Goal: Communication & Community: Answer question/provide support

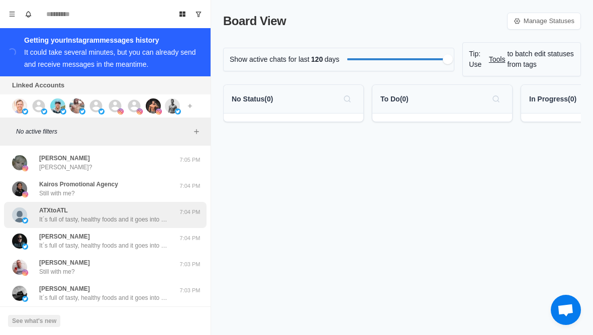
click at [57, 217] on p "It´s full of tasty, healthy foods and it goes into how to avoid foods in the gr…" at bounding box center [104, 219] width 131 height 9
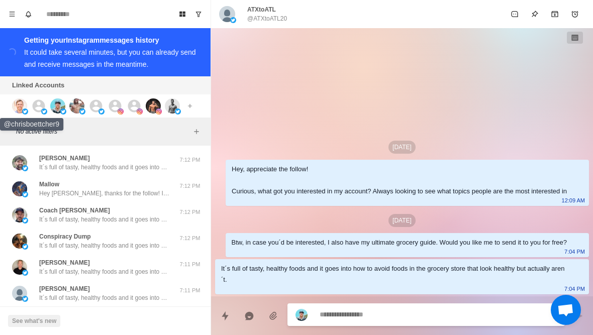
click at [18, 110] on img at bounding box center [19, 105] width 15 height 15
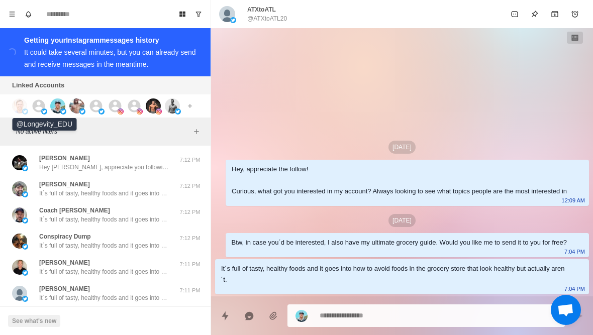
click at [39, 108] on icon at bounding box center [38, 105] width 15 height 15
click at [64, 110] on img at bounding box center [63, 112] width 6 height 6
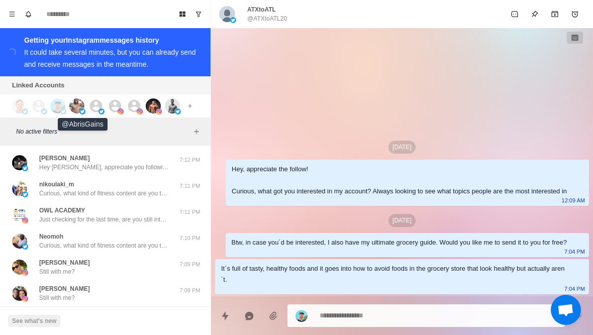
click at [77, 106] on img at bounding box center [76, 105] width 15 height 15
click at [102, 111] on img at bounding box center [101, 112] width 6 height 6
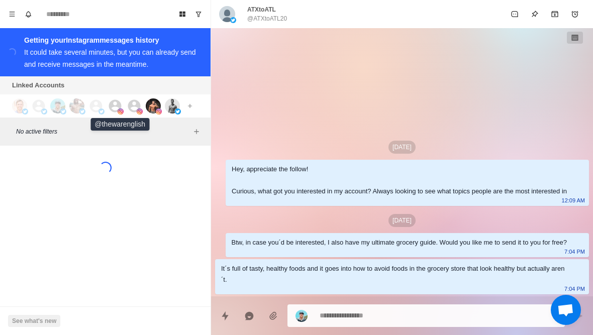
click at [121, 109] on img at bounding box center [121, 112] width 6 height 6
click at [133, 111] on icon at bounding box center [134, 105] width 15 height 15
click at [152, 108] on img at bounding box center [153, 105] width 15 height 15
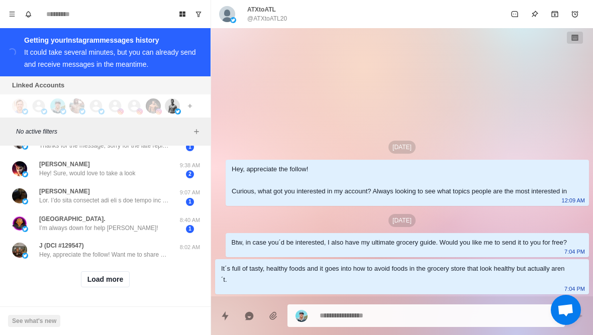
scroll to position [417, 0]
click at [89, 281] on button "Load more" at bounding box center [105, 280] width 49 height 16
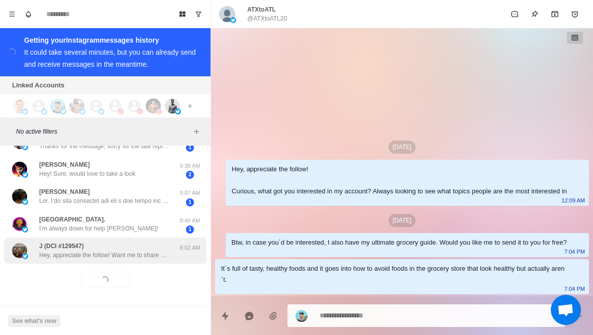
click at [81, 255] on p "Hey, appreciate the follow! Want me to share with you my guide to losing fat wi…" at bounding box center [104, 255] width 131 height 9
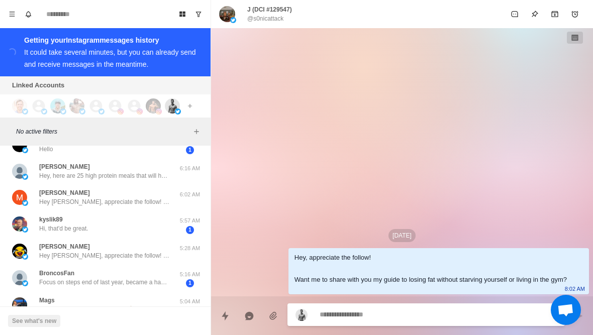
scroll to position [602, 0]
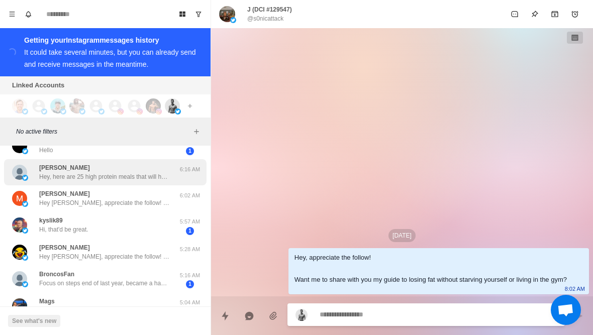
click at [44, 172] on p "Hey, here are 25 high protein meals that will help you get lean. https://chambe…" at bounding box center [104, 176] width 131 height 9
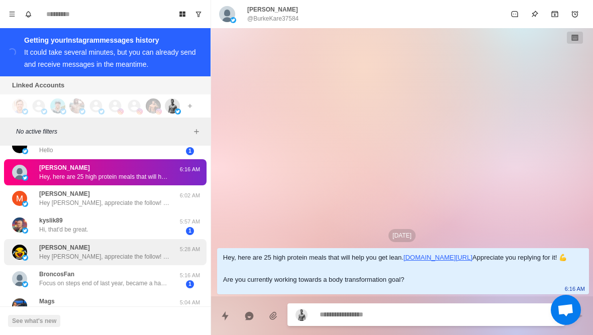
click at [68, 261] on div "Wªrren Hey Warren, appreciate the follow! Want me to share with you my guide to…" at bounding box center [105, 252] width 203 height 26
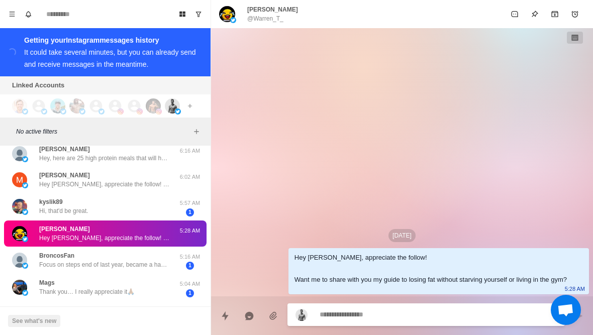
scroll to position [622, 0]
click at [575, 38] on icon "button" at bounding box center [574, 38] width 7 height 6
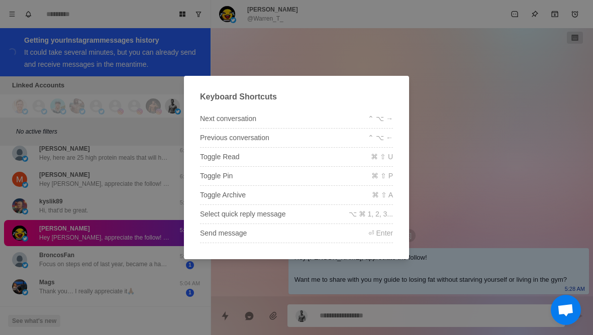
click at [520, 59] on div "Keyboard Shortcuts Next conversation ⌃ ⌥ → Previous conversation ⌃ ⌥ ← Toggle R…" at bounding box center [296, 167] width 593 height 335
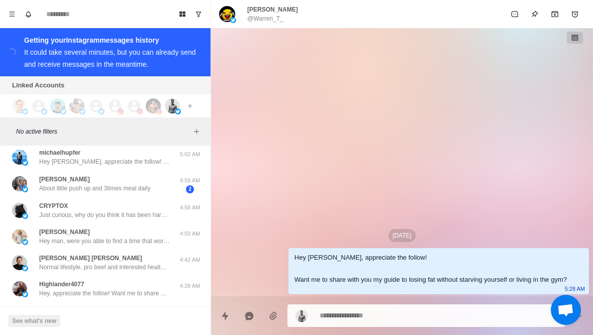
scroll to position [779, 0]
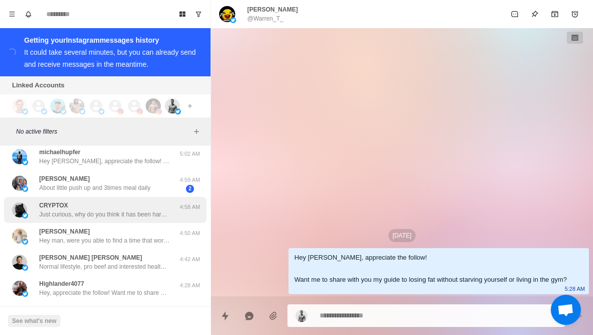
click at [49, 213] on p "Just curious, why do you think it has been hard cutting out sugar and carbs? Do…" at bounding box center [104, 214] width 131 height 9
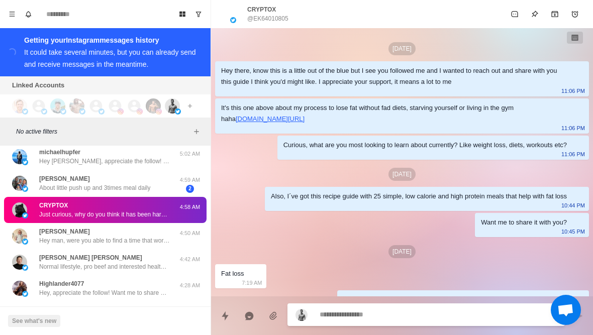
scroll to position [378, 0]
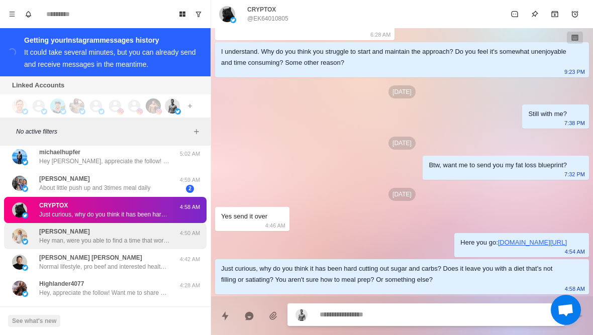
click at [65, 236] on p "Hey man, were you able to find a time that works for you yet?" at bounding box center [104, 240] width 131 height 9
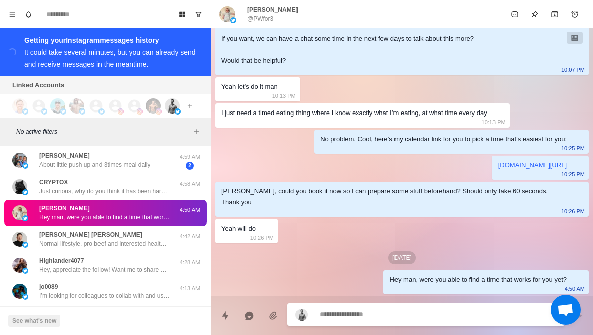
scroll to position [573, 0]
type textarea "*"
type textarea "**********"
type textarea "*"
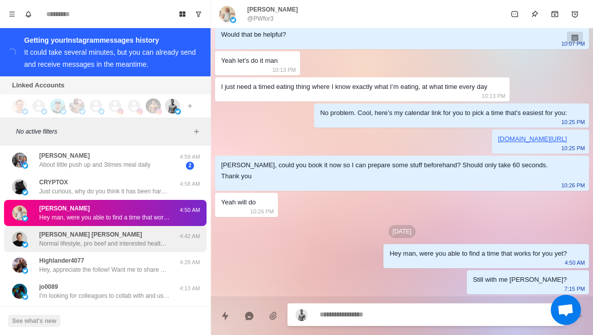
click at [62, 235] on p "Carlos H Fernandez Mazzi" at bounding box center [90, 234] width 103 height 9
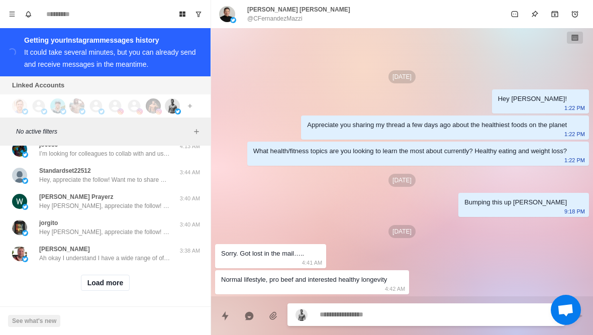
scroll to position [943, 0]
click at [97, 288] on button "Load more" at bounding box center [105, 284] width 49 height 16
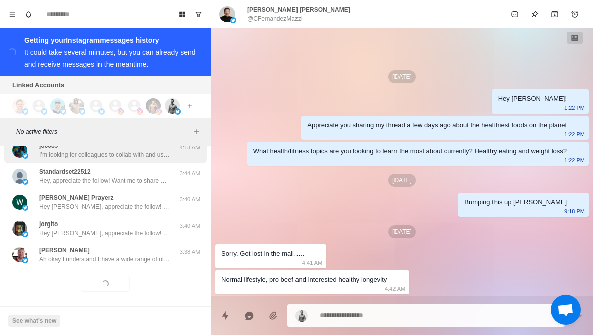
click at [52, 152] on p "I’m looking for colleagues to collab with and use in my art" at bounding box center [104, 154] width 131 height 9
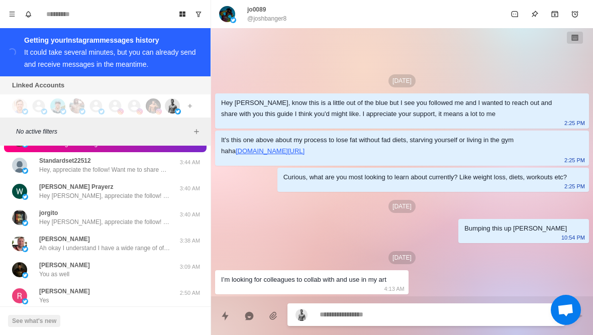
scroll to position [956, 0]
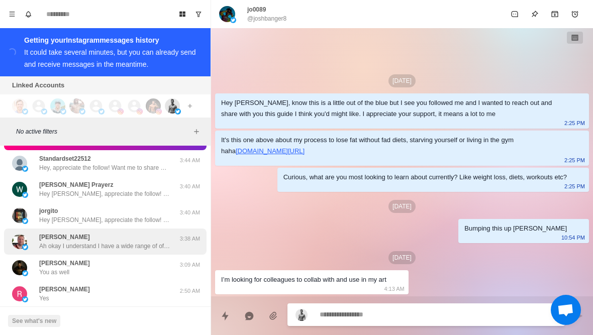
click at [51, 238] on p "[PERSON_NAME]" at bounding box center [64, 237] width 51 height 9
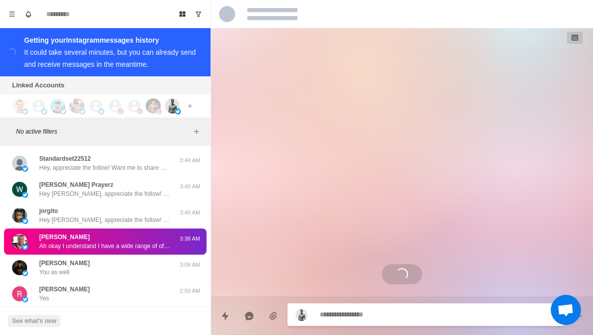
scroll to position [407, 0]
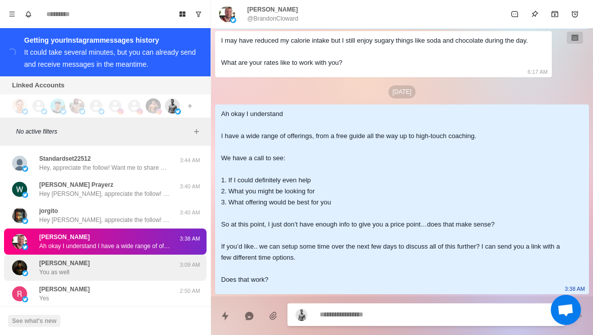
click at [80, 270] on div "Davon Rivera You as well" at bounding box center [94, 268] width 165 height 18
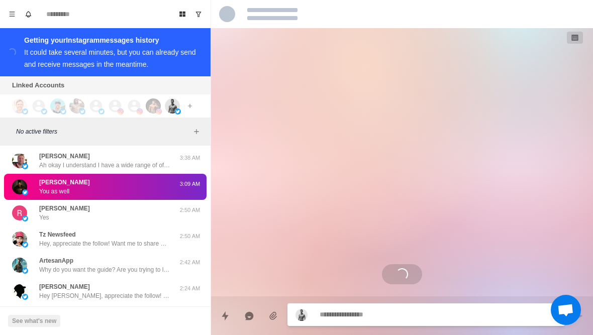
scroll to position [1069, 0]
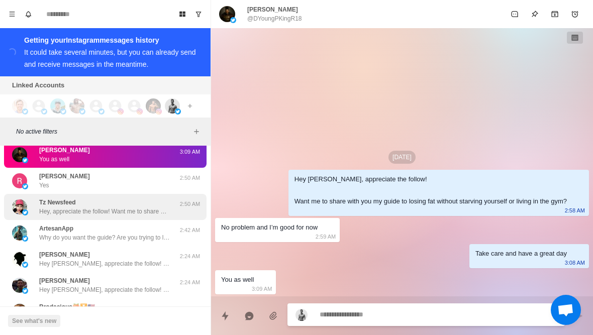
click at [50, 209] on p "Hey, appreciate the follow! Want me to share with you my guide to losing fat wi…" at bounding box center [104, 211] width 131 height 9
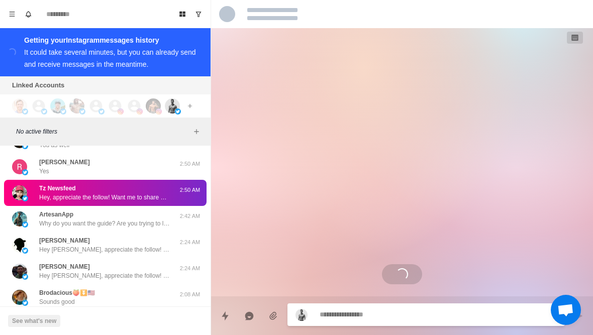
scroll to position [1084, 0]
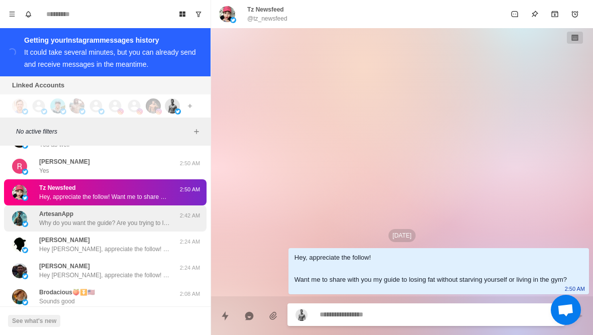
click at [52, 219] on p "Why do you want the guide? Are you trying to lose fat or build muscle?" at bounding box center [104, 223] width 131 height 9
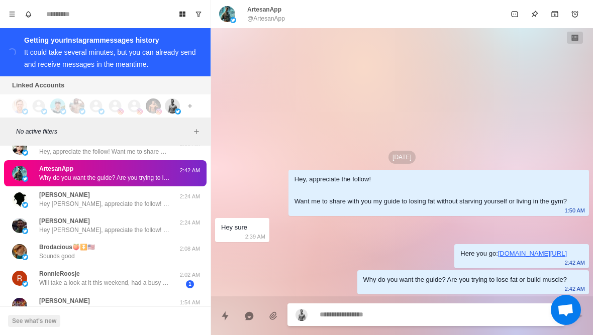
scroll to position [1131, 0]
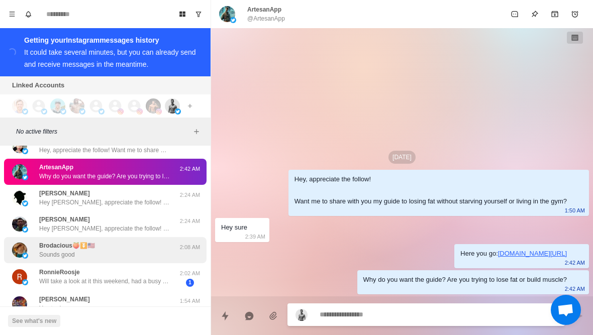
click at [65, 252] on p "Sounds good" at bounding box center [57, 254] width 36 height 9
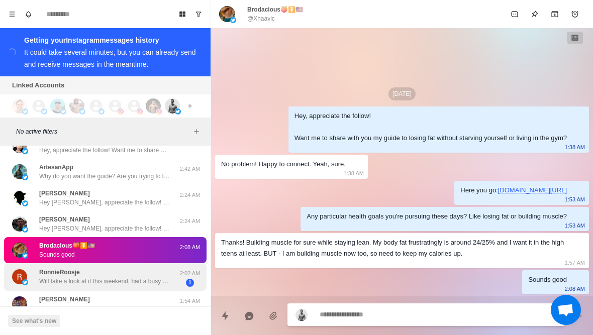
click at [70, 277] on p "Will take a look at it this weekend, had a busy week. Im always looking for new…" at bounding box center [104, 281] width 131 height 9
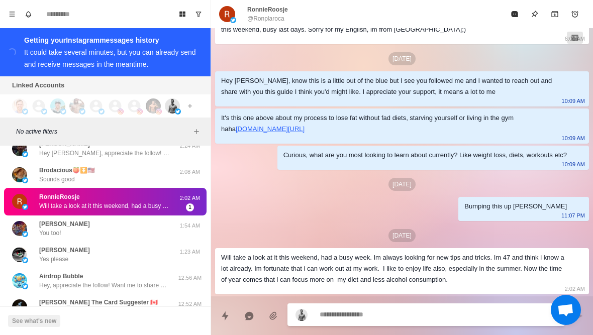
scroll to position [1213, 0]
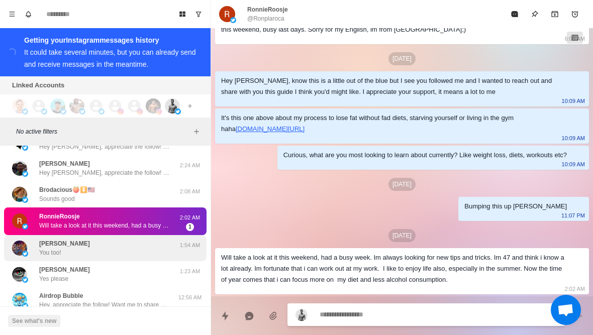
click at [56, 253] on p "You too!" at bounding box center [50, 252] width 22 height 9
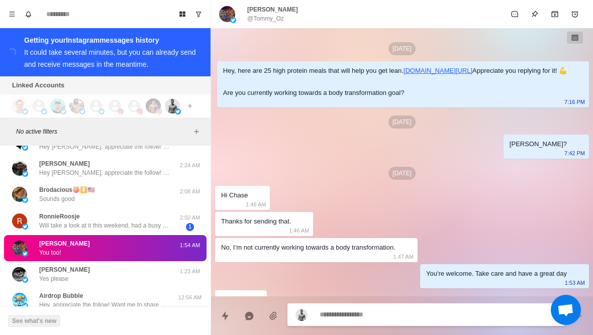
scroll to position [64, 0]
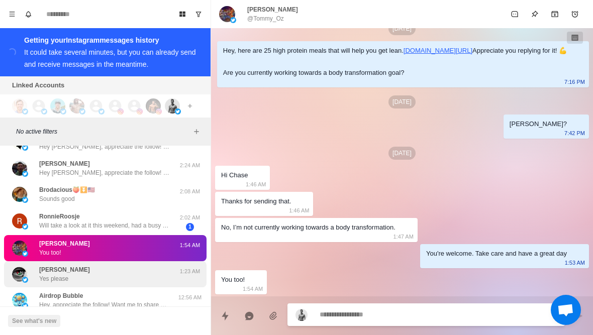
click at [70, 279] on div "Oonagh donnelly Yes please" at bounding box center [64, 274] width 51 height 18
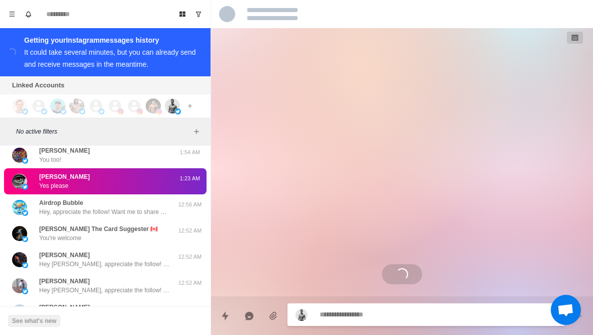
scroll to position [22, 0]
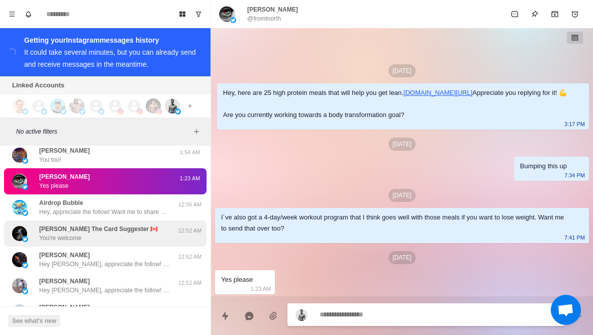
click at [53, 234] on p "You're welcome" at bounding box center [60, 238] width 42 height 9
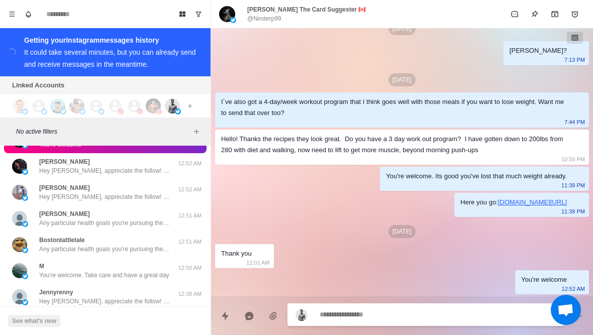
scroll to position [1398, 0]
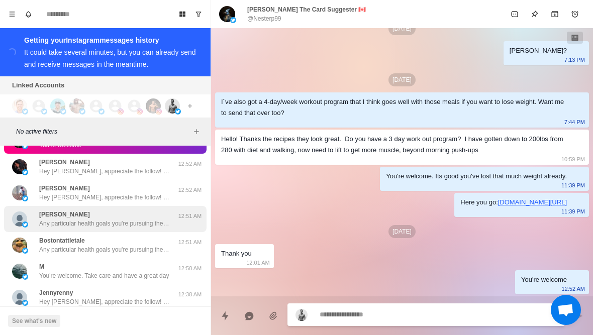
click at [42, 222] on p "Any particular health goals you're pursuing these days? Like losing fat or buil…" at bounding box center [104, 223] width 131 height 9
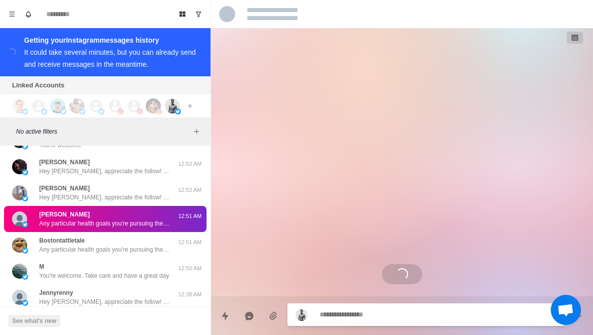
scroll to position [865, 0]
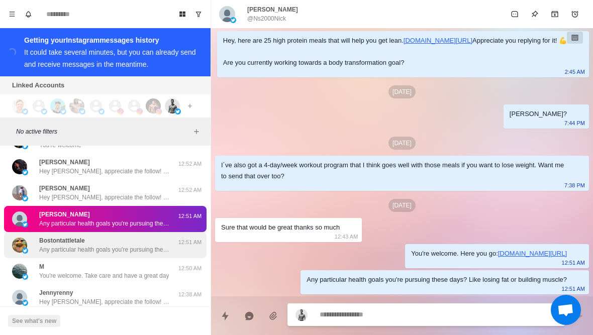
click at [61, 251] on div "Bostontattletale Any particular health goals you're pursuing these days? Like l…" at bounding box center [105, 245] width 203 height 26
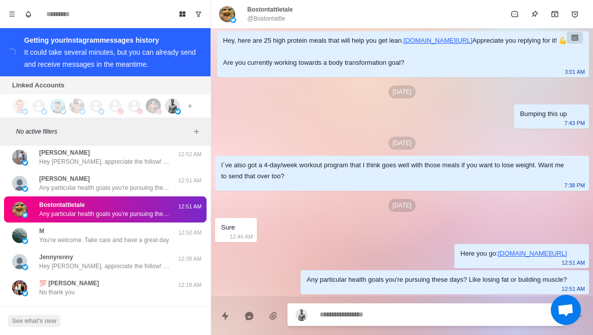
scroll to position [1435, 0]
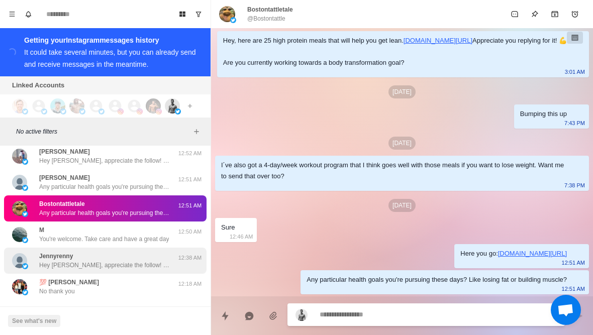
click at [71, 262] on p "Hey Jenny, appreciate the follow! Want me to share with you my guide to losing …" at bounding box center [104, 265] width 131 height 9
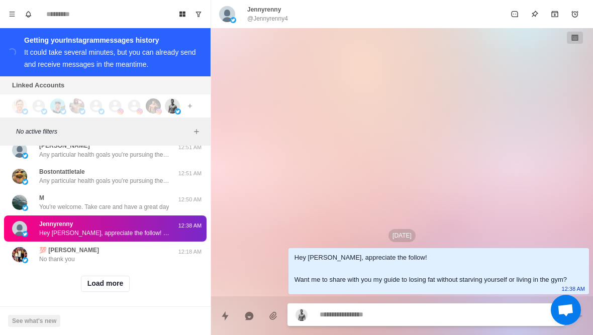
scroll to position [1469, 0]
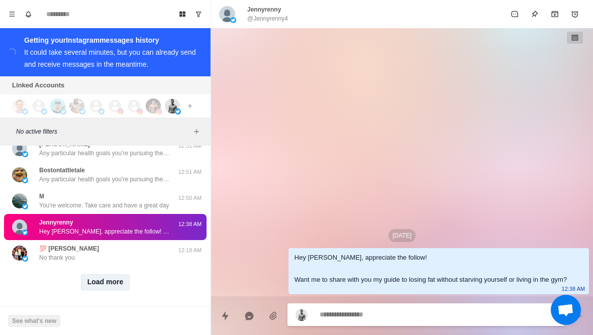
click at [94, 285] on button "Load more" at bounding box center [105, 282] width 49 height 16
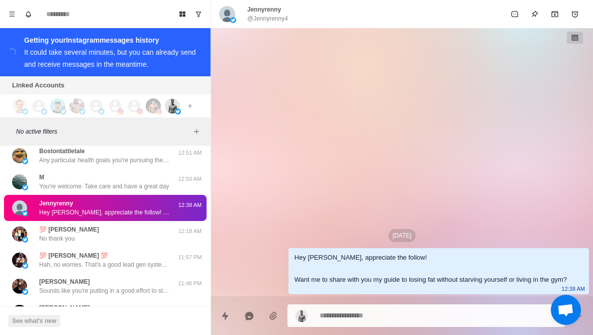
scroll to position [1490, 0]
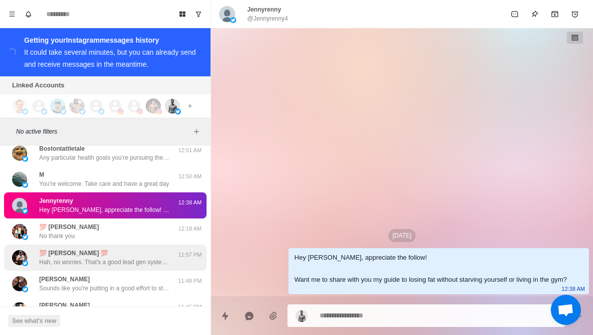
click at [62, 258] on p "Hah, no worries. That's a good lead gen system you have set up. Smart stuff!" at bounding box center [104, 262] width 131 height 9
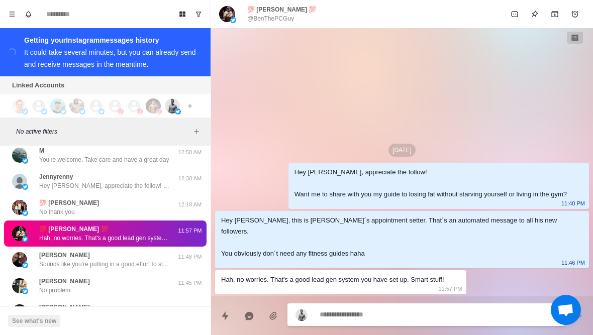
scroll to position [1515, 0]
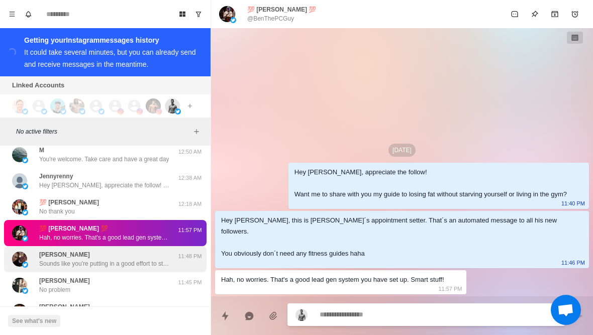
click at [66, 263] on p "Sounds like you're putting in a good effort to stay really healthy at 61. Glad …" at bounding box center [104, 263] width 131 height 9
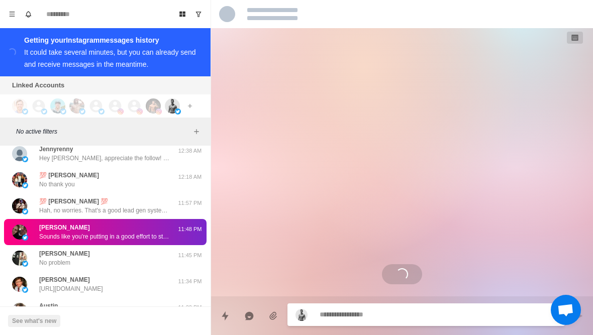
scroll to position [0, 0]
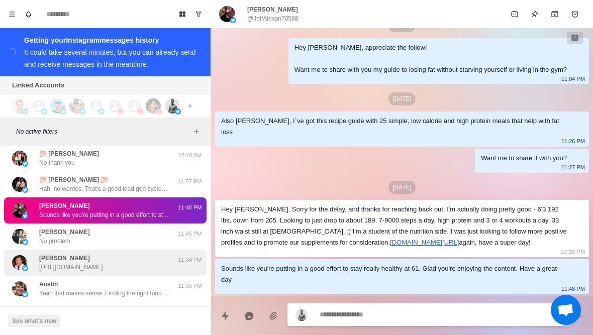
click at [66, 267] on p "https://twitter.com/ShadowofEzra/status/1966482501255262285" at bounding box center [71, 267] width 64 height 9
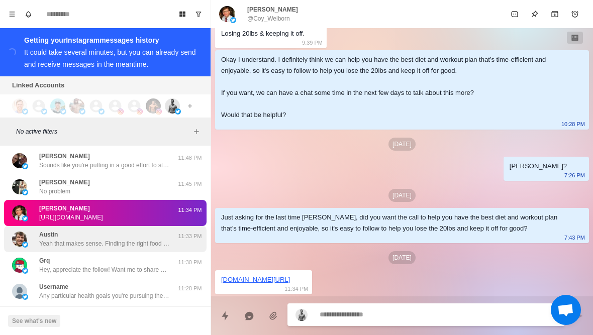
click at [51, 239] on p "Yeah that makes sense. Finding the right food is key to losing weight. Cool, so…" at bounding box center [104, 243] width 131 height 9
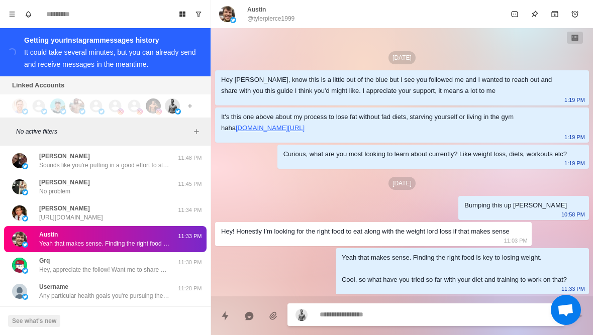
type textarea "*"
type textarea "**********"
type textarea "*"
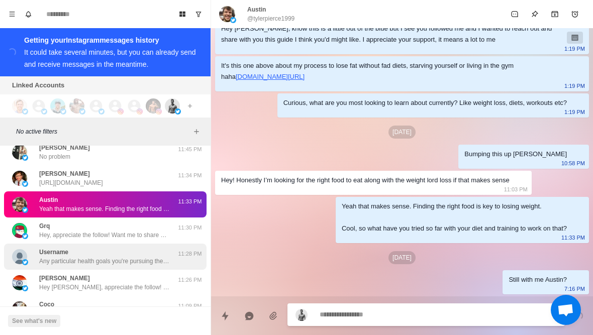
click at [55, 253] on p "Username" at bounding box center [53, 252] width 29 height 9
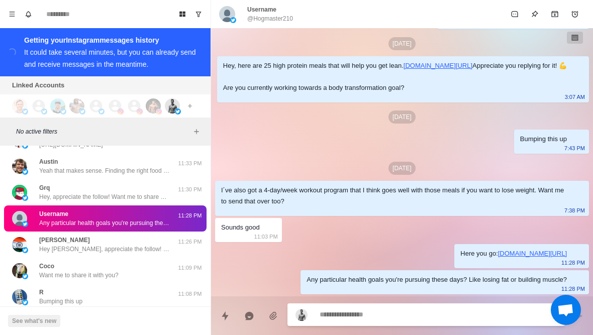
type textarea "*"
type textarea "**"
type textarea "*"
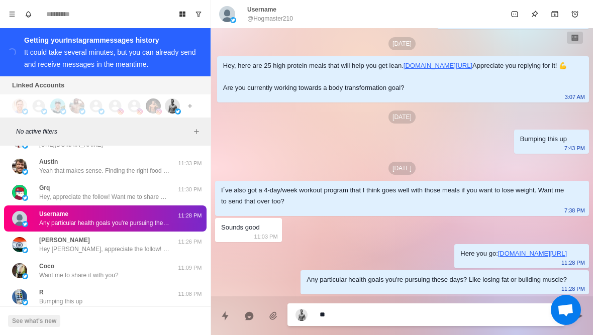
type textarea "***"
type textarea "*"
type textarea "**********"
type textarea "*"
type textarea "**********"
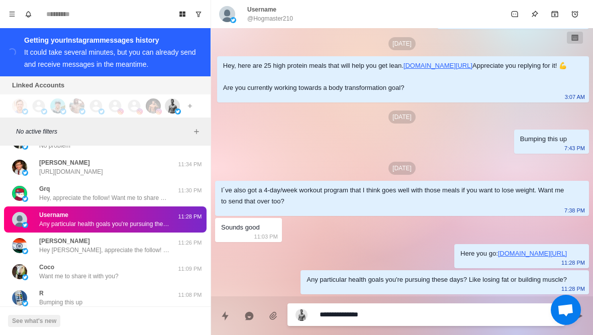
type textarea "*"
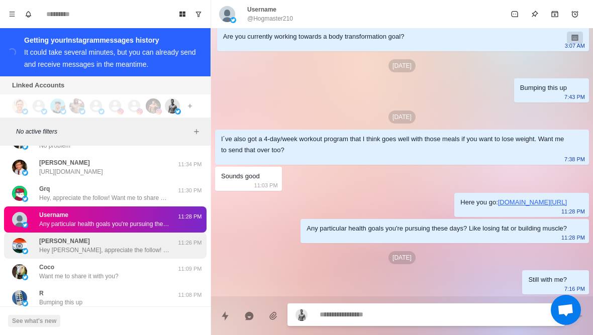
click at [74, 247] on p "Hey Niraj, appreciate the follow! Want me to share with you my guide to losing …" at bounding box center [104, 250] width 131 height 9
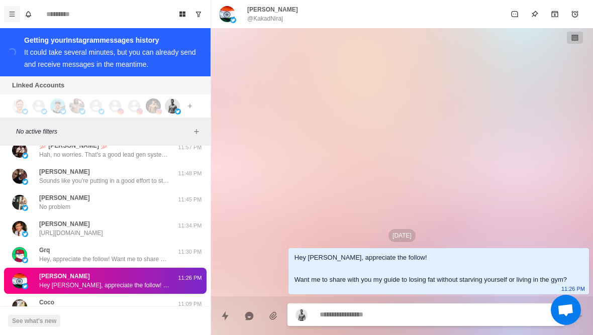
click at [15, 13] on icon "Menu" at bounding box center [12, 14] width 7 height 7
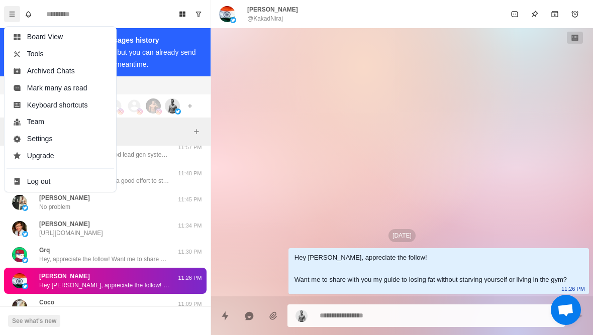
click at [13, 13] on icon "Menu" at bounding box center [12, 14] width 7 height 7
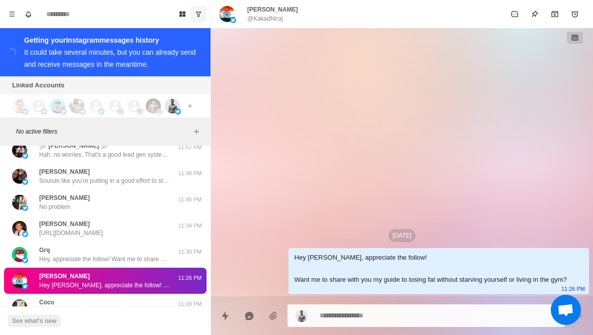
click at [201, 11] on icon "Show unread conversations" at bounding box center [198, 14] width 7 height 7
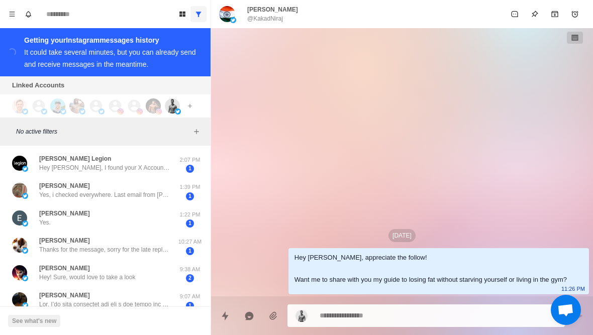
click at [199, 19] on button "Show all conversations" at bounding box center [198, 14] width 16 height 16
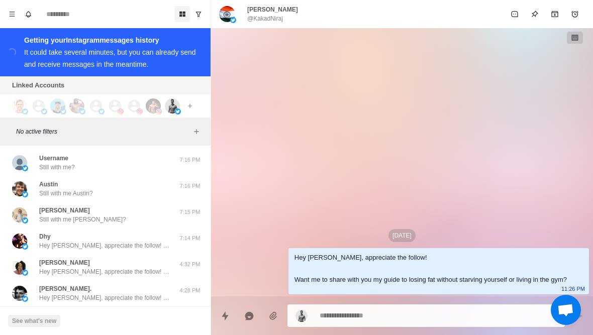
click at [182, 15] on icon "Board View" at bounding box center [182, 14] width 7 height 7
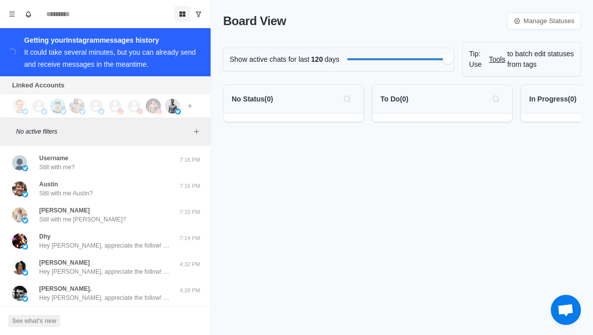
click at [188, 15] on button "Board View" at bounding box center [182, 14] width 16 height 16
click at [183, 21] on button "Board View" at bounding box center [182, 14] width 16 height 16
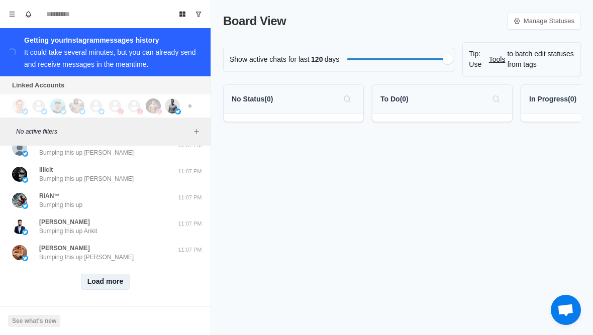
click at [103, 282] on button "Load more" at bounding box center [105, 282] width 49 height 16
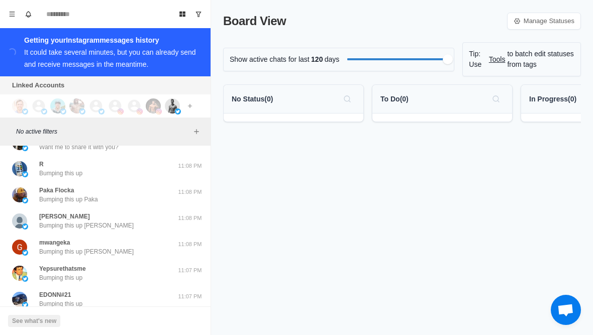
scroll to position [1805, 0]
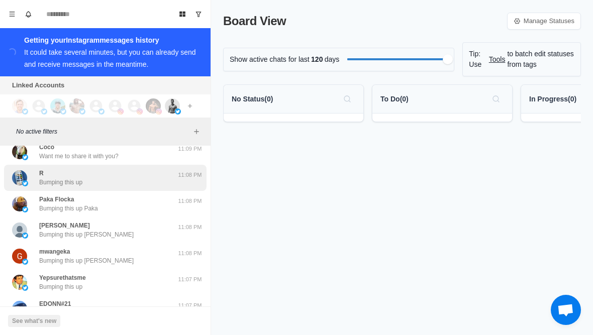
click at [69, 178] on p "Bumping this up" at bounding box center [60, 182] width 43 height 9
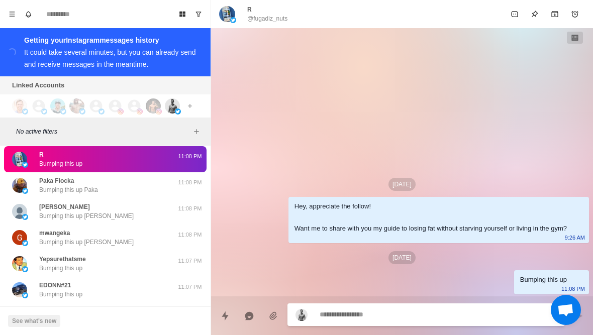
scroll to position [1825, 0]
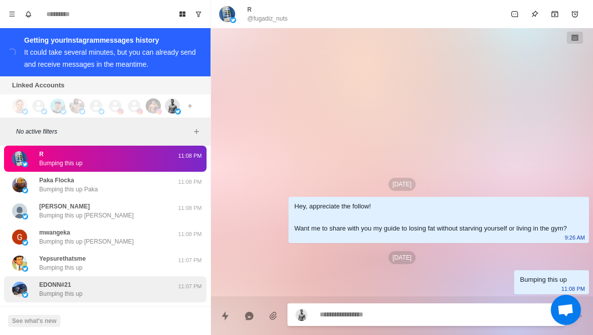
click at [94, 276] on div "EDONN#21 Bumping this up 11:07 PM" at bounding box center [105, 289] width 203 height 26
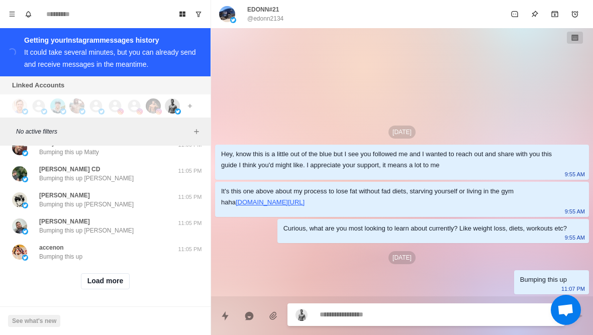
scroll to position [2514, 0]
click at [104, 281] on button "Load more" at bounding box center [105, 282] width 49 height 16
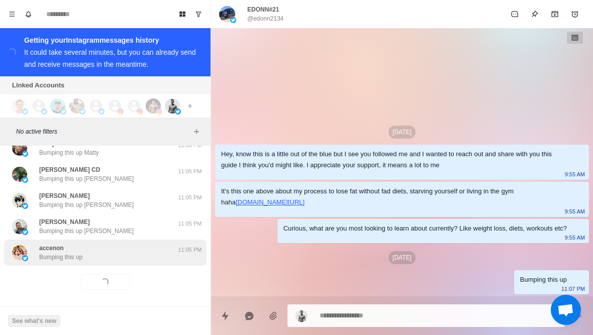
click at [82, 253] on p "Bumping this up" at bounding box center [60, 257] width 43 height 9
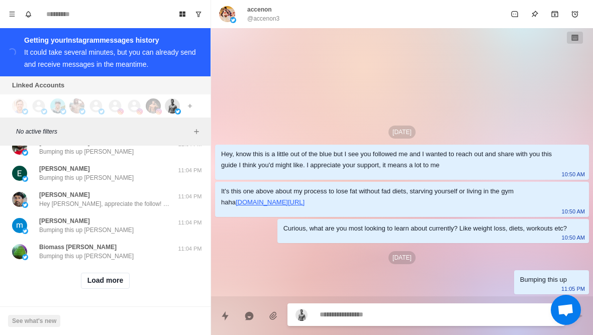
scroll to position [3063, 0]
click at [117, 286] on button "Load more" at bounding box center [105, 282] width 49 height 16
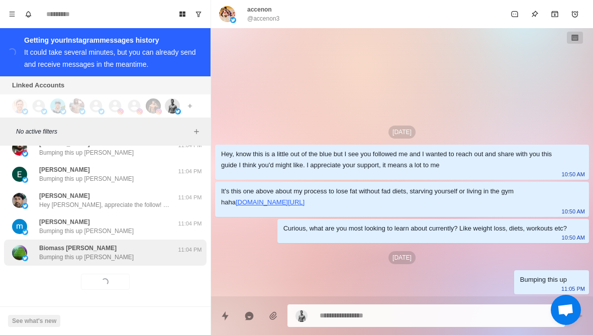
click at [144, 256] on div "Biomass Bob Bumping this up Bob" at bounding box center [94, 253] width 165 height 18
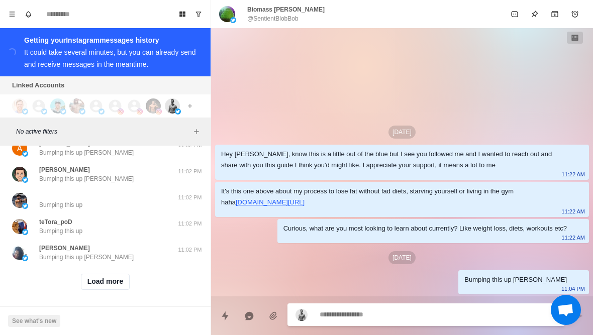
scroll to position [3586, 0]
click at [114, 283] on button "Load more" at bounding box center [105, 282] width 49 height 16
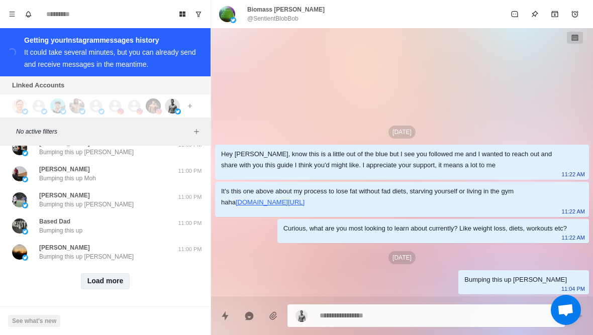
scroll to position [4108, 0]
click at [109, 282] on button "Load more" at bounding box center [105, 282] width 49 height 16
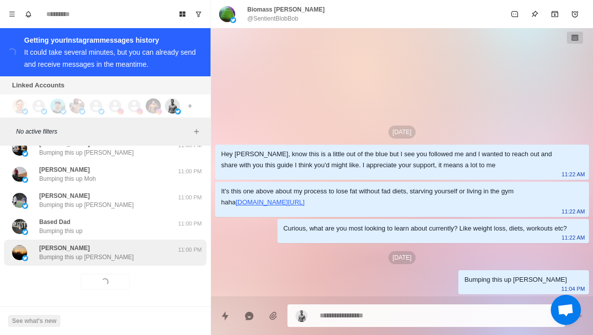
click at [131, 254] on div "Brian Bumping this up Brian" at bounding box center [94, 253] width 165 height 18
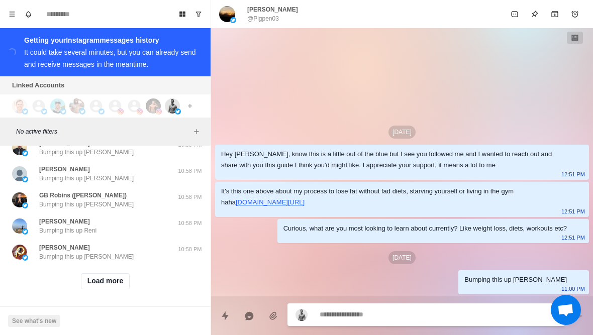
scroll to position [4631, 0]
click at [123, 275] on button "Load more" at bounding box center [105, 282] width 49 height 16
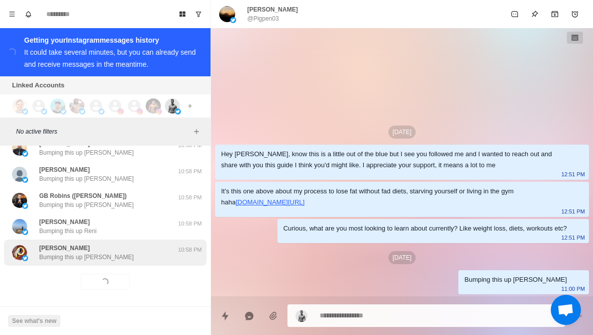
click at [144, 250] on div "Mauricio Rivera Bumping this up Mauricio" at bounding box center [94, 253] width 165 height 18
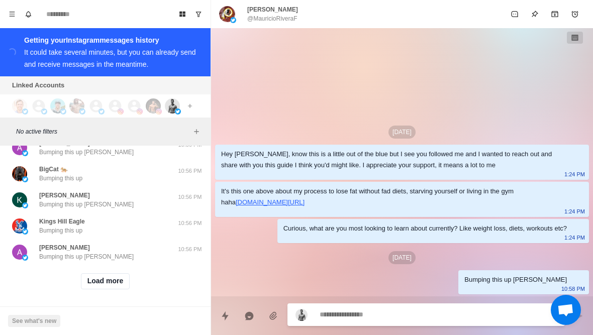
scroll to position [5154, 0]
click at [119, 280] on button "Load more" at bounding box center [105, 282] width 49 height 16
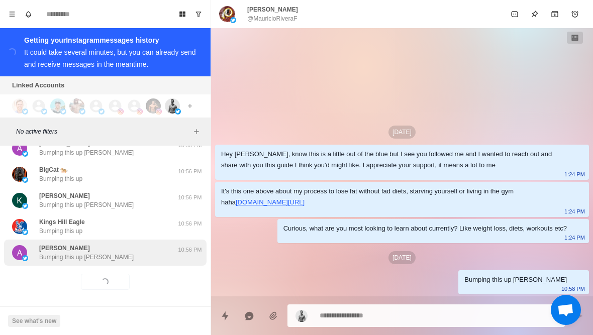
click at [143, 256] on div "Adam Grace Bumping this up Adam" at bounding box center [94, 253] width 165 height 18
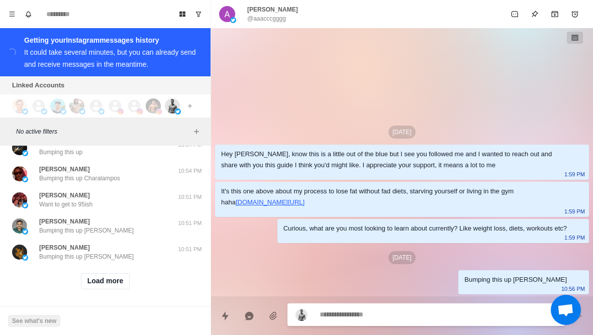
scroll to position [5676, 0]
click at [118, 286] on button "Load more" at bounding box center [105, 282] width 49 height 16
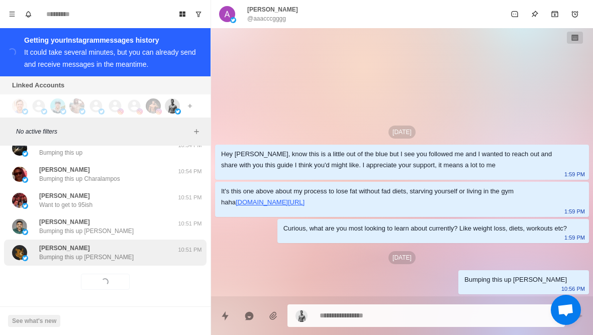
click at [147, 253] on div "Brian Coleman Bumping this up Brian" at bounding box center [94, 253] width 165 height 18
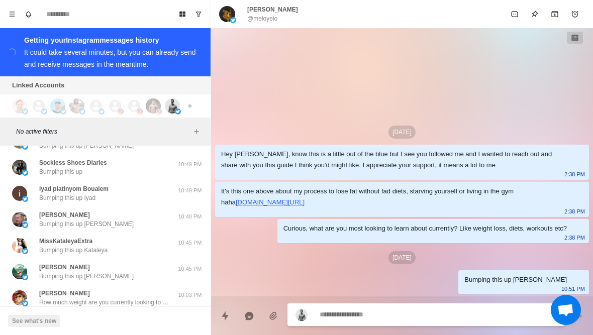
scroll to position [6107, 0]
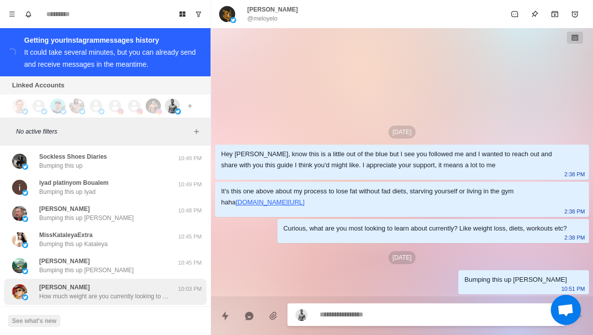
click at [141, 288] on div "Sagnik How much weight are you currently looking to lose?" at bounding box center [104, 292] width 131 height 18
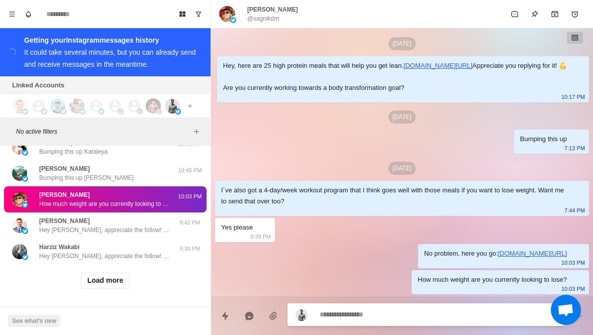
scroll to position [6199, 0]
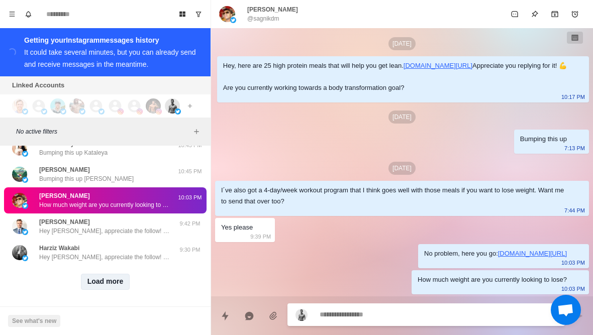
click at [113, 284] on button "Load more" at bounding box center [105, 282] width 49 height 16
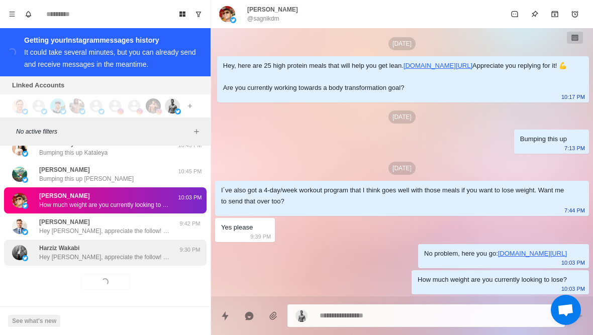
click at [135, 261] on div "Harziz Wakabi Hey Harziz, appreciate the follow! Want me to share with you my g…" at bounding box center [105, 253] width 203 height 26
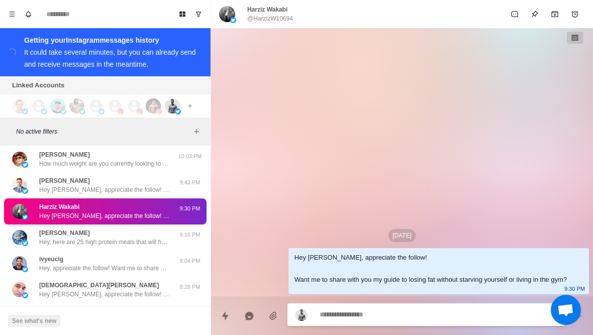
scroll to position [6242, 0]
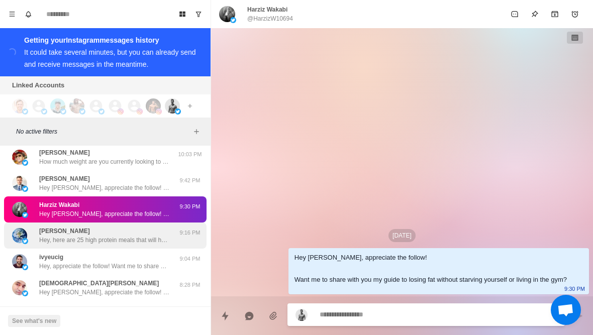
click at [157, 236] on p "Hey, here are 25 high protein meals that will help you get lean. https://chambe…" at bounding box center [104, 240] width 131 height 9
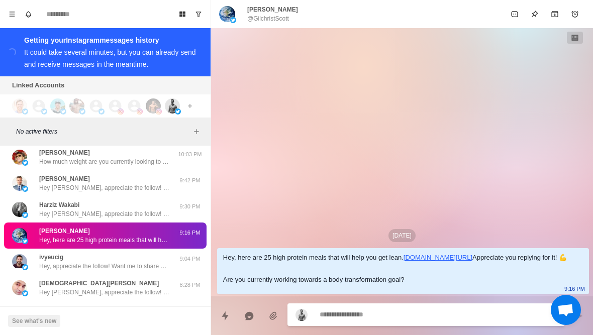
type textarea "*"
type textarea "******"
type textarea "*"
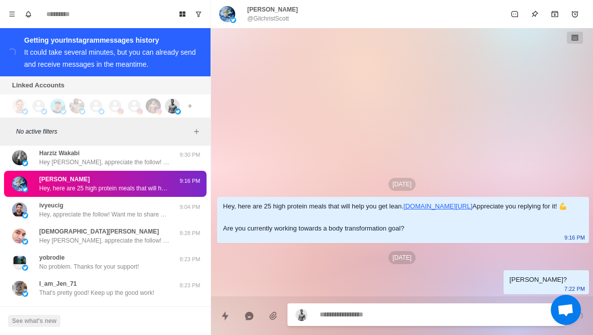
scroll to position [6317, 0]
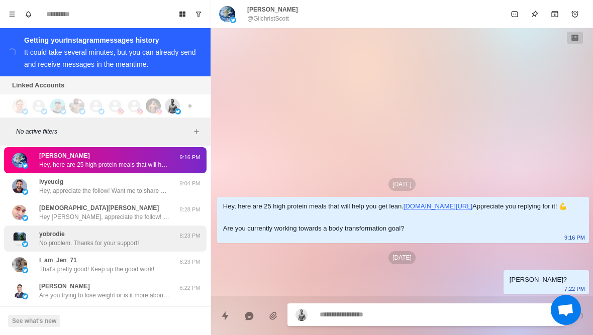
click at [139, 233] on div "yobrodie No problem. Thanks for your support!" at bounding box center [89, 239] width 100 height 18
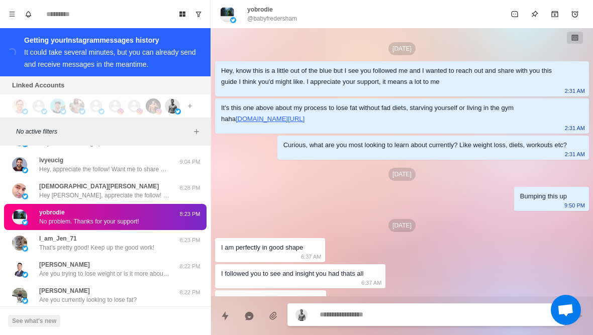
scroll to position [46, 0]
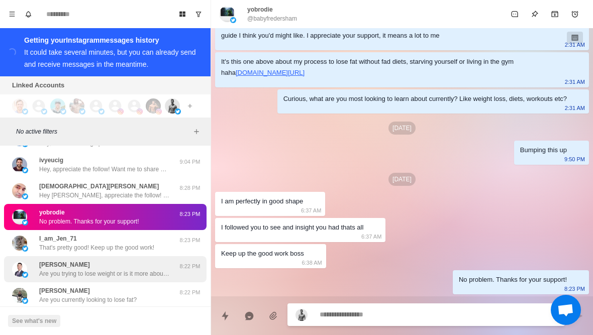
click at [136, 273] on p "Are you trying to lose weight or is it more about maintaining?" at bounding box center [104, 273] width 131 height 9
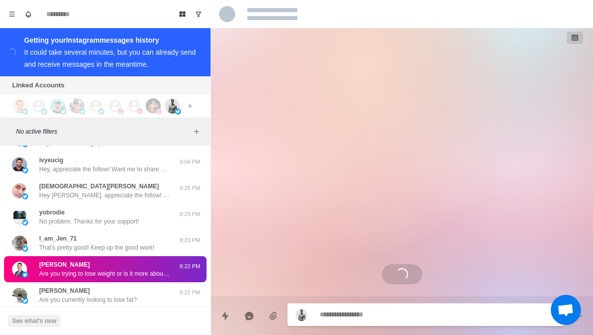
scroll to position [124, 0]
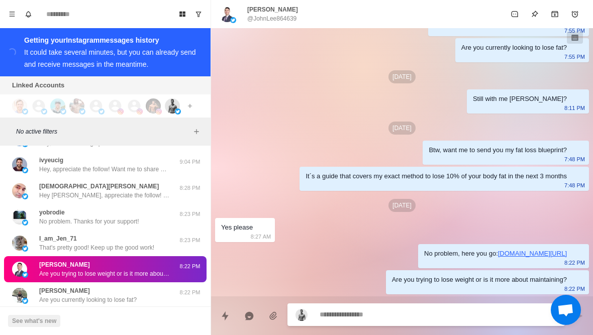
type textarea "*"
type textarea "**********"
type textarea "*"
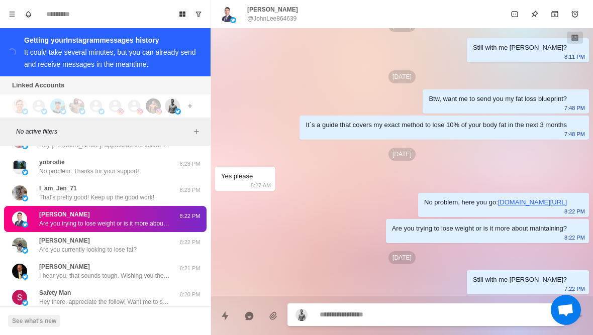
scroll to position [6395, 0]
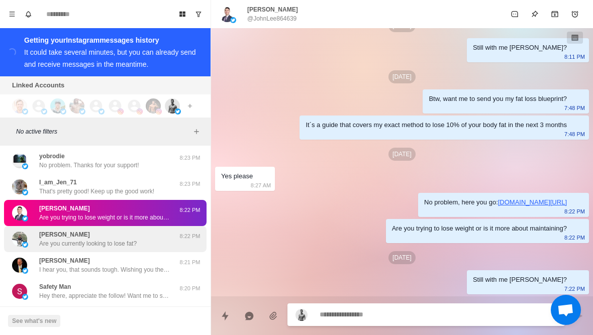
click at [146, 232] on div "aashiq kumar Are you currently looking to lose fat?" at bounding box center [94, 239] width 165 height 18
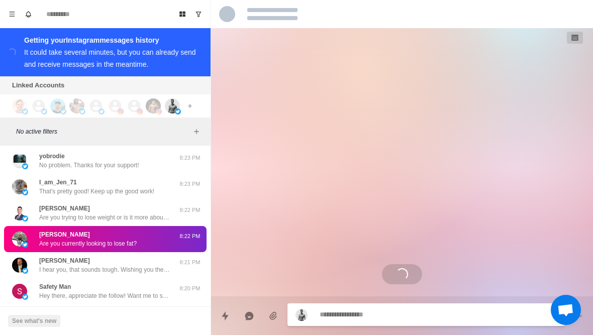
scroll to position [0, 0]
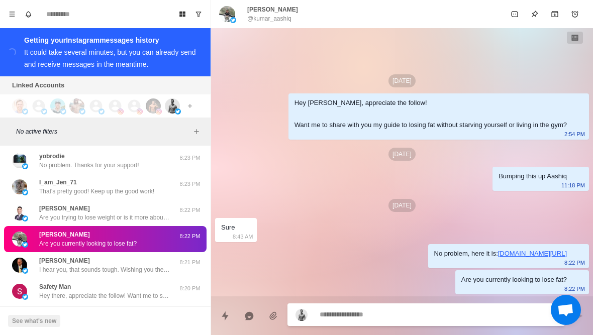
type textarea "*"
type textarea "**********"
type textarea "*"
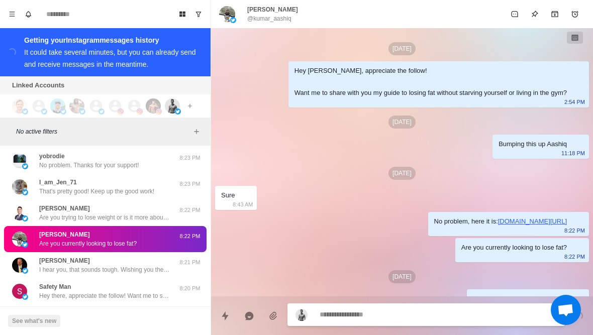
scroll to position [19, 0]
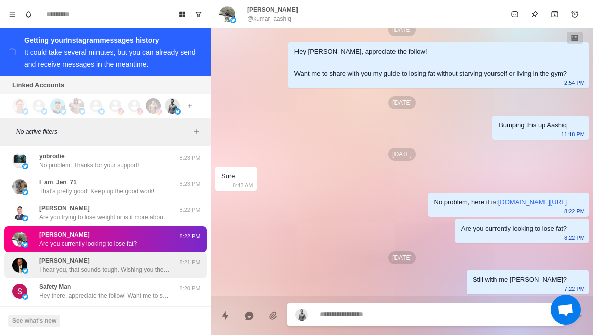
click at [125, 265] on p "I hear you, that sounds tough. Wishing you the best with your appointment next …" at bounding box center [104, 269] width 131 height 9
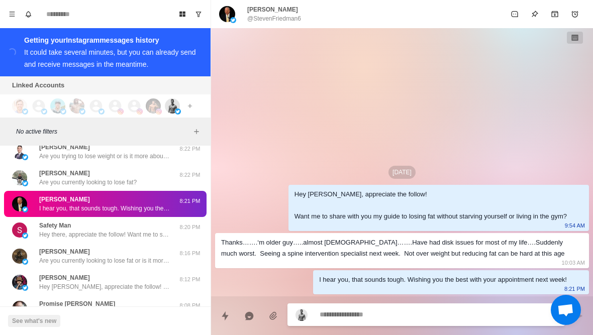
scroll to position [6460, 0]
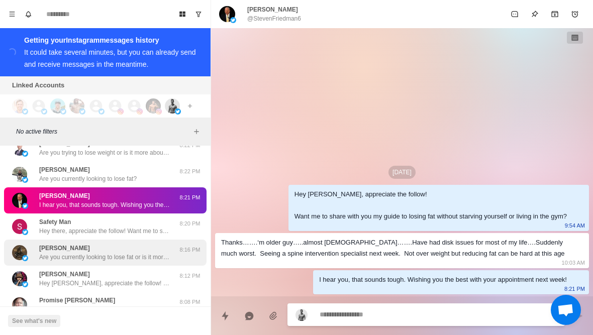
click at [145, 253] on p "Are you currently looking to lose fat or is it more about maintaining?" at bounding box center [104, 257] width 131 height 9
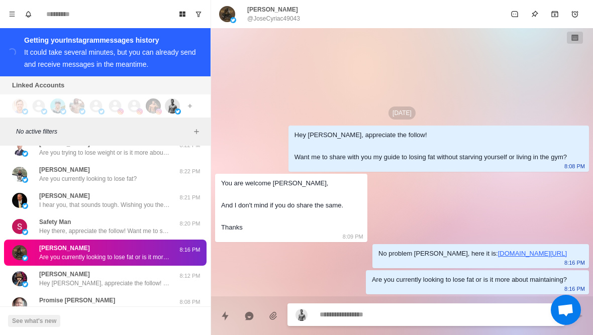
type textarea "*"
type textarea "**********"
type textarea "*"
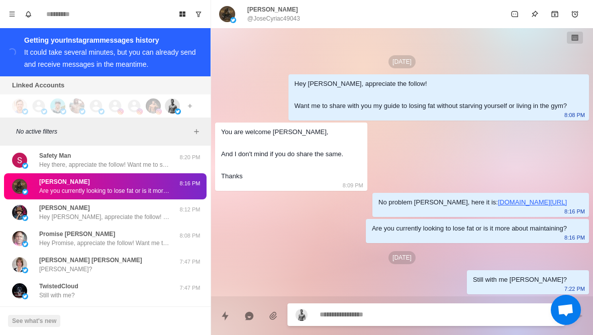
scroll to position [6541, 0]
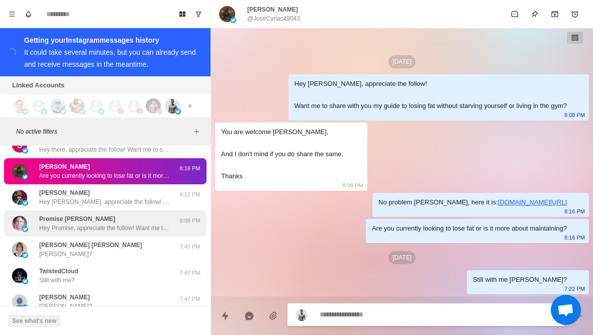
click at [146, 224] on p "Hey Promise, appreciate the follow! Want me to share with you my guide to losin…" at bounding box center [104, 228] width 131 height 9
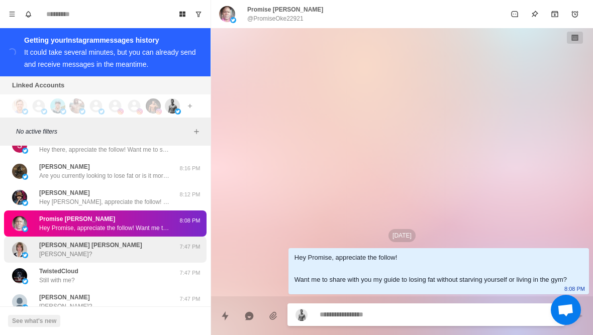
click at [142, 245] on div "Laura Steptoe Pike Laura?" at bounding box center [94, 250] width 165 height 18
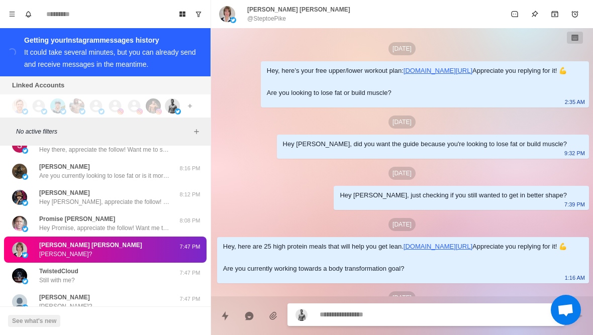
scroll to position [129, 0]
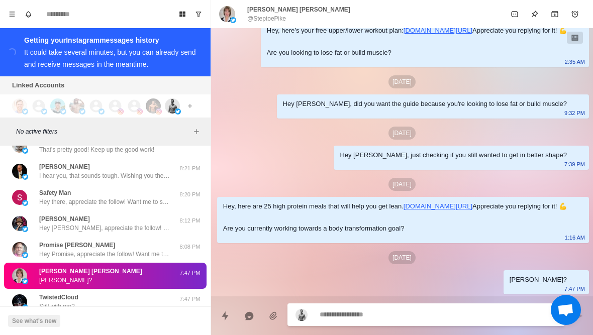
paste textarea "**********"
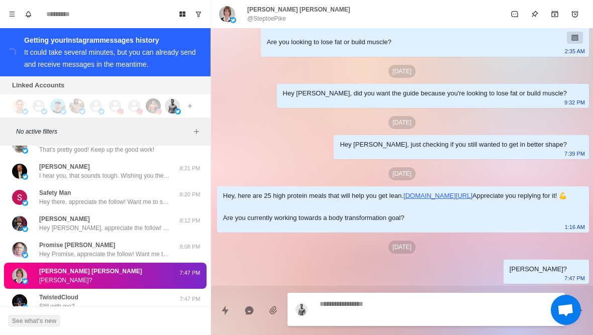
type textarea "*"
type textarea "**********"
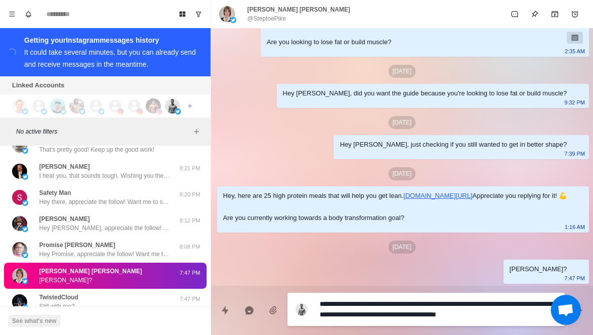
type textarea "*"
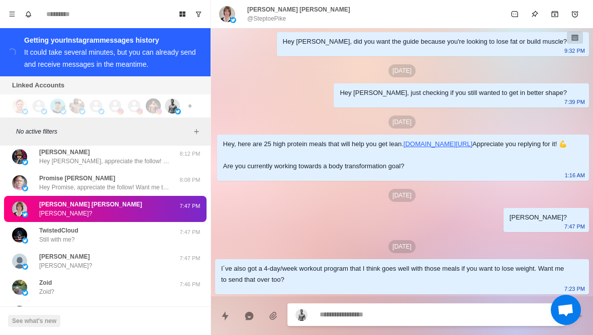
scroll to position [6606, 0]
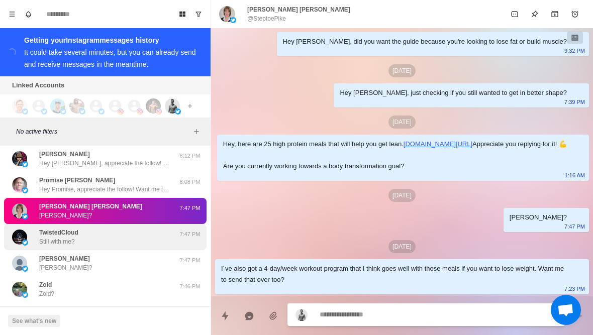
click at [130, 237] on div "TwistedCloud Still with me?" at bounding box center [94, 237] width 165 height 18
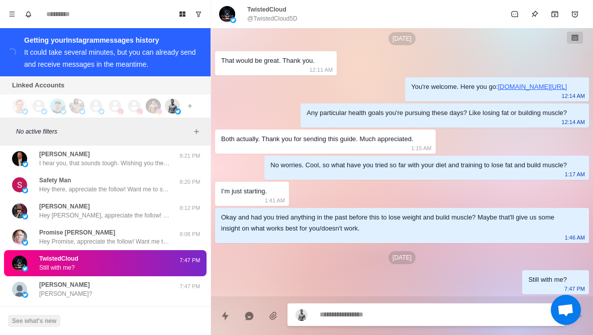
scroll to position [83, 0]
type textarea "*"
type textarea "**"
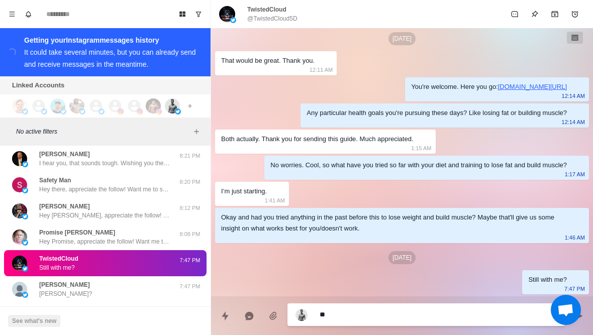
type textarea "*"
type textarea "***"
type textarea "*"
type textarea "****"
type textarea "*"
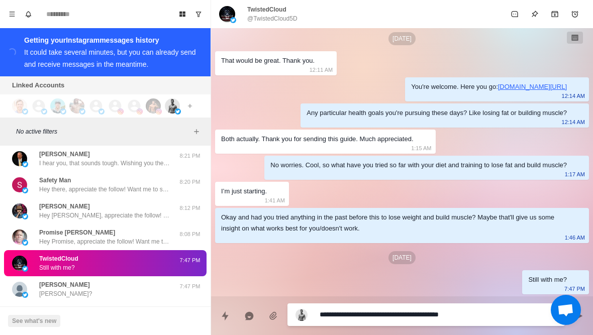
type textarea "**********"
type textarea "*"
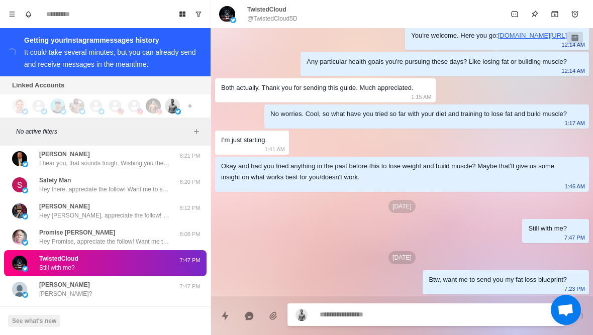
type textarea "*"
type textarea "**"
type textarea "*"
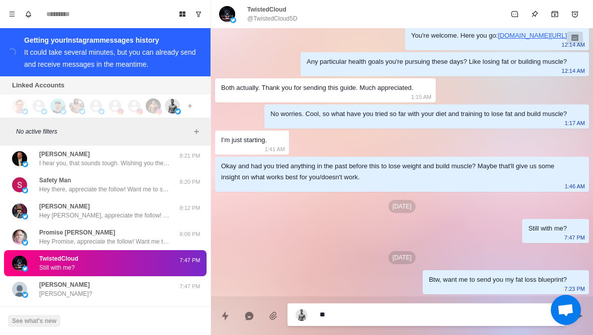
type textarea "***"
type textarea "*"
type textarea "****"
type textarea "*"
type textarea "**********"
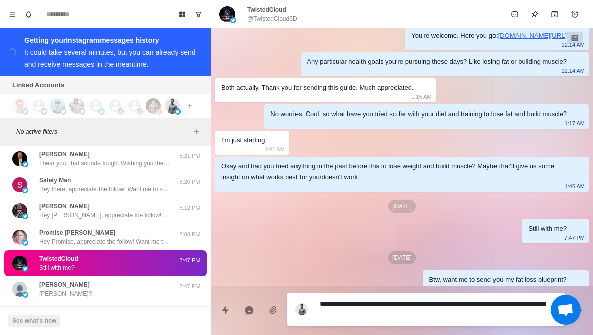
scroll to position [0, 0]
type textarea "*"
type textarea "**********"
type textarea "*"
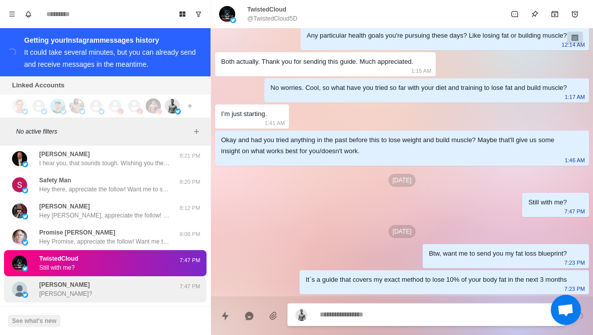
click at [116, 286] on div "Michael Figueroa Michael?" at bounding box center [94, 289] width 165 height 18
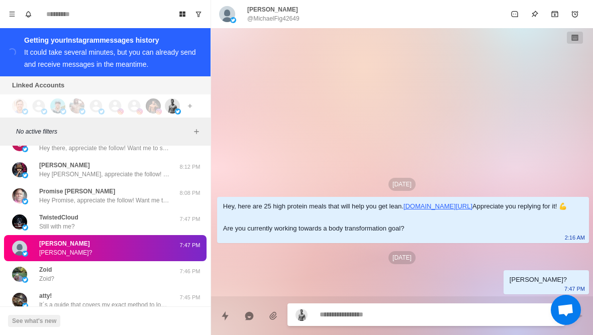
scroll to position [6648, 0]
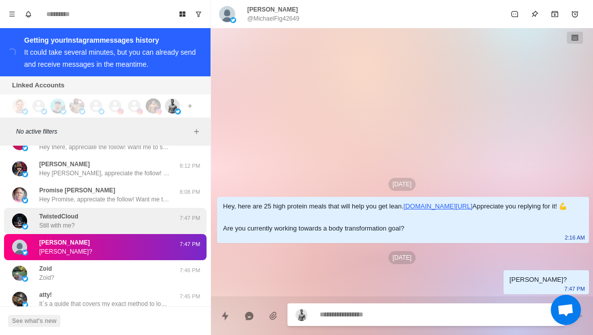
click at [154, 222] on div "TwistedCloud Still with me?" at bounding box center [94, 221] width 165 height 18
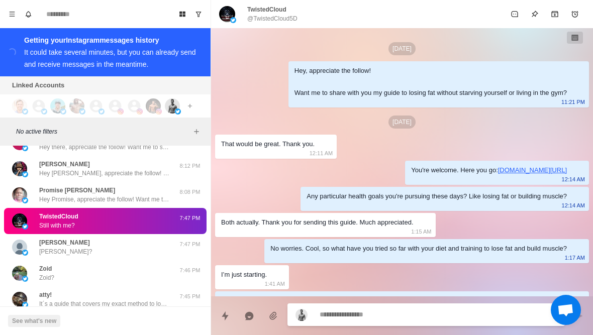
scroll to position [161, 0]
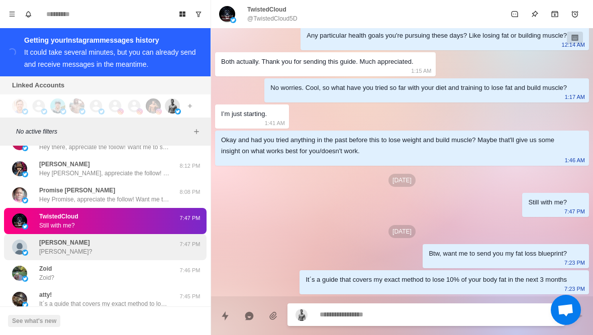
click at [137, 247] on div "Michael Figueroa Michael?" at bounding box center [94, 247] width 165 height 18
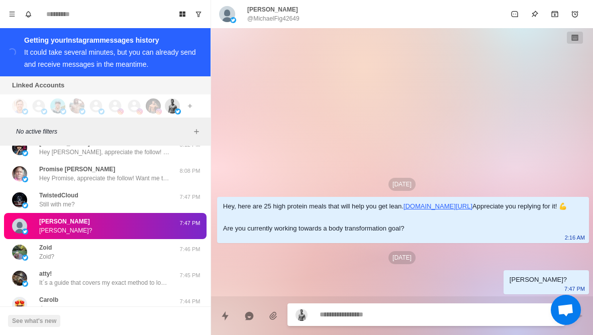
scroll to position [6670, 0]
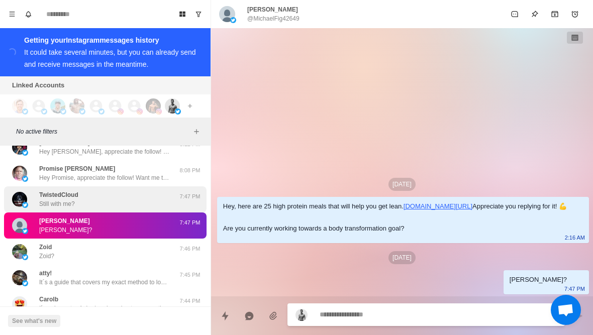
click at [145, 204] on div "TwistedCloud Still with me?" at bounding box center [94, 199] width 165 height 18
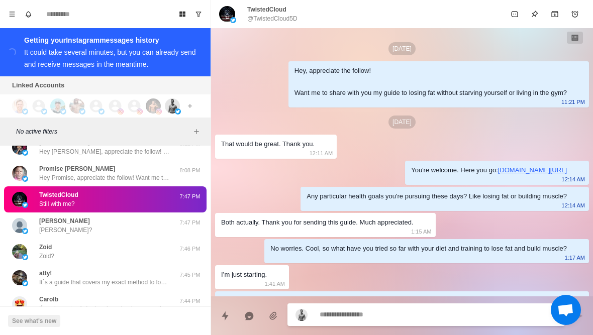
scroll to position [161, 0]
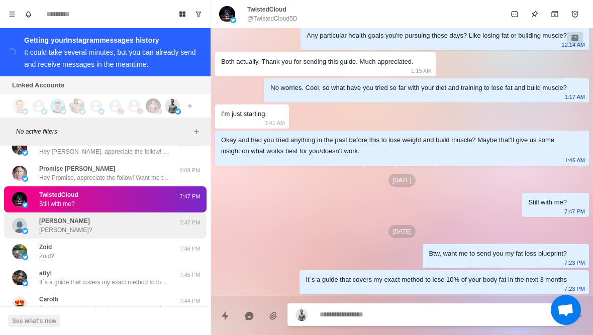
click at [136, 224] on div "Michael Figueroa Michael?" at bounding box center [94, 226] width 165 height 18
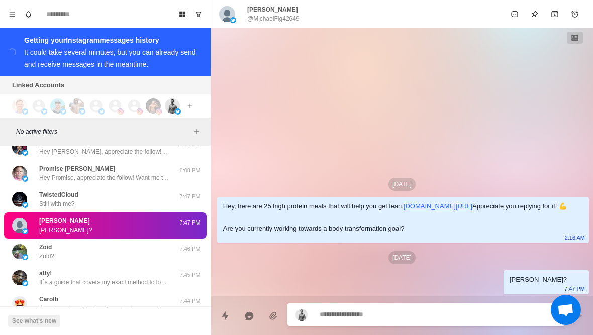
scroll to position [0, 0]
type textarea "*"
paste textarea "**********"
type textarea "**********"
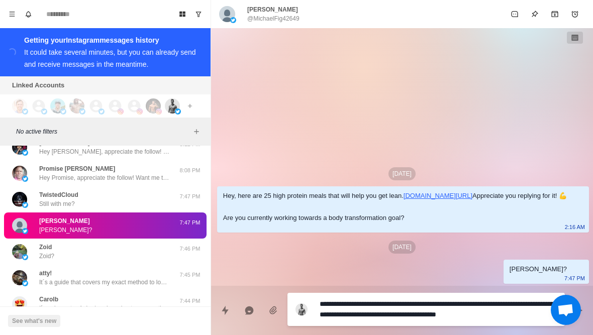
type textarea "*"
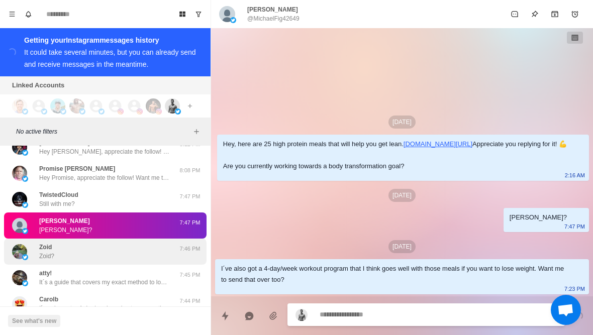
click at [114, 251] on div "Zoid Zoid?" at bounding box center [94, 252] width 165 height 18
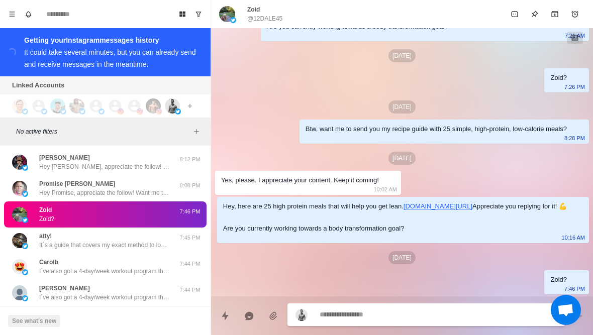
scroll to position [6762, 0]
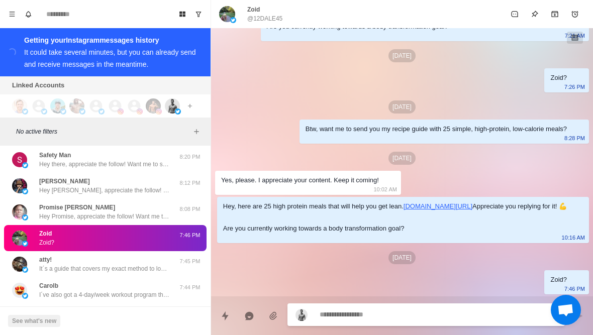
click at [369, 314] on textarea at bounding box center [438, 315] width 237 height 15
paste textarea "**********"
type textarea "*"
type textarea "**********"
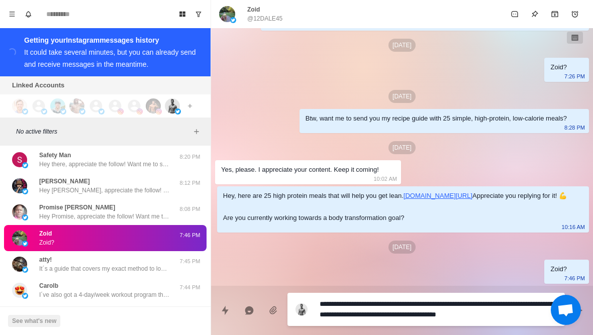
type textarea "*"
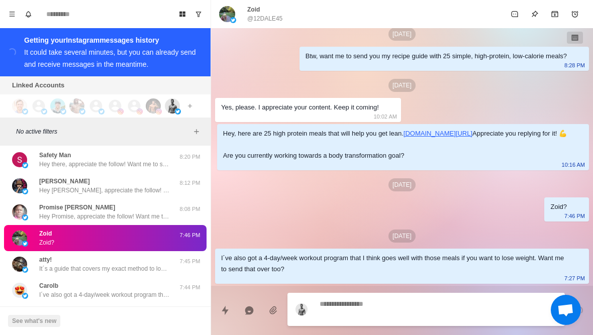
scroll to position [394, 0]
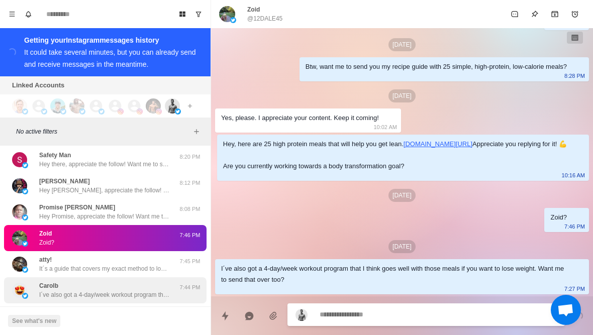
click at [147, 283] on div "Carolb I´ve also got a 4-day/week workout program that I think goes well with t…" at bounding box center [104, 290] width 131 height 18
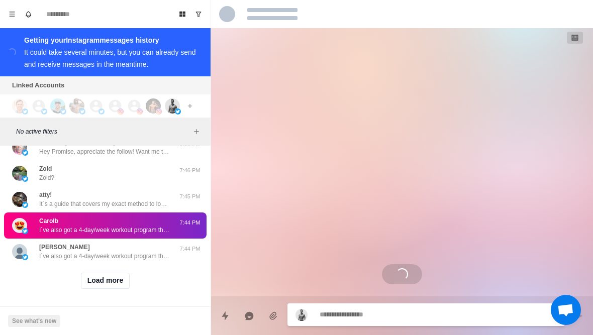
scroll to position [6826, 0]
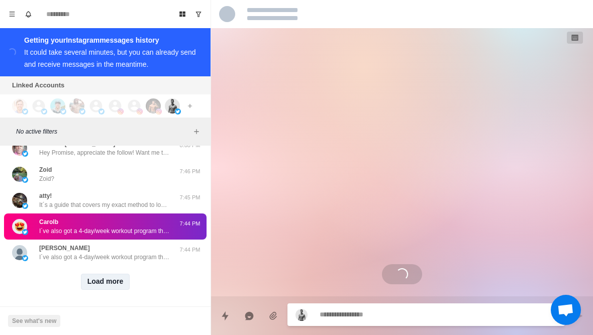
click at [121, 279] on button "Load more" at bounding box center [105, 282] width 49 height 16
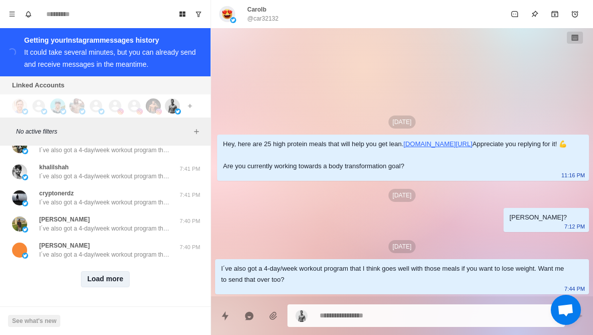
scroll to position [7348, 0]
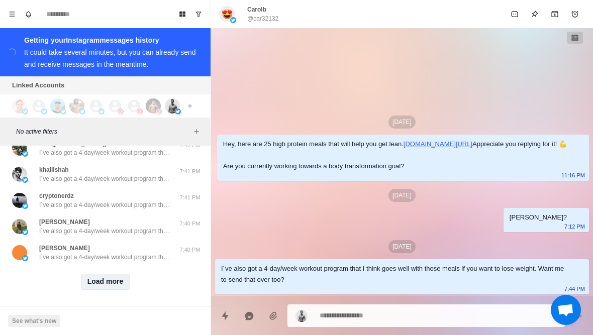
click at [114, 286] on button "Load more" at bounding box center [105, 282] width 49 height 16
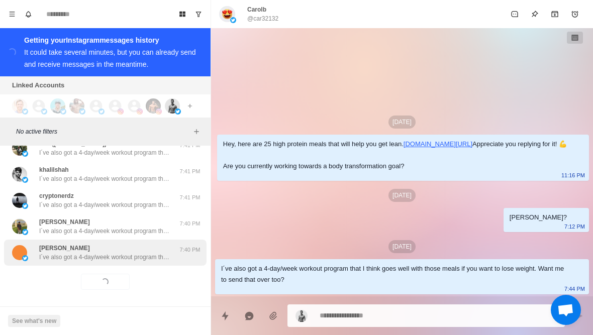
click at [139, 261] on div "Robin Neydavoud I´ve also got a 4-day/week workout program that I think goes we…" at bounding box center [105, 253] width 203 height 26
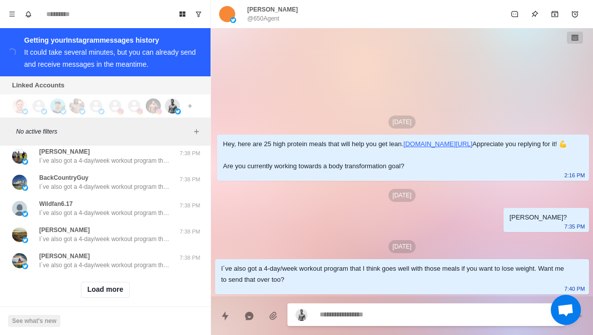
scroll to position [7864, 0]
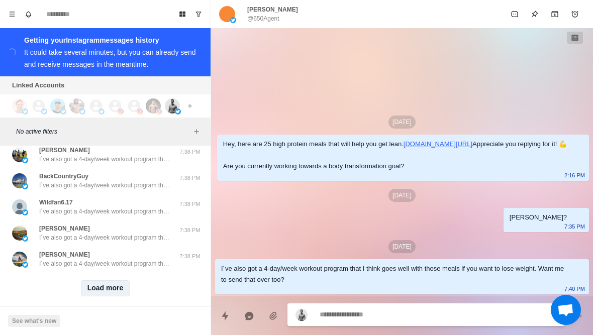
click at [119, 285] on button "Load more" at bounding box center [105, 288] width 49 height 16
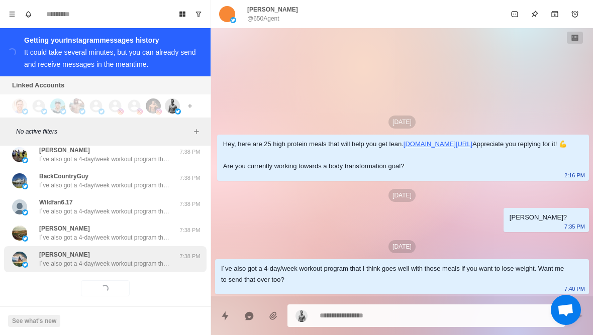
click at [139, 265] on p "I´ve also got a 4-day/week workout program that I think goes well with those me…" at bounding box center [104, 263] width 131 height 9
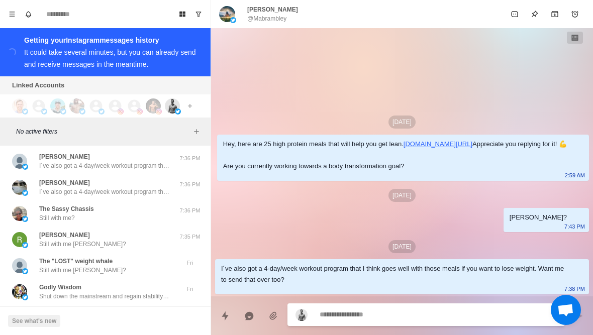
scroll to position [8128, 0]
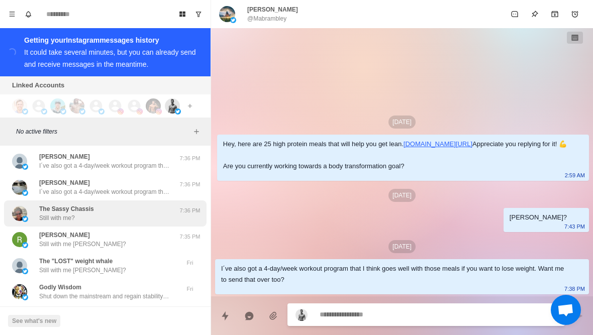
click at [146, 219] on div "The Sassy Chassis Still with me?" at bounding box center [94, 214] width 165 height 18
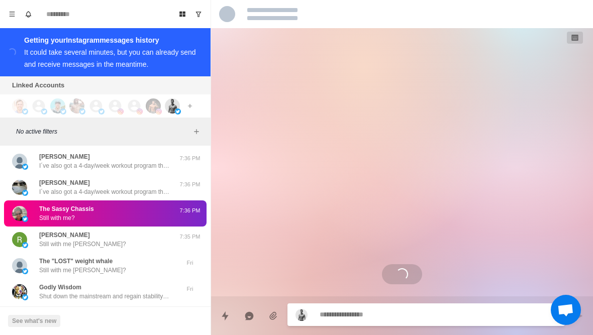
type textarea "*"
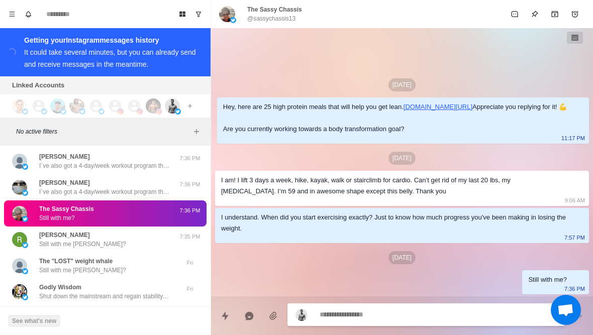
paste textarea "**********"
type textarea "**********"
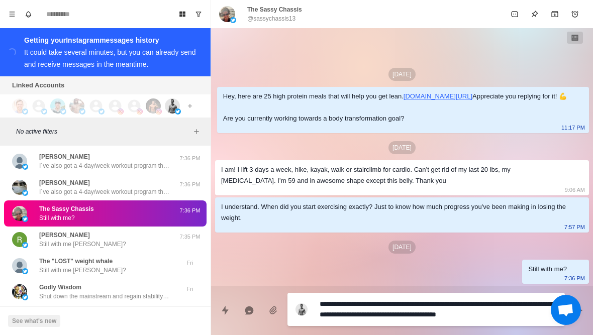
type textarea "*"
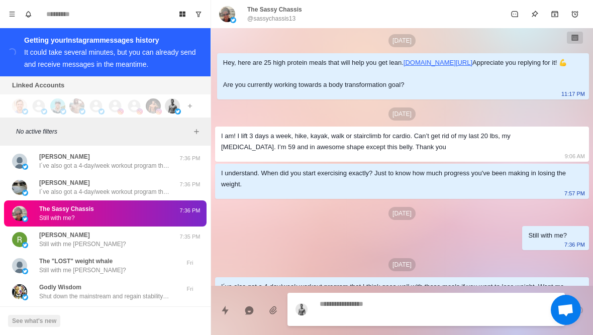
scroll to position [70, 0]
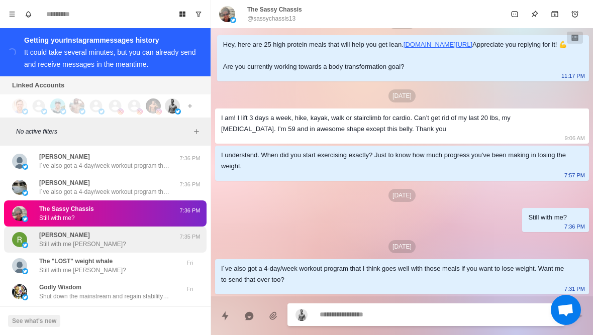
click at [146, 232] on div "Ralph R Still with me Ralph?" at bounding box center [94, 240] width 165 height 18
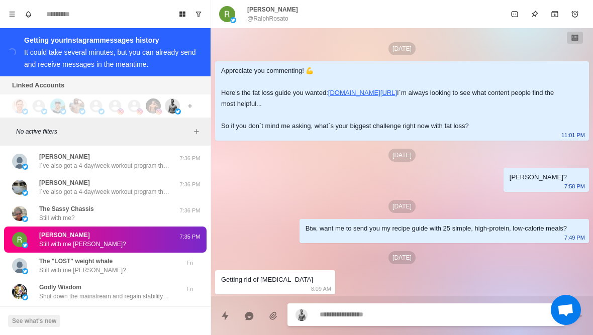
scroll to position [111, 0]
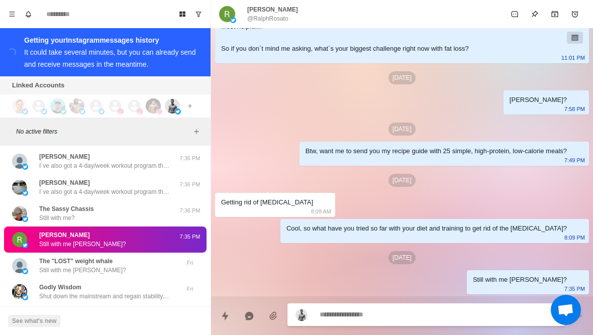
type textarea "*"
type textarea "**"
type textarea "*"
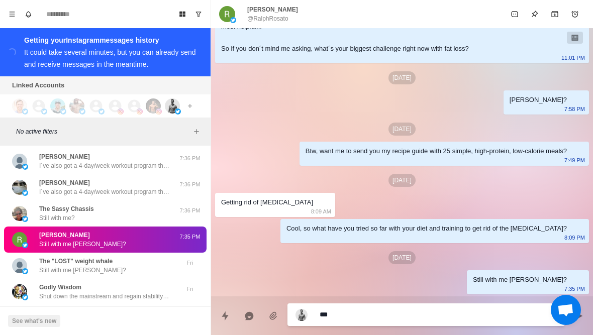
type textarea "****"
type textarea "*"
type textarea "**********"
type textarea "*"
type textarea "**********"
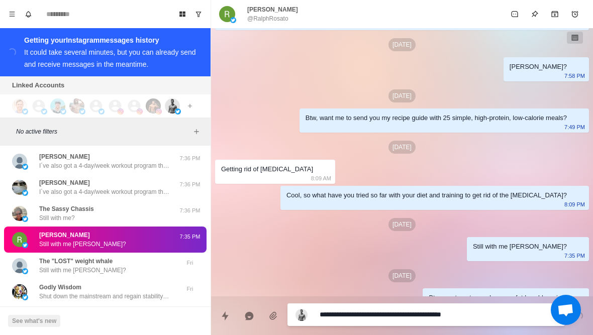
type textarea "*"
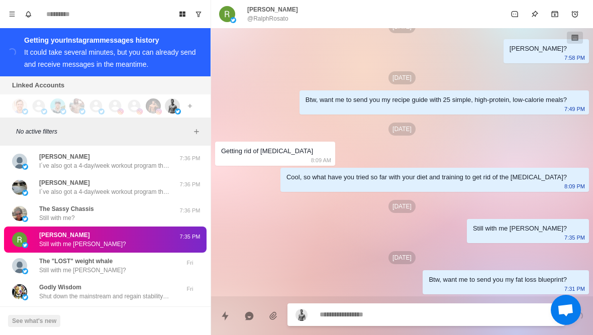
type textarea "*"
type textarea "**"
type textarea "*"
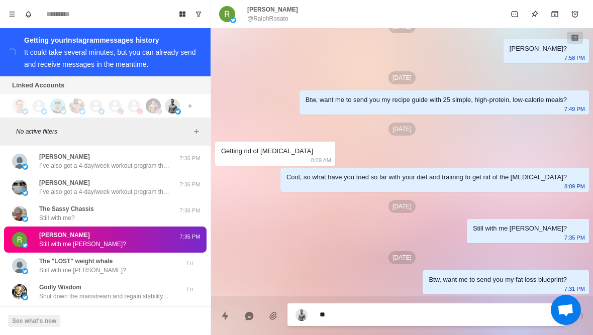
type textarea "***"
type textarea "*"
type textarea "***"
type textarea "*"
type textarea "***"
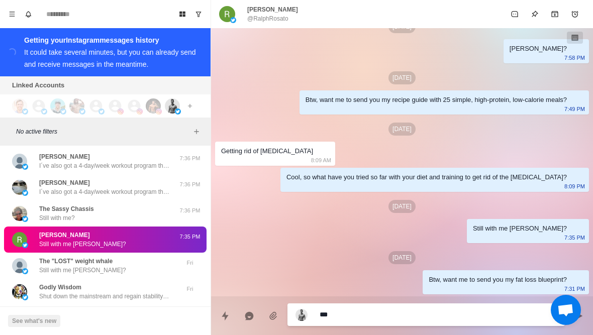
type textarea "*"
type textarea "****"
type textarea "*"
type textarea "**********"
type textarea "*"
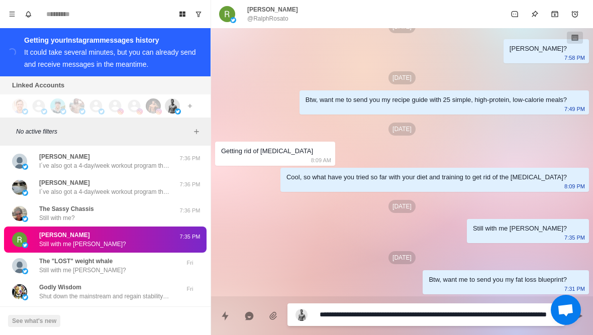
type textarea "**********"
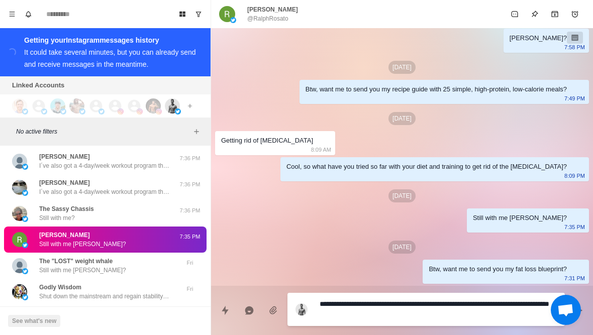
type textarea "*"
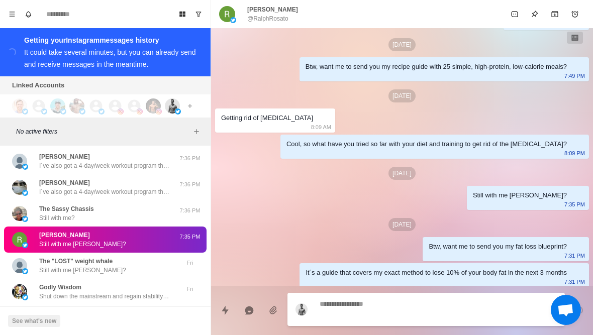
scroll to position [188, 0]
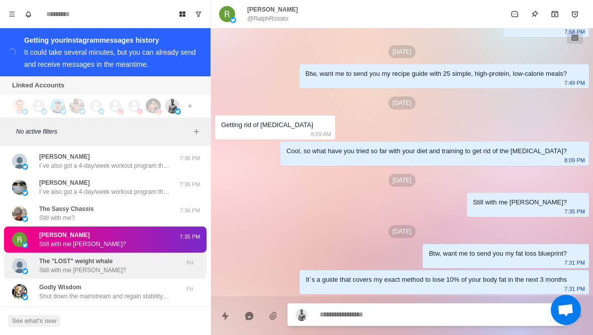
click at [134, 261] on div "The "LOST" weight whale Still with me John?" at bounding box center [94, 266] width 165 height 18
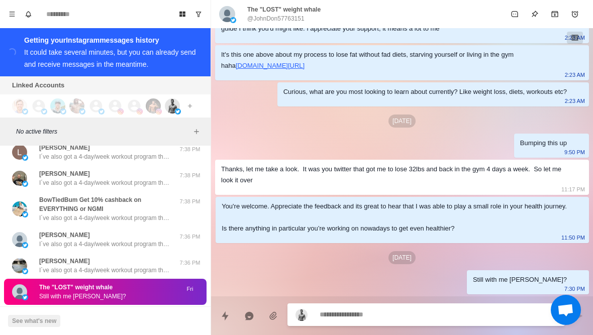
scroll to position [64, 0]
click at [456, 311] on textarea at bounding box center [438, 315] width 237 height 15
type textarea "*"
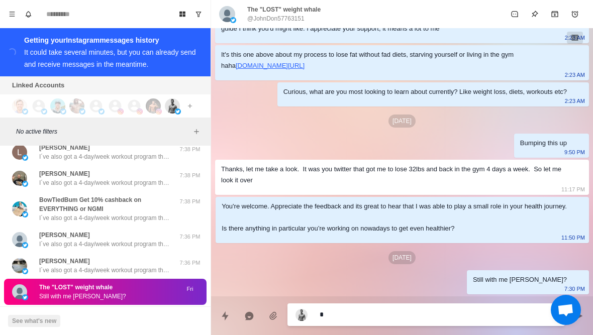
type textarea "**"
type textarea "*"
type textarea "***"
type textarea "*"
type textarea "****"
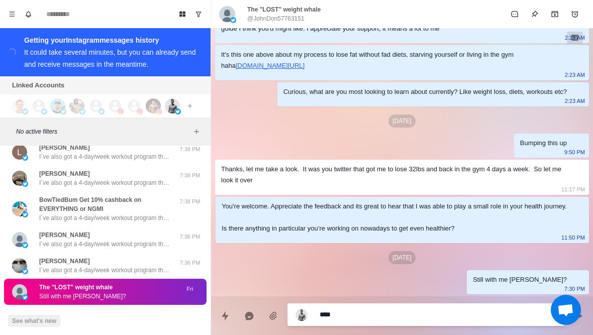
type textarea "*"
type textarea "**********"
type textarea "*"
type textarea "**********"
type textarea "*"
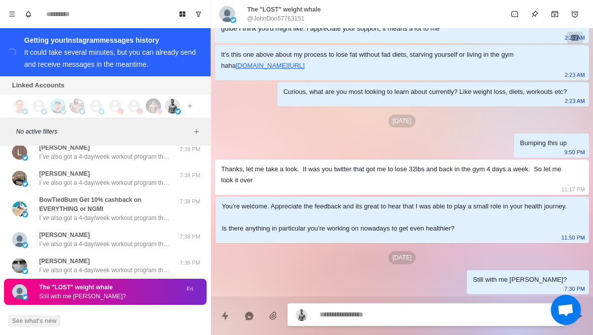
scroll to position [116, 0]
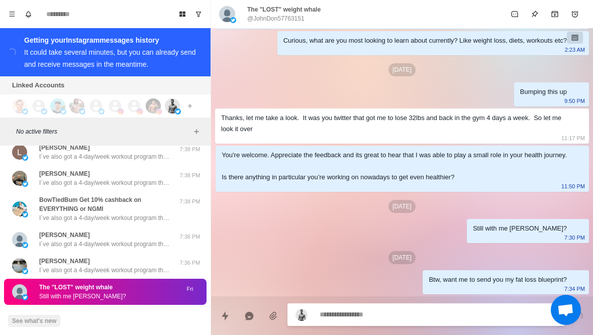
type textarea "*"
type textarea "**"
type textarea "*"
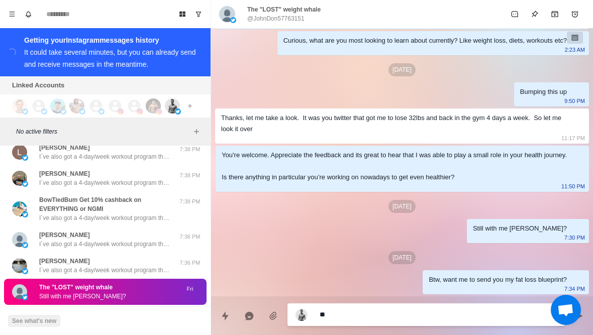
type textarea "***"
type textarea "*"
type textarea "****"
type textarea "*"
type textarea "**********"
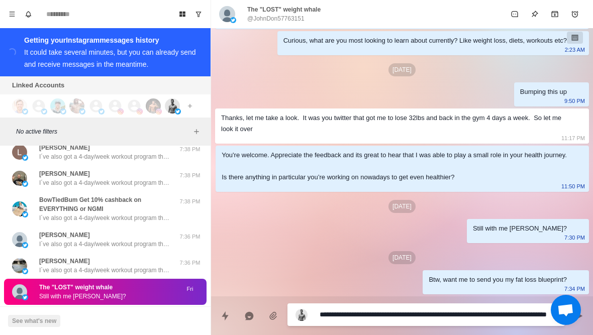
type textarea "*"
type textarea "**********"
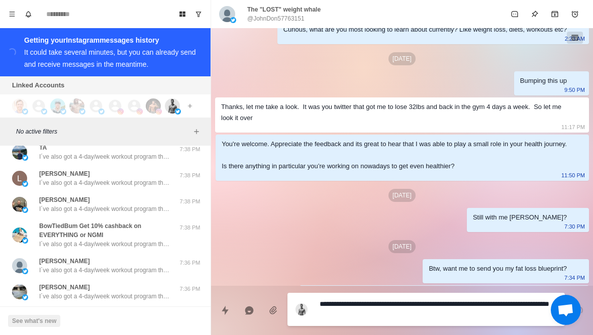
type textarea "*"
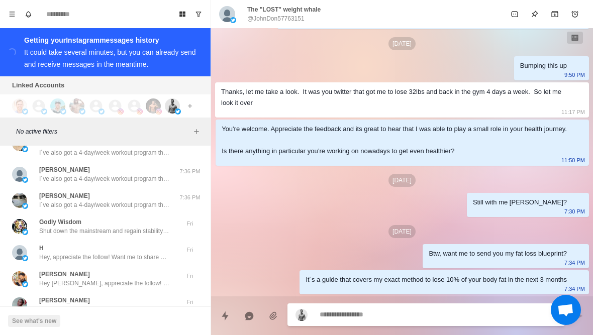
scroll to position [8248, 0]
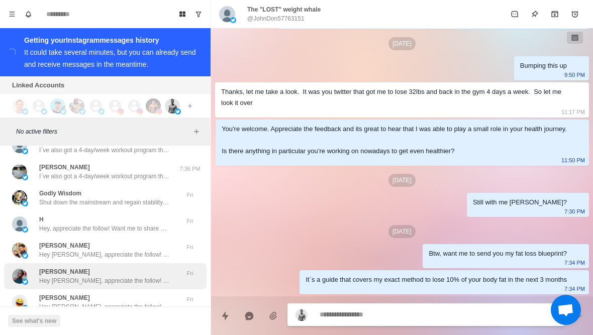
click at [143, 272] on div "Ruth samson Hey Ruth, appreciate the follow! Want me to share with you my guide…" at bounding box center [104, 276] width 131 height 18
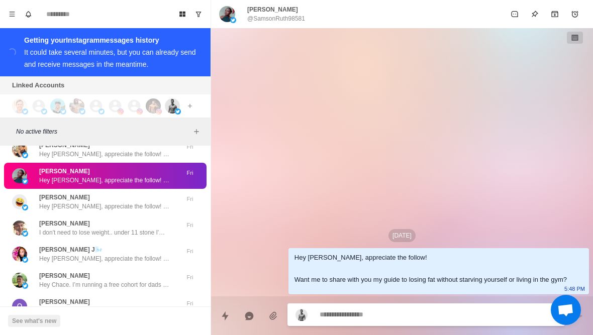
scroll to position [8366, 0]
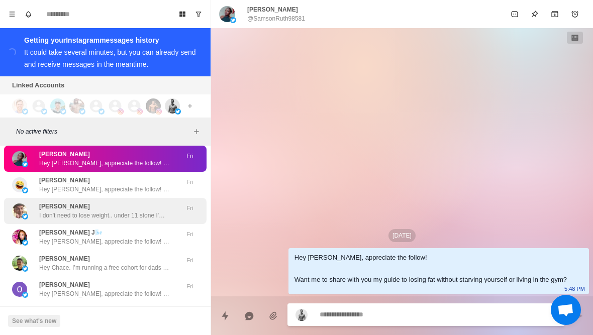
click at [155, 215] on p "I don't need to lose weight.. under 11 stone I'm 6"2 ..I need fattening up" at bounding box center [104, 215] width 131 height 9
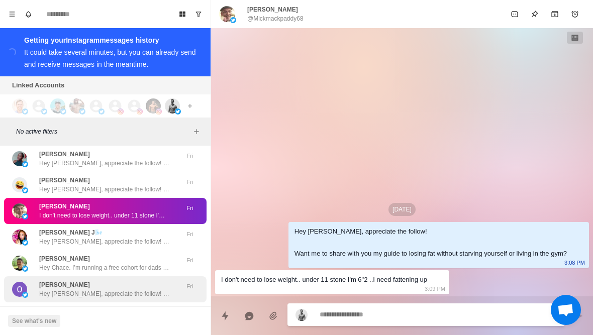
click at [148, 276] on div "Ozioma Micheal Hey Ozioma, appreciate the follow! Want me to share with you my …" at bounding box center [105, 289] width 203 height 26
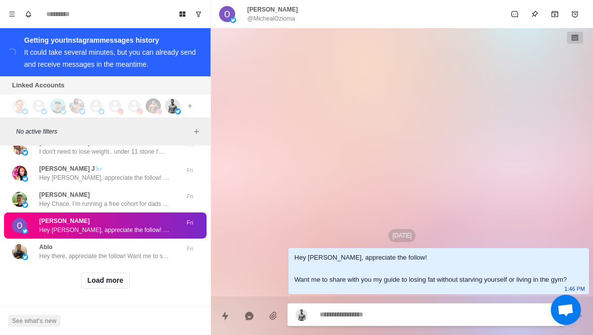
scroll to position [8429, 0]
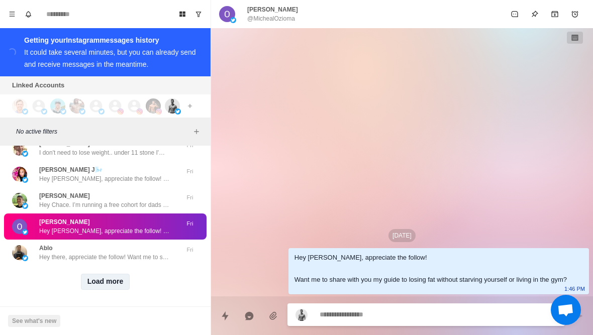
click at [119, 276] on button "Load more" at bounding box center [105, 282] width 49 height 16
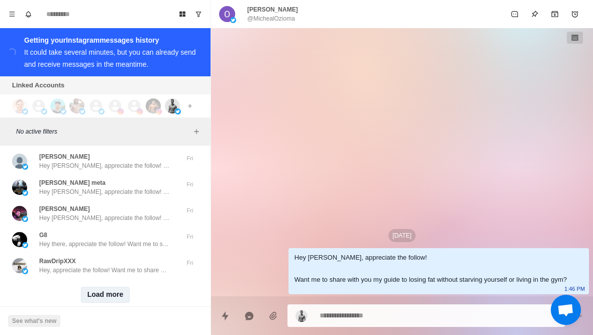
scroll to position [8977, 0]
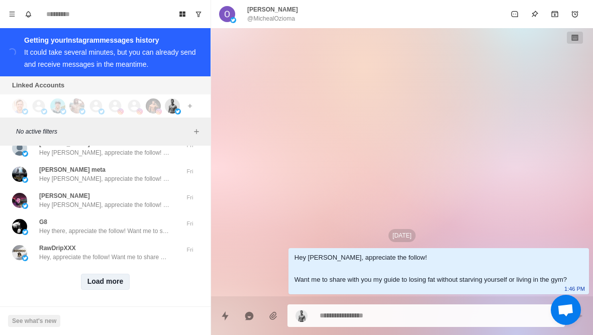
click at [119, 285] on button "Load more" at bounding box center [105, 282] width 49 height 16
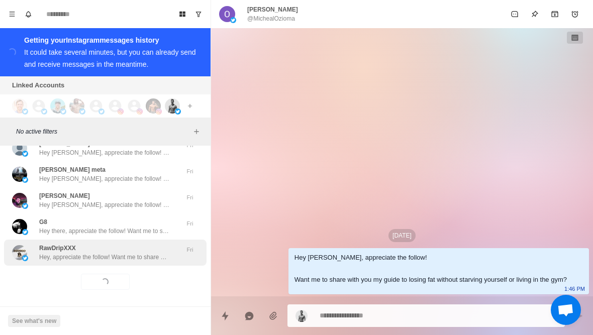
click at [136, 261] on div "RawDripXXX Hey, appreciate the follow! Want me to share with you my guide to lo…" at bounding box center [105, 253] width 203 height 26
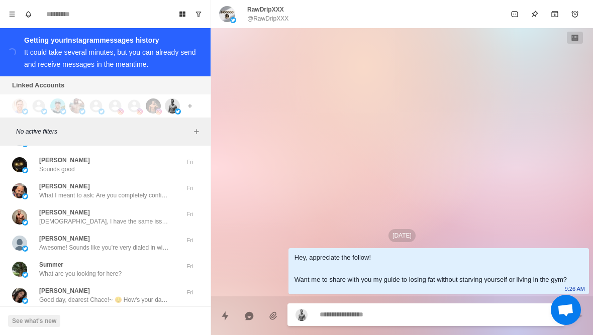
scroll to position [9354, 0]
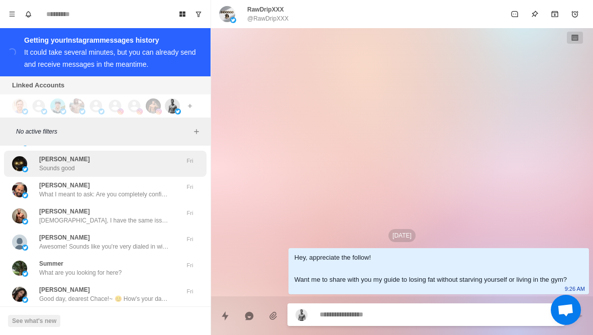
click at [172, 155] on div "Anthony Biévelez Sounds good" at bounding box center [94, 164] width 165 height 18
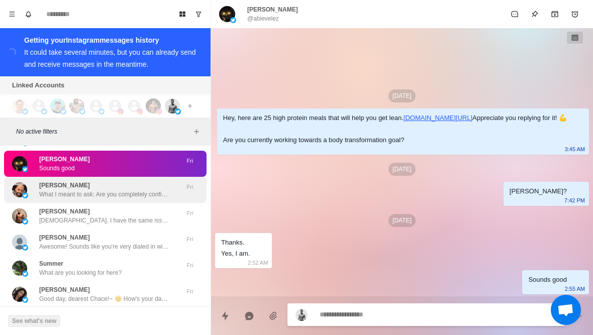
click at [144, 184] on div "Jeremy Dreier What I meant to ask: Are you completely confident in your current…" at bounding box center [104, 190] width 131 height 18
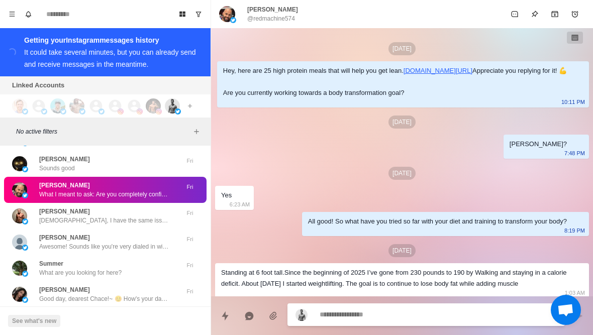
scroll to position [234, 0]
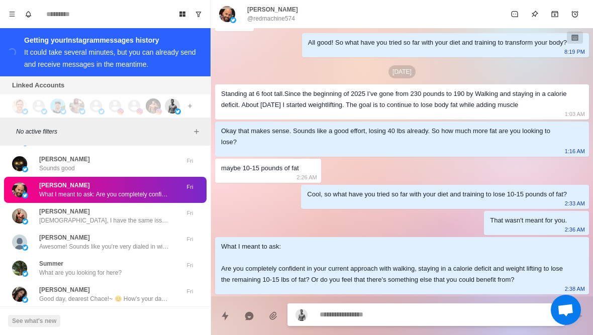
type textarea "*"
type textarea "**********"
type textarea "*"
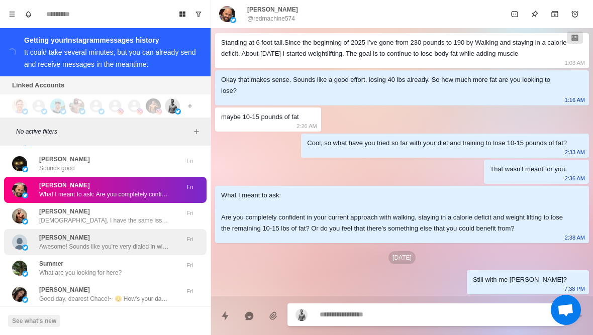
click at [126, 243] on p "Awesome! Sounds like you're very dialed in with your health. Keep up the great …" at bounding box center [104, 246] width 131 height 9
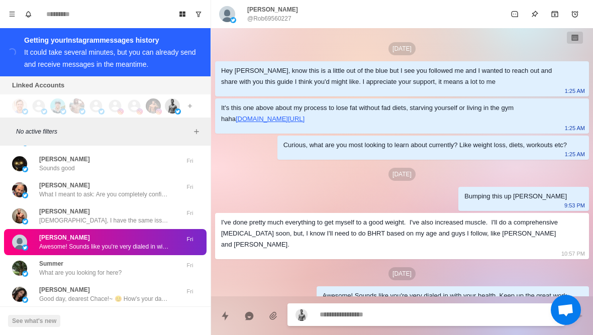
scroll to position [16, 0]
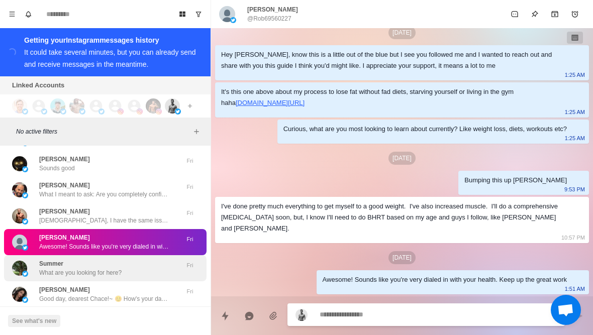
click at [135, 264] on div "Summer What are you looking for here?" at bounding box center [94, 268] width 165 height 18
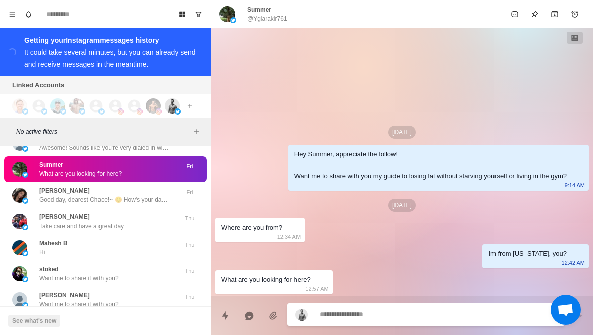
scroll to position [9466, 0]
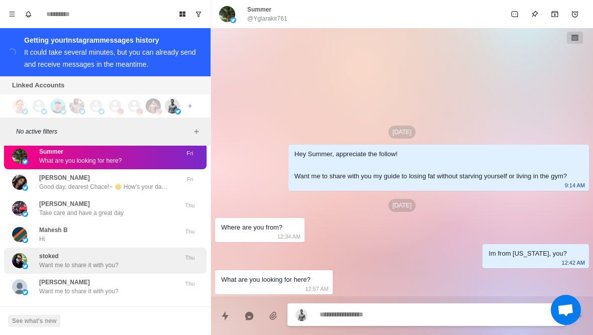
click at [143, 261] on div "stoked Want me to share it with you?" at bounding box center [94, 261] width 165 height 18
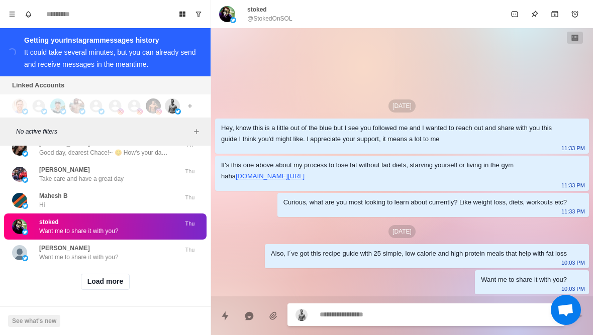
scroll to position [9500, 0]
click at [110, 294] on div "Load more" at bounding box center [105, 282] width 203 height 32
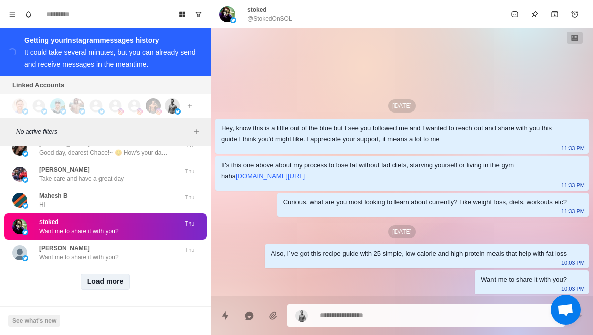
click at [121, 286] on button "Load more" at bounding box center [105, 282] width 49 height 16
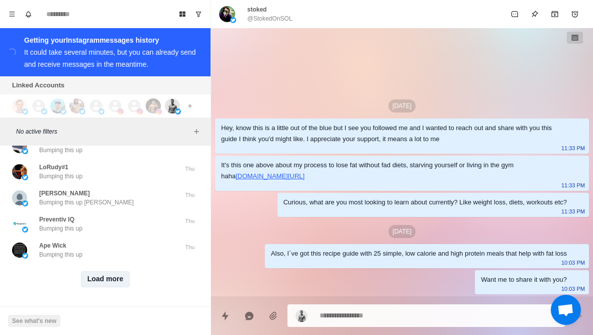
scroll to position [10023, 0]
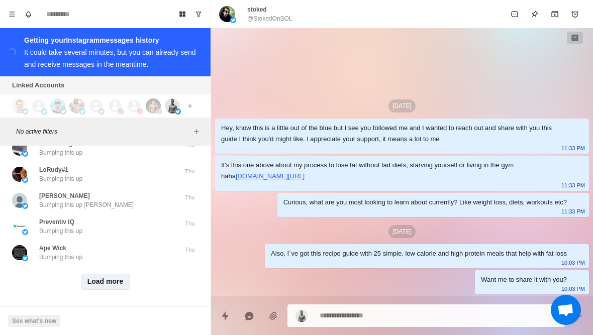
click at [114, 284] on button "Load more" at bounding box center [105, 282] width 49 height 16
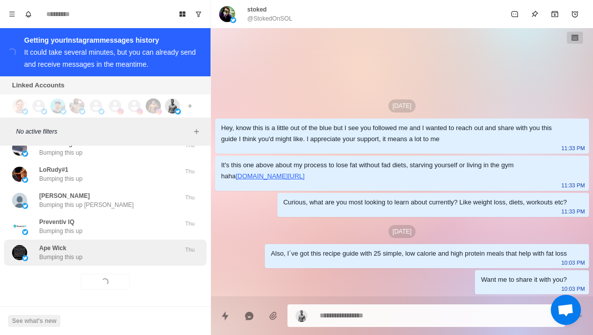
click at [143, 258] on div "Ape Wick Bumping this up" at bounding box center [94, 253] width 165 height 18
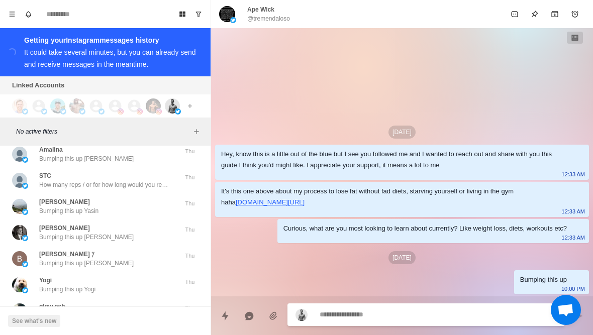
scroll to position [10381, 0]
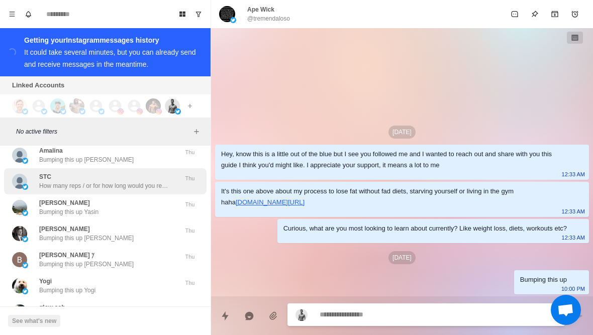
click at [161, 186] on p "How many reps / or for how long would you recommend and how often?" at bounding box center [104, 185] width 131 height 9
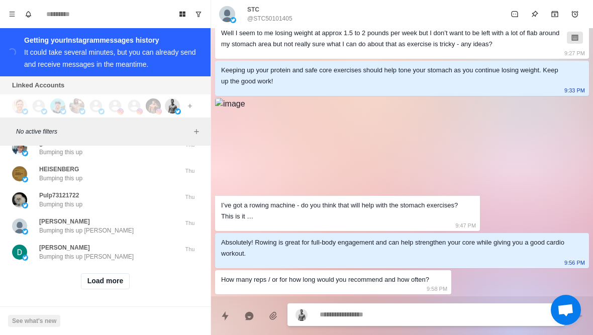
scroll to position [10545, 0]
click at [122, 282] on button "Load more" at bounding box center [105, 282] width 49 height 16
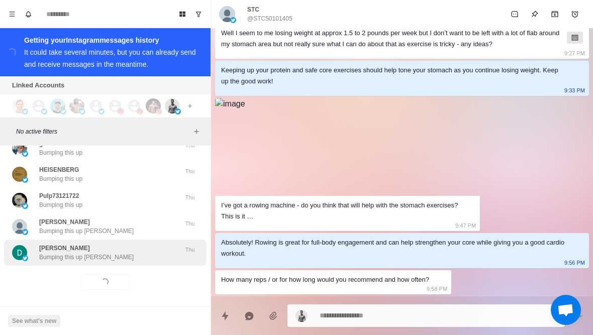
click at [149, 256] on div "David Velek Bumping this up David" at bounding box center [94, 253] width 165 height 18
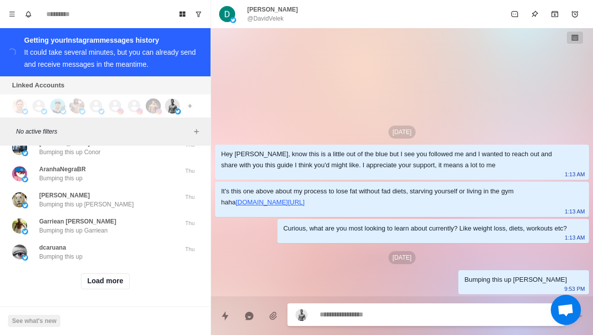
scroll to position [11068, 0]
click at [125, 278] on button "Load more" at bounding box center [105, 282] width 49 height 16
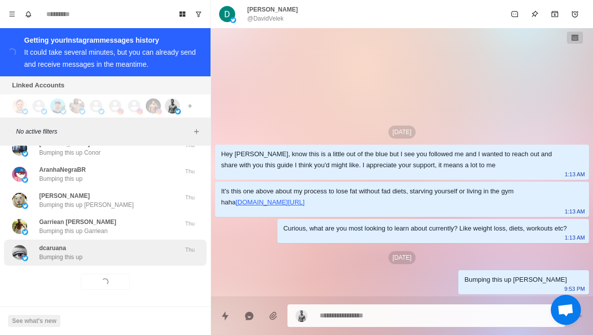
click at [132, 248] on div "dcaruana Bumping this up" at bounding box center [94, 253] width 165 height 18
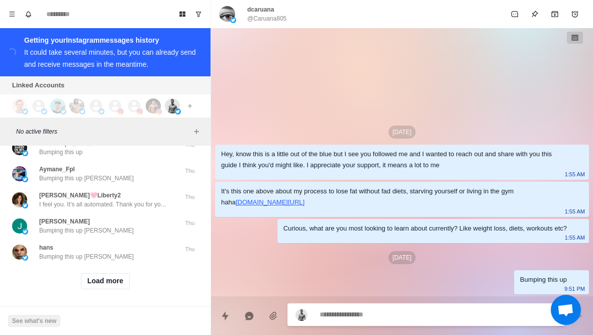
scroll to position [11590, 0]
click at [120, 285] on button "Load more" at bounding box center [105, 282] width 49 height 16
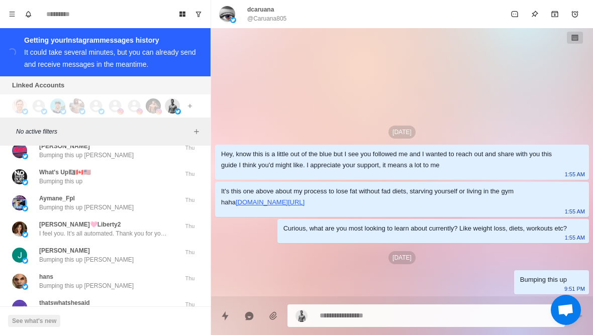
scroll to position [11559, 0]
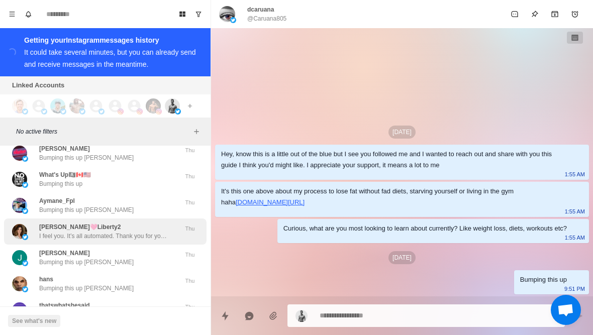
click at [155, 234] on p "I feel you. It’s all automated. Thank you for your support." at bounding box center [104, 236] width 131 height 9
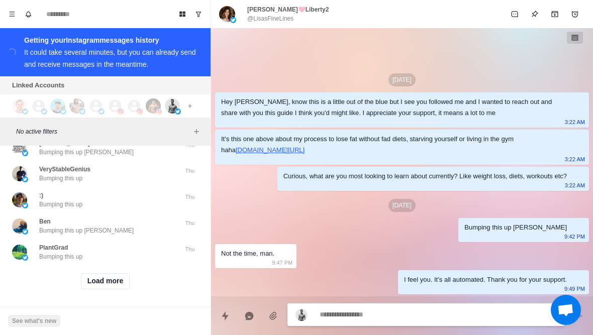
scroll to position [12113, 0]
click at [120, 283] on button "Load more" at bounding box center [105, 282] width 49 height 16
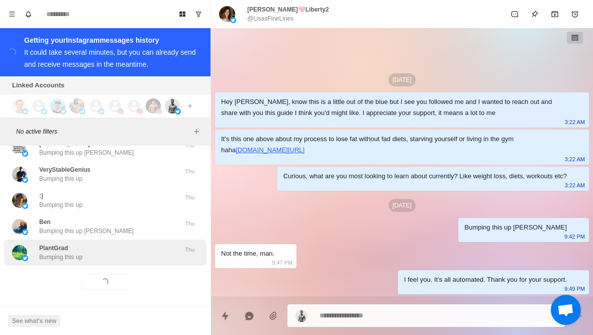
click at [144, 256] on div "PlantGrad Bumping this up" at bounding box center [94, 253] width 165 height 18
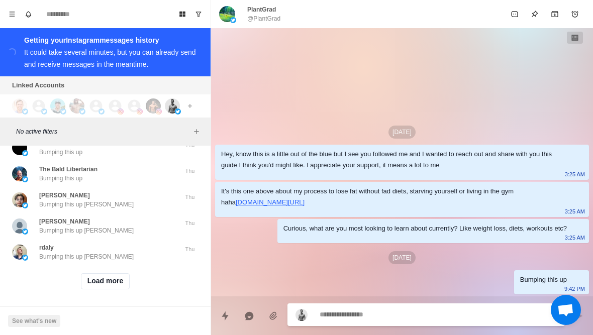
scroll to position [12636, 0]
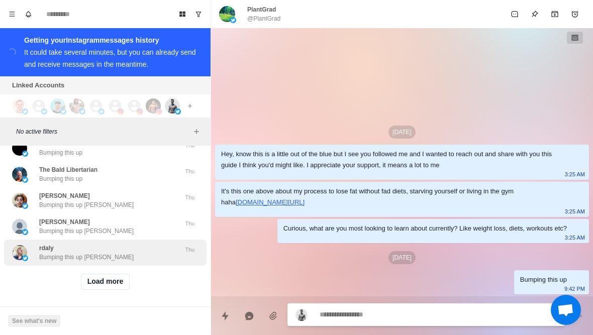
click at [135, 250] on div "rdaly Bumping this up Roger" at bounding box center [94, 253] width 165 height 18
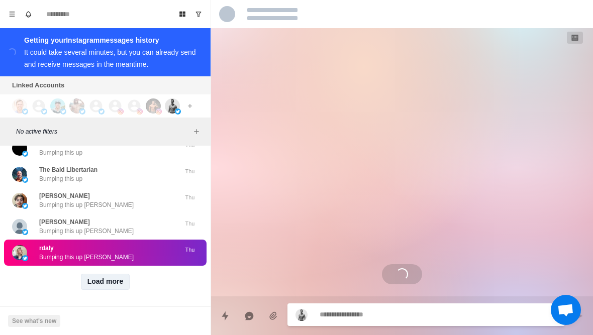
click at [124, 278] on button "Load more" at bounding box center [105, 282] width 49 height 16
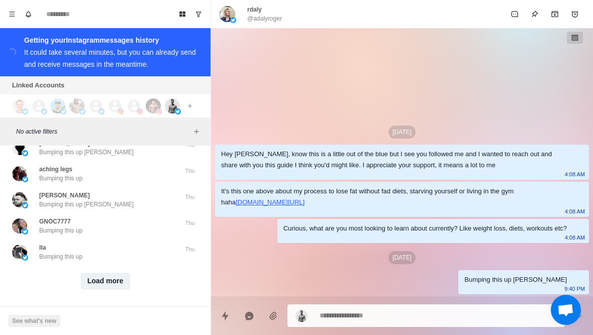
click at [118, 282] on button "Load more" at bounding box center [105, 281] width 49 height 16
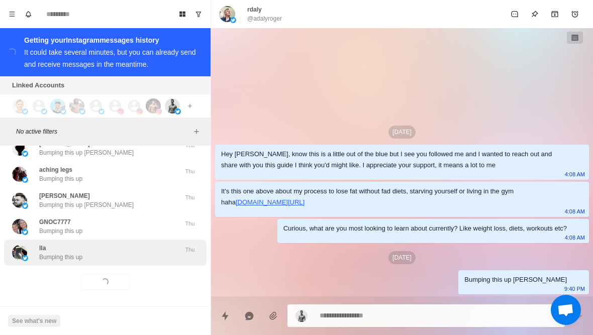
click at [147, 253] on div "lla Bumping this up" at bounding box center [94, 253] width 165 height 18
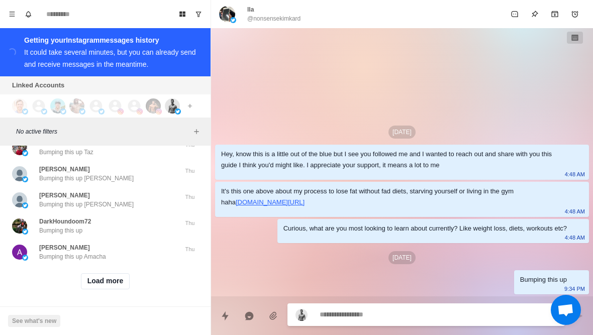
scroll to position [13681, 0]
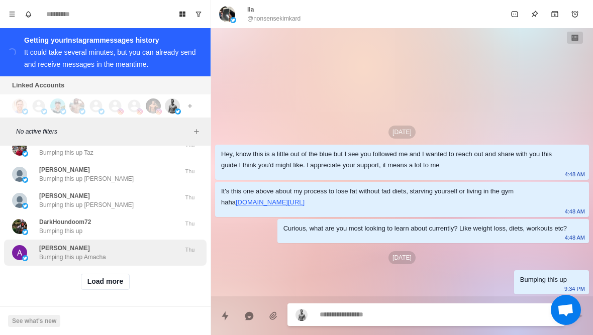
click at [131, 251] on div "Amacha Smw Bumping this up Amacha" at bounding box center [94, 253] width 165 height 18
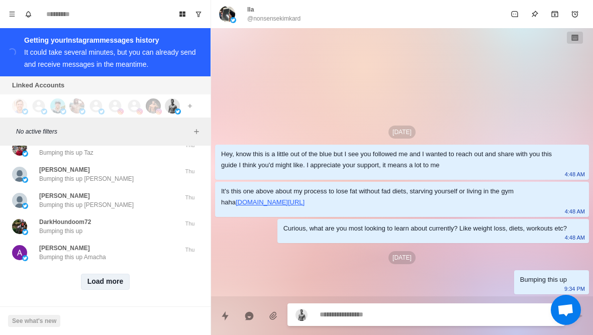
click at [116, 276] on button "Load more" at bounding box center [105, 282] width 49 height 16
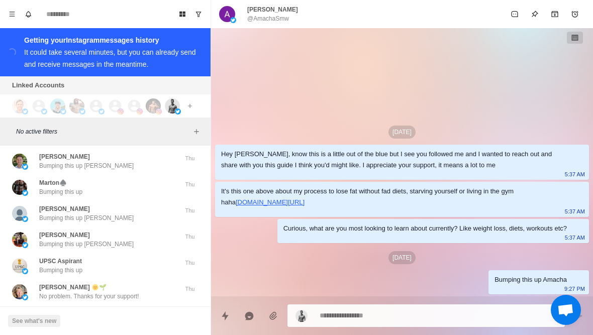
scroll to position [13859, 0]
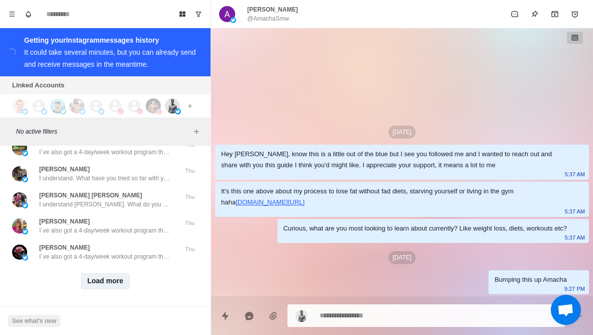
click at [116, 284] on button "Load more" at bounding box center [105, 281] width 49 height 16
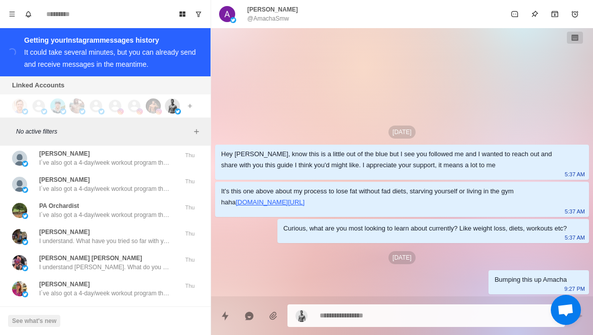
scroll to position [14137, 0]
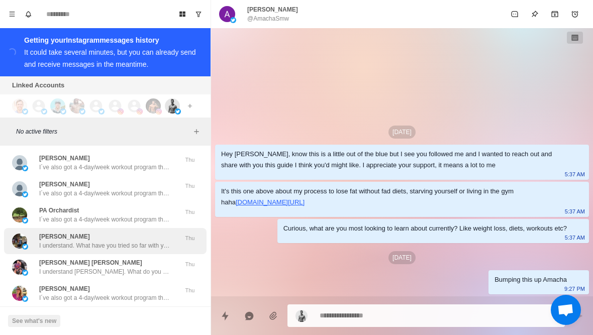
click at [148, 242] on p "I understand. What have you tried so far with your diet and training to get the…" at bounding box center [104, 245] width 131 height 9
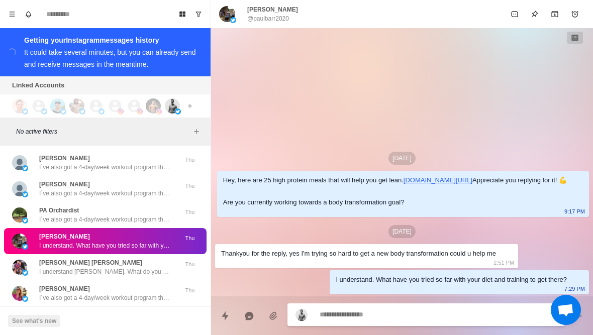
type textarea "*"
type textarea "**********"
type textarea "*"
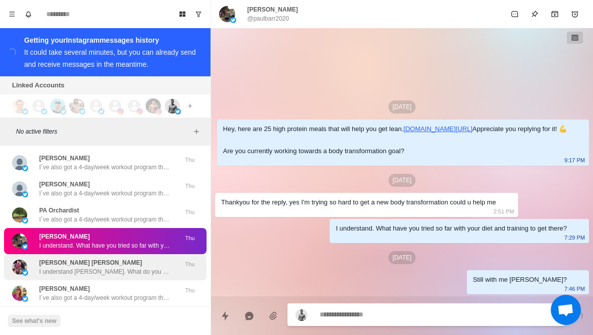
click at [122, 268] on p "I understand Connor. What do you think makes it hard for you to stay consistent?" at bounding box center [104, 271] width 131 height 9
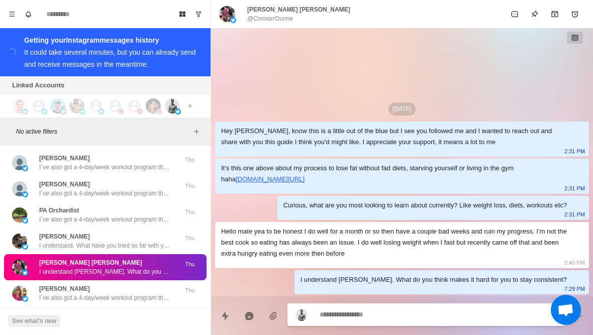
type textarea "*"
type textarea "**********"
type textarea "*"
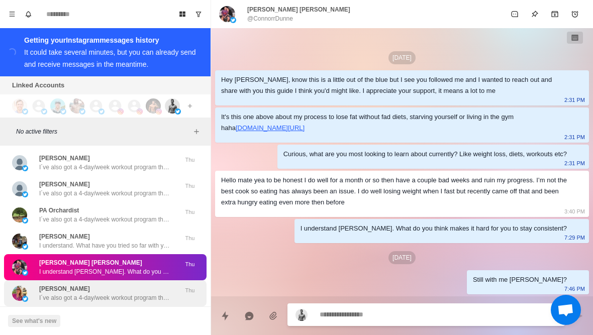
click at [129, 289] on div "Michelle I´ve also got a 4-day/week workout program that I think goes well with…" at bounding box center [104, 293] width 131 height 18
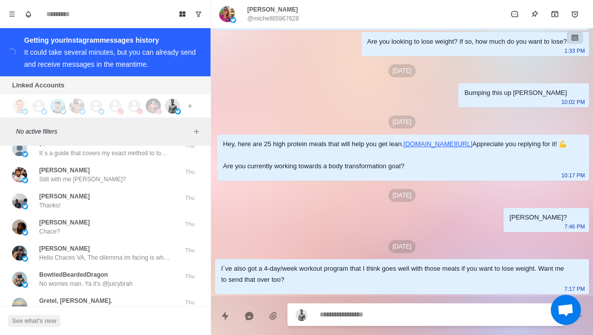
scroll to position [14400, 0]
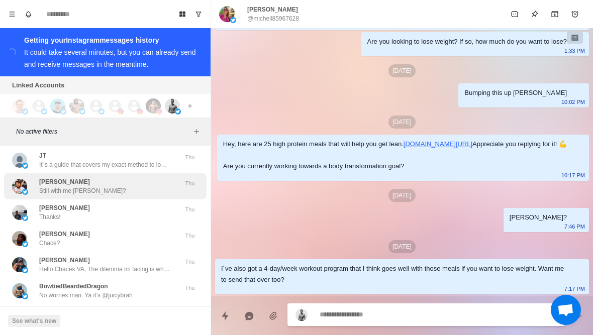
click at [166, 183] on div "Jason Blom Still with me Jason?" at bounding box center [94, 186] width 165 height 18
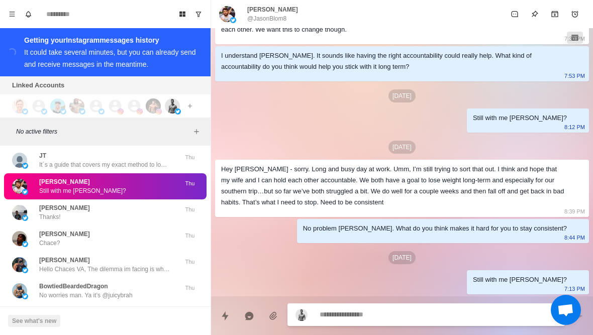
scroll to position [902, 0]
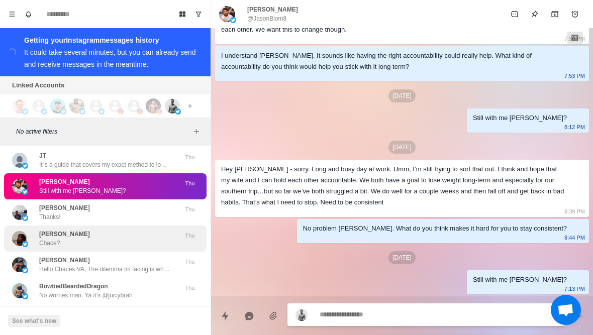
click at [129, 235] on div "Jules Quest Chace?" at bounding box center [94, 239] width 165 height 18
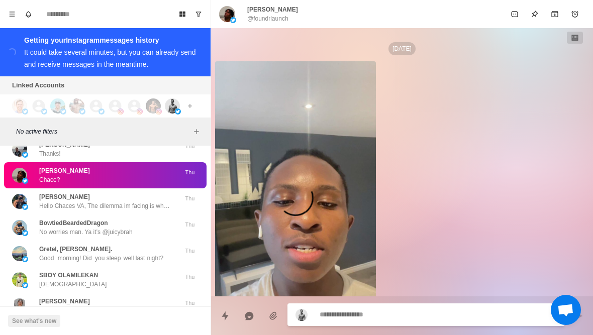
scroll to position [14478, 0]
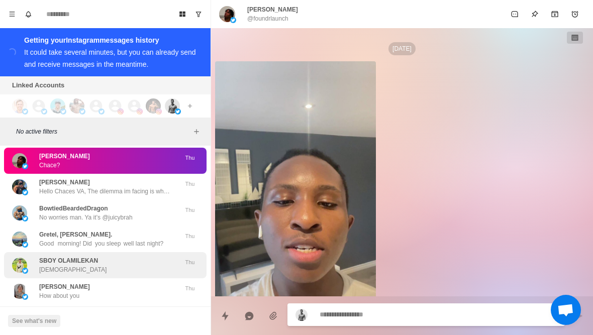
click at [132, 264] on div "SBOY OLAMILEKAN Yh" at bounding box center [94, 265] width 165 height 18
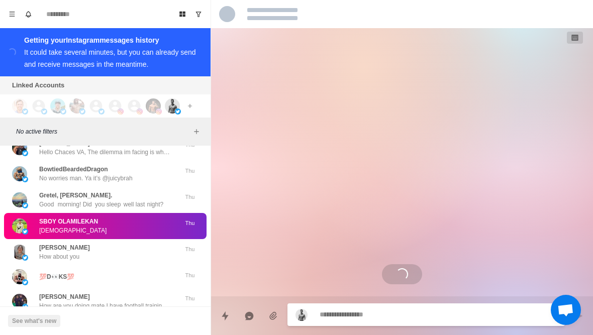
scroll to position [14522, 0]
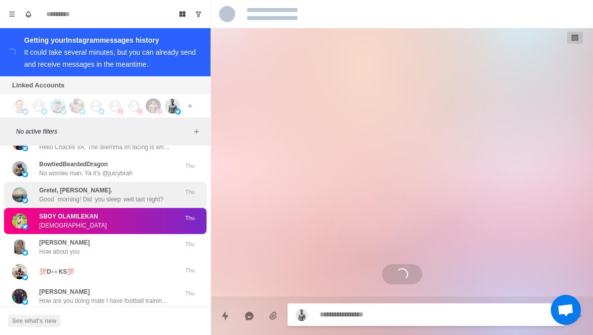
click at [158, 198] on p "Good  morning! Did  you ‍sleep  well last  night?" at bounding box center [101, 199] width 124 height 9
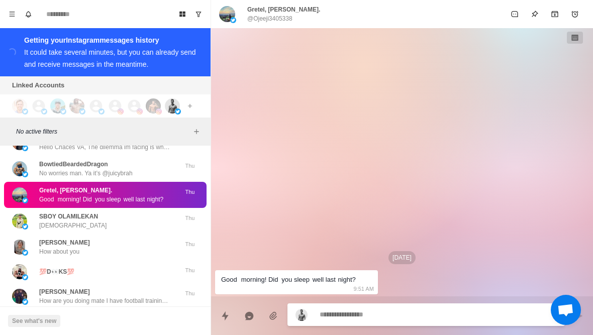
type textarea "*"
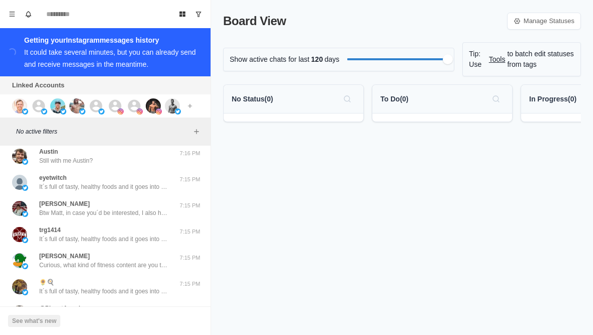
scroll to position [34, 0]
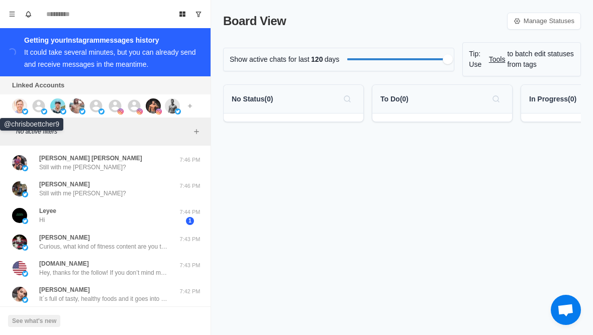
click at [23, 109] on img at bounding box center [19, 105] width 15 height 15
click at [60, 107] on img at bounding box center [57, 105] width 15 height 15
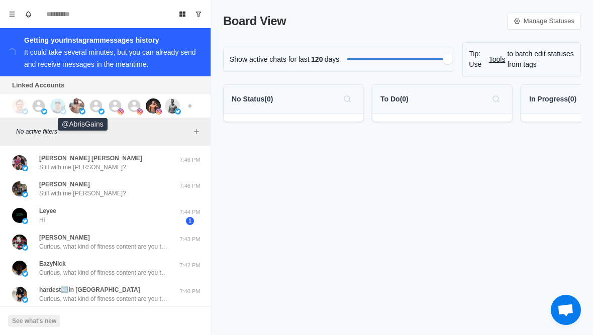
click at [81, 107] on img at bounding box center [76, 105] width 15 height 15
click at [100, 105] on icon at bounding box center [96, 105] width 13 height 13
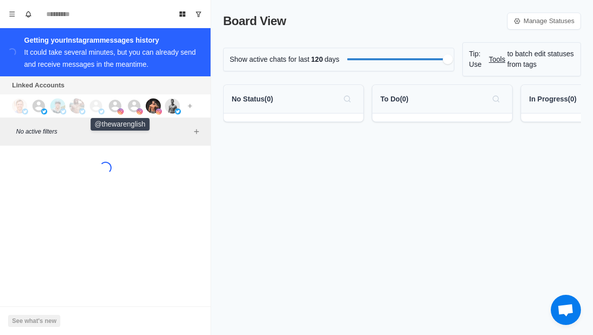
click at [119, 110] on img at bounding box center [121, 112] width 6 height 6
click at [138, 106] on icon at bounding box center [134, 105] width 13 height 13
click at [157, 108] on img at bounding box center [153, 105] width 15 height 15
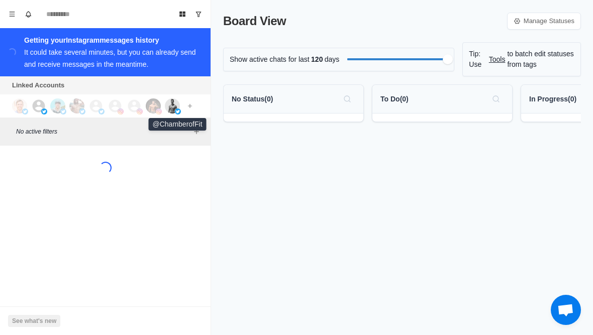
click at [172, 109] on img at bounding box center [172, 105] width 15 height 15
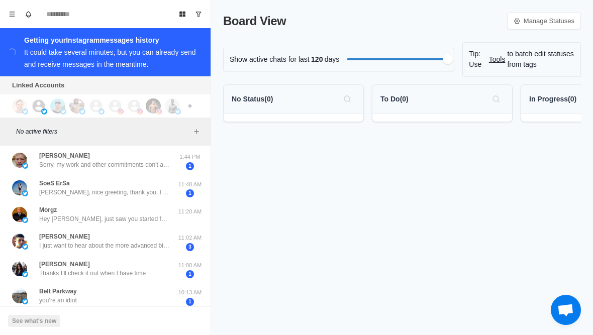
scroll to position [324, 0]
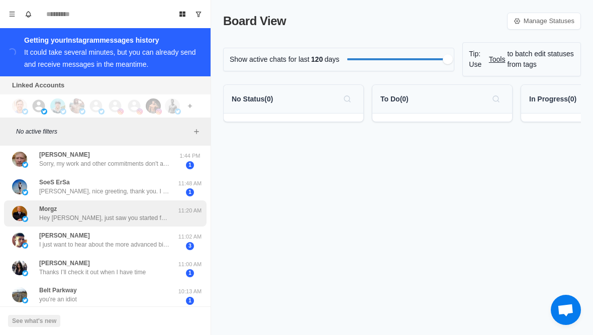
click at [174, 218] on div "Morgz Hey Matt, just saw you started following! Appreciate it. Curious, what he…" at bounding box center [94, 214] width 165 height 18
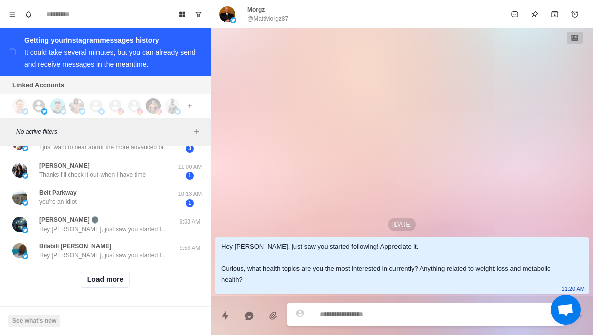
scroll to position [420, 0]
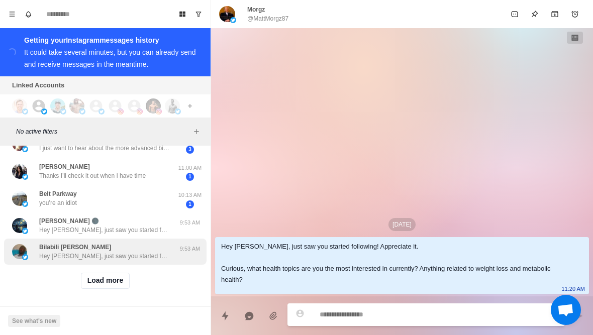
click at [147, 244] on div "Bilabili Lenzen Hey Bilabili, just saw you started following! Appreciate it. Cu…" at bounding box center [104, 252] width 131 height 18
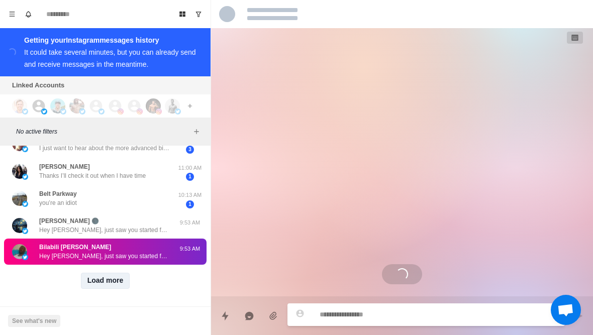
click at [121, 280] on button "Load more" at bounding box center [105, 281] width 49 height 16
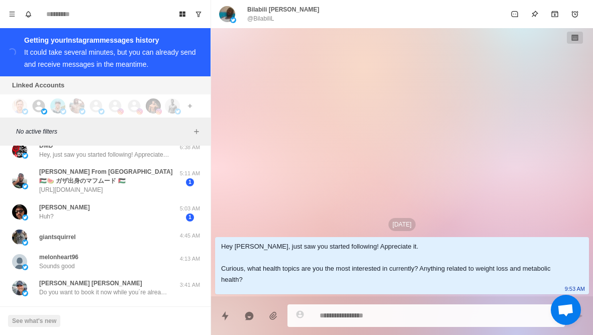
scroll to position [580, 0]
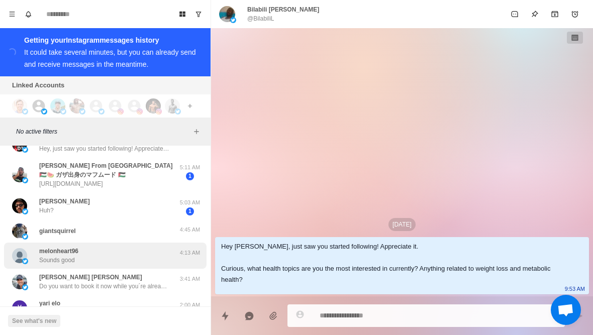
click at [164, 257] on div "melonheart96 Sounds good" at bounding box center [94, 256] width 165 height 18
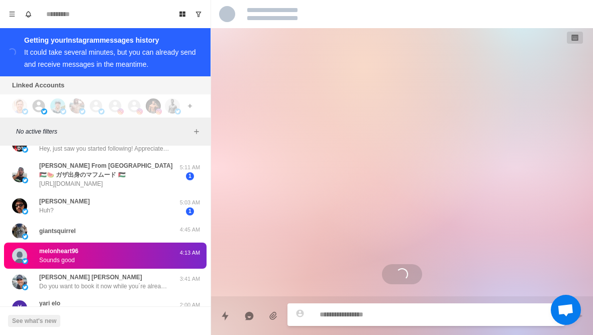
scroll to position [595, 0]
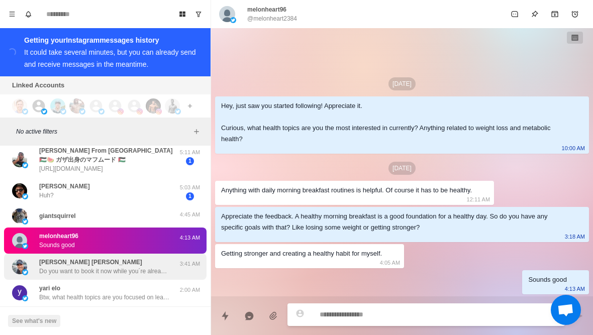
click at [154, 272] on p "Do you want to book it now while you´re already here to save you from forgettin…" at bounding box center [104, 271] width 131 height 9
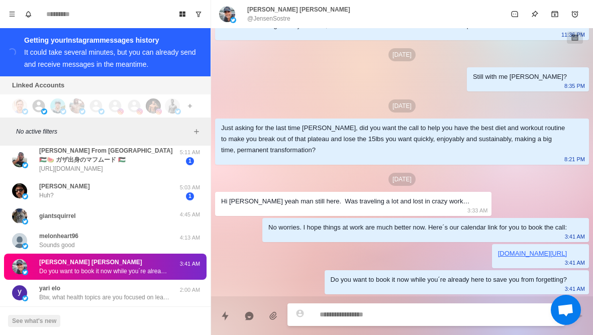
scroll to position [290, 0]
type textarea "*"
type textarea "**********"
type textarea "*"
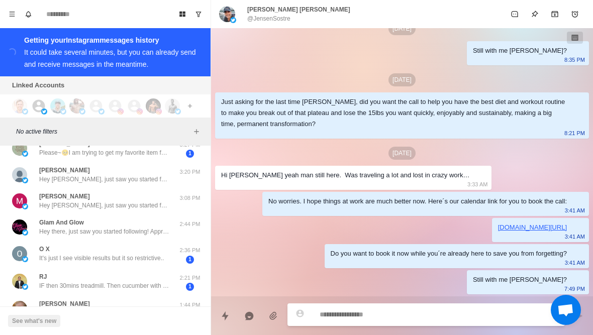
scroll to position [227, 0]
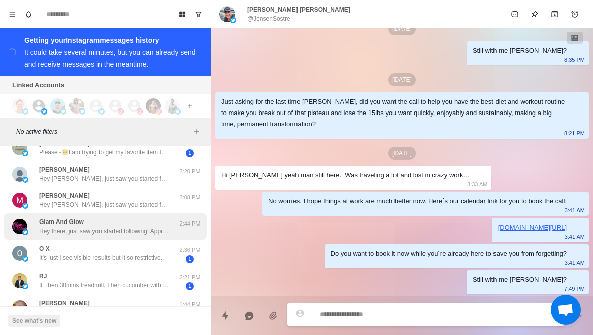
click at [156, 226] on div "Glam And Glow Hey there, just saw you started following! Appreciate it. Curious…" at bounding box center [104, 227] width 131 height 18
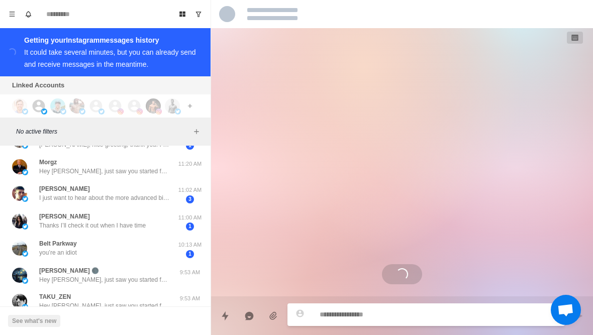
scroll to position [425, 0]
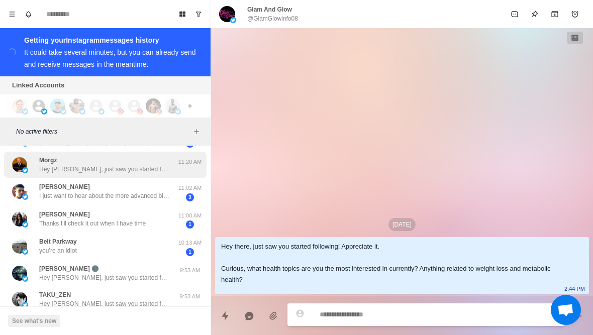
click at [159, 167] on p "Hey Matt, just saw you started following! Appreciate it. Curious, what health t…" at bounding box center [104, 169] width 131 height 9
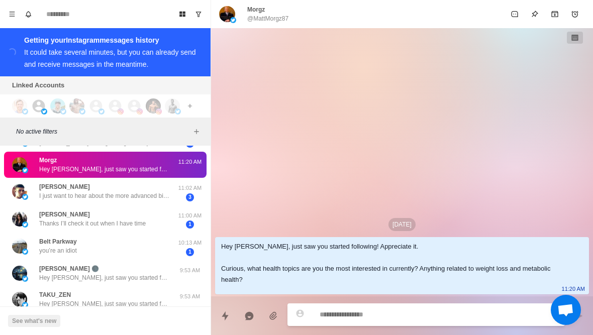
scroll to position [466, 0]
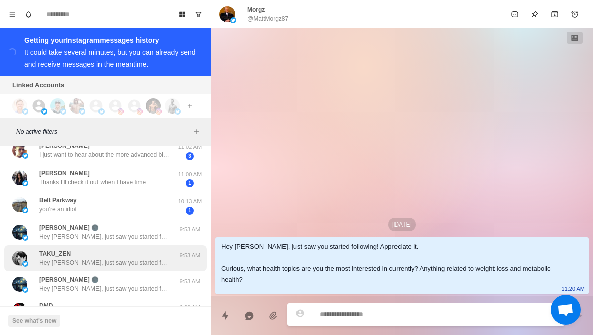
click at [138, 258] on p "Hey Taku, just saw you started following! Appreciate it. Curious, what health t…" at bounding box center [104, 262] width 131 height 9
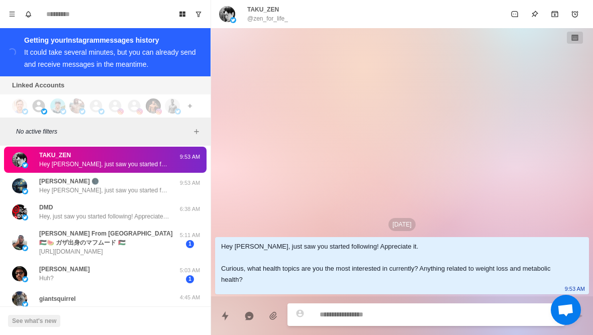
scroll to position [560, 0]
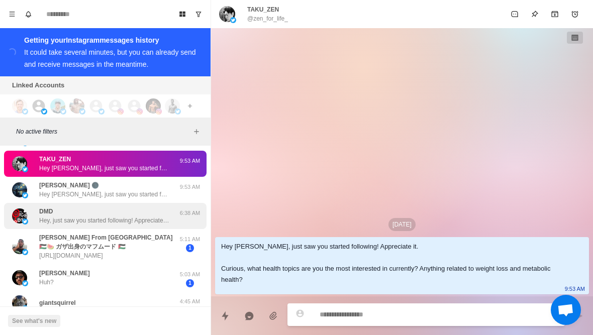
click at [169, 216] on p "Hey, just saw you started following! Appreciate it. Curious, what health topics…" at bounding box center [104, 220] width 131 height 9
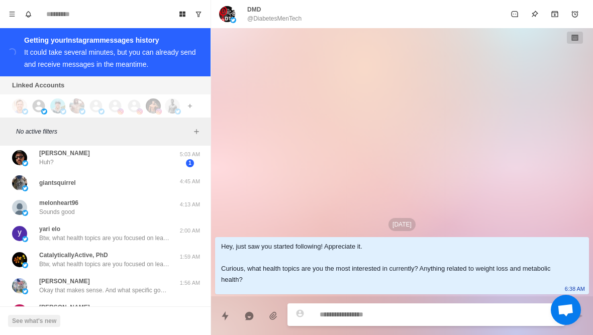
scroll to position [655, 0]
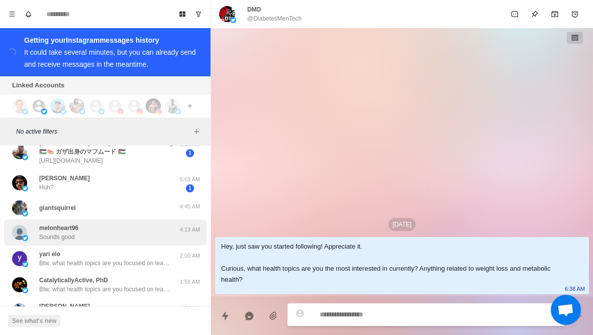
click at [168, 224] on div "melonheart96 Sounds good" at bounding box center [94, 233] width 165 height 18
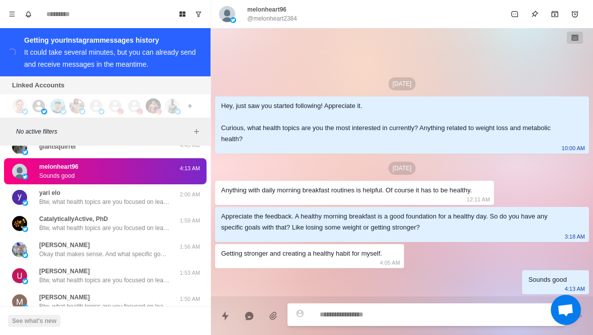
scroll to position [724, 0]
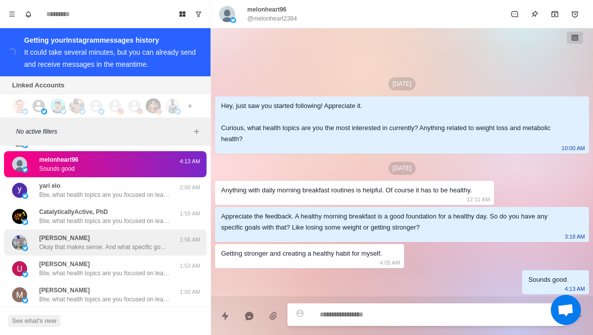
click at [162, 240] on div "Connie Schriver Okay that makes sense. And what specific goals do you have in m…" at bounding box center [104, 243] width 131 height 18
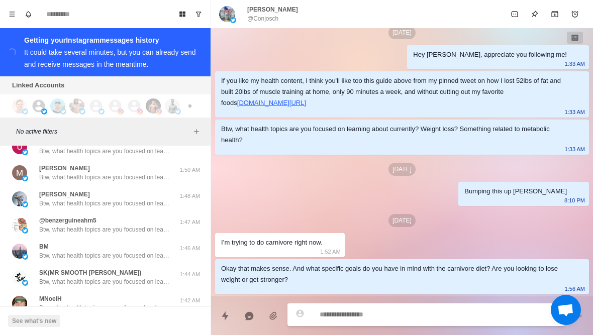
scroll to position [846, 0]
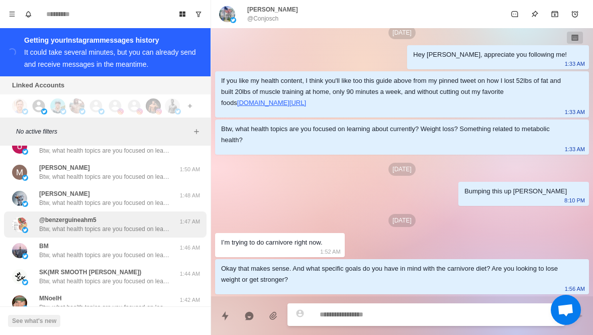
click at [167, 232] on div "@benzerguineahm5 Btw, what health topics are you focused on learning about curr…" at bounding box center [105, 225] width 203 height 26
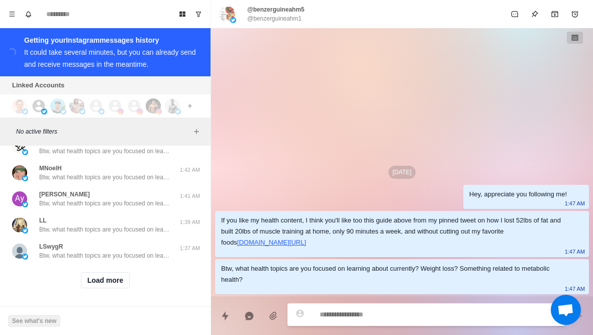
scroll to position [976, 0]
click at [129, 280] on button "Load more" at bounding box center [105, 281] width 49 height 16
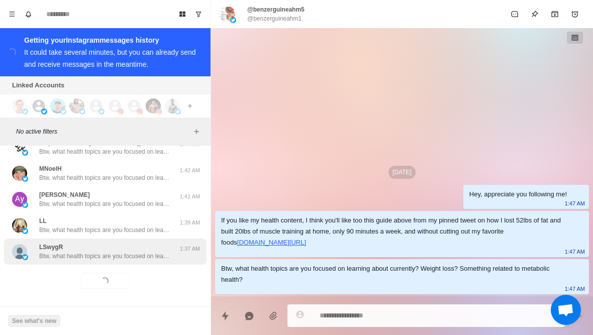
click at [148, 258] on p "Btw, what health topics are you focused on learning about currently? Weight los…" at bounding box center [104, 256] width 131 height 9
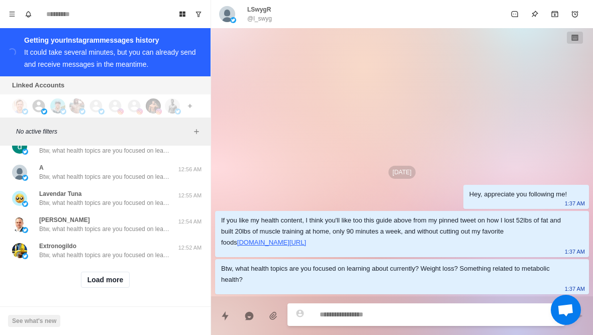
scroll to position [1498, 0]
click at [118, 279] on button "Load more" at bounding box center [105, 281] width 49 height 16
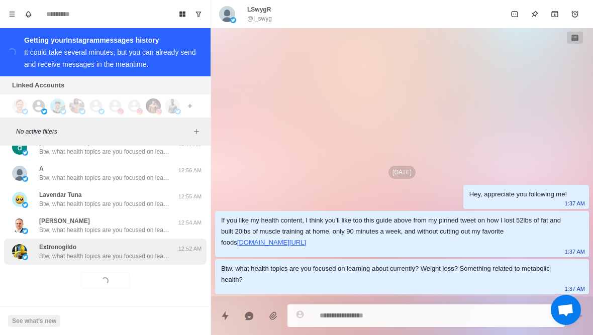
click at [141, 253] on p "Btw, what health topics are you focused on learning about currently? Weight los…" at bounding box center [104, 256] width 131 height 9
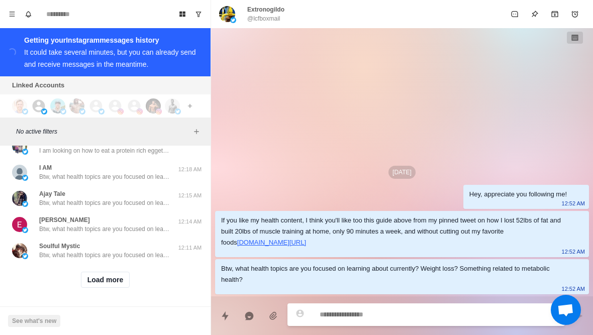
scroll to position [2021, 0]
click at [127, 282] on button "Load more" at bounding box center [105, 281] width 49 height 16
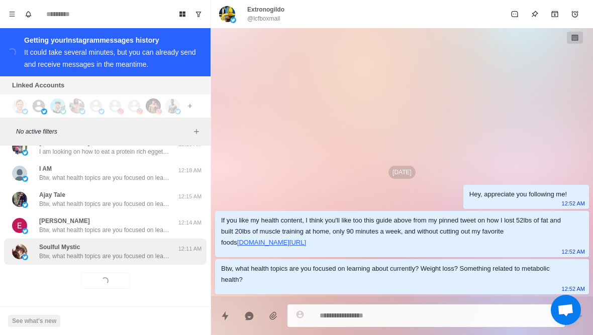
click at [153, 259] on div "Soulful Mystic Btw, what health topics are you focused on learning about curren…" at bounding box center [105, 252] width 203 height 26
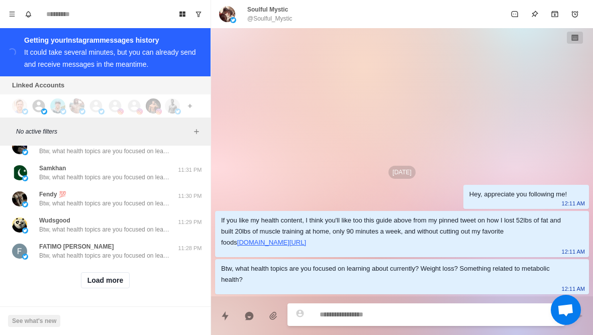
scroll to position [2553, 0]
click at [116, 284] on button "Load more" at bounding box center [105, 281] width 49 height 16
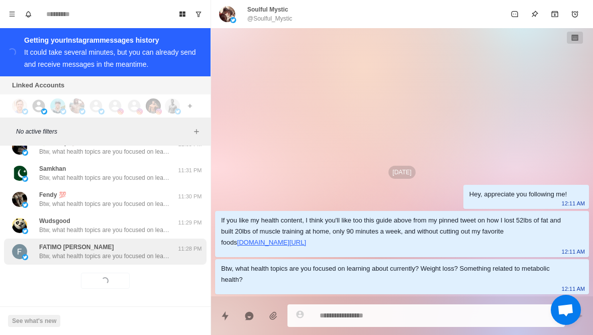
click at [143, 256] on p "Btw, what health topics are you focused on learning about currently? Weight los…" at bounding box center [104, 256] width 131 height 9
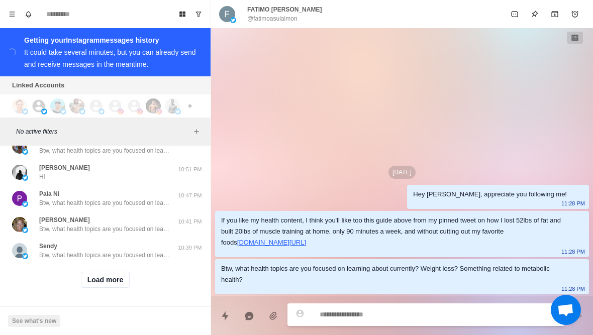
scroll to position [3075, 0]
click at [118, 285] on button "Load more" at bounding box center [105, 281] width 49 height 16
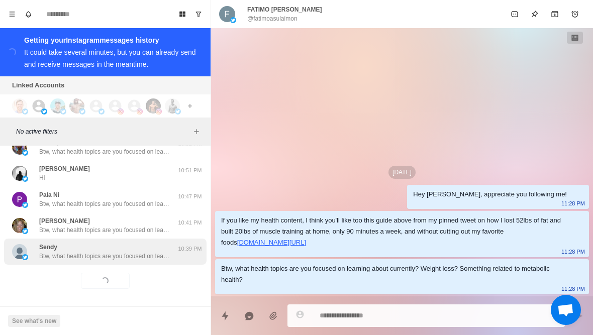
click at [130, 262] on div "Sendy Btw, what health topics are you focused on learning about currently? Weig…" at bounding box center [105, 252] width 203 height 26
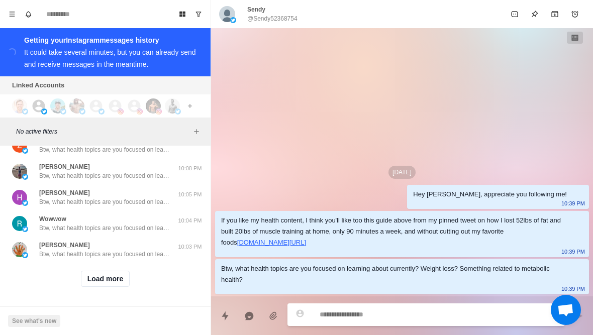
scroll to position [3598, 0]
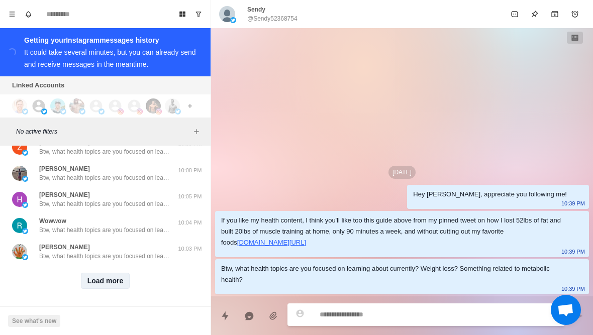
click at [122, 282] on button "Load more" at bounding box center [105, 281] width 49 height 16
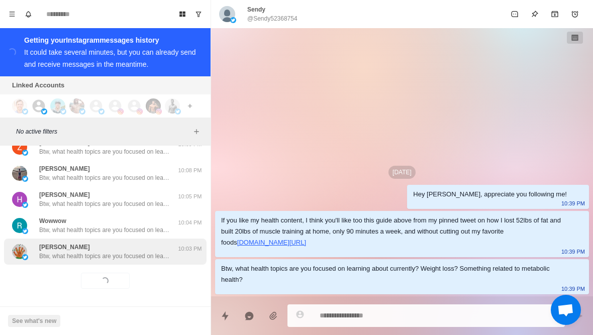
click at [158, 256] on p "Btw, what health topics are you focused on learning about currently? Weight los…" at bounding box center [104, 256] width 131 height 9
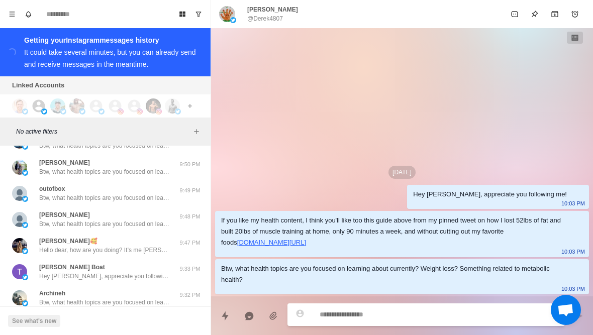
scroll to position [3868, 0]
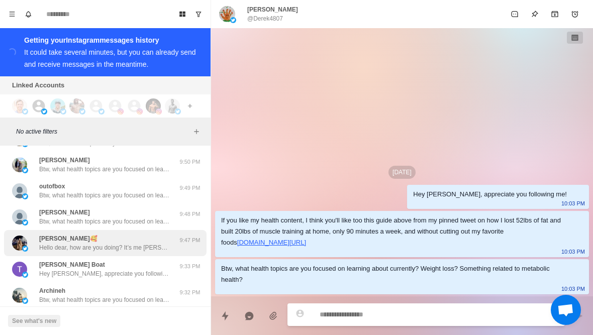
click at [160, 234] on div "Maye🥰 Hello dear, how are you doing? It’s me Maye musk, Elon’s mom , are you a …" at bounding box center [104, 243] width 131 height 18
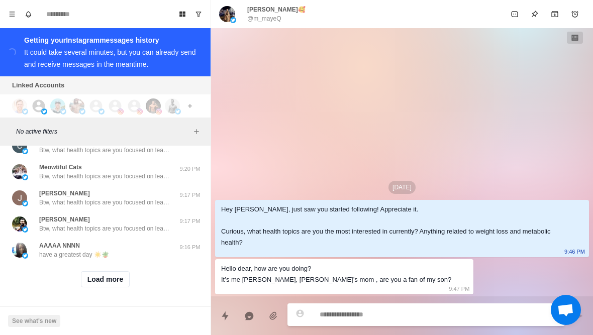
scroll to position [4120, 0]
click at [116, 279] on button "Load more" at bounding box center [105, 281] width 49 height 16
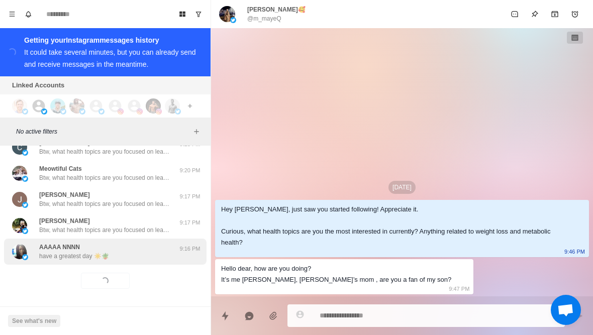
click at [139, 252] on div "AAAAA NNNN have a greatest day ☀️🪴" at bounding box center [94, 252] width 165 height 18
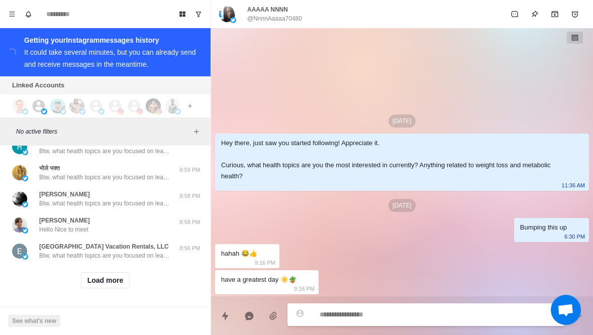
scroll to position [4643, 0]
click at [118, 280] on button "Load more" at bounding box center [105, 281] width 49 height 16
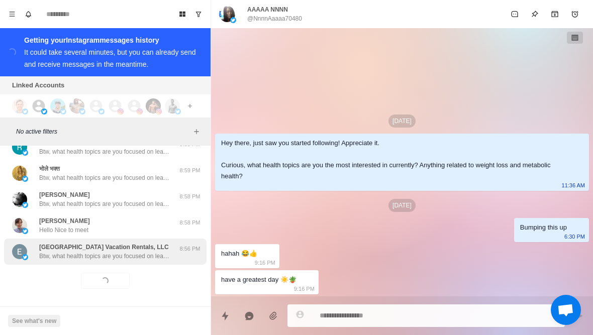
click at [139, 257] on p "Btw, what health topics are you focused on learning about currently? Weight los…" at bounding box center [104, 256] width 131 height 9
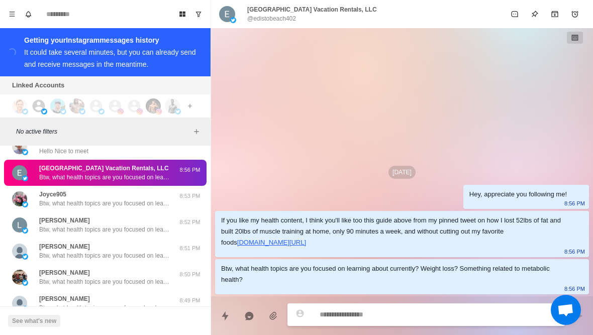
scroll to position [4725, 0]
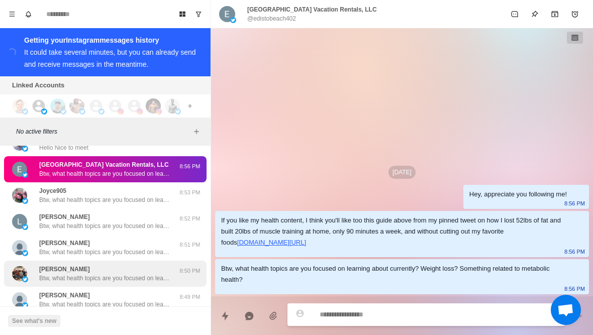
click at [146, 269] on div "Lynne Coats Btw, what health topics are you focused on learning about currently…" at bounding box center [104, 274] width 131 height 18
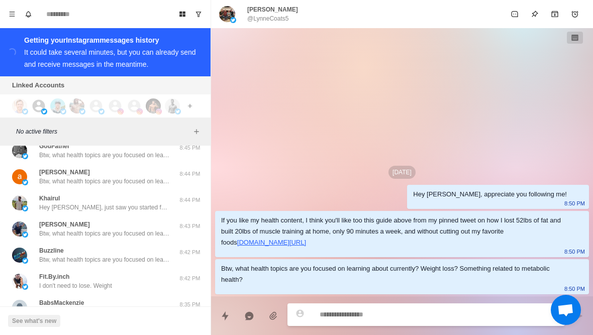
scroll to position [4973, 0]
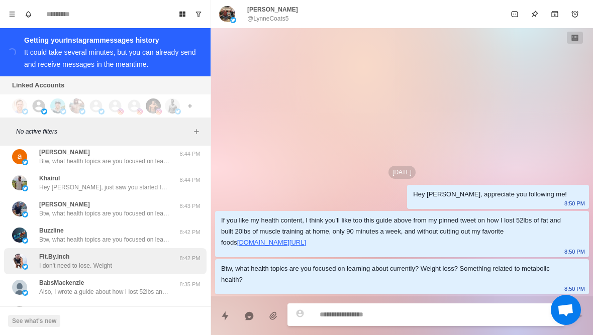
click at [142, 258] on div "Fit.By.inch I don't need to lose. Weight" at bounding box center [94, 261] width 165 height 18
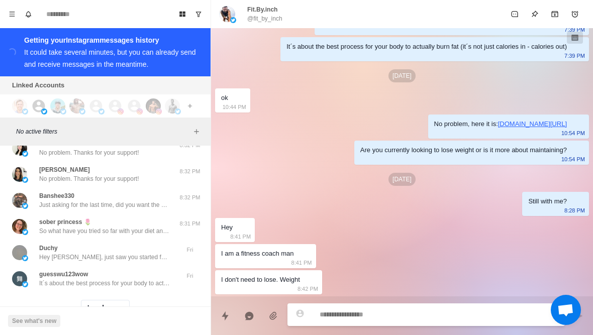
scroll to position [5139, 0]
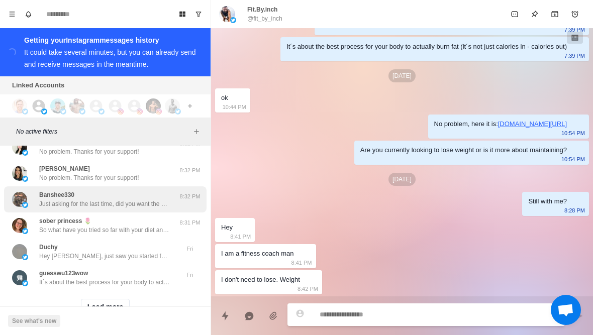
click at [138, 203] on p "Just asking for the last time, did you want the call to elp you have the best d…" at bounding box center [104, 203] width 131 height 9
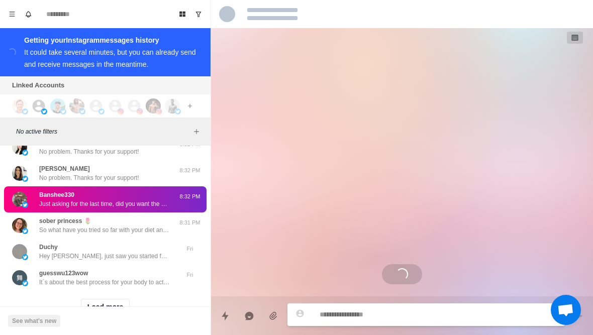
scroll to position [1263, 0]
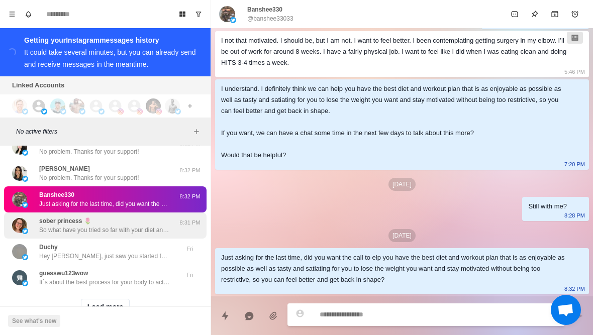
click at [135, 227] on p "So what have you tried so far with your diet and training to lose weight?" at bounding box center [104, 230] width 131 height 9
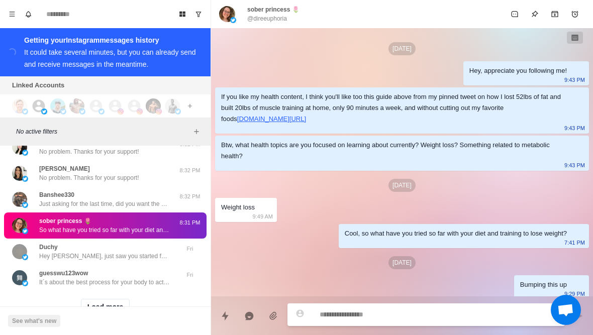
scroll to position [186, 0]
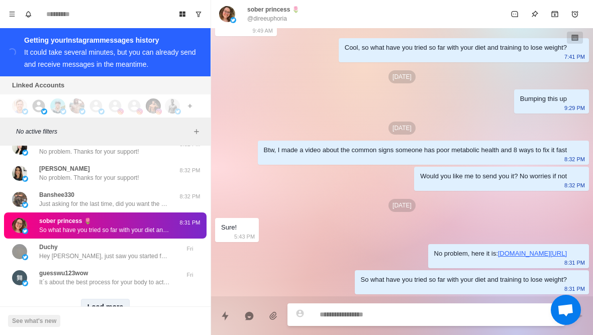
click at [123, 305] on button "Load more" at bounding box center [105, 307] width 49 height 16
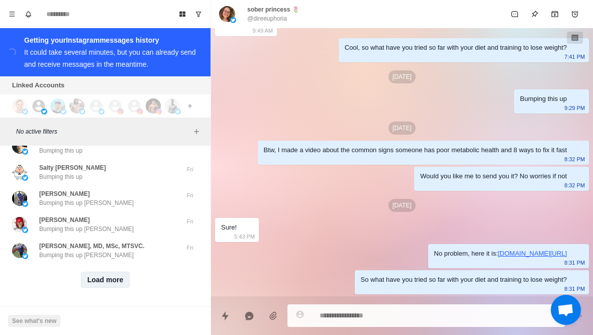
scroll to position [5688, 0]
click at [124, 276] on button "Load more" at bounding box center [105, 281] width 49 height 16
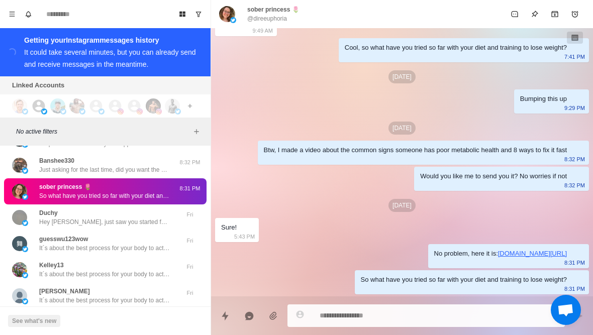
scroll to position [5173, 0]
click at [395, 316] on textarea at bounding box center [438, 316] width 237 height 15
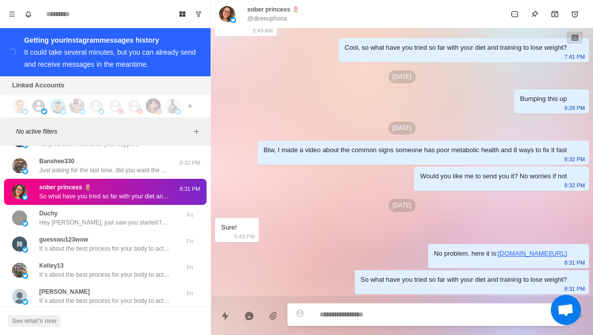
type textarea "*"
type textarea "**********"
type textarea "*"
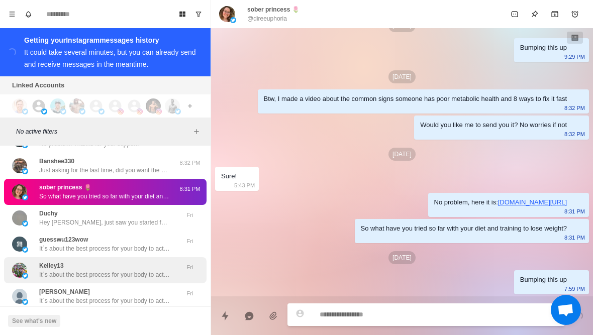
click at [136, 257] on div "Kelley13 It´s about the best process for your body to actually burn fat (it´s n…" at bounding box center [105, 270] width 203 height 26
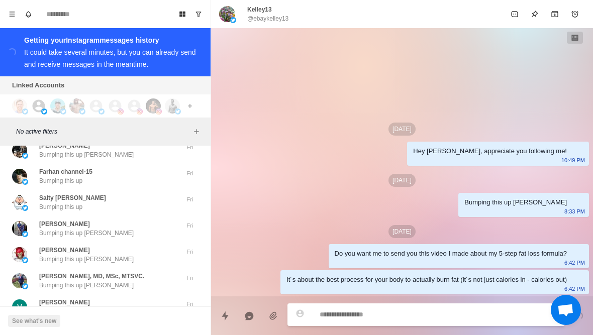
scroll to position [5676, 0]
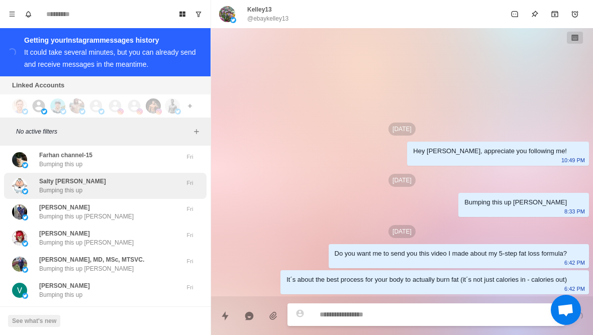
click at [164, 173] on div "Salty Watters Bumping this up Fri" at bounding box center [105, 186] width 203 height 26
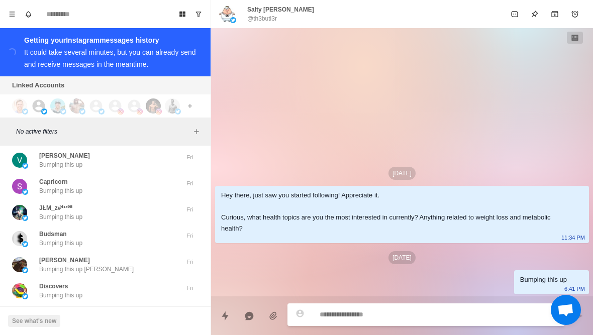
scroll to position [5849, 0]
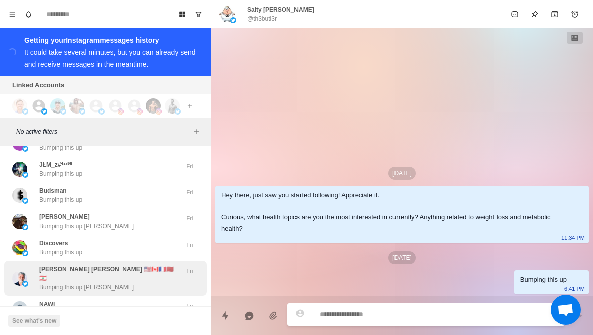
click at [146, 269] on p "David Richard Thompson 🇺🇸🇨🇦🇫🇷🇲🇦🇱🇧" at bounding box center [108, 274] width 138 height 18
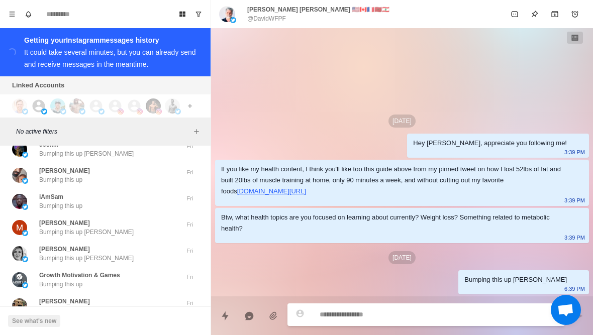
scroll to position [6187, 0]
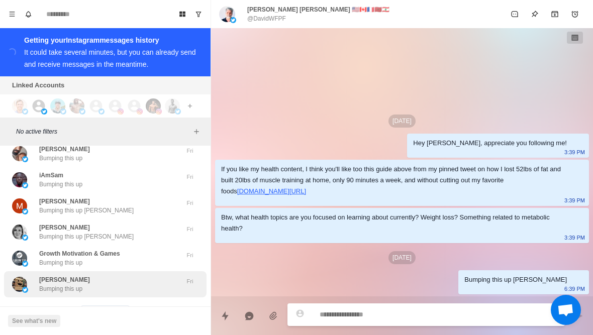
click at [143, 271] on div "Bo Xandar Lee Bumping this up Fri" at bounding box center [105, 284] width 203 height 26
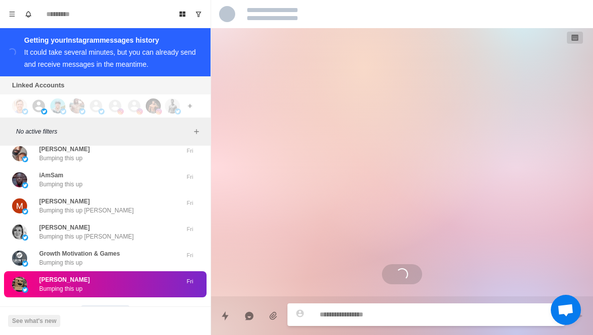
click at [121, 306] on button "Load more" at bounding box center [105, 314] width 49 height 16
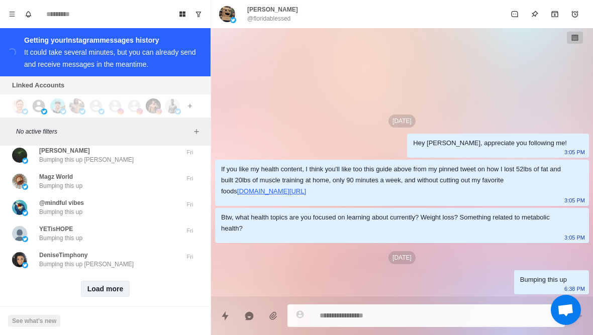
scroll to position [6733, 0]
type textarea "*"
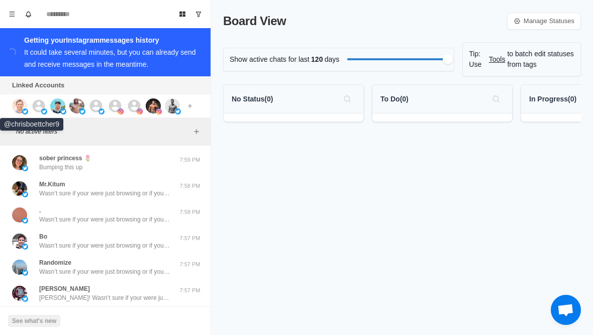
click at [25, 101] on img at bounding box center [19, 105] width 15 height 15
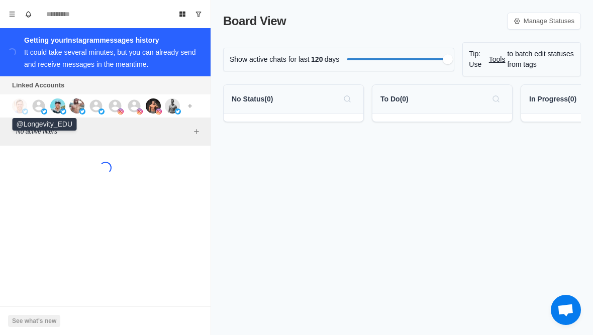
click at [42, 115] on img at bounding box center [44, 112] width 6 height 6
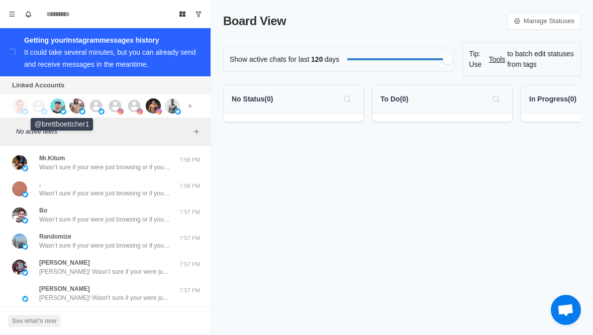
click at [58, 113] on img at bounding box center [57, 105] width 15 height 15
click at [99, 112] on img at bounding box center [101, 112] width 6 height 6
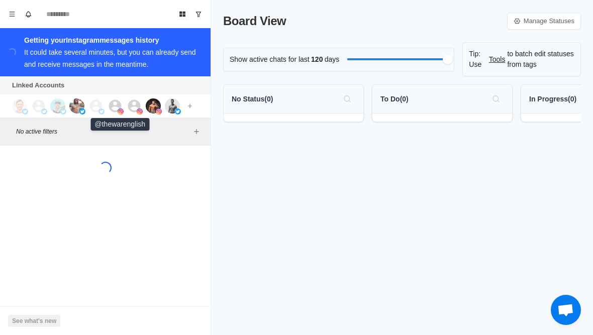
click at [119, 109] on img at bounding box center [121, 112] width 6 height 6
click at [139, 103] on icon at bounding box center [134, 105] width 13 height 13
click at [159, 105] on img at bounding box center [153, 105] width 15 height 15
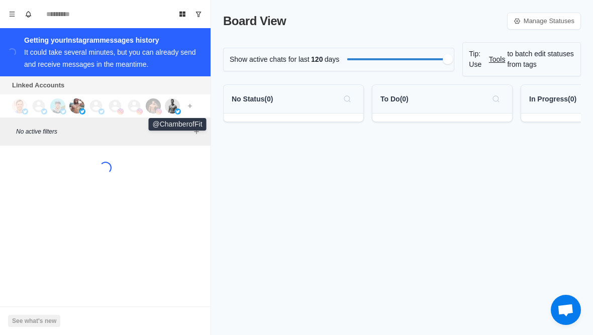
click at [178, 105] on img at bounding box center [172, 105] width 15 height 15
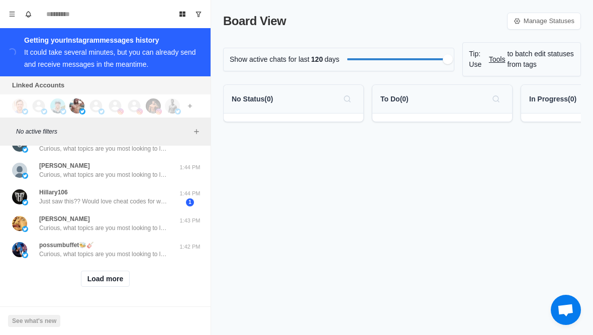
scroll to position [413, 0]
click at [118, 281] on button "Load more" at bounding box center [105, 279] width 49 height 16
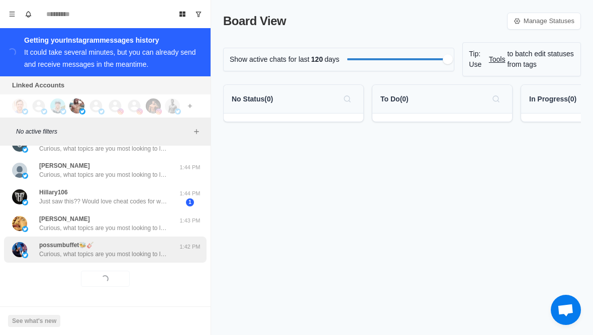
click at [132, 254] on p "Curious, what topics are you most looking to learn about right now? Weight loss…" at bounding box center [104, 254] width 131 height 9
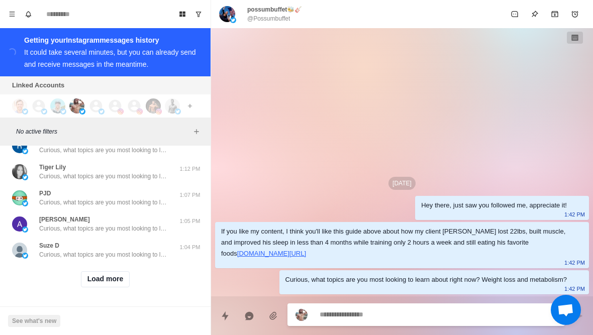
scroll to position [937, 0]
click at [116, 282] on button "Load more" at bounding box center [105, 279] width 49 height 16
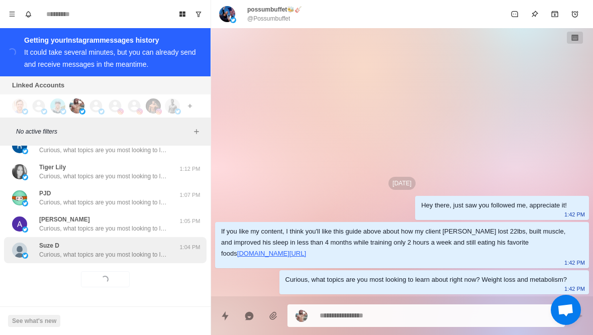
click at [143, 255] on p "Curious, what topics are you most looking to learn about right now? Weight loss…" at bounding box center [104, 254] width 131 height 9
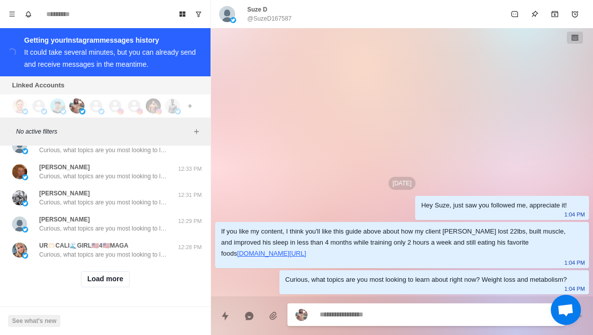
scroll to position [1459, 0]
click at [118, 286] on button "Load more" at bounding box center [105, 279] width 49 height 16
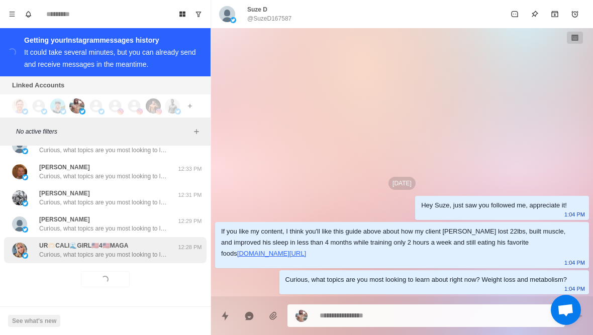
click at [147, 255] on p "Curious, what topics are you most looking to learn about right now? Weight loss…" at bounding box center [104, 254] width 131 height 9
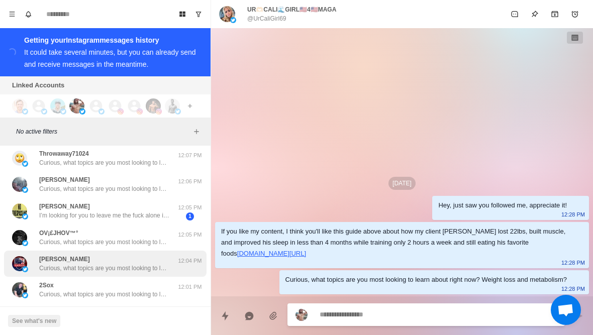
click at [166, 273] on div "Jason Duggin Curious, what topics are you most looking to learn about right now…" at bounding box center [105, 264] width 203 height 26
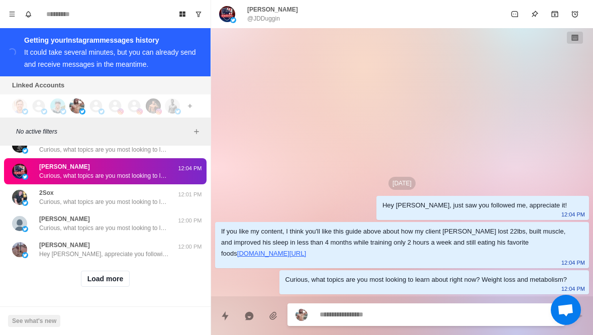
scroll to position [1983, 0]
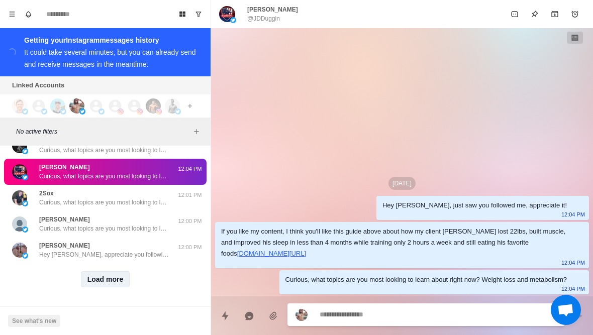
click at [125, 282] on button "Load more" at bounding box center [105, 279] width 49 height 16
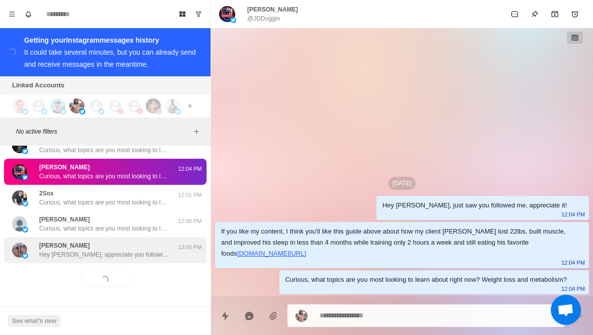
click at [149, 256] on p "Hey Gokul, appreciate you following! What are fitness/health topics are you int…" at bounding box center [104, 254] width 131 height 9
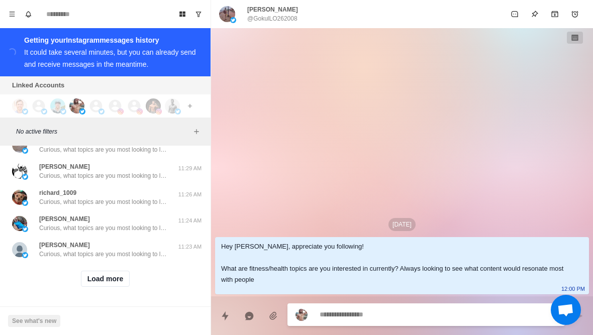
scroll to position [2505, 0]
click at [120, 275] on button "Load more" at bounding box center [105, 279] width 49 height 16
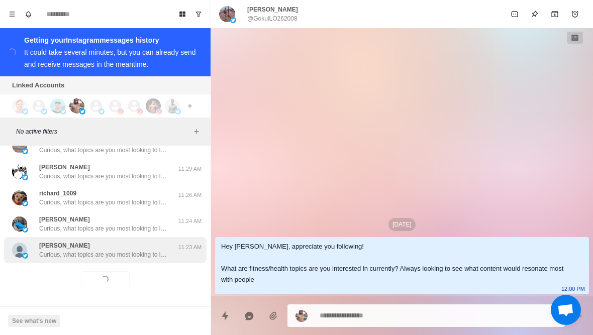
click at [147, 255] on p "Curious, what topics are you most looking to learn about right now? Weight loss…" at bounding box center [104, 254] width 131 height 9
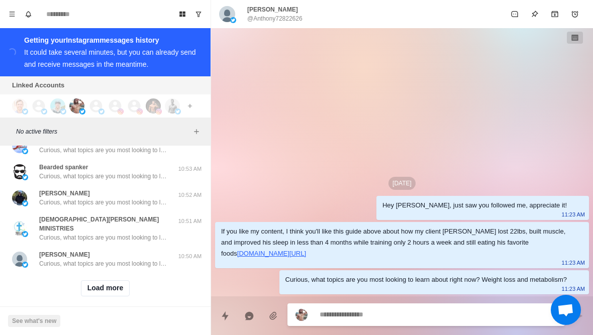
scroll to position [3029, 0]
click at [117, 283] on button "Load more" at bounding box center [105, 289] width 49 height 16
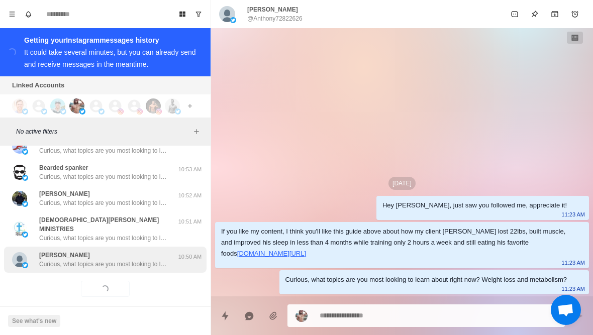
click at [145, 260] on p "Curious, what topics are you most looking to learn about right now? Weight loss…" at bounding box center [104, 264] width 131 height 9
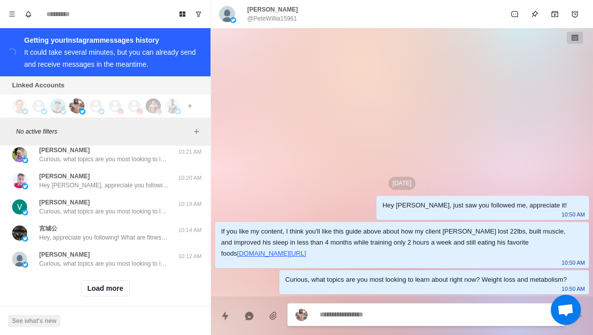
scroll to position [3553, 0]
click at [115, 284] on button "Load more" at bounding box center [105, 289] width 49 height 16
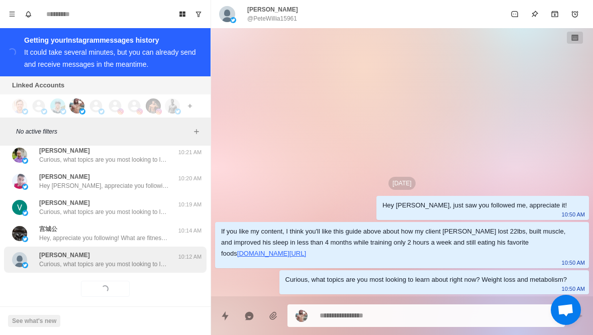
click at [139, 260] on p "Curious, what topics are you most looking to learn about right now? Weight loss…" at bounding box center [104, 264] width 131 height 9
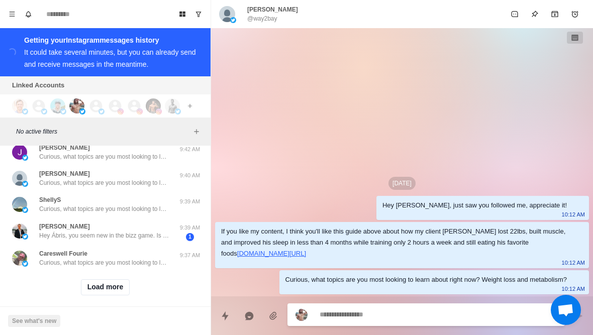
scroll to position [4076, 0]
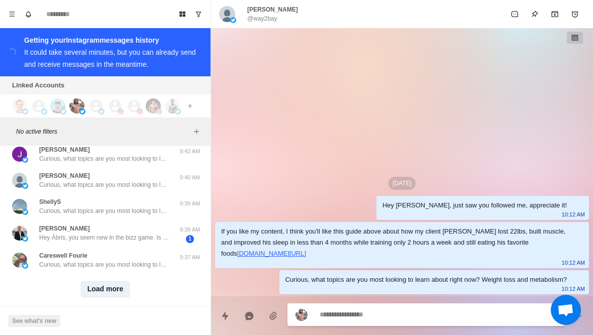
click at [113, 286] on button "Load more" at bounding box center [105, 289] width 49 height 16
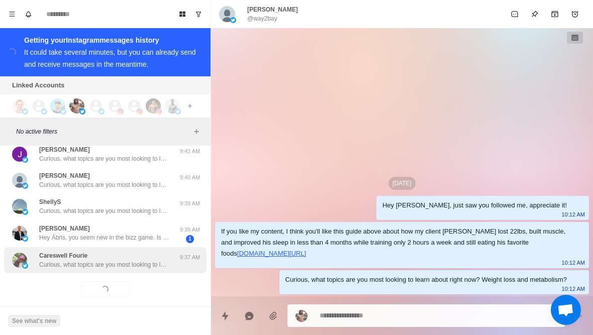
click at [146, 260] on div "Careswell Fourie Curious, what topics are you most looking to learn about right…" at bounding box center [105, 260] width 203 height 26
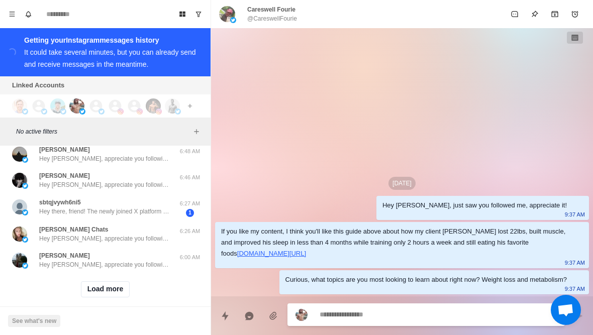
scroll to position [4601, 0]
click at [122, 282] on button "Load more" at bounding box center [105, 290] width 49 height 16
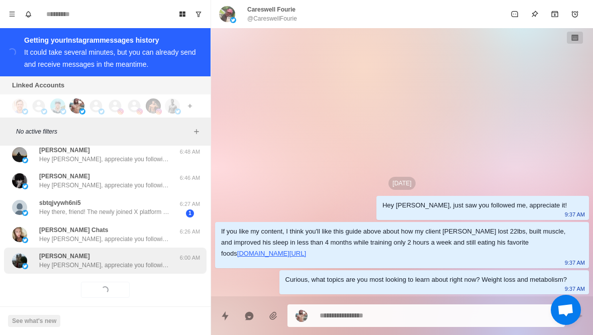
click at [150, 261] on p "Hey Mahmoud, appreciate you following! What are fitness/health topics are you i…" at bounding box center [104, 265] width 131 height 9
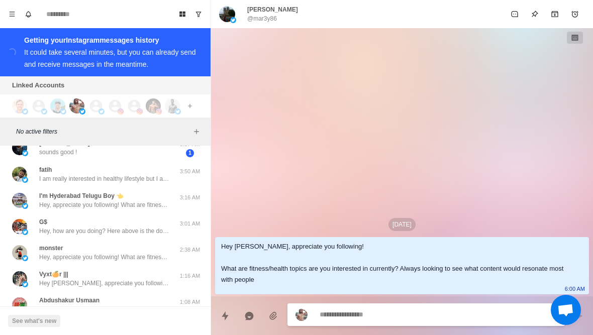
scroll to position [4838, 0]
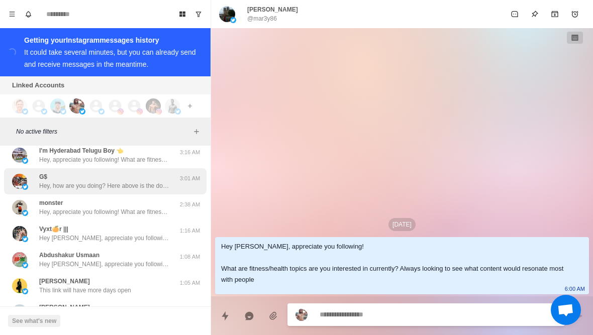
click at [153, 181] on p "Hey, how are you doing? Here above is the doc in my pinned tweet you wanted abo…" at bounding box center [104, 185] width 131 height 9
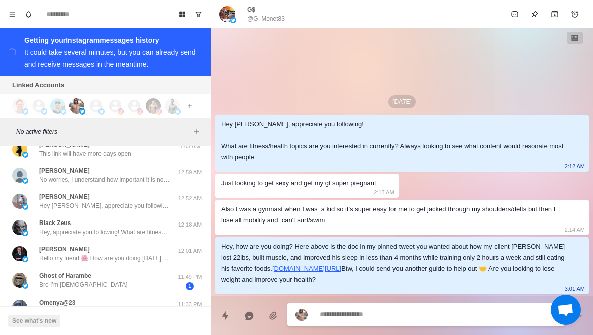
scroll to position [4978, 0]
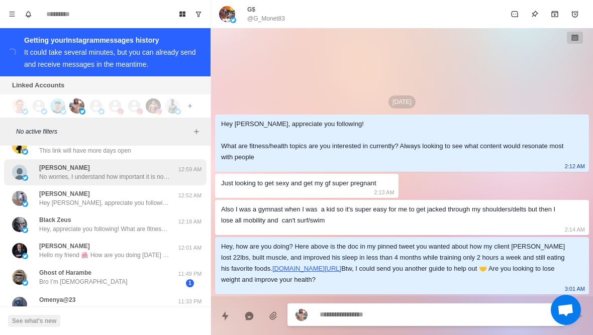
click at [169, 172] on p "No worries, I understand how important it is not just to be healthy physically …" at bounding box center [104, 176] width 131 height 9
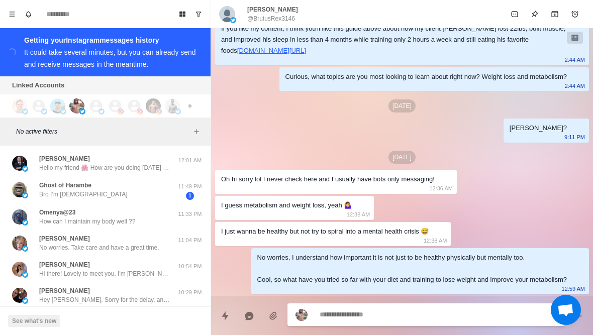
scroll to position [5066, 0]
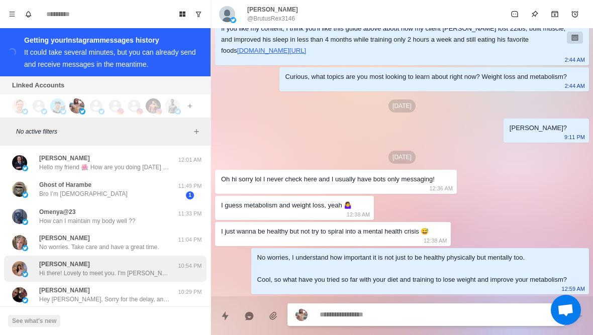
click at [139, 269] on p "Hi there! Lovely to meet you. I'm Lida currently based in the Australia. I'm a …" at bounding box center [104, 273] width 131 height 9
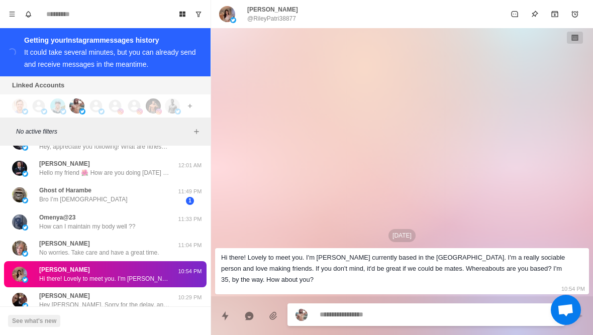
scroll to position [5060, 0]
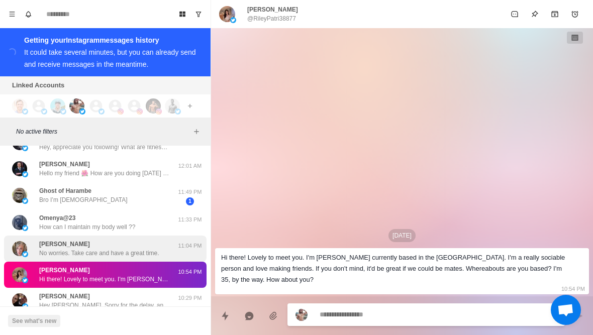
click at [168, 242] on div "Patricia No worries. Take care and have a great time." at bounding box center [94, 249] width 165 height 18
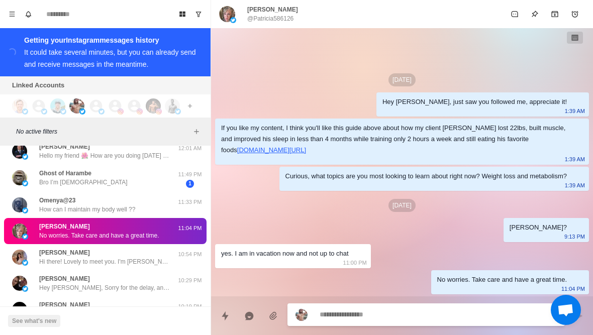
scroll to position [5078, 0]
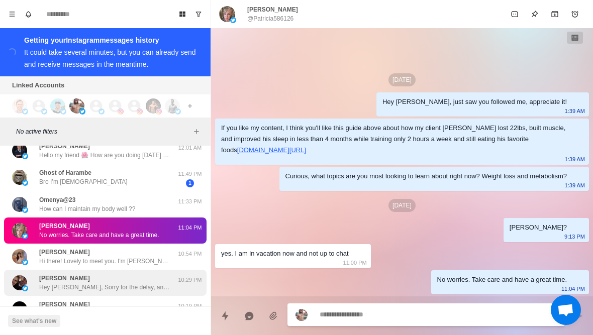
click at [154, 274] on div "Jeff Hey Abris, Sorry for the delay, and thanks for reaching back out. Really j…" at bounding box center [104, 283] width 131 height 18
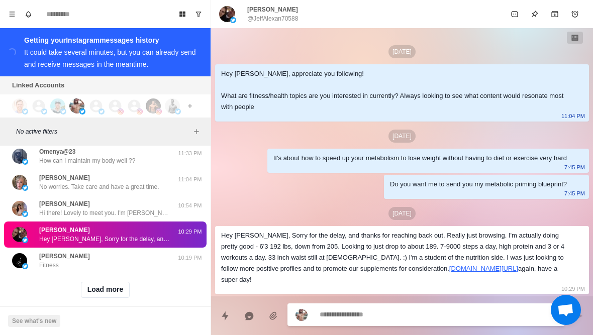
scroll to position [5125, 0]
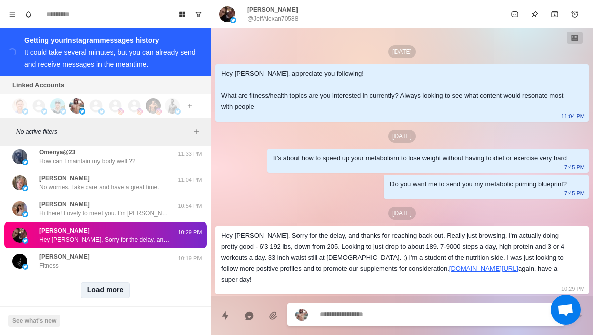
click at [116, 282] on button "Load more" at bounding box center [105, 290] width 49 height 16
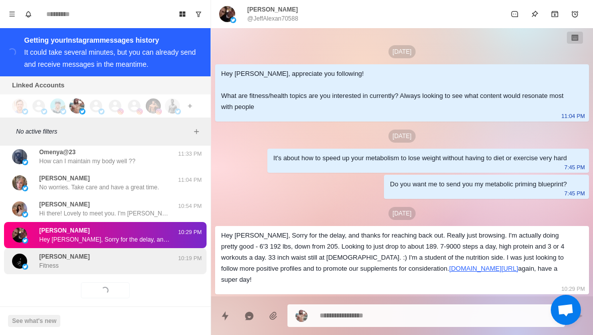
click at [153, 254] on div "Ahmad Al- Barakat Fitness" at bounding box center [94, 261] width 165 height 18
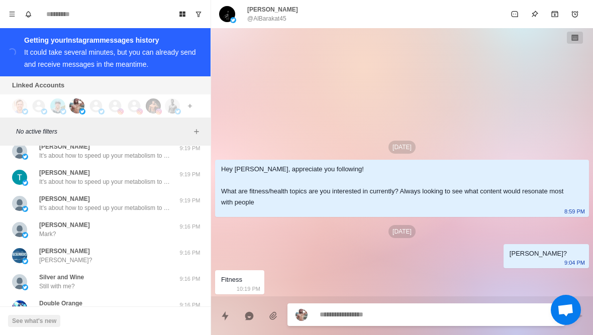
scroll to position [5342, 0]
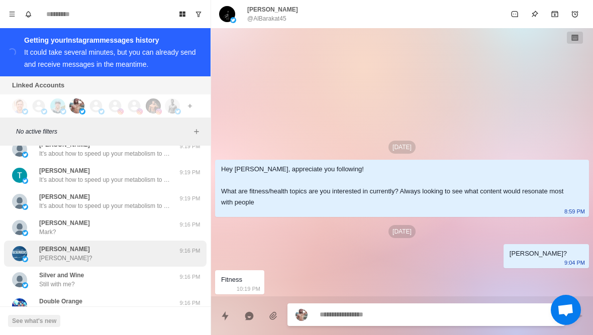
click at [151, 241] on div "Jimmy Snorkels Jimmy? 9:16 PM" at bounding box center [105, 254] width 203 height 26
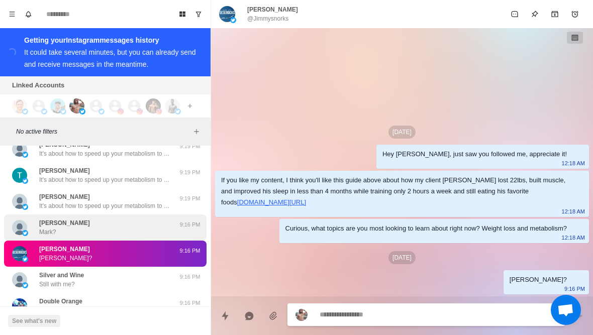
click at [152, 219] on div "Taplett Mark Mark?" at bounding box center [94, 228] width 165 height 18
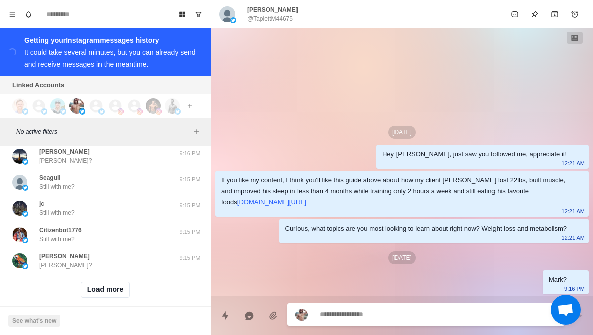
scroll to position [5648, 0]
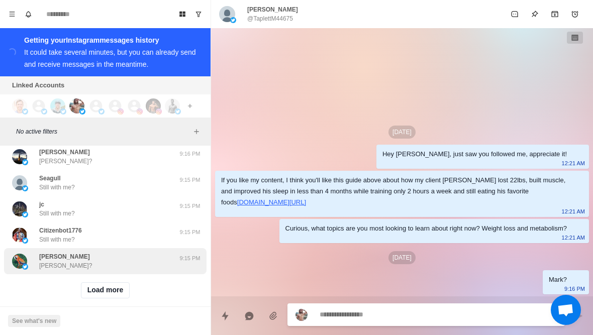
click at [132, 255] on div "Suzanne Loeb Suzanne?" at bounding box center [94, 261] width 165 height 18
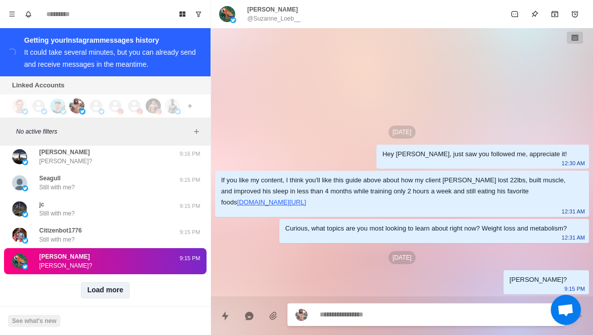
click at [114, 282] on button "Load more" at bounding box center [105, 290] width 49 height 16
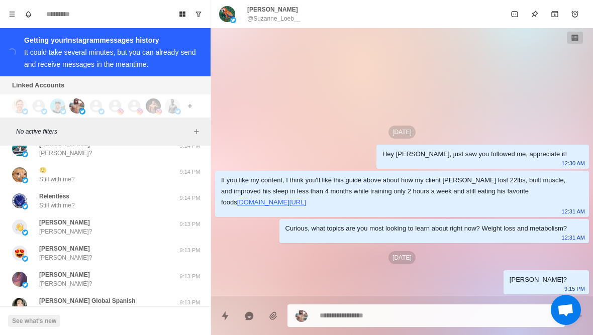
scroll to position [6148, 0]
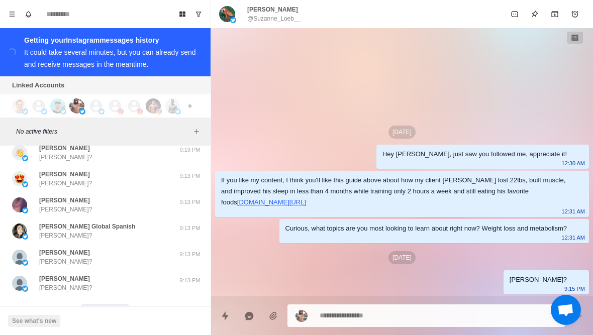
click at [122, 305] on button "Load more" at bounding box center [105, 313] width 49 height 16
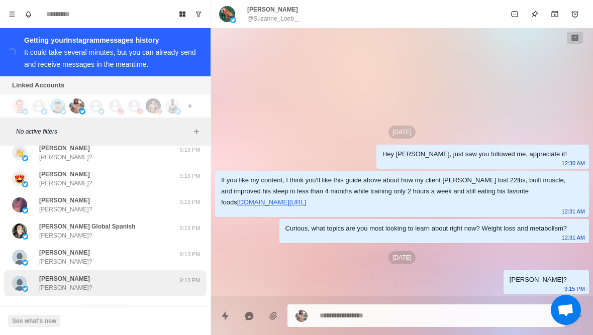
click at [139, 276] on div "Gerry Gerry?" at bounding box center [94, 283] width 165 height 18
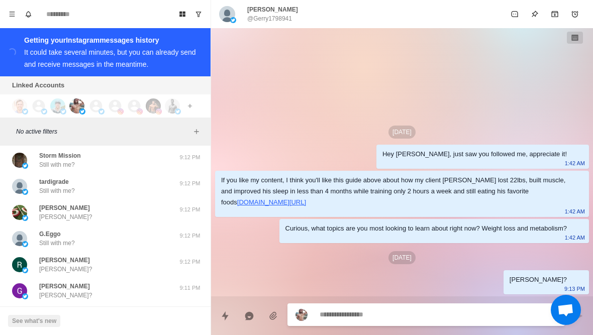
scroll to position [6526, 0]
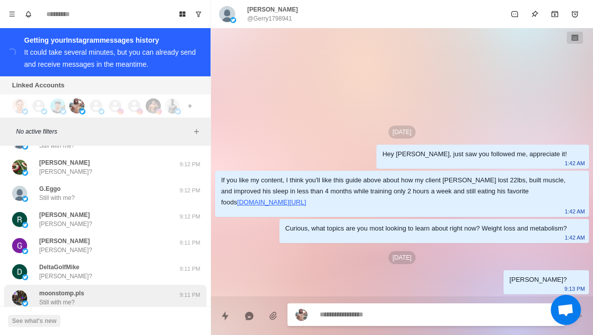
click at [136, 285] on div "moonstomp.pls Still with me? 9:11 PM" at bounding box center [105, 298] width 203 height 26
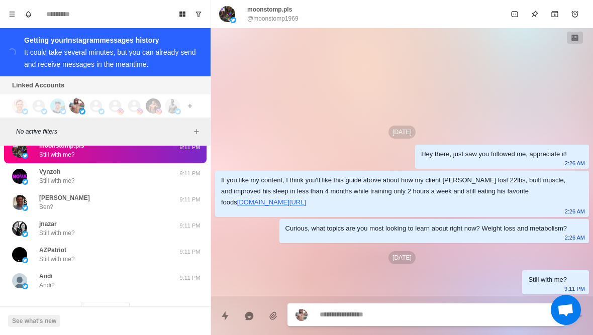
scroll to position [6675, 0]
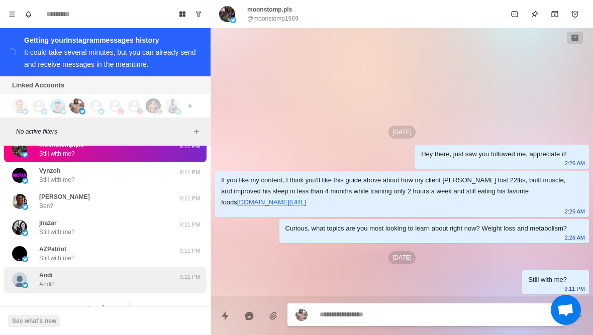
click at [146, 271] on div "Andi Andi?" at bounding box center [94, 280] width 165 height 18
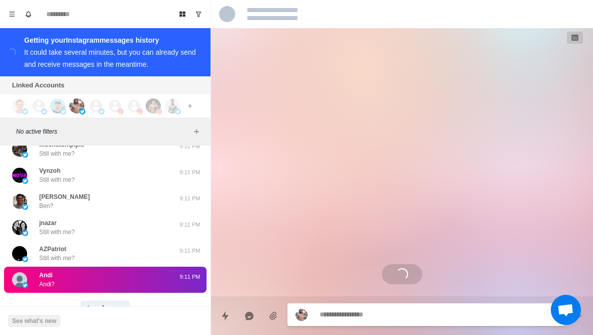
click at [123, 301] on button "Load more" at bounding box center [105, 309] width 49 height 16
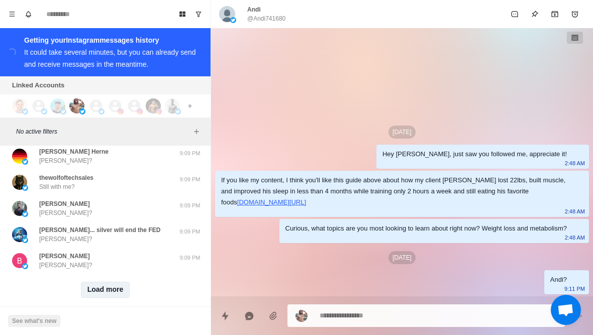
scroll to position [7216, 0]
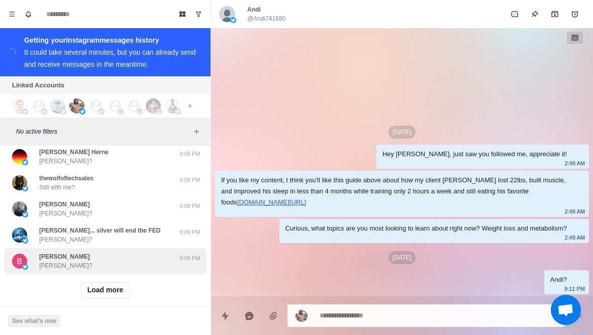
click at [141, 254] on div "Bobby B Bobby?" at bounding box center [94, 261] width 165 height 18
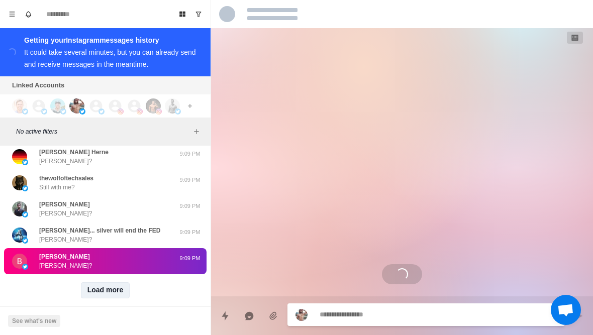
click at [121, 282] on button "Load more" at bounding box center [105, 290] width 49 height 16
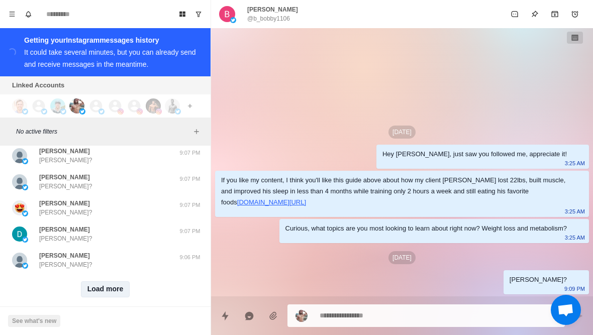
scroll to position [7738, 0]
click at [114, 284] on button "Load more" at bounding box center [105, 290] width 49 height 16
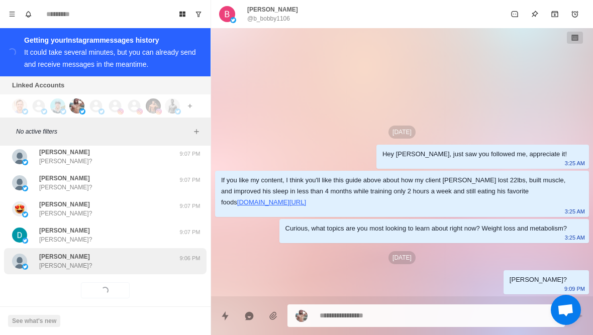
click at [142, 255] on div "Craig Craig?" at bounding box center [94, 261] width 165 height 18
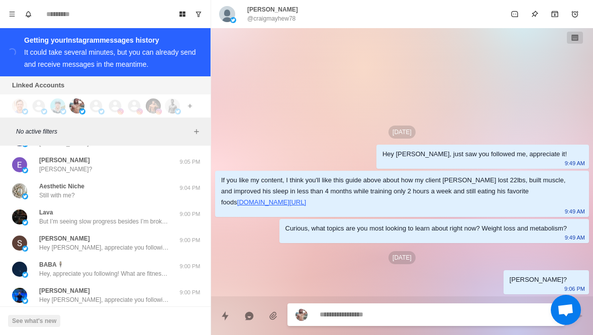
scroll to position [8127, 0]
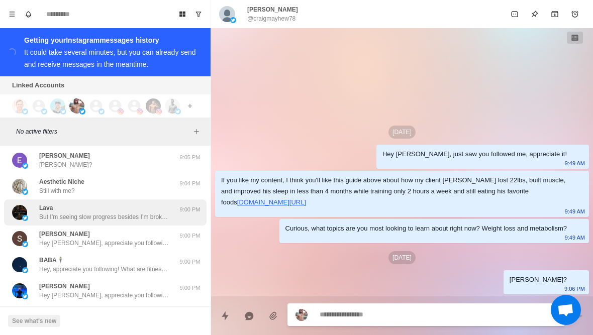
click at [154, 213] on p "But I’m seeing slow progress besides I’m broke so I’m not able to get enough nu…" at bounding box center [104, 217] width 131 height 9
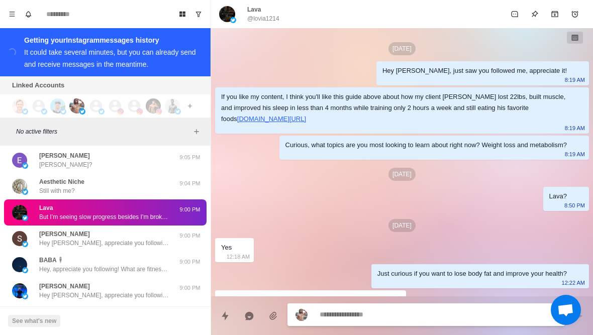
scroll to position [277, 0]
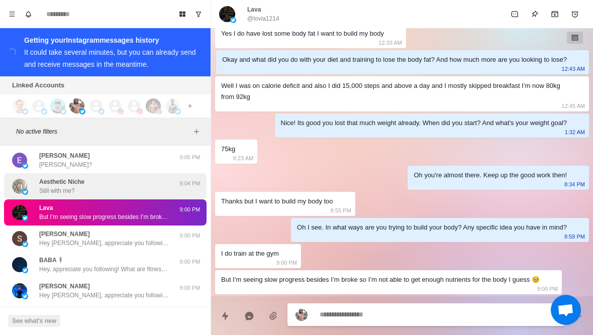
click at [156, 182] on div "Aesthetic Niche Still with me?" at bounding box center [94, 186] width 165 height 18
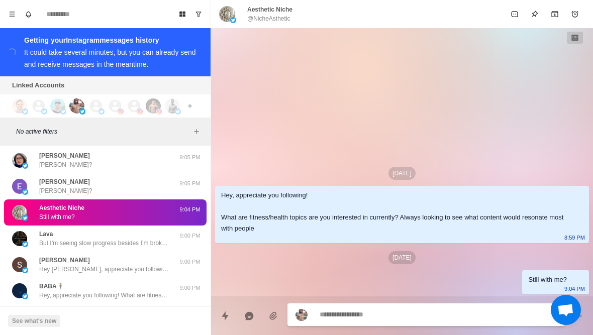
scroll to position [8100, 0]
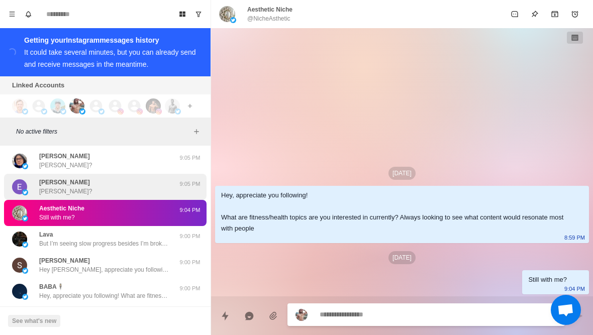
click at [163, 178] on div "EMMANUEL ISSIFUL Emmanuel?" at bounding box center [94, 187] width 165 height 18
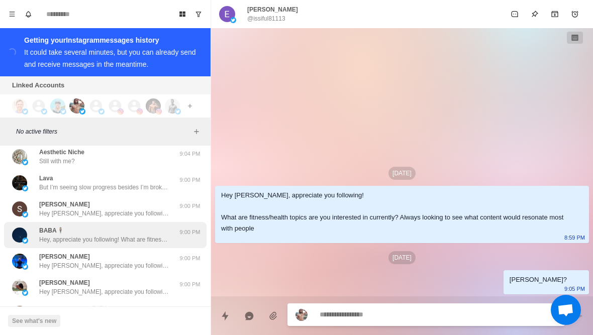
scroll to position [8164, 0]
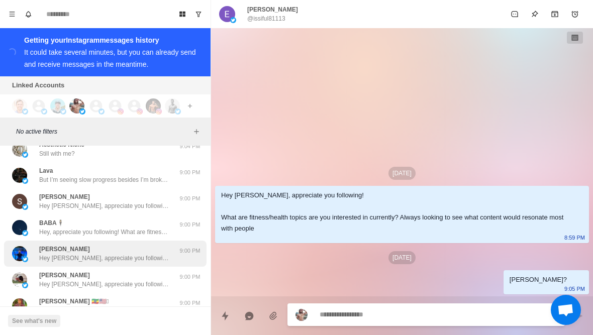
click at [138, 245] on div "Shahbaz Khetran Hey Shahbaz, appreciate you following! What are fitness/health …" at bounding box center [104, 254] width 131 height 18
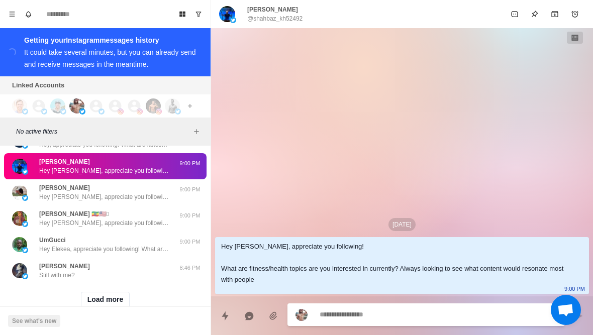
scroll to position [8257, 0]
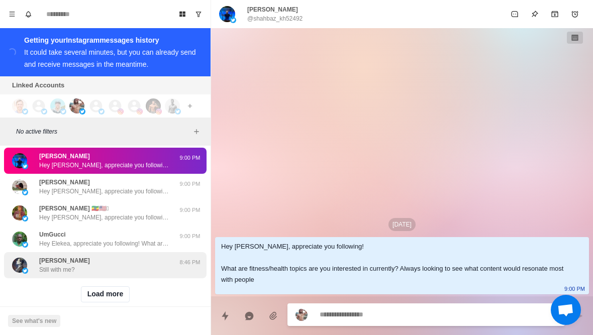
click at [134, 256] on div "Vincentius Still with me?" at bounding box center [94, 265] width 165 height 18
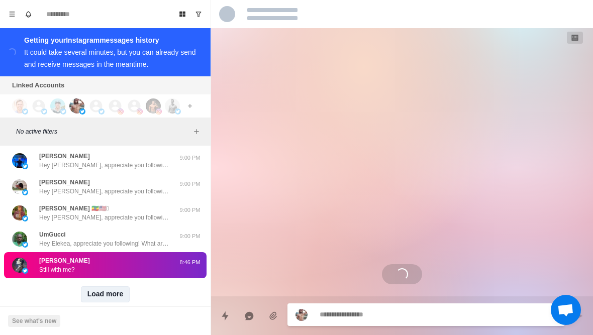
click at [118, 288] on button "Load more" at bounding box center [105, 294] width 49 height 16
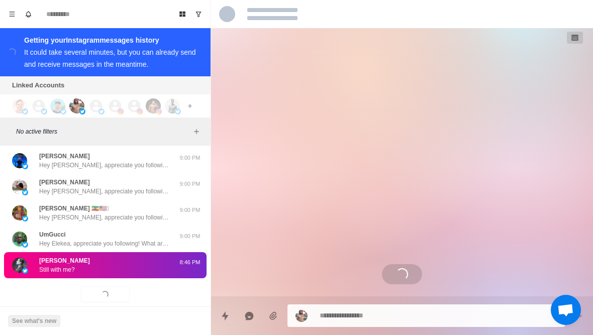
scroll to position [4, 0]
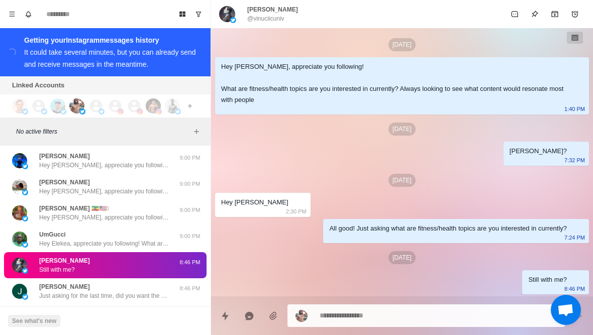
click at [369, 311] on textarea at bounding box center [438, 316] width 237 height 15
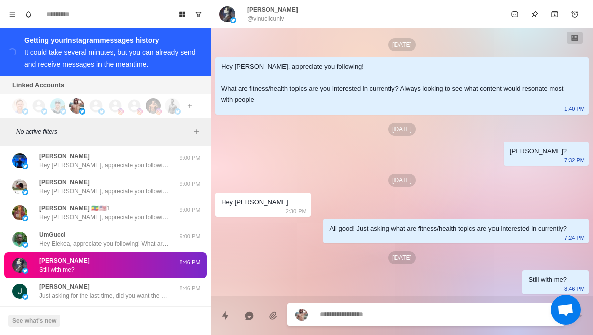
click at [378, 322] on textarea at bounding box center [438, 315] width 237 height 15
type textarea "*"
type textarea "**********"
type textarea "*"
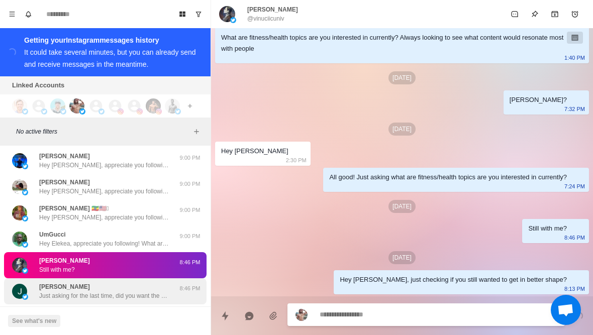
click at [150, 282] on div "John Just asking for the last time, did you want the call to help you have the …" at bounding box center [104, 291] width 131 height 18
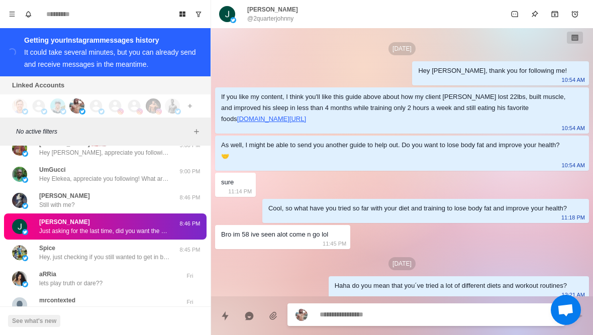
scroll to position [788, 0]
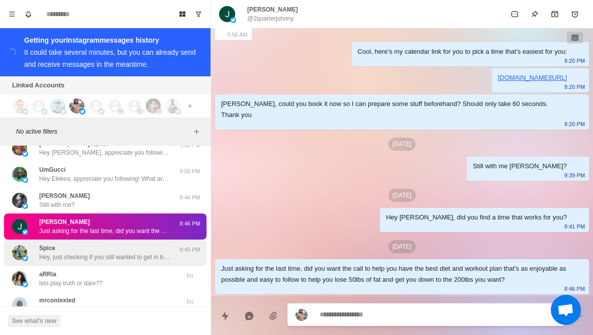
click at [143, 253] on p "Hey, just checking if you still wanted to get in better shape?" at bounding box center [104, 257] width 131 height 9
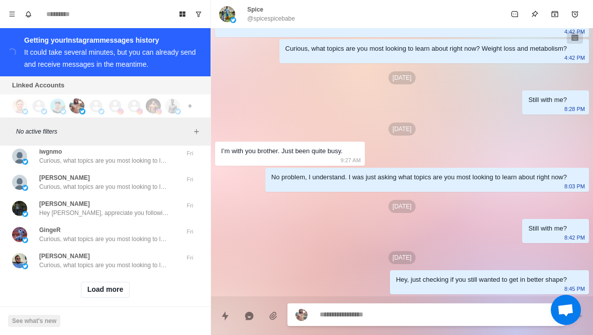
scroll to position [8783, 0]
click at [115, 283] on button "Load more" at bounding box center [105, 290] width 49 height 16
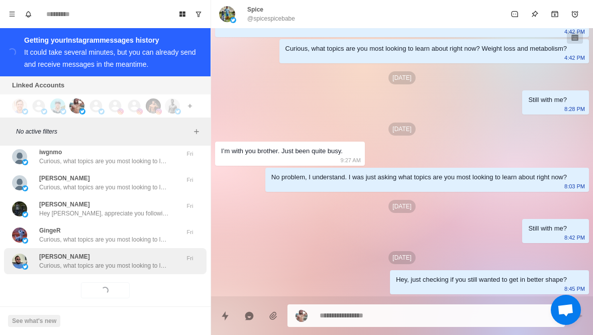
click at [143, 261] on div "Rich Rivera Curious, what topics are you most looking to learn about right now?…" at bounding box center [105, 261] width 203 height 26
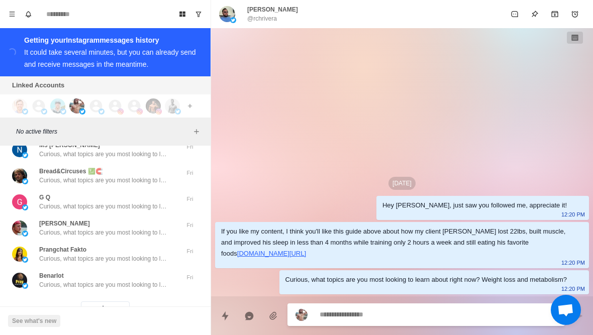
scroll to position [9290, 0]
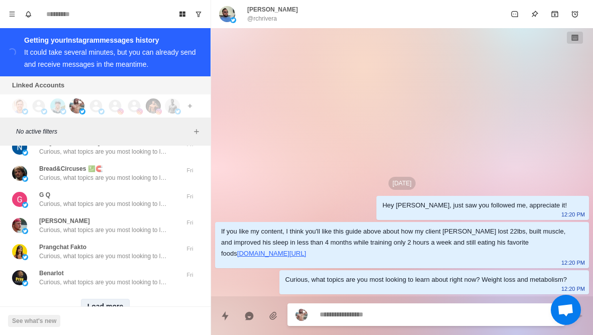
click at [119, 299] on button "Load more" at bounding box center [105, 307] width 49 height 16
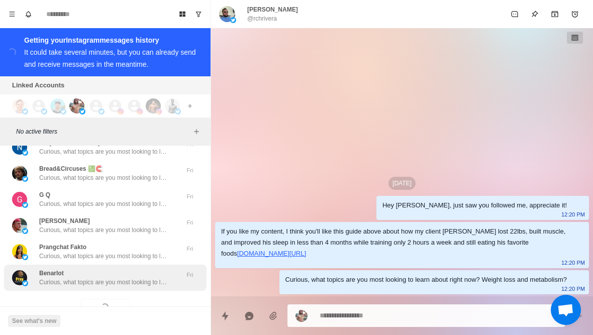
click at [130, 276] on div "Benarlot Curious, what topics are you most looking to learn about right now? We…" at bounding box center [105, 278] width 203 height 26
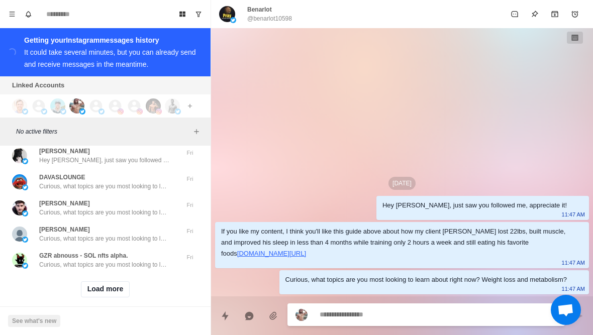
scroll to position [9829, 0]
click at [120, 282] on button "Load more" at bounding box center [105, 290] width 49 height 16
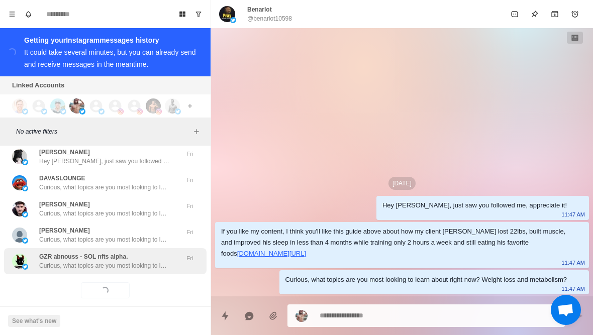
click at [147, 261] on p "Curious, what topics are you most looking to learn about right now? Weight loss…" at bounding box center [104, 265] width 131 height 9
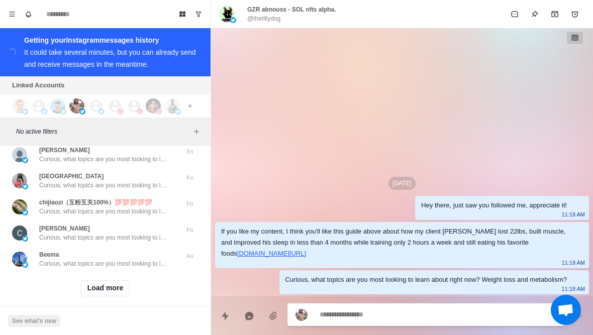
scroll to position [10351, 0]
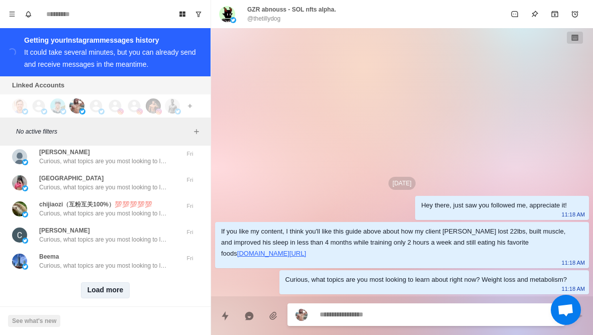
click at [117, 286] on button "Load more" at bounding box center [105, 290] width 49 height 16
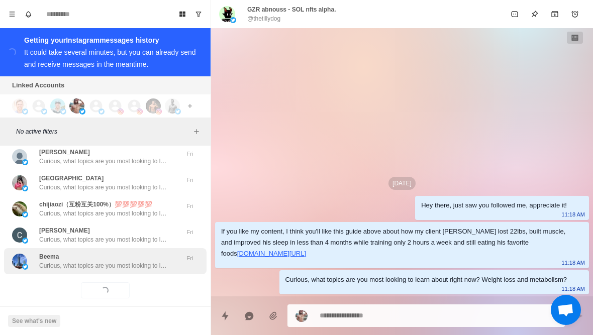
click at [140, 262] on div "Beema Curious, what topics are you most looking to learn about right now? Weigh…" at bounding box center [105, 261] width 203 height 26
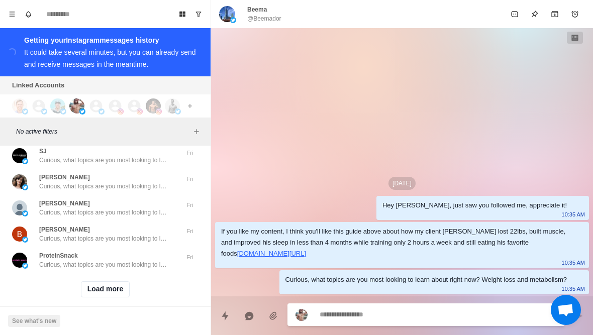
scroll to position [10874, 0]
click at [116, 283] on button "Load more" at bounding box center [105, 290] width 49 height 16
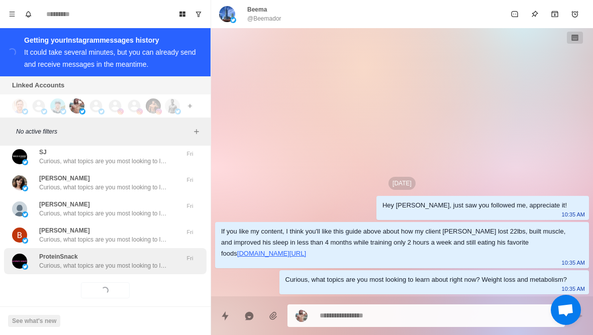
click at [138, 261] on p "Curious, what topics are you most looking to learn about right now? Weight loss…" at bounding box center [104, 265] width 131 height 9
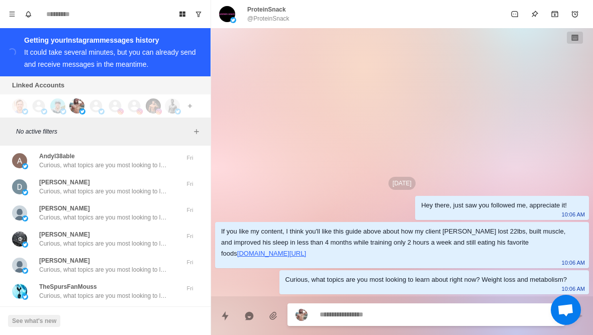
scroll to position [9560, 0]
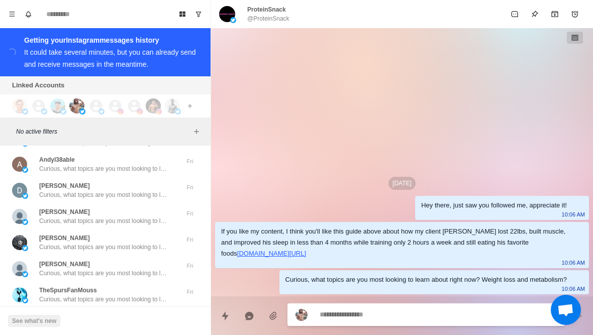
type textarea "*"
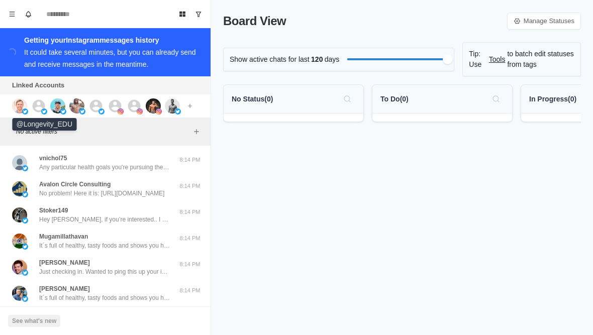
click at [38, 104] on icon at bounding box center [38, 105] width 15 height 15
click at [59, 112] on img at bounding box center [57, 105] width 15 height 15
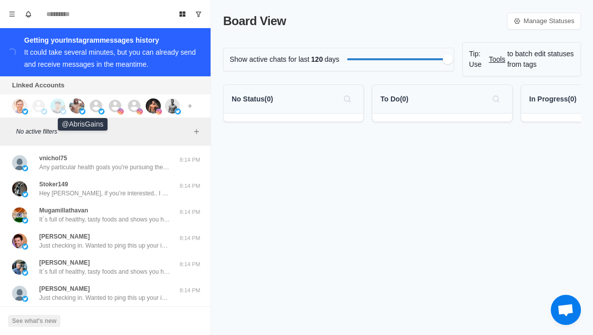
click at [83, 107] on img at bounding box center [76, 105] width 15 height 15
click at [99, 111] on img at bounding box center [101, 112] width 6 height 6
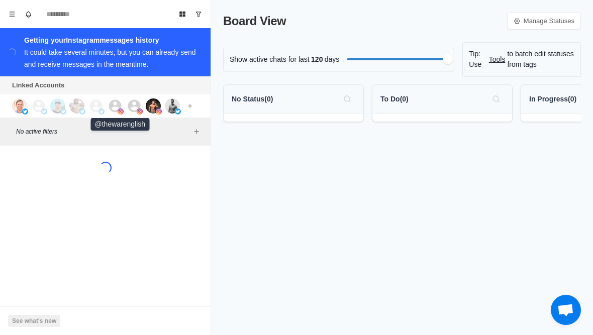
click at [115, 110] on icon at bounding box center [115, 105] width 15 height 15
click at [137, 105] on icon at bounding box center [134, 105] width 13 height 13
click at [154, 107] on img at bounding box center [153, 105] width 15 height 15
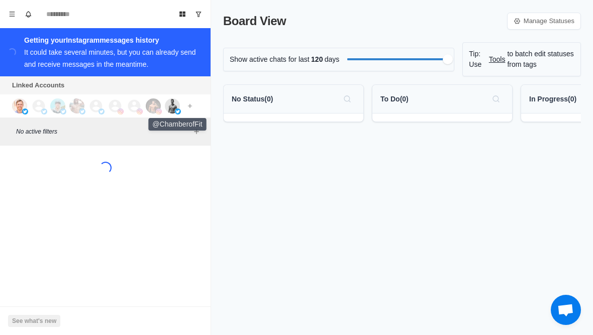
click at [173, 104] on img at bounding box center [172, 105] width 15 height 15
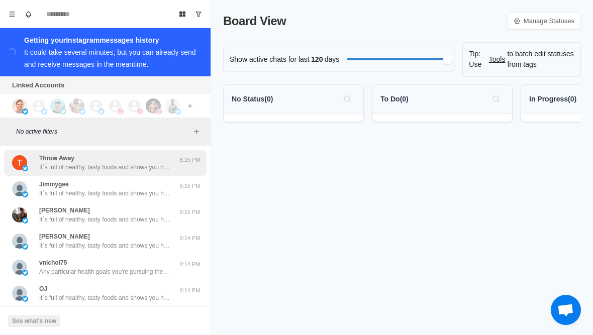
click at [159, 171] on p "It´s full of healthy, tasty foods and shows you how to avoid foods in the groce…" at bounding box center [104, 167] width 131 height 9
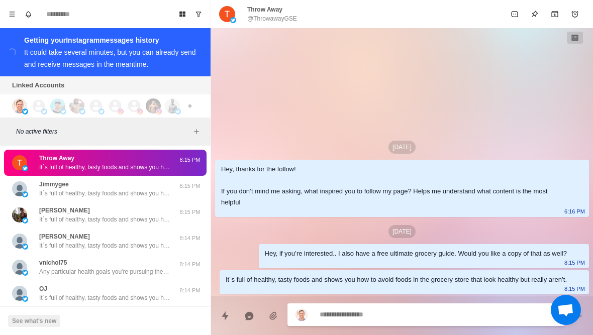
type textarea "*"
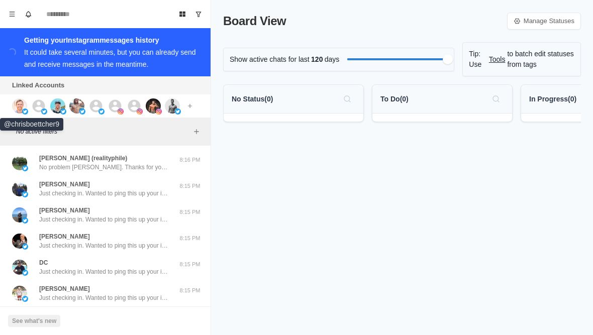
click at [22, 109] on img at bounding box center [19, 105] width 15 height 15
click at [42, 113] on img at bounding box center [44, 112] width 6 height 6
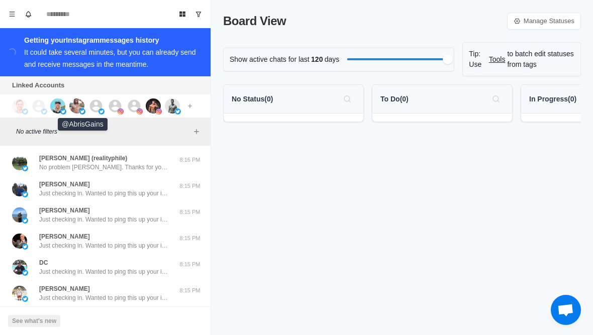
click at [83, 107] on img at bounding box center [76, 105] width 15 height 15
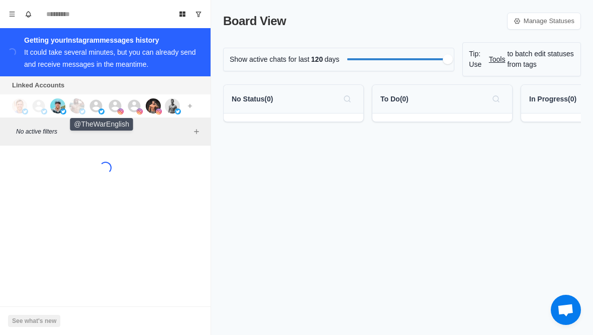
click at [101, 111] on img at bounding box center [101, 112] width 6 height 6
click at [116, 108] on icon at bounding box center [115, 105] width 15 height 15
click at [137, 110] on img at bounding box center [140, 112] width 6 height 6
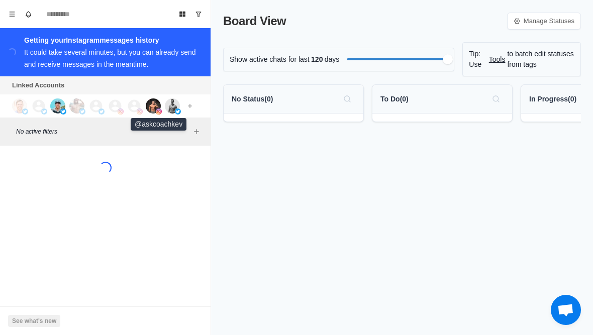
click at [156, 111] on img at bounding box center [159, 112] width 6 height 6
click at [172, 113] on img at bounding box center [172, 105] width 15 height 15
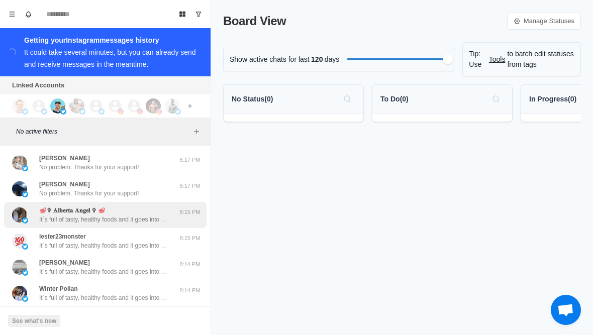
click at [161, 205] on div "🥩✞ 𝐀𝐥𝐛𝐞𝐫𝐭𝐚 𝐀𝐧𝐠𝐞𝐥 ✞ 🥩 It´s full of tasty, healthy foods and it goes into how to …" at bounding box center [105, 215] width 203 height 26
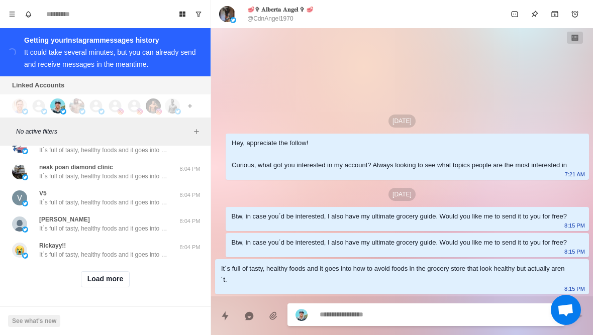
scroll to position [410, 0]
click at [116, 282] on button "Load more" at bounding box center [105, 279] width 49 height 16
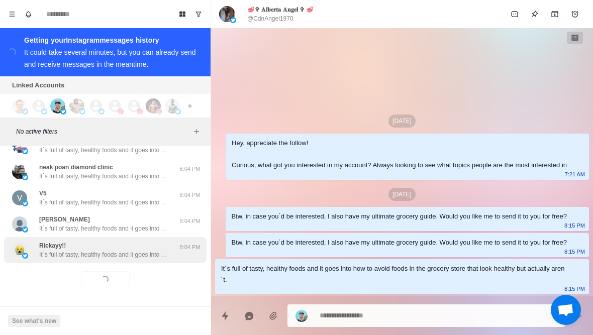
click at [142, 258] on p "It´s full of tasty, healthy foods and it goes into how to avoid foods in the gr…" at bounding box center [104, 254] width 131 height 9
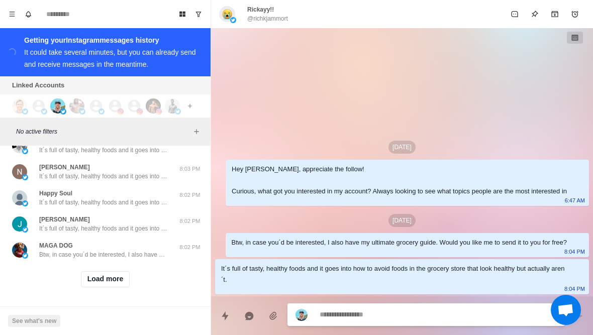
scroll to position [933, 0]
click at [120, 275] on button "Load more" at bounding box center [105, 279] width 49 height 16
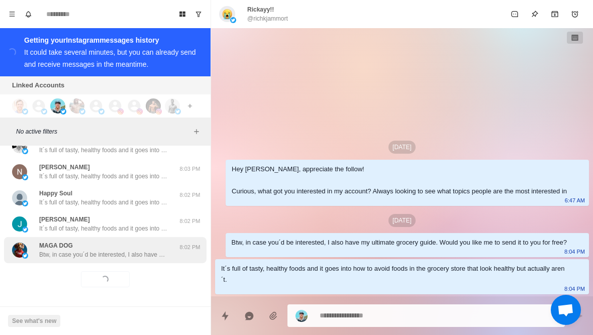
click at [131, 260] on div "MAGA DOG Btw, in case you´d be interested, I also have my ultimate grocery guid…" at bounding box center [105, 250] width 203 height 26
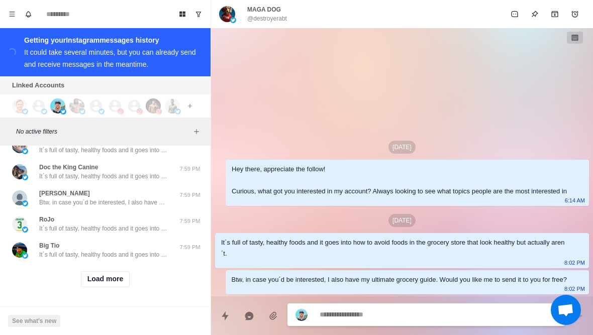
scroll to position [1455, 0]
click at [115, 284] on button "Load more" at bounding box center [105, 279] width 49 height 16
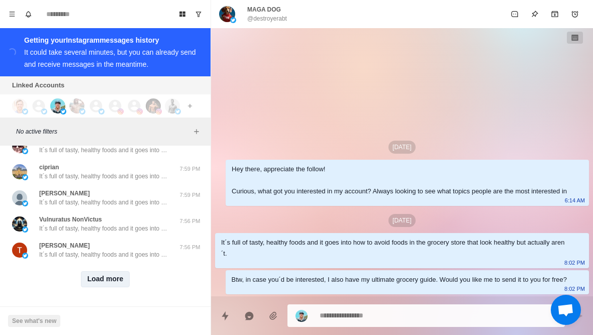
scroll to position [1978, 0]
click at [114, 275] on button "Load more" at bounding box center [105, 279] width 49 height 16
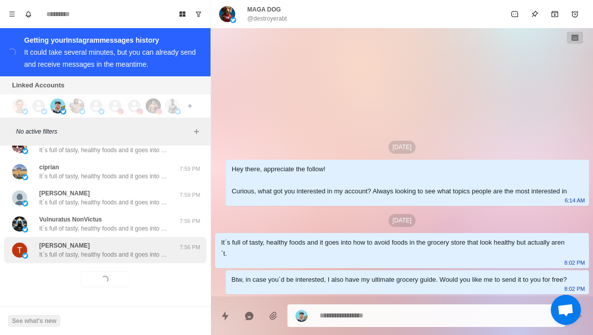
click at [122, 257] on p "It´s full of tasty, healthy foods and it goes into how to avoid foods in the gr…" at bounding box center [104, 254] width 131 height 9
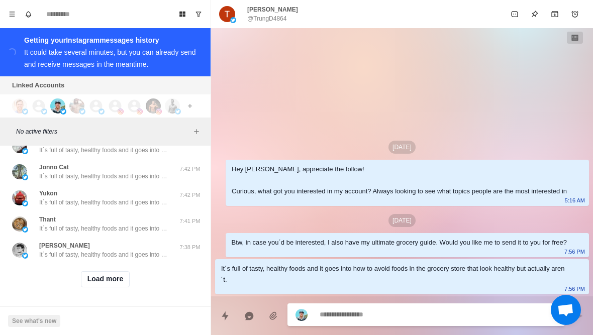
scroll to position [2500, 0]
click at [116, 277] on button "Load more" at bounding box center [105, 279] width 49 height 16
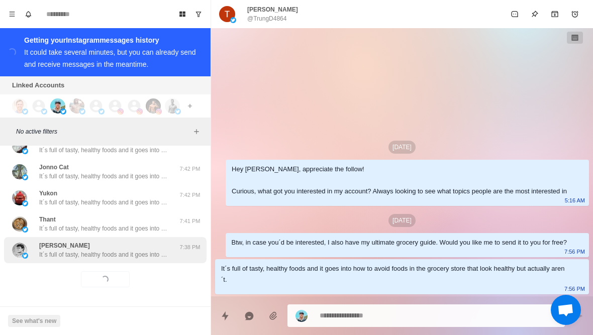
click at [134, 255] on p "It´s full of tasty, healthy foods and it goes into how to avoid foods in the gr…" at bounding box center [104, 254] width 131 height 9
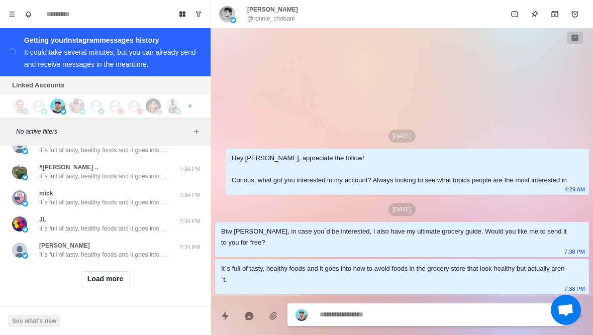
scroll to position [3022, 0]
click at [114, 283] on button "Load more" at bounding box center [105, 279] width 49 height 16
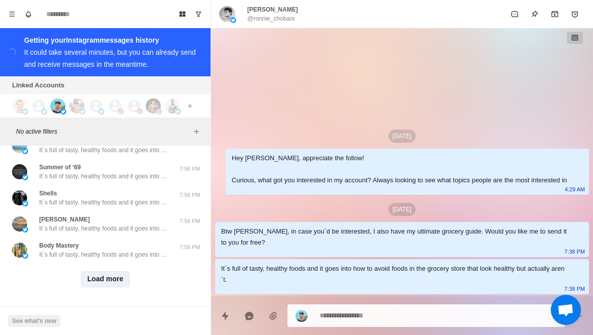
scroll to position [5793, 0]
click at [98, 281] on button "Load more" at bounding box center [105, 279] width 49 height 16
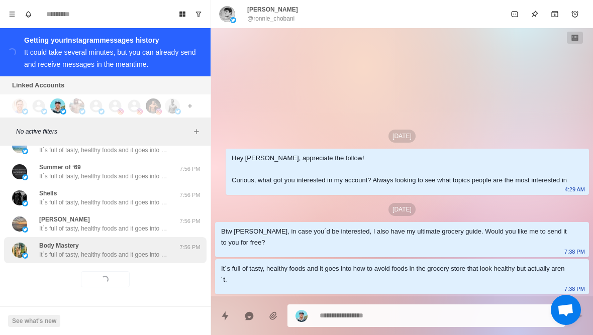
click at [89, 251] on p "It´s full of tasty, healthy foods and it goes into how to avoid foods in the gr…" at bounding box center [104, 254] width 131 height 9
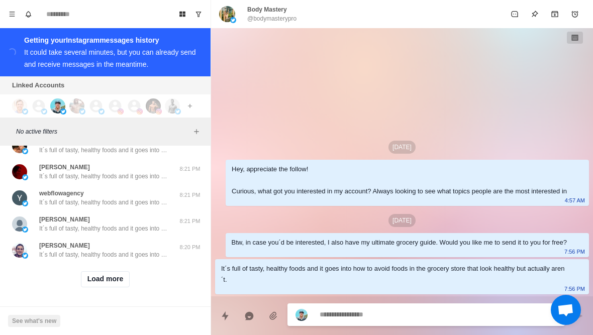
scroll to position [6315, 0]
click at [96, 285] on button "Load more" at bounding box center [105, 279] width 49 height 16
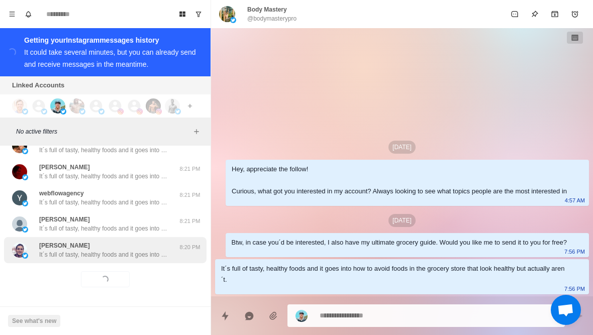
click at [78, 259] on div "Kon Novod It´s full of tasty, healthy foods and it goes into how to avoid foods…" at bounding box center [105, 250] width 203 height 26
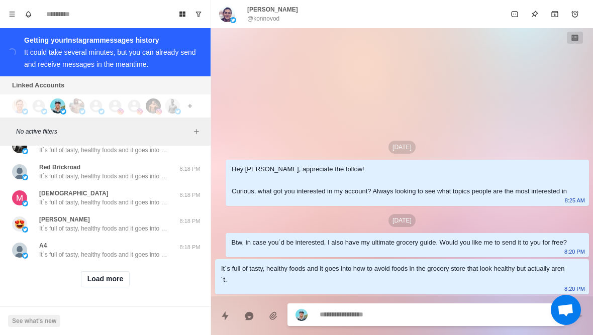
scroll to position [6838, 0]
click at [92, 280] on button "Load more" at bounding box center [105, 279] width 49 height 16
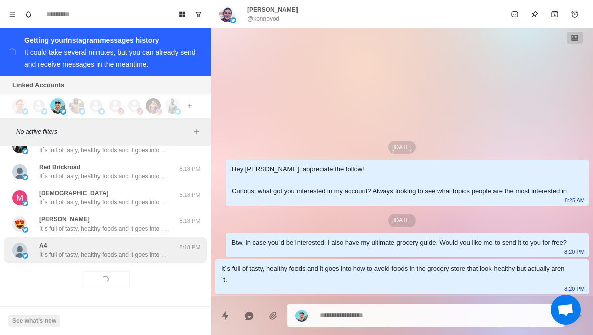
click at [63, 260] on div "A4 It´s full of tasty, healthy foods and it goes into how to avoid foods in the…" at bounding box center [105, 250] width 203 height 26
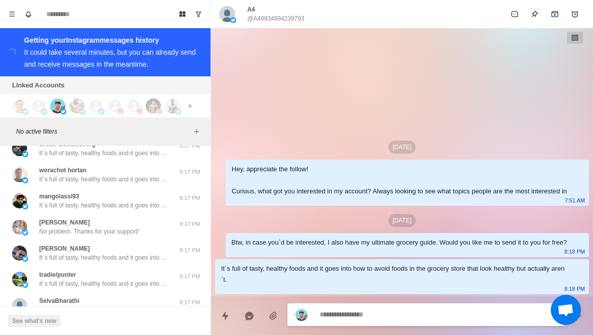
scroll to position [7129, 0]
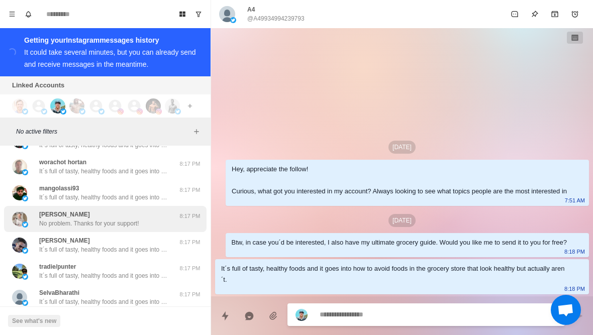
click at [49, 224] on p "No problem. Thanks for your support!" at bounding box center [89, 223] width 100 height 9
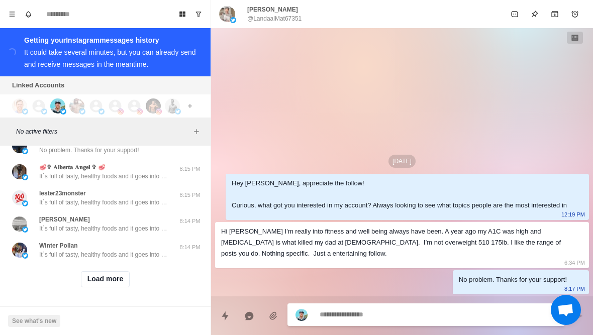
scroll to position [7360, 0]
click at [95, 279] on button "Load more" at bounding box center [105, 279] width 49 height 16
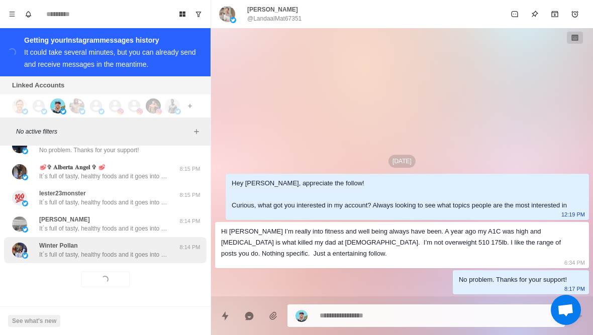
click at [66, 257] on p "It´s full of tasty, healthy foods and it goes into how to avoid foods in the gr…" at bounding box center [104, 254] width 131 height 9
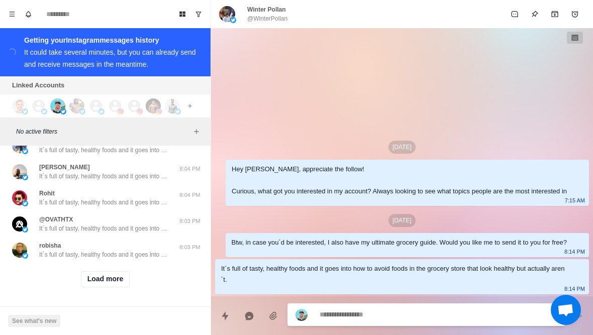
scroll to position [7883, 0]
click at [99, 280] on button "Load more" at bounding box center [105, 279] width 49 height 16
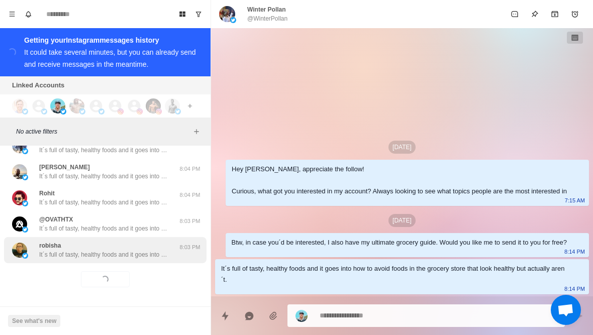
click at [85, 258] on p "It´s full of tasty, healthy foods and it goes into how to avoid foods in the gr…" at bounding box center [104, 254] width 131 height 9
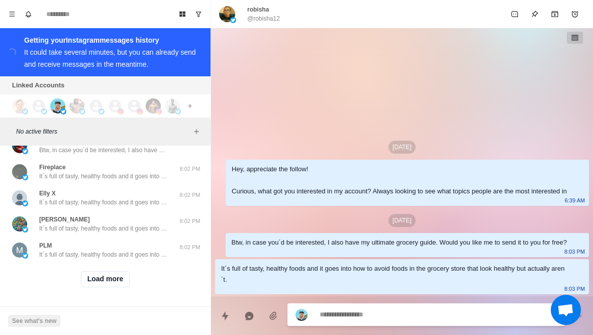
scroll to position [8406, 0]
click at [113, 280] on button "Load more" at bounding box center [105, 279] width 49 height 16
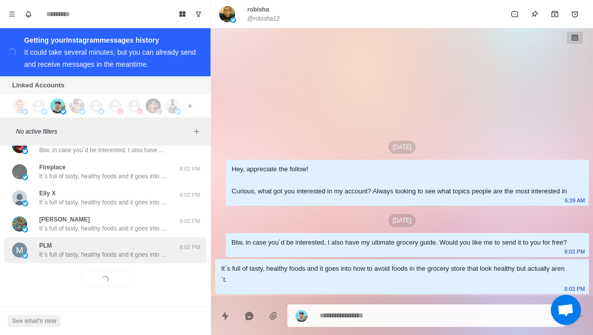
click at [129, 255] on p "It´s full of tasty, healthy foods and it goes into how to avoid foods in the gr…" at bounding box center [104, 254] width 131 height 9
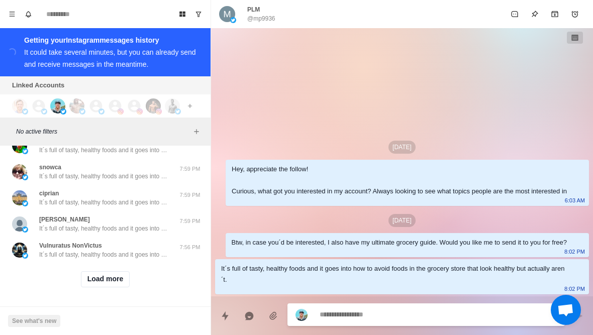
scroll to position [8928, 0]
click at [123, 281] on button "Load more" at bounding box center [105, 279] width 49 height 16
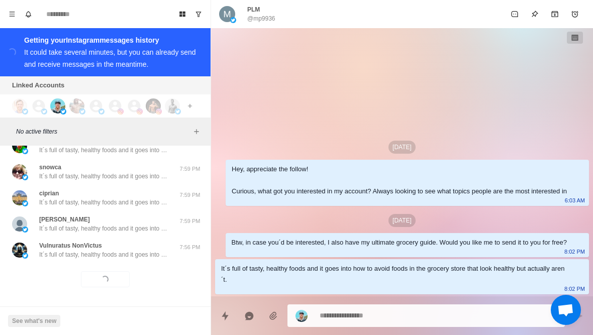
scroll to position [8915, 0]
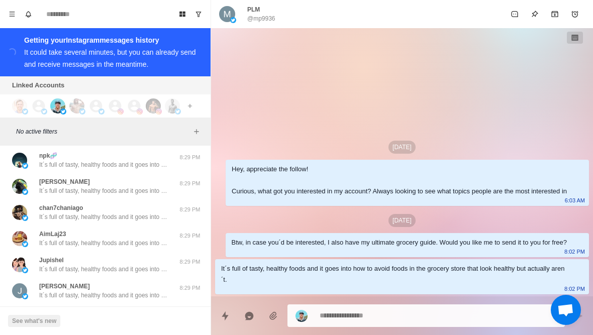
type textarea "*"
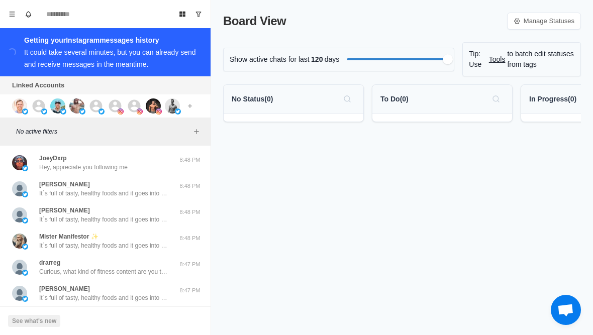
click at [42, 104] on icon at bounding box center [39, 105] width 13 height 13
click at [63, 106] on img at bounding box center [57, 105] width 15 height 15
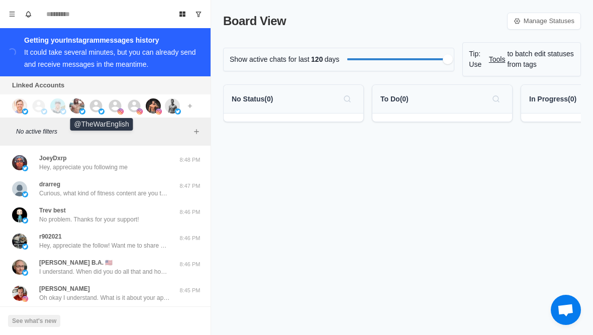
click at [102, 105] on icon at bounding box center [96, 105] width 13 height 13
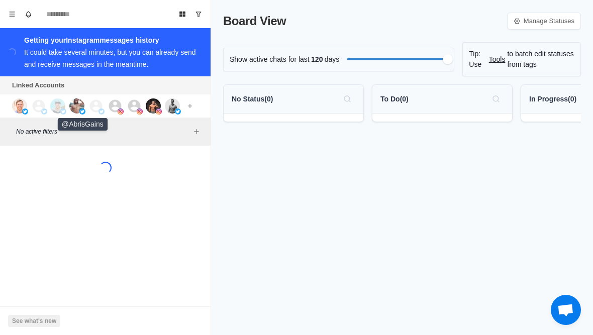
click at [75, 109] on img at bounding box center [76, 105] width 15 height 15
click at [121, 110] on img at bounding box center [121, 112] width 6 height 6
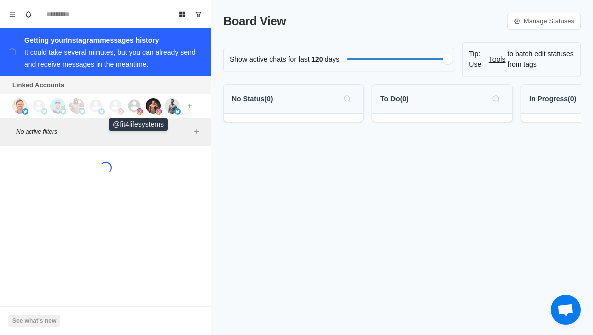
click at [139, 110] on img at bounding box center [140, 112] width 6 height 6
click at [160, 109] on img at bounding box center [159, 112] width 6 height 6
click at [177, 111] on img at bounding box center [178, 112] width 6 height 6
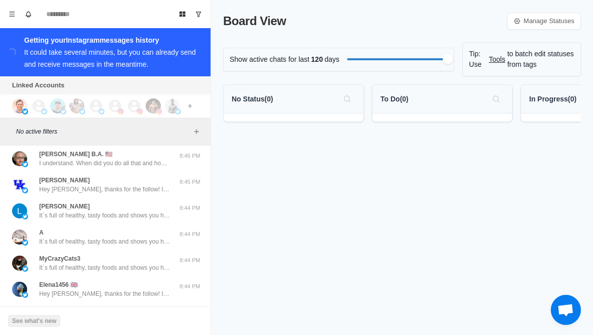
scroll to position [5, 0]
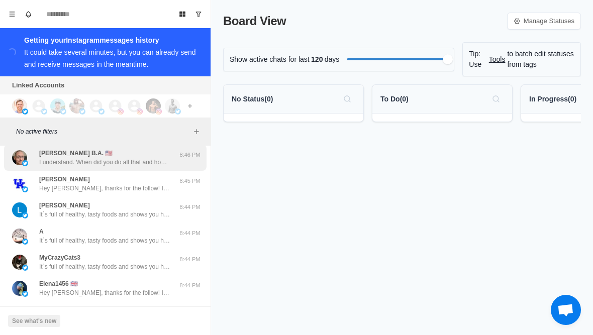
click at [163, 167] on div "[PERSON_NAME] B.A. 🇺🇲 I understand. When did you do all that and how much weigh…" at bounding box center [105, 158] width 203 height 26
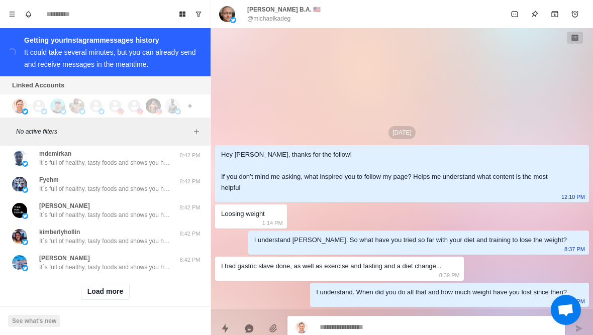
scroll to position [397, 0]
click at [124, 290] on button "Load more" at bounding box center [105, 292] width 49 height 16
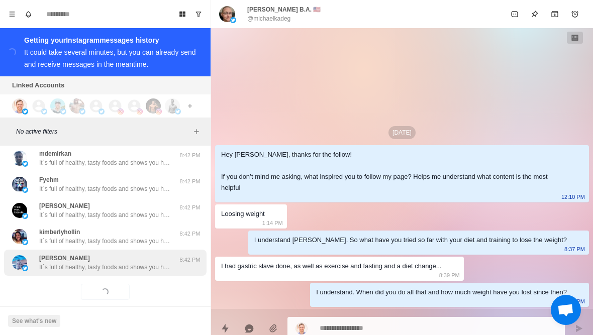
click at [135, 264] on p "It´s full of healthy, tasty foods and shows you how to avoid foods in the groce…" at bounding box center [104, 267] width 131 height 9
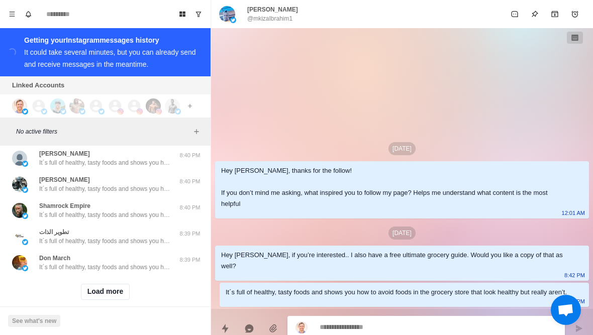
scroll to position [920, 0]
click at [125, 290] on button "Load more" at bounding box center [105, 292] width 49 height 16
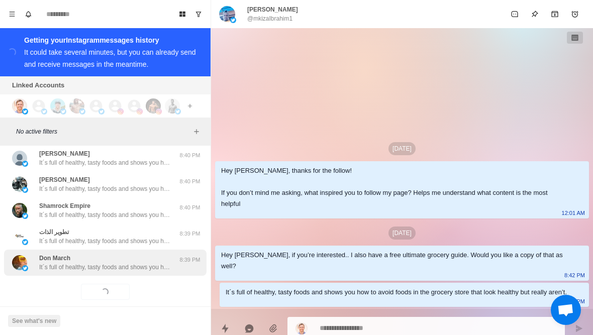
click at [143, 272] on div "Don March It´s full of healthy, tasty foods and shows you how to avoid foods in…" at bounding box center [105, 263] width 203 height 26
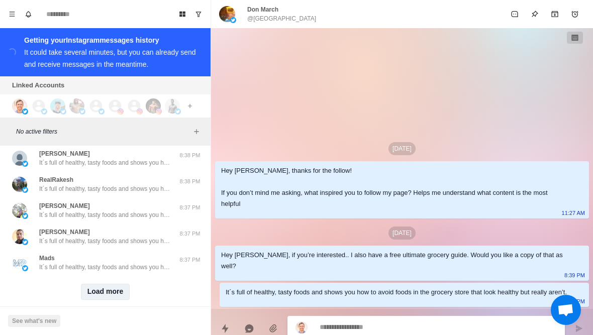
click at [120, 294] on button "Load more" at bounding box center [105, 292] width 49 height 16
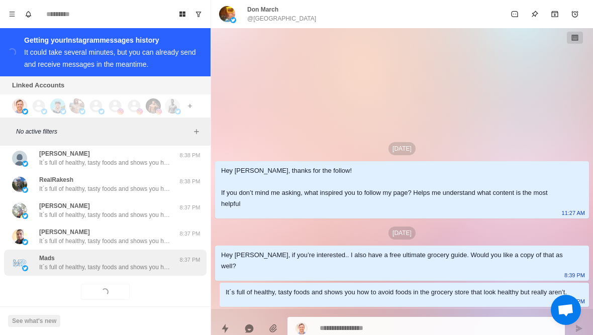
click at [139, 269] on p "It´s full of healthy, tasty foods and shows you how to avoid foods in the groce…" at bounding box center [104, 267] width 131 height 9
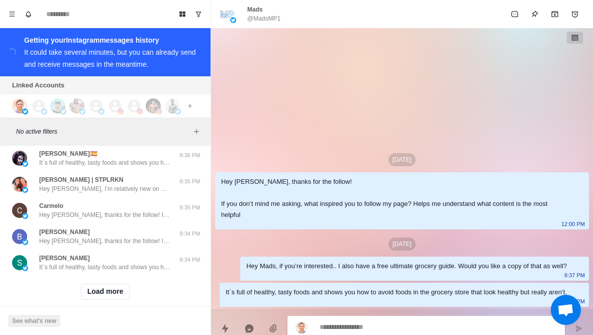
scroll to position [1965, 0]
click at [124, 297] on button "Load more" at bounding box center [105, 292] width 49 height 16
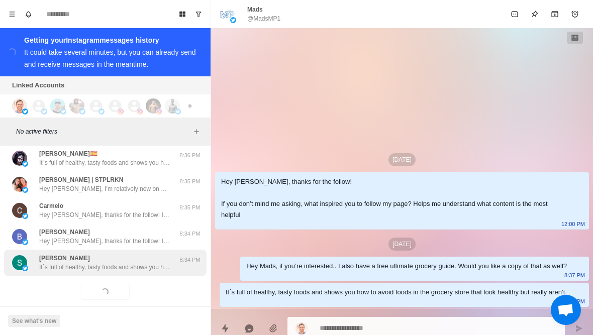
click at [148, 265] on p "It´s full of healthy, tasty foods and shows you how to avoid foods in the groce…" at bounding box center [104, 267] width 131 height 9
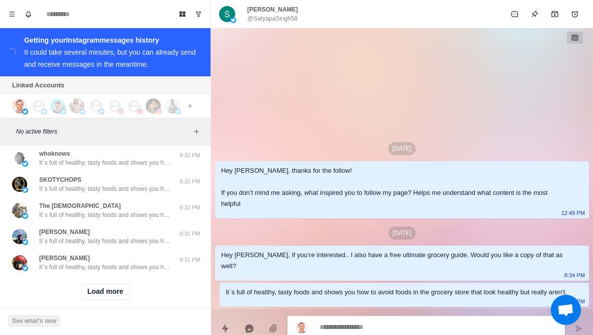
scroll to position [2488, 0]
click at [122, 295] on button "Load more" at bounding box center [105, 292] width 49 height 16
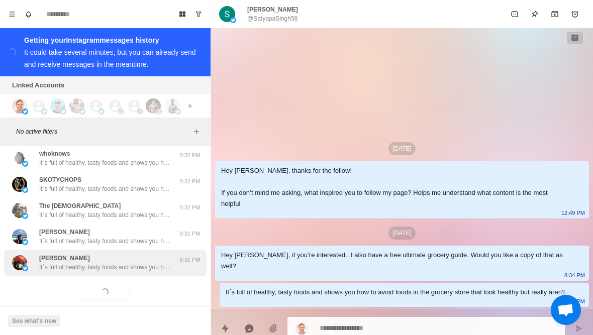
click at [146, 271] on p "It´s full of healthy, tasty foods and shows you how to avoid foods in the groce…" at bounding box center [104, 267] width 131 height 9
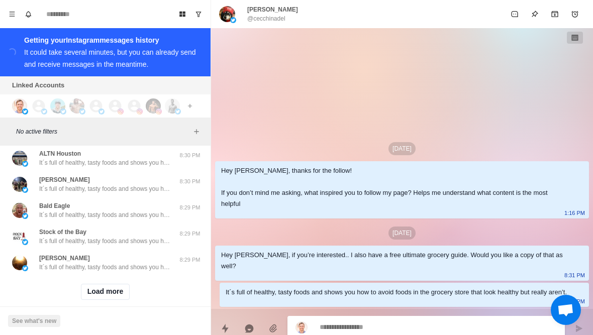
scroll to position [3010, 0]
click at [116, 298] on button "Load more" at bounding box center [105, 292] width 49 height 16
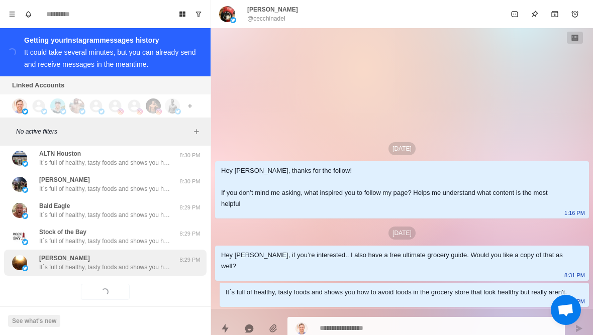
click at [140, 270] on p "It´s full of healthy, tasty foods and shows you how to avoid foods in the groce…" at bounding box center [104, 267] width 131 height 9
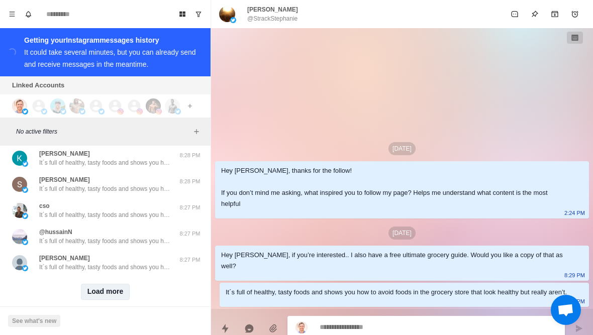
click at [120, 296] on button "Load more" at bounding box center [105, 292] width 49 height 16
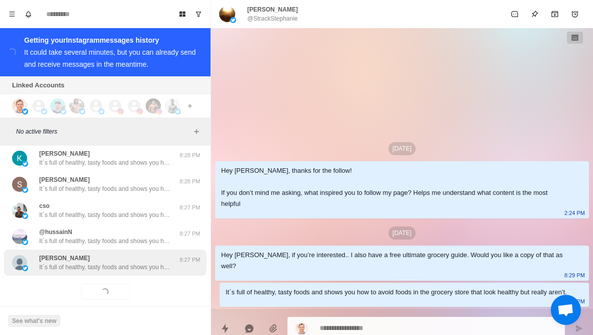
click at [144, 271] on p "It´s full of healthy, tasty foods and shows you how to avoid foods in the groce…" at bounding box center [104, 267] width 131 height 9
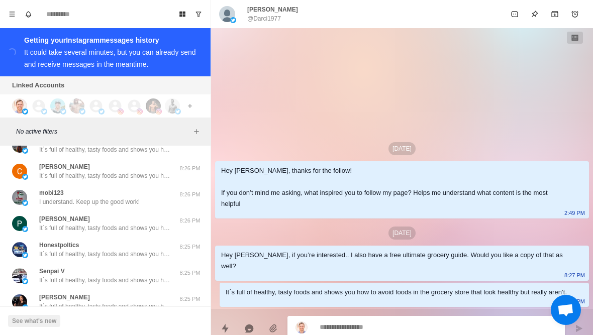
scroll to position [4016, 0]
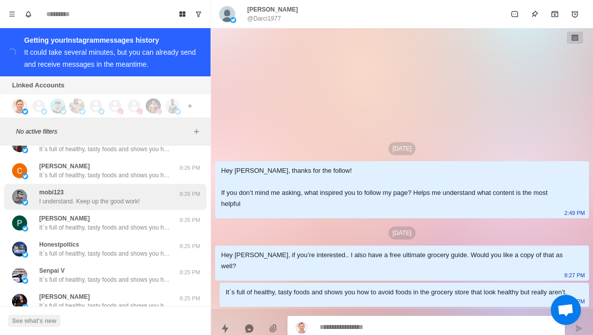
click at [40, 193] on p "mobi123" at bounding box center [51, 192] width 25 height 9
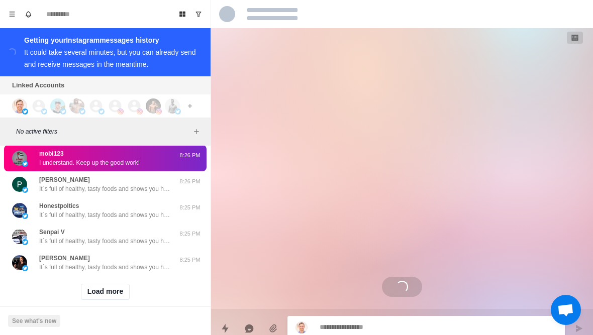
scroll to position [4056, 0]
click at [102, 296] on button "Load more" at bounding box center [105, 292] width 49 height 16
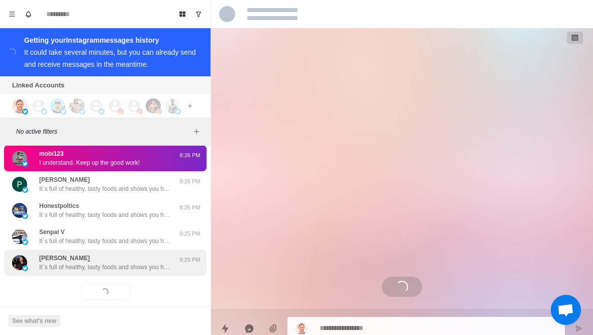
click at [69, 269] on p "It´s full of healthy, tasty foods and shows you how to avoid foods in the groce…" at bounding box center [104, 267] width 131 height 9
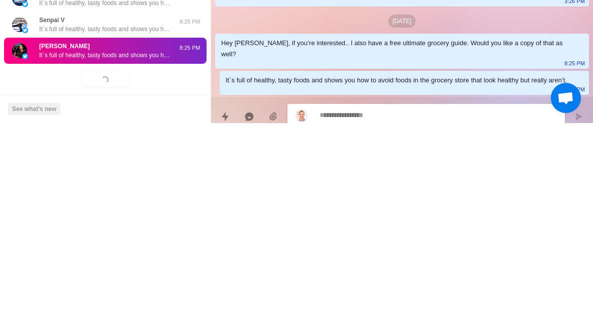
click at [434, 283] on div "It´s full of healthy, tasty foods and shows you how to avoid foods in the groce…" at bounding box center [404, 295] width 369 height 24
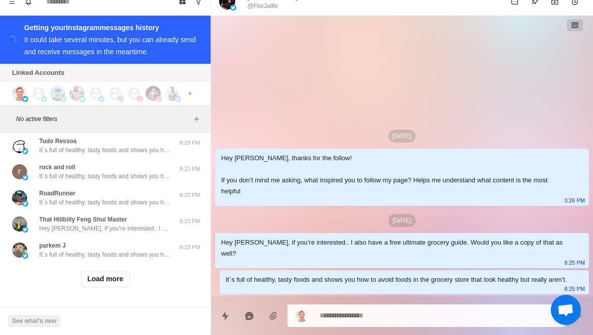
scroll to position [4578, 0]
click at [95, 280] on button "Load more" at bounding box center [105, 279] width 49 height 16
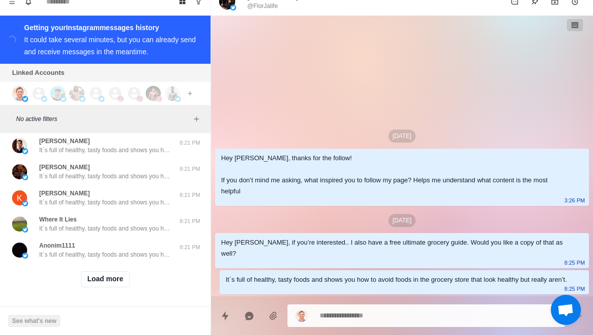
scroll to position [5101, 0]
click at [100, 276] on button "Load more" at bounding box center [105, 279] width 49 height 16
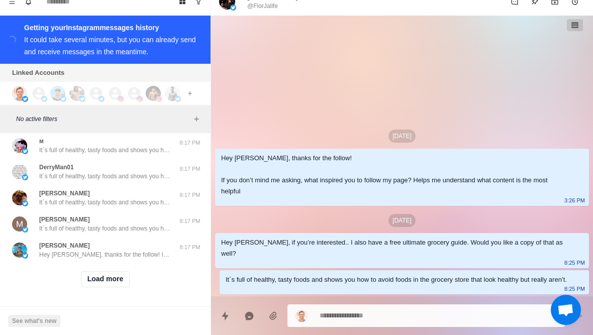
scroll to position [5623, 0]
click at [105, 286] on button "Load more" at bounding box center [105, 279] width 49 height 16
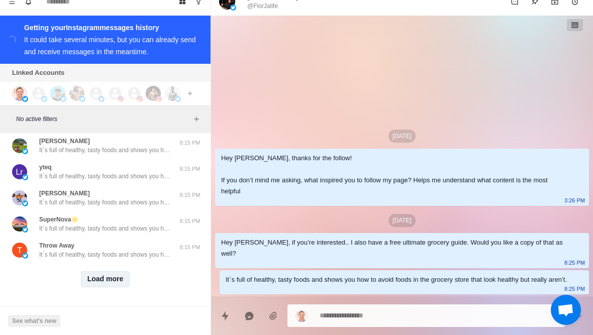
scroll to position [6146, 0]
click at [102, 278] on button "Load more" at bounding box center [105, 279] width 49 height 16
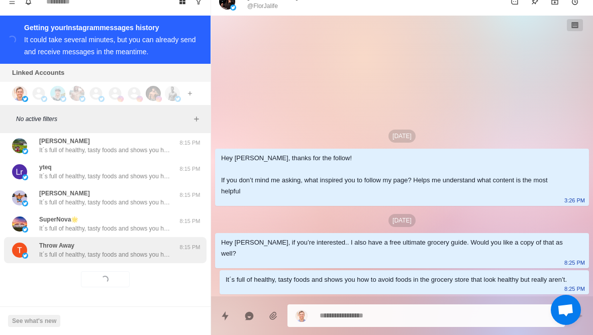
click at [74, 255] on p "It´s full of healthy, tasty foods and shows you how to avoid foods in the groce…" at bounding box center [104, 254] width 131 height 9
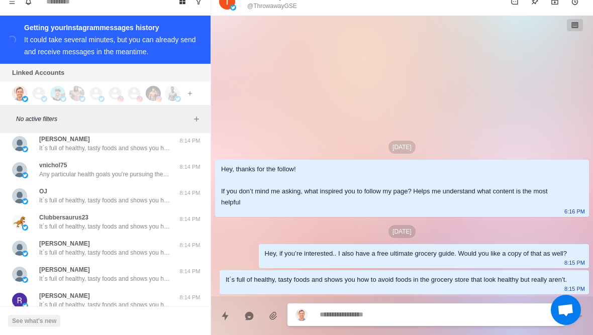
scroll to position [6329, 0]
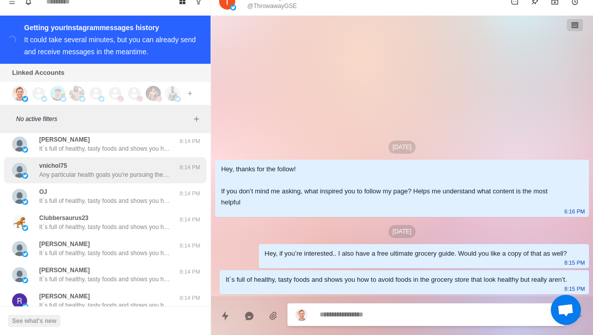
click at [26, 170] on img at bounding box center [19, 170] width 15 height 15
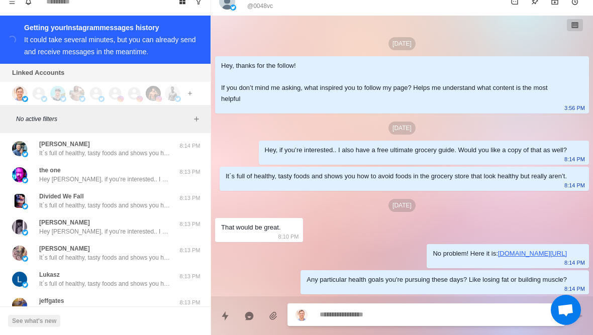
scroll to position [6589, 0]
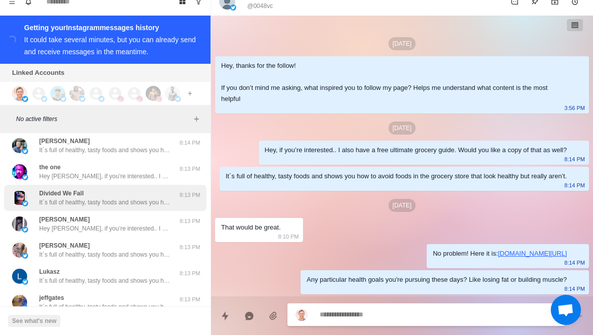
click at [46, 189] on p "Divided We Fall" at bounding box center [61, 193] width 44 height 9
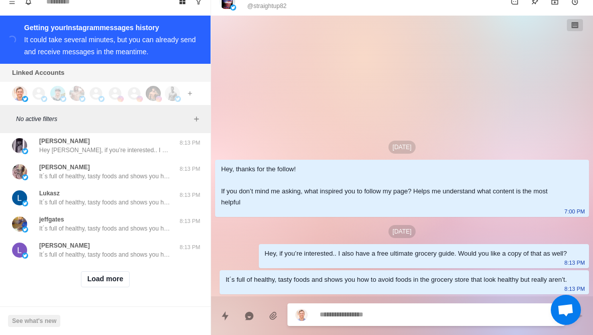
scroll to position [6669, 0]
click at [109, 282] on button "Load more" at bounding box center [105, 279] width 49 height 16
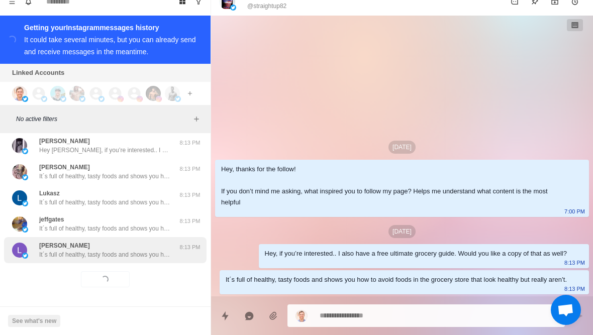
click at [78, 262] on div "[PERSON_NAME] It´s full of healthy, tasty foods and shows you how to avoid food…" at bounding box center [105, 250] width 203 height 26
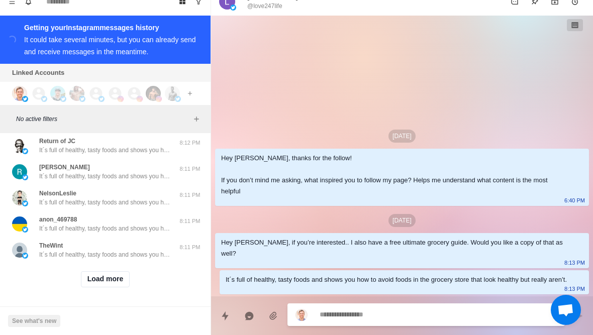
scroll to position [7191, 0]
click at [97, 280] on button "Load more" at bounding box center [105, 279] width 49 height 16
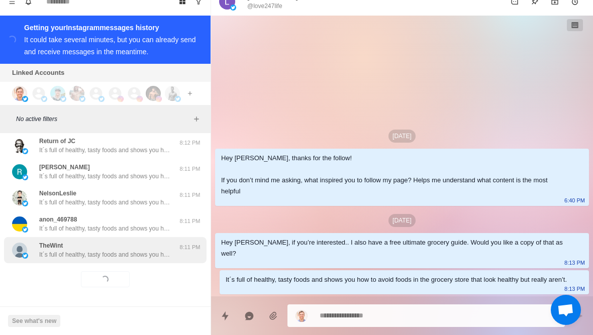
click at [91, 255] on p "It´s full of healthy, tasty foods and shows you how to avoid foods in the groce…" at bounding box center [104, 254] width 131 height 9
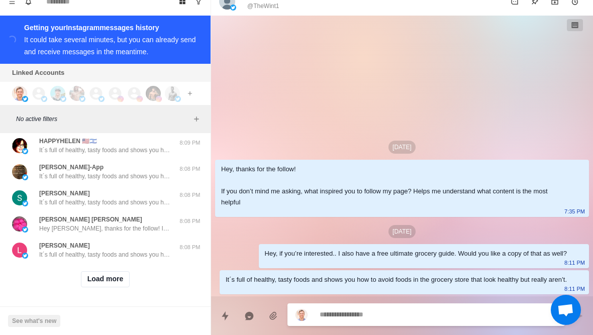
scroll to position [7714, 0]
click at [99, 285] on button "Load more" at bounding box center [105, 279] width 49 height 16
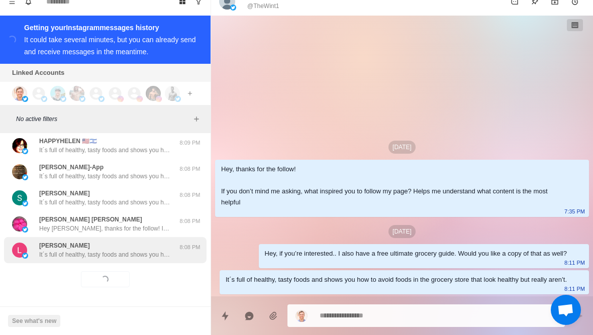
click at [80, 259] on div "Lameck Nyamosi It´s full of healthy, tasty foods and shows you how to avoid foo…" at bounding box center [105, 250] width 203 height 26
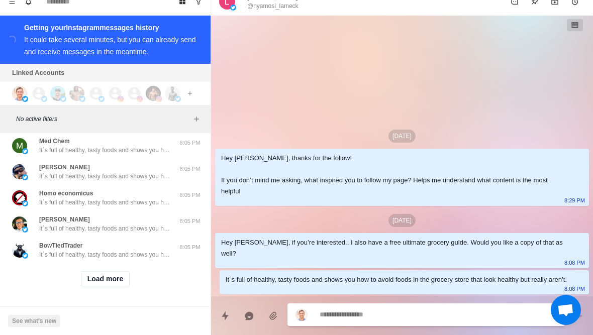
scroll to position [8236, 0]
click at [96, 280] on button "Load more" at bounding box center [105, 279] width 49 height 16
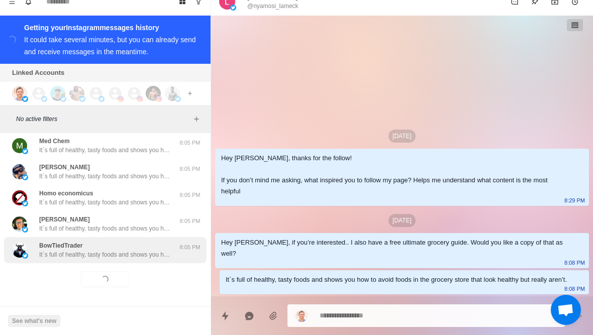
click at [91, 256] on p "It´s full of healthy, tasty foods and shows you how to avoid foods in the groce…" at bounding box center [104, 254] width 131 height 9
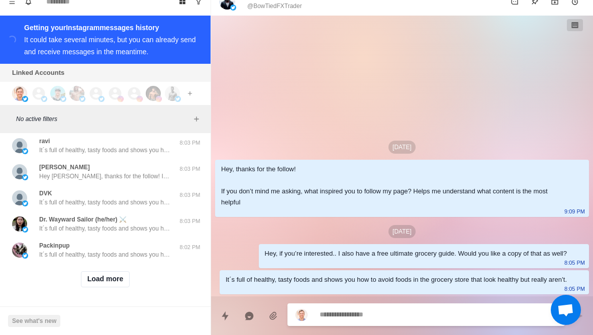
scroll to position [8759, 0]
click at [86, 286] on button "Load more" at bounding box center [105, 279] width 49 height 16
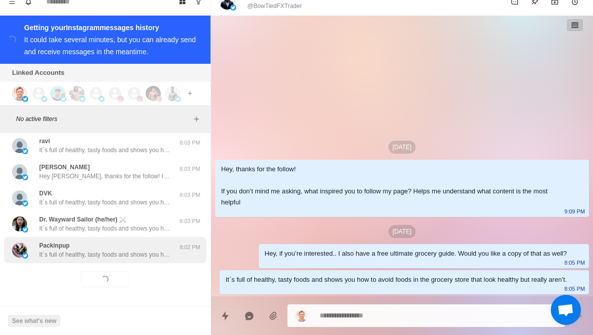
click at [65, 259] on div "Packinpup It´s full of healthy, tasty foods and shows you how to avoid foods in…" at bounding box center [105, 250] width 203 height 26
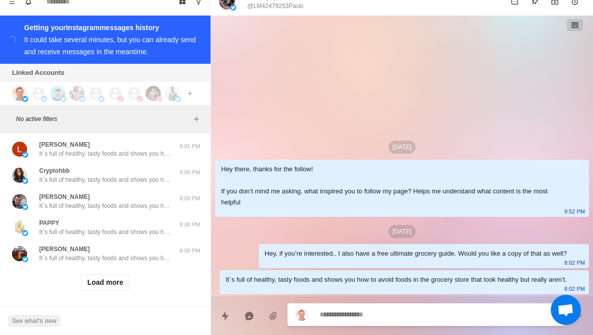
scroll to position [9278, 0]
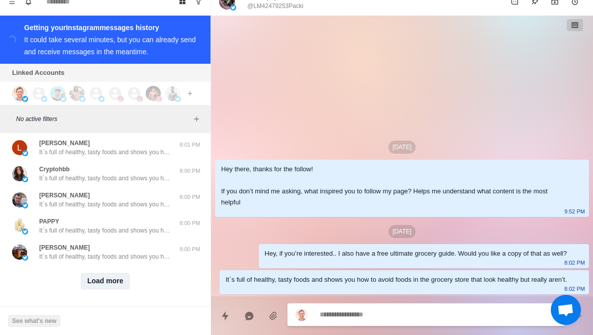
click at [95, 289] on button "Load more" at bounding box center [105, 281] width 49 height 16
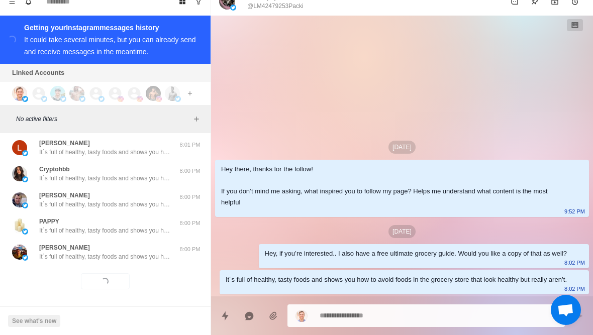
click at [89, 271] on div "Loading... Load more" at bounding box center [105, 281] width 203 height 32
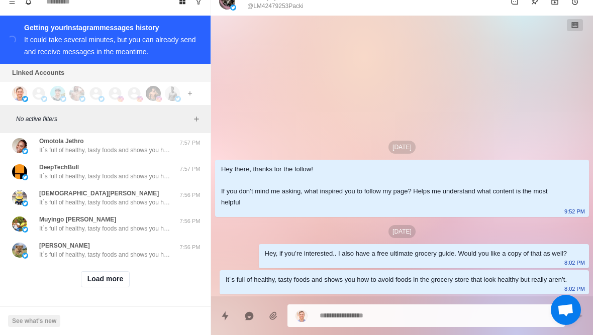
scroll to position [9804, 0]
click at [115, 286] on button "Load more" at bounding box center [105, 279] width 49 height 16
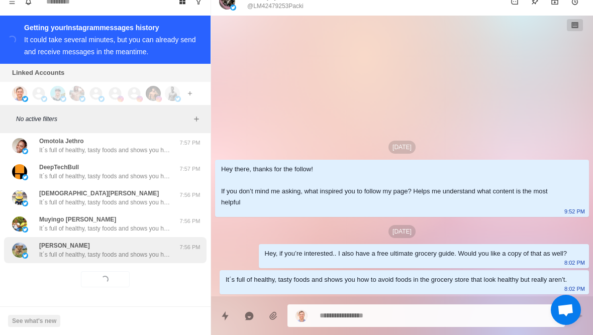
click at [144, 259] on div "Chai Wale Baba It´s full of healthy, tasty foods and shows you how to avoid foo…" at bounding box center [105, 250] width 203 height 26
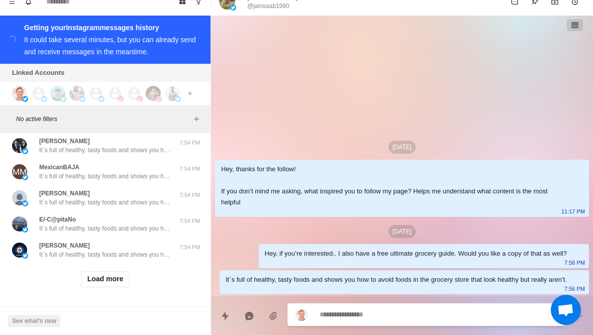
scroll to position [10327, 0]
click at [119, 285] on button "Load more" at bounding box center [105, 279] width 49 height 16
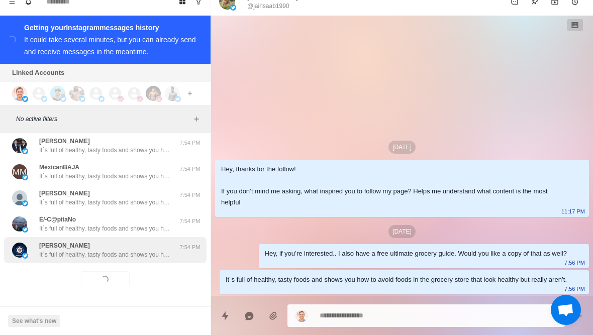
click at [152, 262] on div "Enzo It´s full of healthy, tasty foods and shows you how to avoid foods in the …" at bounding box center [105, 250] width 203 height 26
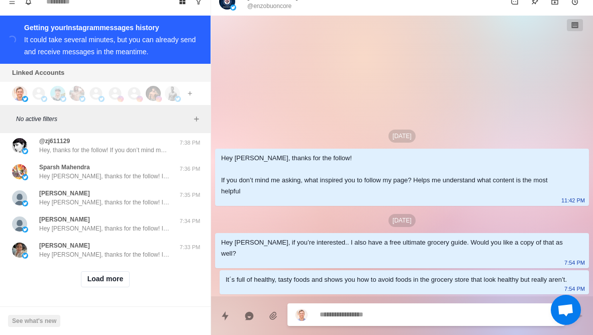
scroll to position [10849, 0]
click at [125, 283] on button "Load more" at bounding box center [105, 279] width 49 height 16
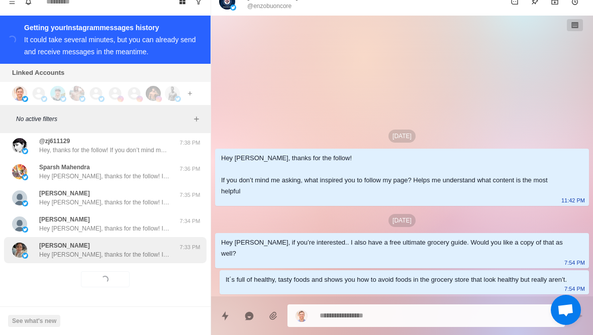
click at [160, 247] on div "Rochelle Turbide Hey Rochelle, thanks for the follow! If you don’t mind me aski…" at bounding box center [104, 250] width 131 height 18
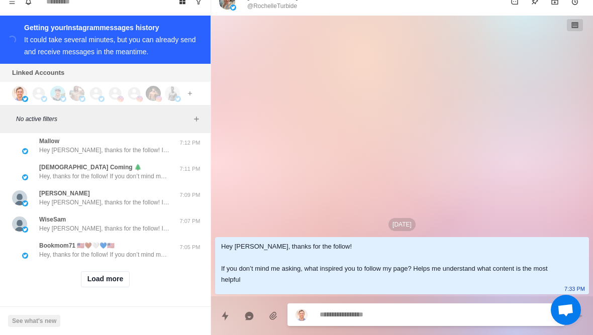
scroll to position [11372, 0]
click at [118, 286] on button "Load more" at bounding box center [105, 279] width 49 height 16
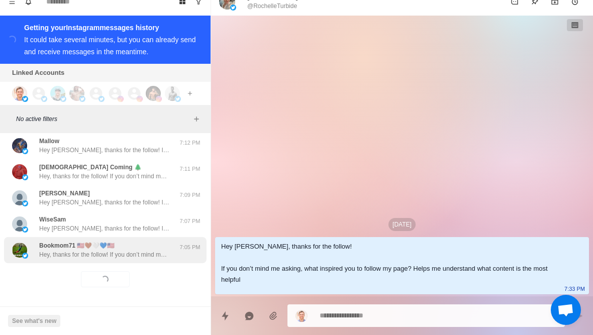
click at [139, 257] on p "Hey, thanks for the follow! If you don’t mind me asking, what inspired you to f…" at bounding box center [104, 254] width 131 height 9
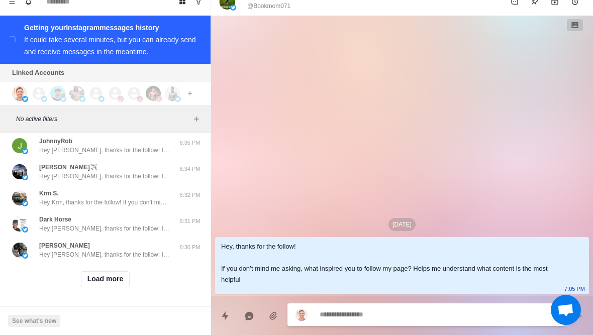
scroll to position [11894, 0]
click at [124, 285] on button "Load more" at bounding box center [105, 279] width 49 height 16
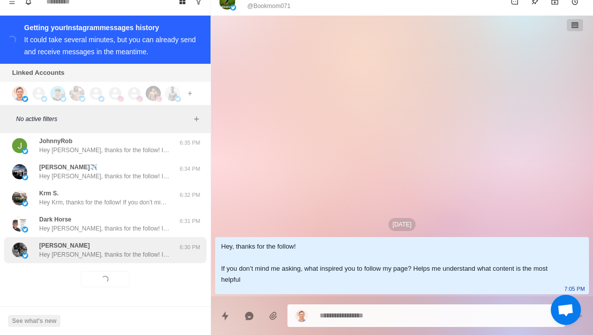
click at [146, 254] on p "Hey Adam, thanks for the follow! If you don’t mind me asking, what inspired you…" at bounding box center [104, 254] width 131 height 9
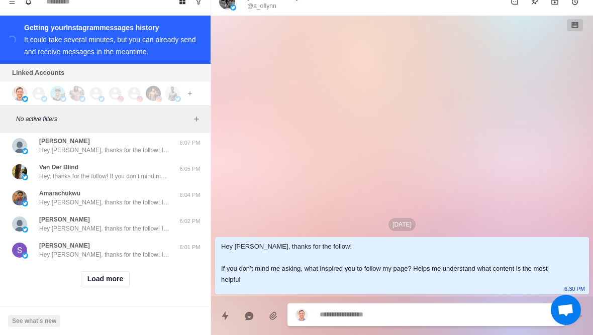
scroll to position [12417, 0]
click at [109, 286] on button "Load more" at bounding box center [105, 279] width 49 height 16
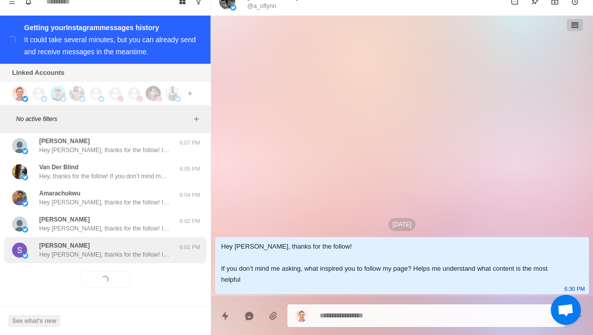
click at [137, 249] on div "Susan Balou Hey Susan, thanks for the follow! If you don’t mind me asking, what…" at bounding box center [104, 250] width 131 height 18
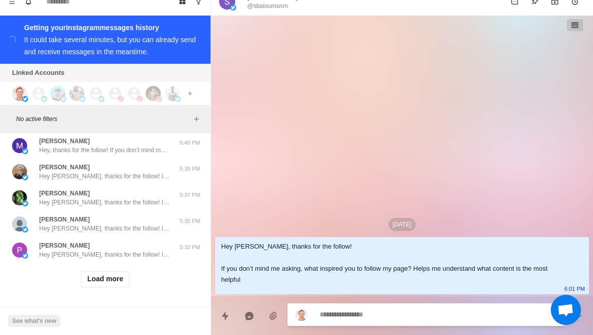
scroll to position [12940, 0]
click at [117, 282] on button "Load more" at bounding box center [105, 279] width 49 height 16
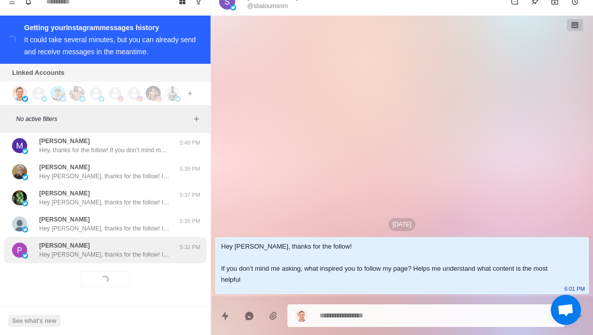
click at [137, 252] on p "Hey Patti, thanks for the follow! If you don’t mind me asking, what inspired yo…" at bounding box center [104, 254] width 131 height 9
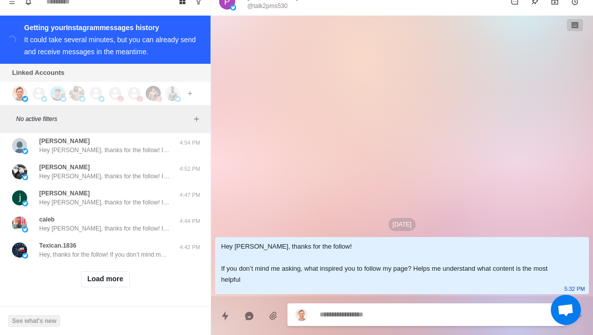
scroll to position [13462, 0]
click at [116, 277] on button "Load more" at bounding box center [105, 279] width 49 height 16
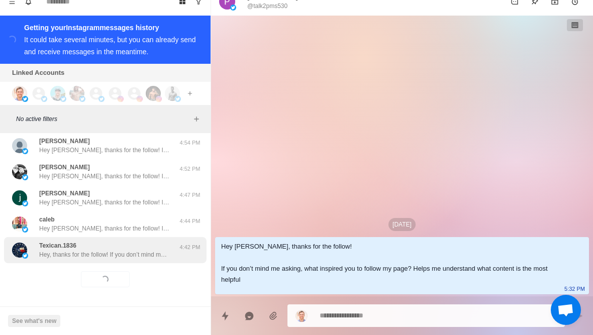
click at [136, 253] on p "Hey, thanks for the follow! If you don’t mind me asking, what inspired you to f…" at bounding box center [104, 254] width 131 height 9
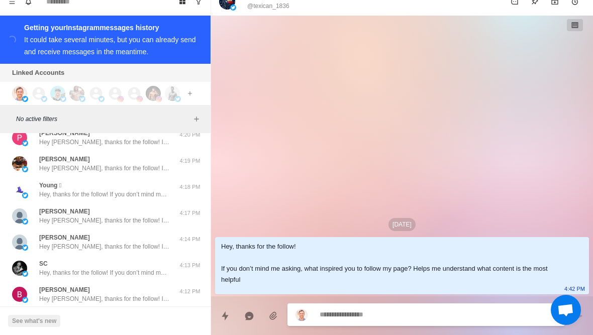
scroll to position [13959, 0]
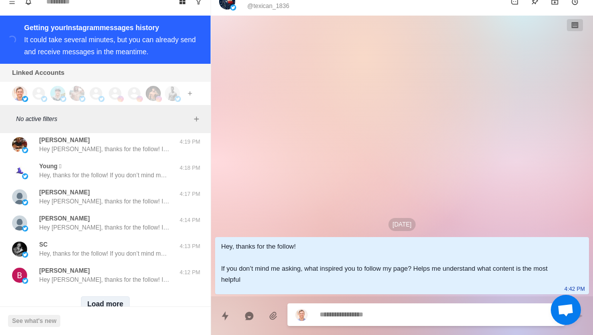
click at [123, 301] on button "Load more" at bounding box center [105, 304] width 49 height 16
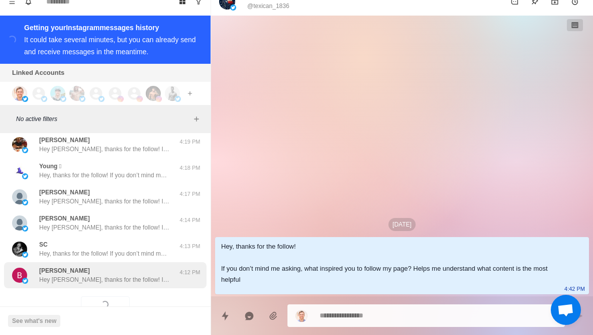
click at [138, 279] on p "Hey Brenda, thanks for the follow! If you don’t mind me asking, what inspired y…" at bounding box center [104, 279] width 131 height 9
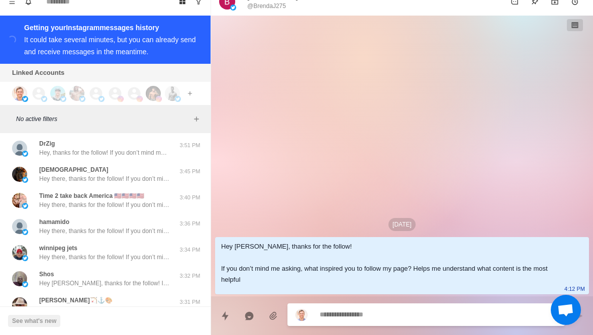
scroll to position [14400, 0]
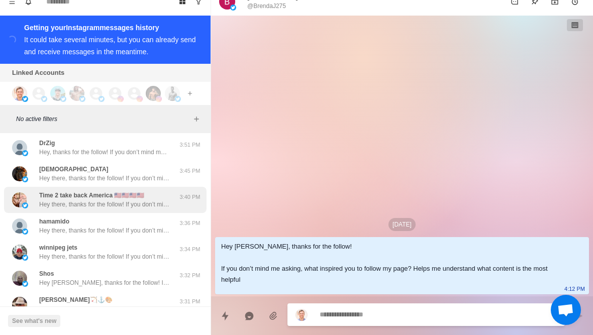
click at [141, 209] on p "Hey there, thanks for the follow! If you don’t mind me asking, what inspired yo…" at bounding box center [104, 204] width 131 height 9
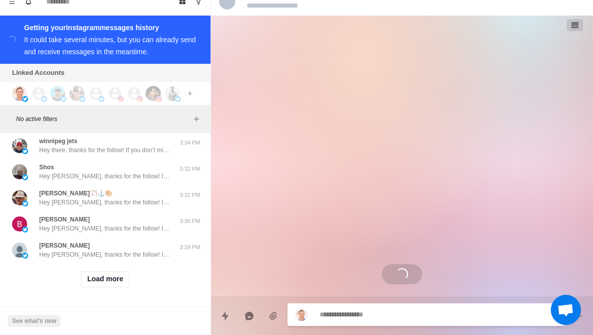
scroll to position [14507, 0]
click at [110, 280] on button "Load more" at bounding box center [105, 279] width 49 height 16
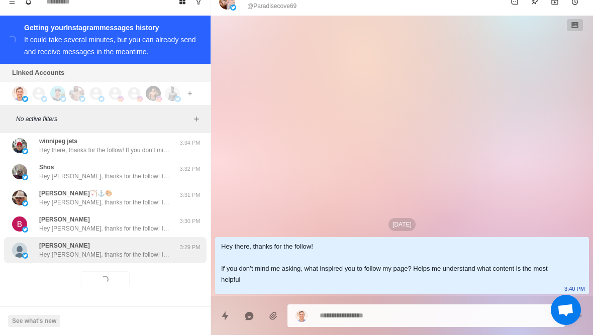
click at [118, 260] on div "Jonathan Roch Hey Jonathan, thanks for the follow! If you don’t mind me asking,…" at bounding box center [105, 250] width 203 height 26
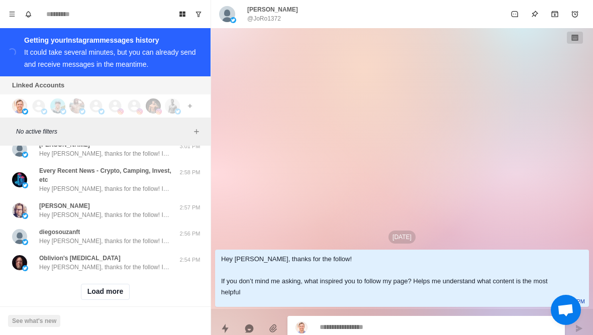
scroll to position [15039, 0]
click at [111, 293] on button "Load more" at bounding box center [105, 292] width 49 height 16
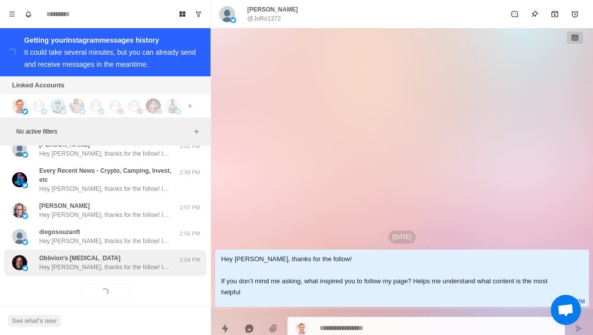
click at [137, 266] on p "Hey Mike, thanks for the follow! If you don’t mind me asking, what inspired you…" at bounding box center [104, 267] width 131 height 9
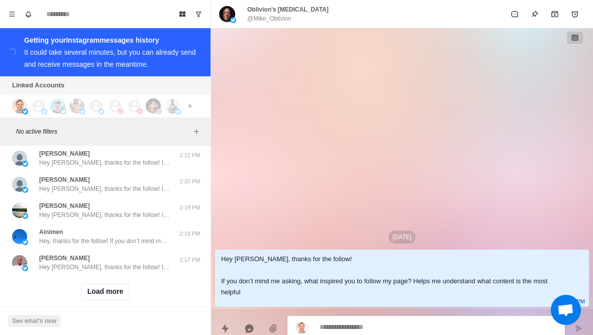
scroll to position [15562, 0]
click at [113, 293] on button "Load more" at bounding box center [105, 292] width 49 height 16
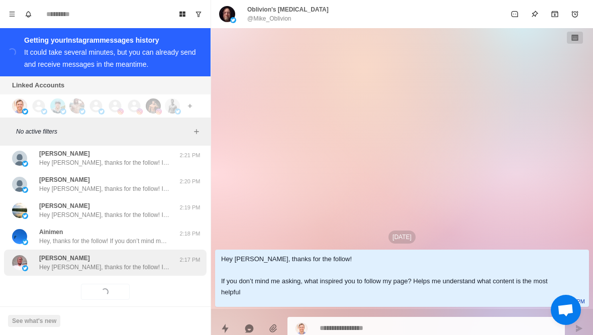
click at [127, 266] on p "Hey Lara, thanks for the follow! If you don’t mind me asking, what inspired you…" at bounding box center [104, 267] width 131 height 9
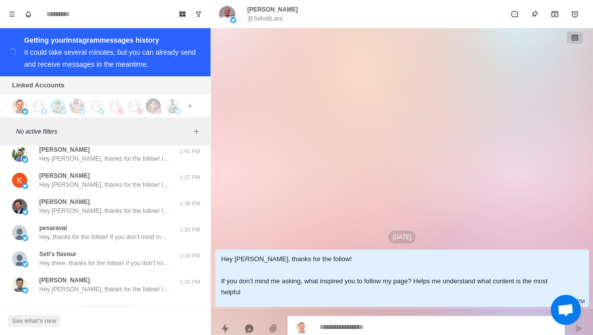
scroll to position [16070, 0]
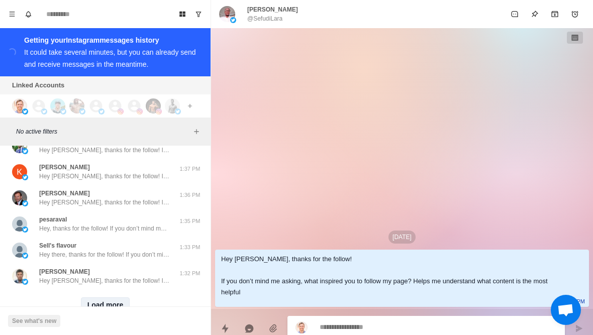
click at [113, 304] on button "Load more" at bounding box center [105, 305] width 49 height 16
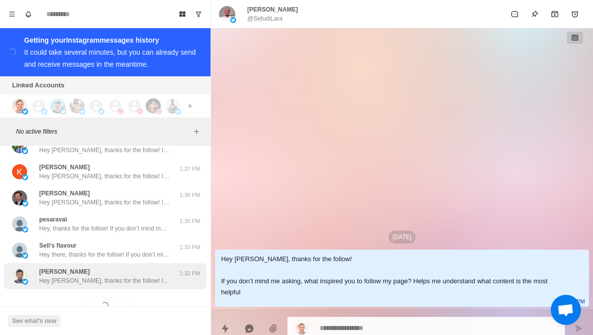
click at [125, 273] on div "ricardo Hey Ricardo, thanks for the follow! If you don’t mind me asking, what i…" at bounding box center [104, 276] width 131 height 18
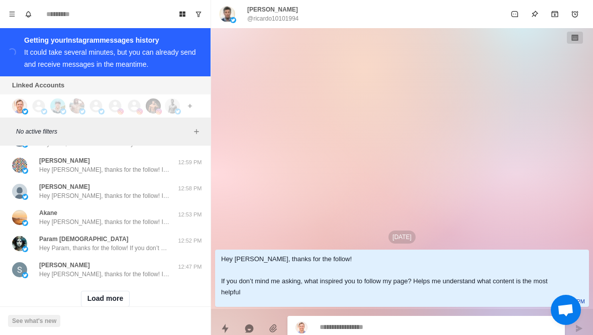
scroll to position [16607, 0]
click at [91, 292] on button "Load more" at bounding box center [105, 300] width 49 height 16
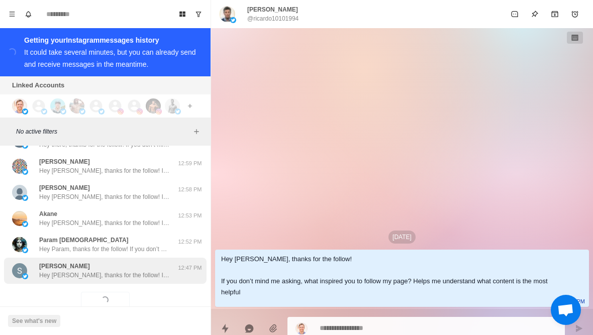
click at [59, 271] on p "Hey Scott, thanks for the follow! If you don’t mind me asking, what inspired yo…" at bounding box center [104, 275] width 131 height 9
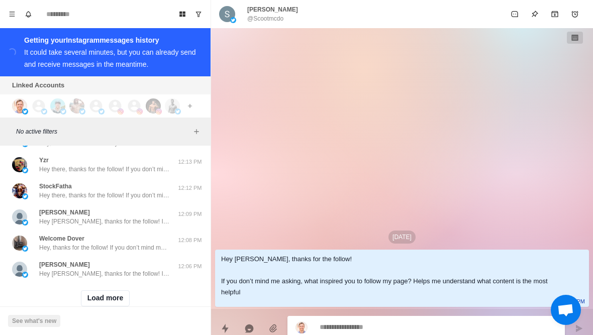
scroll to position [17129, 0]
click at [115, 293] on button "Load more" at bounding box center [105, 300] width 49 height 16
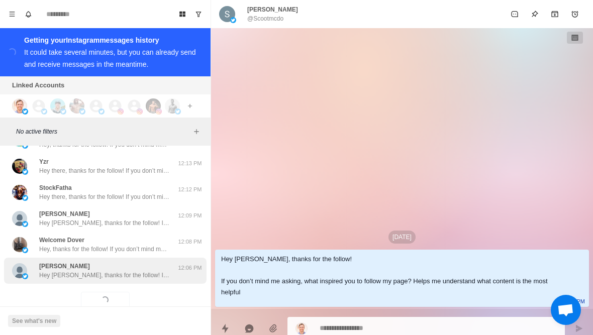
click at [132, 271] on p "Hey Vihan, thanks for the follow! If you don’t mind me asking, what inspired yo…" at bounding box center [104, 275] width 131 height 9
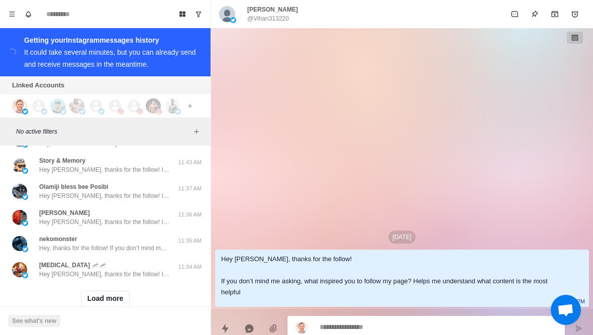
scroll to position [17652, 0]
click at [119, 292] on button "Load more" at bounding box center [105, 300] width 49 height 16
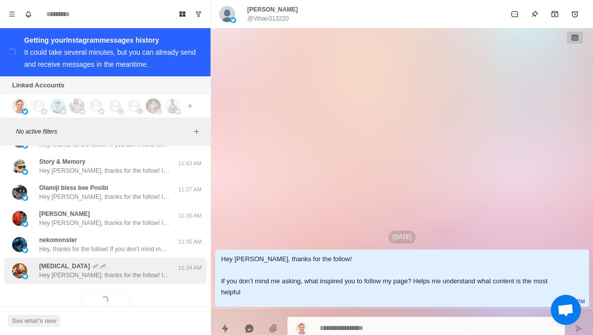
click at [136, 271] on p "Hey Raphael, thanks for the follow! If you don’t mind me asking, what inspired …" at bounding box center [104, 275] width 131 height 9
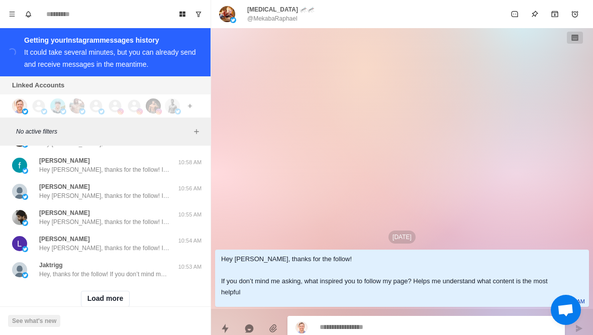
scroll to position [18174, 0]
click at [119, 295] on button "Load more" at bounding box center [105, 300] width 49 height 16
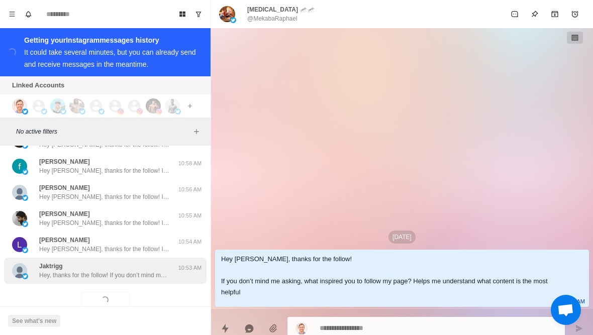
click at [130, 274] on div "Jaktrigg Hey, thanks for the follow! If you don’t mind me asking, what inspired…" at bounding box center [105, 271] width 203 height 26
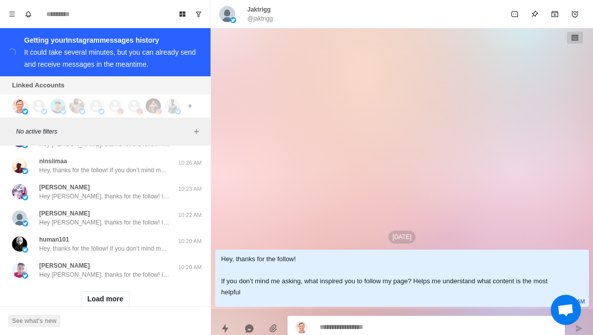
scroll to position [18697, 0]
click at [115, 294] on button "Load more" at bounding box center [105, 300] width 49 height 16
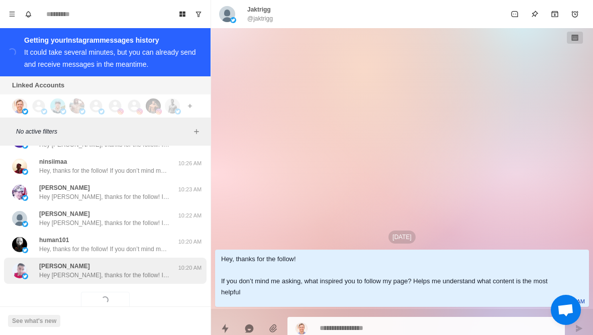
click at [138, 271] on p "Hey Su, thanks for the follow! If you don’t mind me asking, what inspired you t…" at bounding box center [104, 275] width 131 height 9
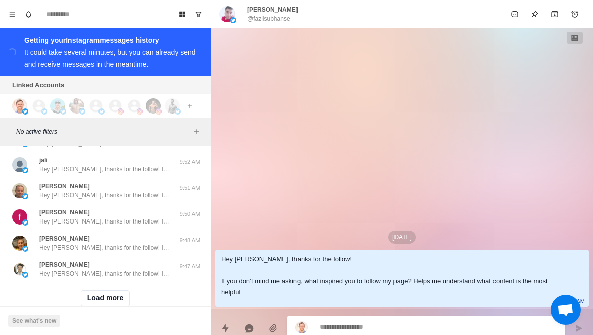
scroll to position [19220, 0]
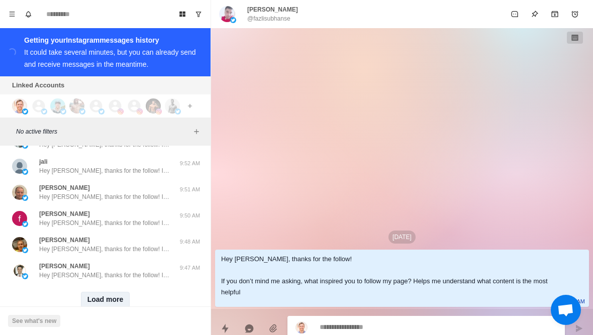
click at [124, 294] on button "Load more" at bounding box center [105, 300] width 49 height 16
click at [135, 284] on div "Loading... Load more" at bounding box center [105, 300] width 203 height 32
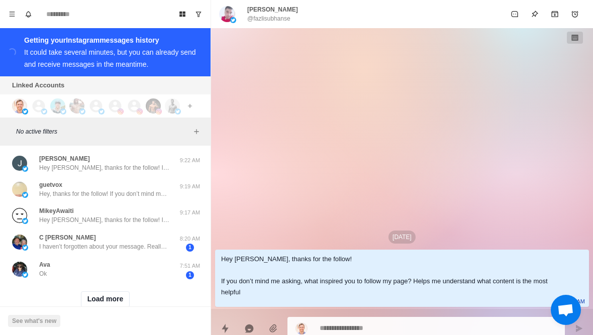
scroll to position [19744, 0]
click at [120, 293] on button "Load more" at bounding box center [105, 300] width 49 height 16
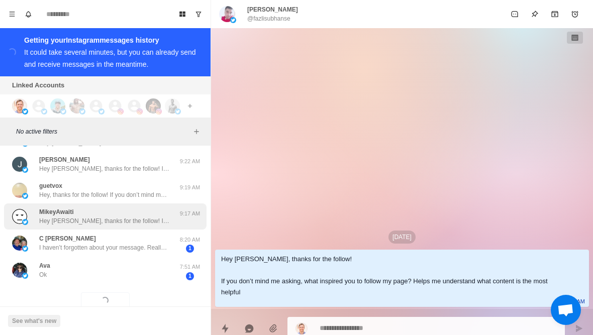
click at [165, 217] on p "Hey Mikey, thanks for the follow! If you don’t mind me asking, what inspired yo…" at bounding box center [104, 221] width 131 height 9
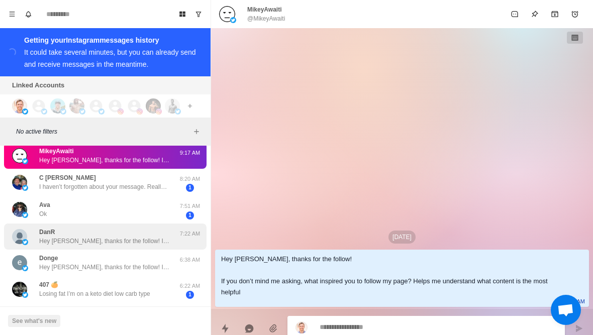
click at [175, 232] on div "DanR Hey Dan, thanks for the follow! If you don’t mind me asking, what inspired…" at bounding box center [94, 237] width 165 height 18
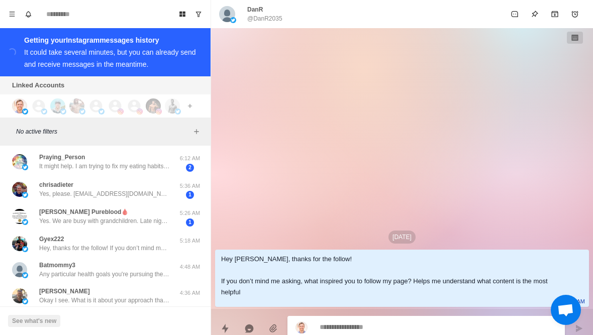
scroll to position [19962, 0]
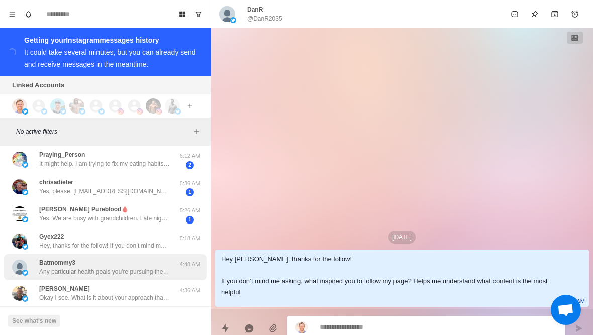
click at [165, 267] on p "Any particular health goals you're pursuing these days? Like losing fat or buil…" at bounding box center [104, 271] width 131 height 9
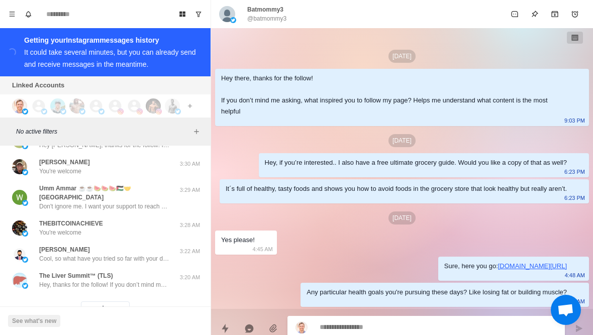
scroll to position [20271, 0]
click at [113, 302] on button "Load more" at bounding box center [105, 310] width 49 height 16
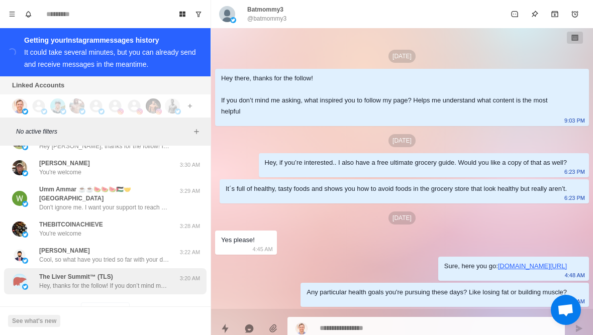
click at [147, 272] on div "The Liver Summit™ (TLS) Hey, thanks for the follow! If you don’t mind me asking…" at bounding box center [105, 281] width 203 height 26
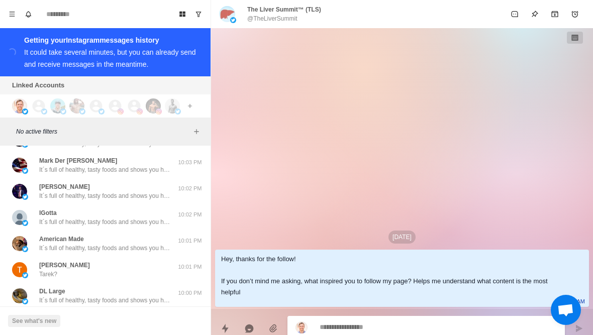
scroll to position [20675, 0]
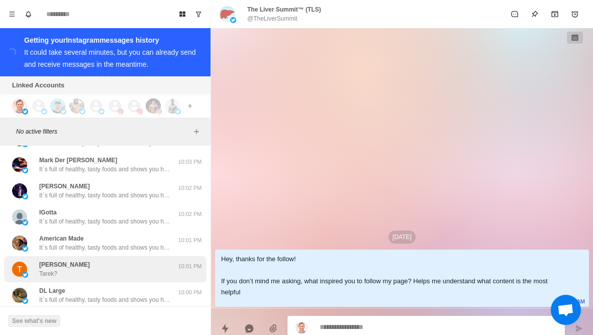
click at [166, 260] on div "Tarek Saddek Tarek?" at bounding box center [94, 269] width 165 height 18
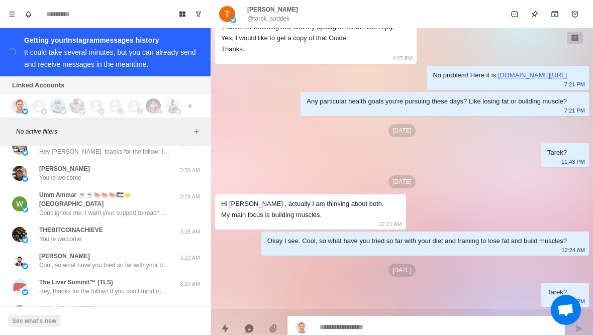
scroll to position [20267, 0]
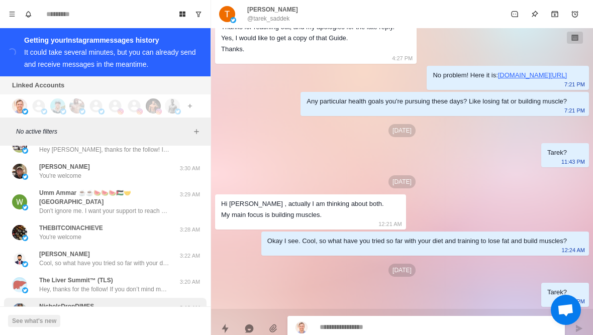
click at [156, 302] on div "NicholsDropDIMES No worries. I understand. Take care and I wish you the best of…" at bounding box center [104, 311] width 131 height 18
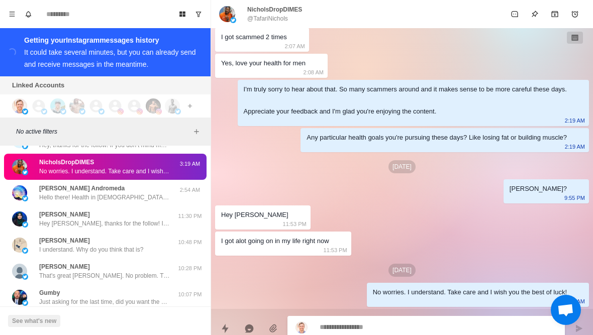
scroll to position [20416, 0]
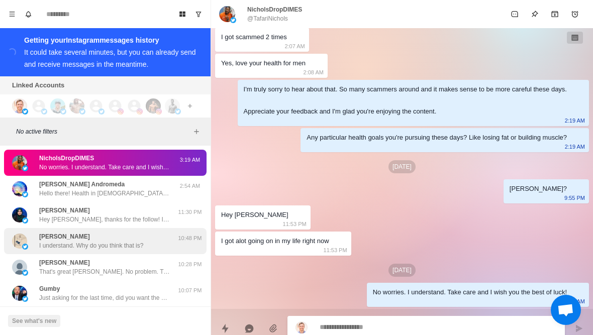
click at [170, 232] on div "Brent rowley I understand. Why do you think that is? 10:48 PM" at bounding box center [105, 241] width 203 height 26
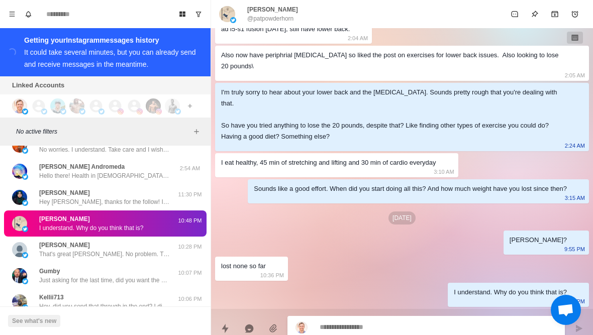
scroll to position [20425, 0]
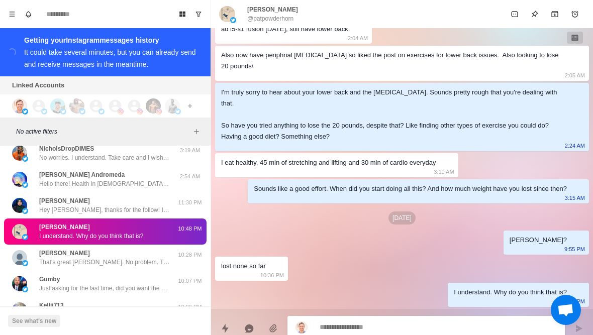
type textarea "*"
type textarea "******"
type textarea "*"
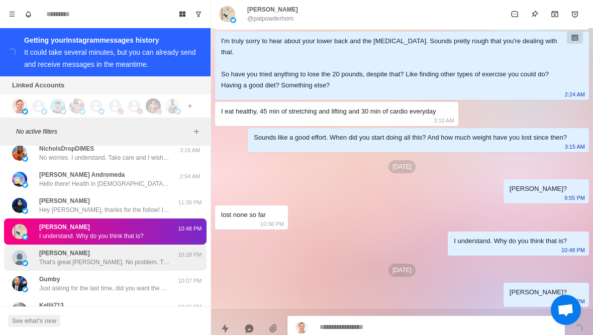
click at [138, 258] on p "That's great Rob. No problem. Thanks for your support!" at bounding box center [104, 262] width 131 height 9
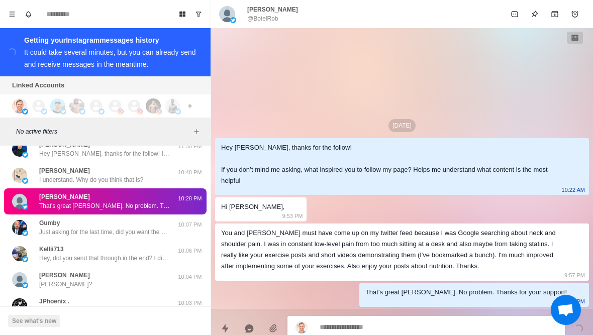
scroll to position [20483, 0]
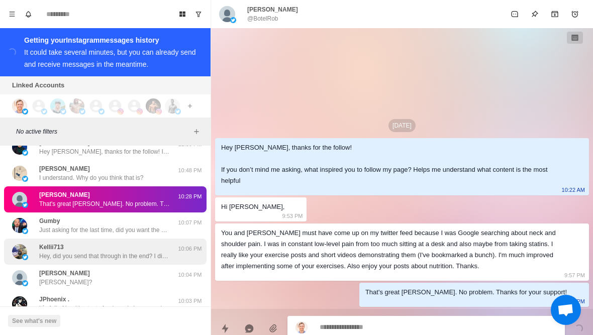
click at [151, 242] on div "Kellii713 Hey, did you send that through in the end? I didn’t see yours in ther…" at bounding box center [105, 252] width 203 height 26
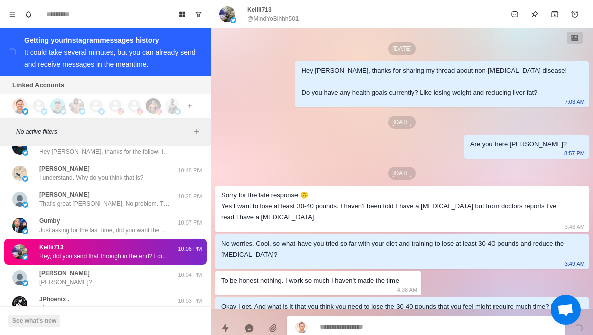
scroll to position [667, 0]
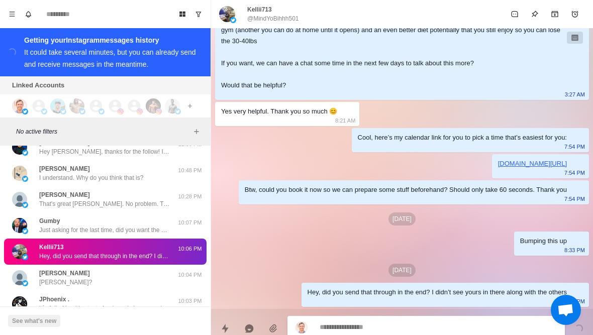
type textarea "*"
type textarea "**********"
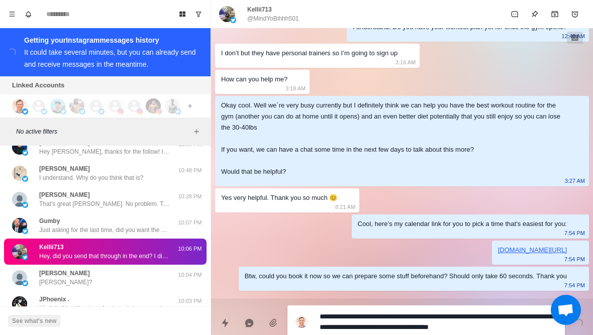
scroll to position [579, 0]
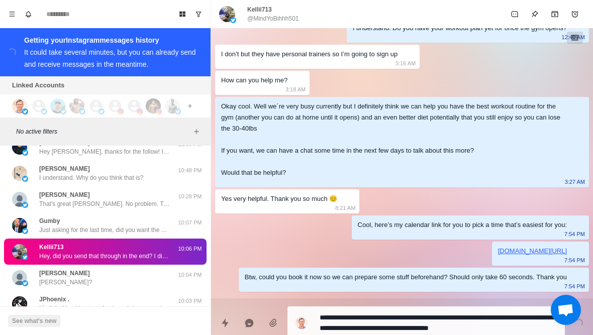
drag, startPoint x: 435, startPoint y: 106, endPoint x: 438, endPoint y: 112, distance: 6.7
click at [439, 112] on div "Okay cool. Well we´re very busy currently but I definitely think we can help yo…" at bounding box center [394, 139] width 346 height 77
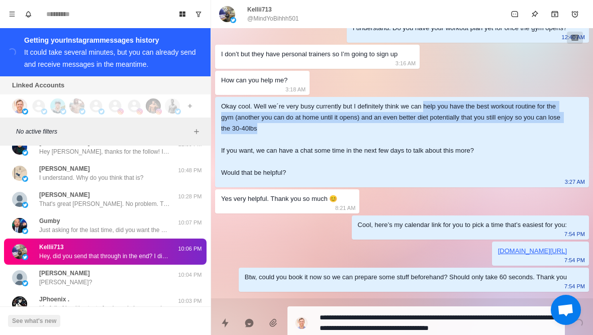
drag, startPoint x: 435, startPoint y: 107, endPoint x: 445, endPoint y: 123, distance: 18.7
click at [445, 123] on div "Okay cool. Well we´re very busy currently but I definitely think we can help yo…" at bounding box center [394, 139] width 346 height 77
copy div "help you have the best workout routine for the gym (another you can do at home …"
type textarea "*"
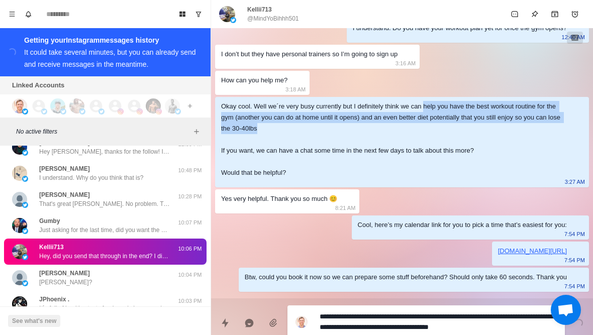
click at [523, 329] on textarea "**********" at bounding box center [438, 322] width 237 height 25
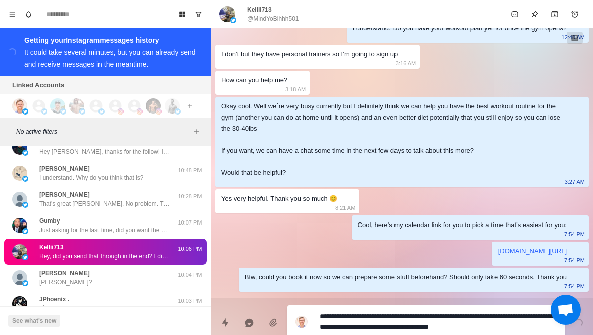
drag, startPoint x: 526, startPoint y: 327, endPoint x: 518, endPoint y: 316, distance: 13.8
click at [518, 316] on textarea "**********" at bounding box center [438, 322] width 237 height 25
paste textarea "**********"
type textarea "**********"
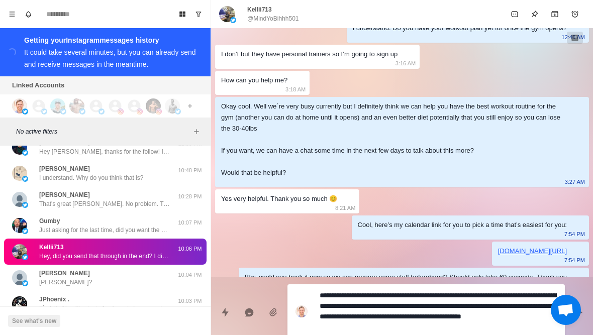
type textarea "*"
type textarea "**********"
click at [434, 297] on textarea "**********" at bounding box center [438, 311] width 237 height 46
type textarea "*"
type textarea "**********"
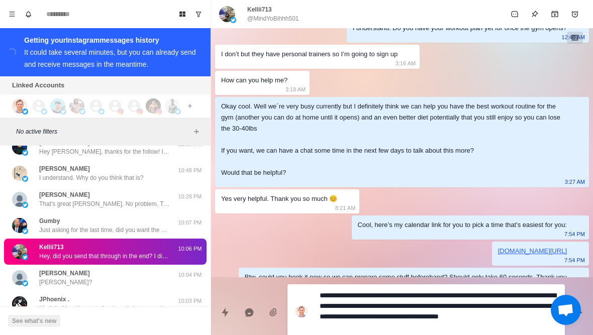
type textarea "*"
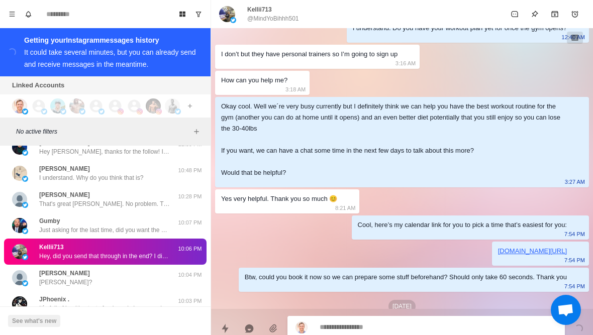
scroll to position [740, 0]
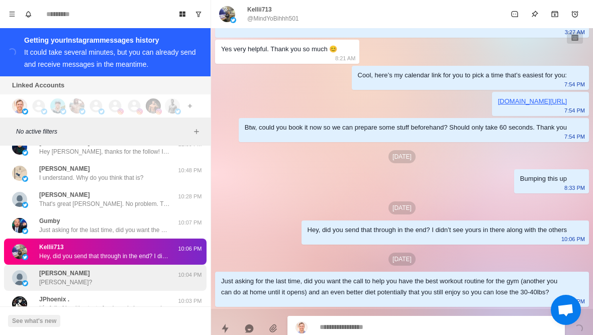
click at [138, 269] on div "Salah Salah?" at bounding box center [94, 278] width 165 height 18
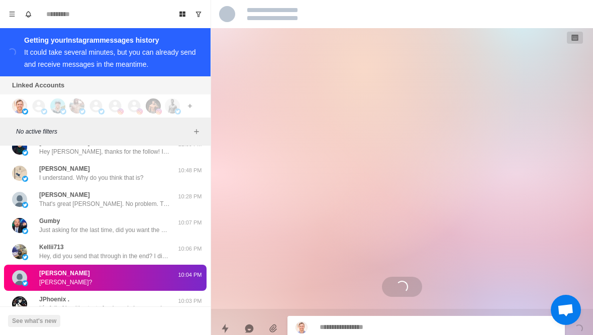
scroll to position [619, 0]
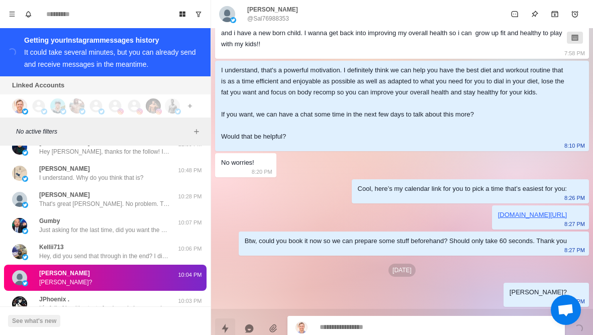
click at [230, 334] on button "Quick replies" at bounding box center [225, 329] width 20 height 20
type textarea "*"
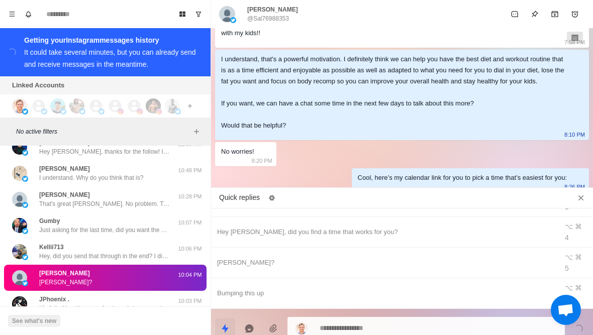
scroll to position [83, 0]
type textarea "**********"
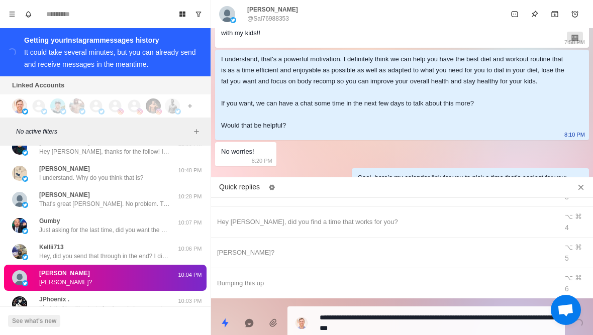
click at [501, 320] on textarea "**********" at bounding box center [438, 323] width 237 height 25
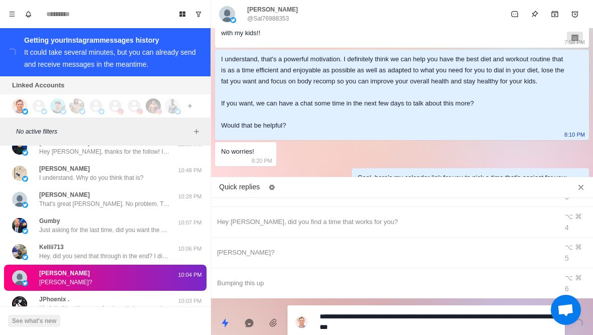
type textarea "*"
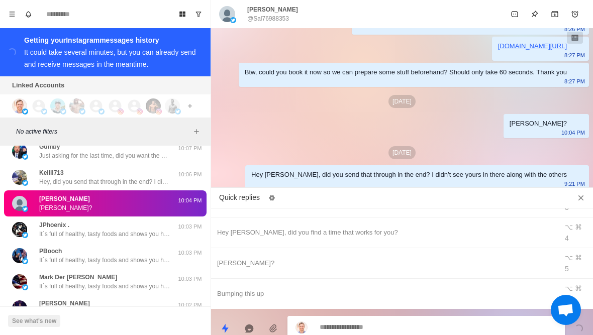
scroll to position [20560, 0]
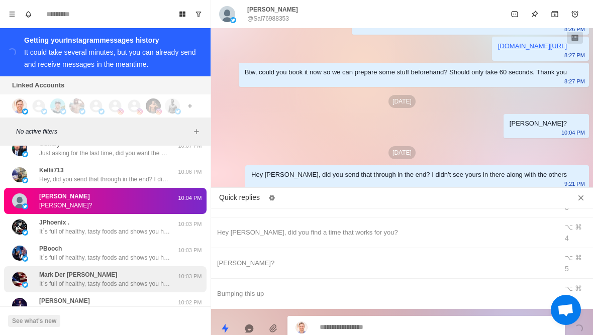
click at [141, 272] on div "Mark Der Garabedian It´s full of healthy, tasty foods and shows you how to avoi…" at bounding box center [105, 279] width 203 height 26
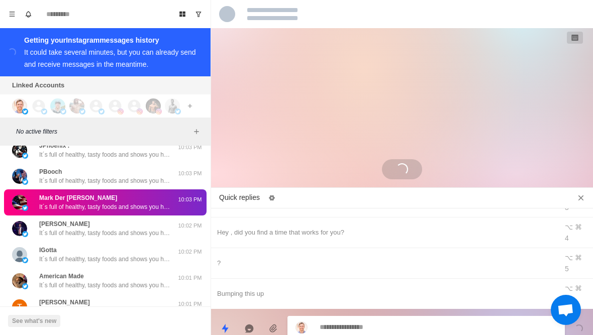
scroll to position [20743, 0]
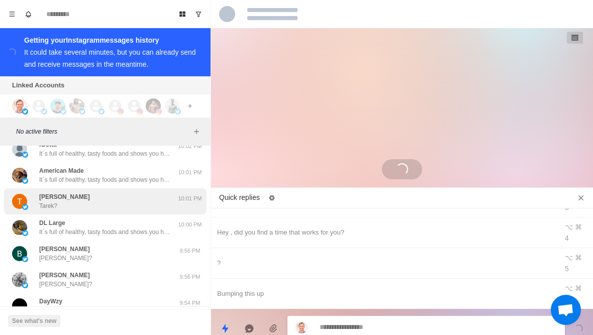
click at [133, 192] on div "Tarek Saddek Tarek? 10:01 PM" at bounding box center [105, 201] width 203 height 26
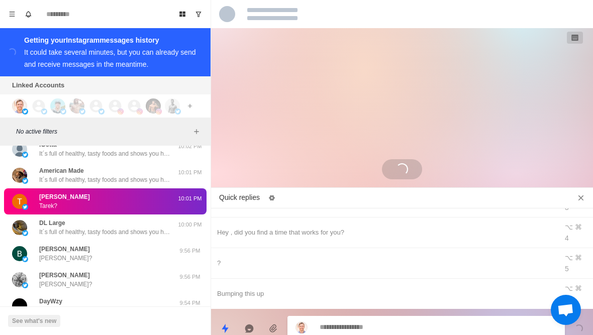
scroll to position [360, 0]
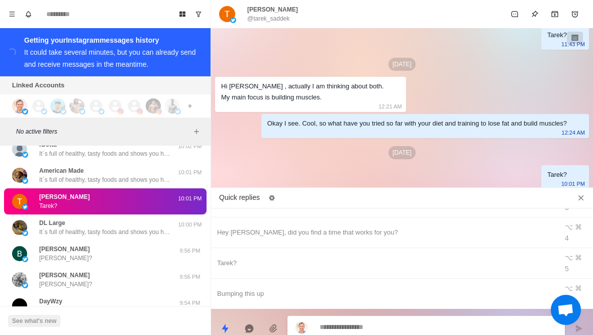
type textarea "*"
type textarea "**********"
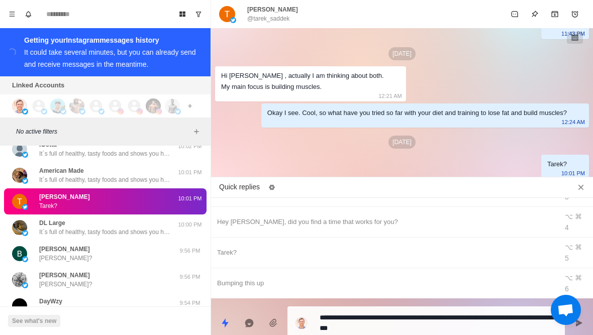
click at [586, 183] on button "Close quick replies" at bounding box center [581, 187] width 16 height 16
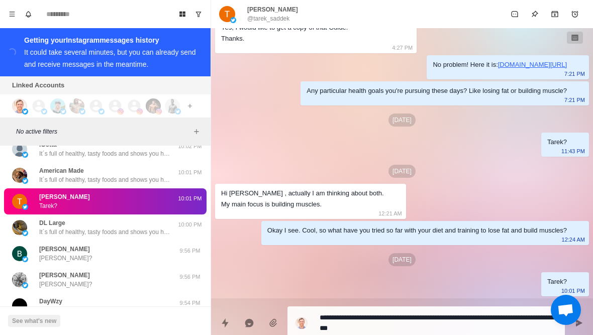
scroll to position [249, 0]
click at [494, 335] on textarea "**********" at bounding box center [438, 323] width 237 height 25
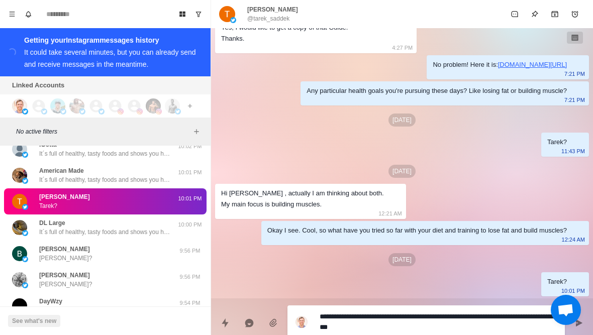
type textarea "*"
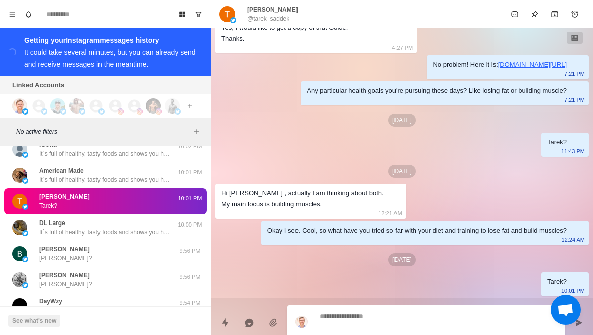
scroll to position [239, 0]
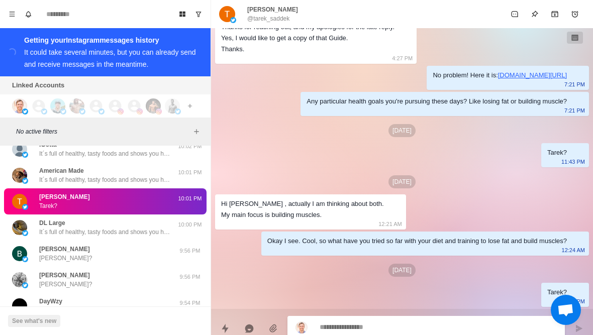
type textarea "*"
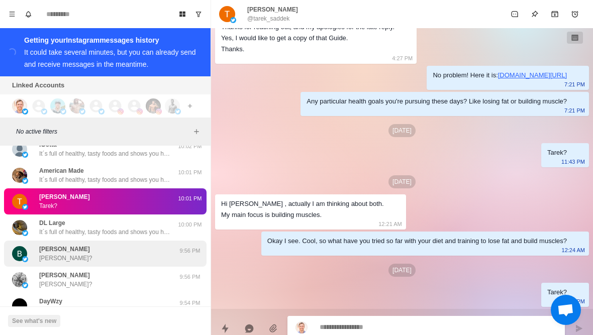
click at [55, 247] on div "Brian Chicoine Brian? 9:56 PM" at bounding box center [105, 254] width 203 height 26
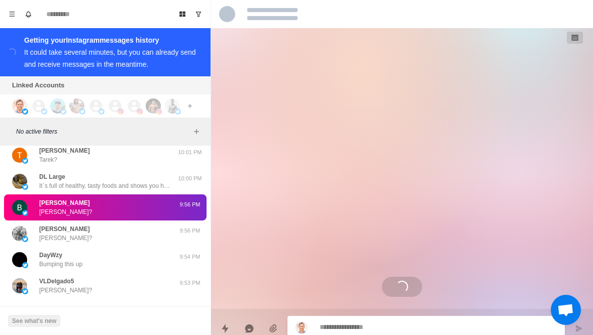
scroll to position [20790, 0]
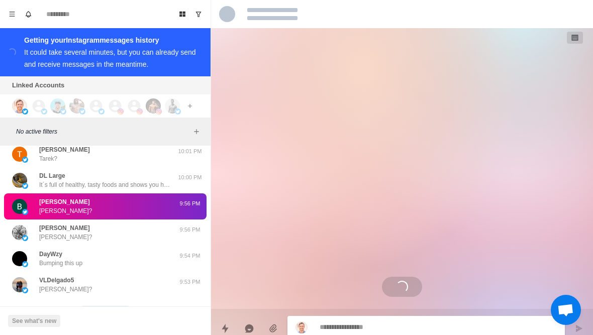
click at [105, 306] on button "Load more" at bounding box center [105, 314] width 49 height 16
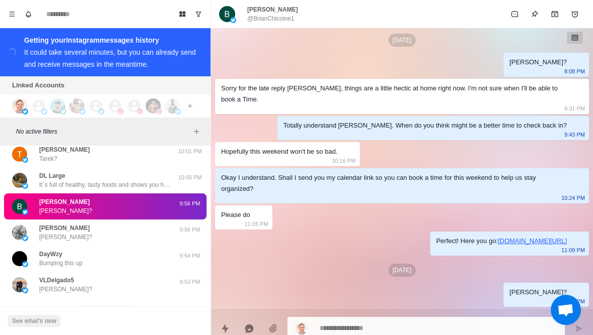
scroll to position [886, 0]
click at [225, 325] on icon "Quick replies" at bounding box center [225, 328] width 7 height 9
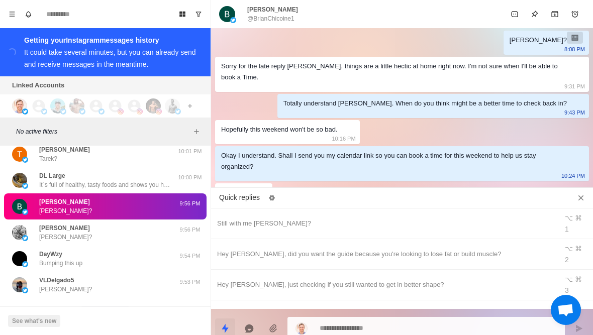
type textarea "*"
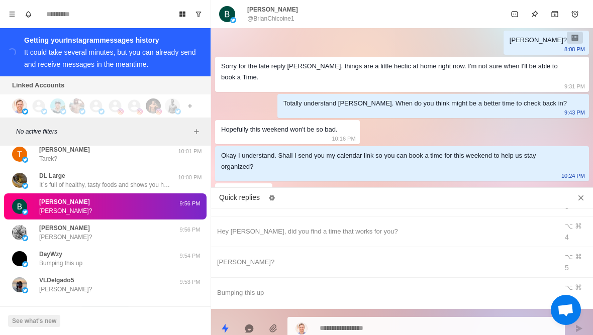
type textarea "**********"
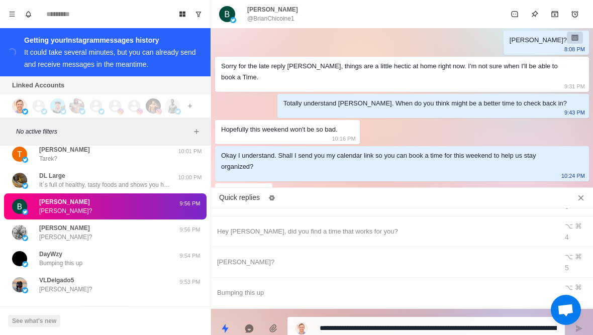
scroll to position [83, 0]
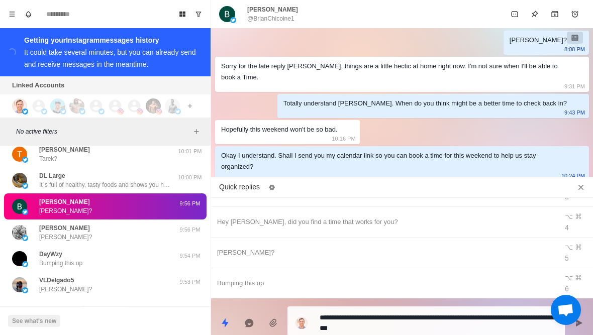
click at [515, 329] on textarea "**********" at bounding box center [438, 323] width 237 height 25
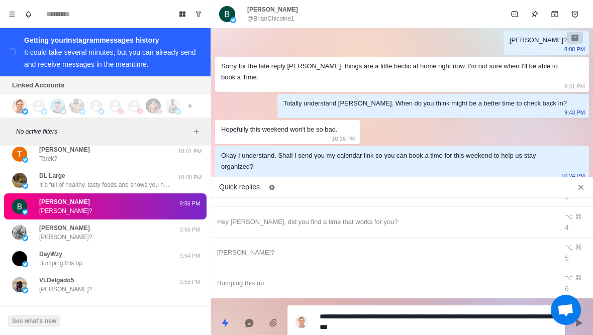
type textarea "*"
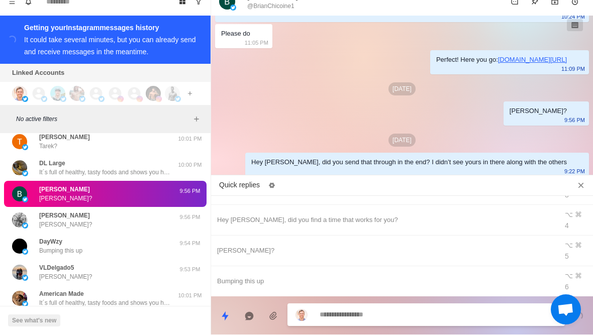
scroll to position [10, 0]
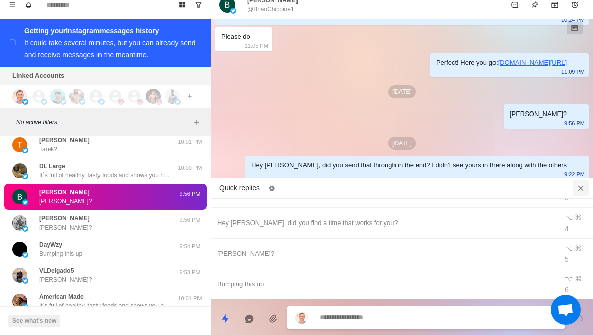
click at [581, 183] on icon "Close quick replies" at bounding box center [581, 188] width 10 height 10
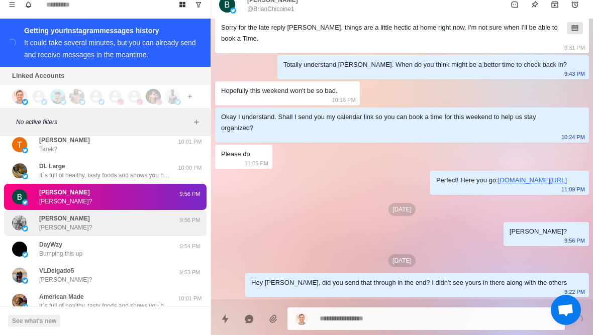
click at [38, 214] on div "Mike Hiller Mike?" at bounding box center [94, 223] width 165 height 18
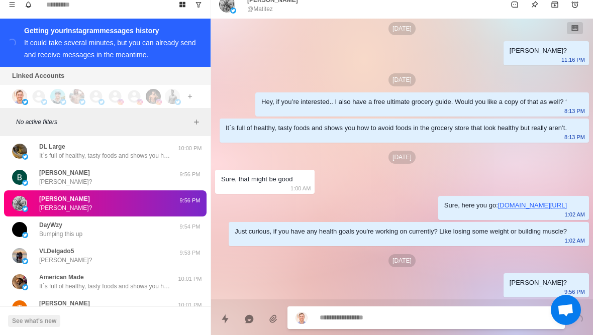
scroll to position [0, 0]
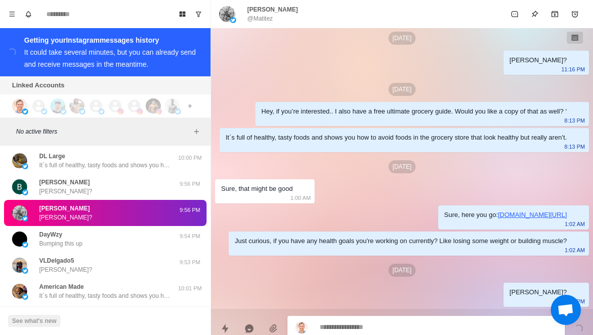
click at [490, 322] on textarea at bounding box center [438, 327] width 237 height 15
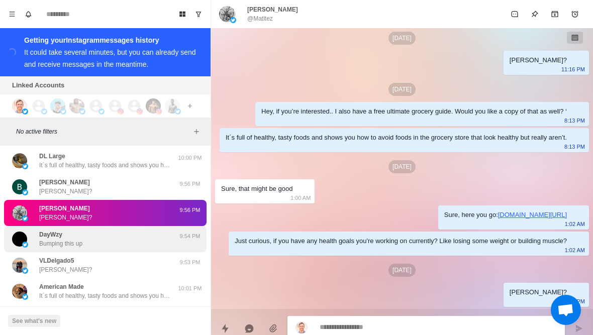
click at [53, 232] on div "DayWzy Bumping this up 9:54 PM" at bounding box center [105, 239] width 203 height 26
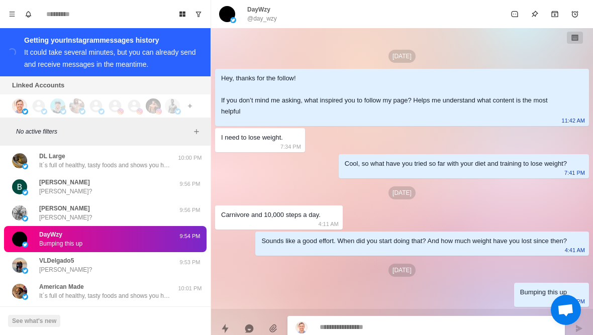
type textarea "*"
type textarea "**"
type textarea "*"
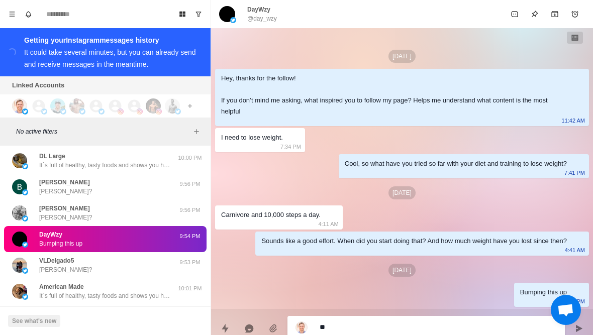
type textarea "***"
type textarea "*"
type textarea "****"
type textarea "*"
type textarea "*****"
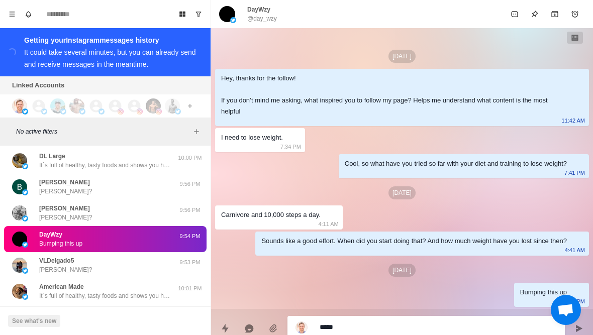
type textarea "*"
type textarea "**********"
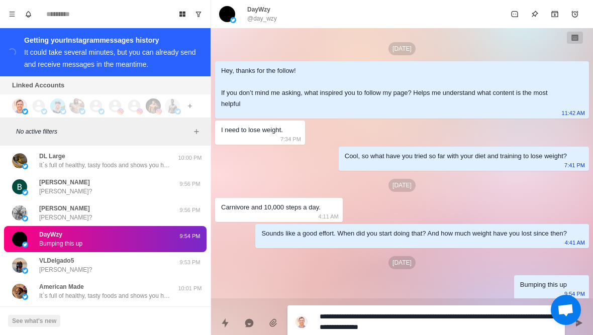
type textarea "*"
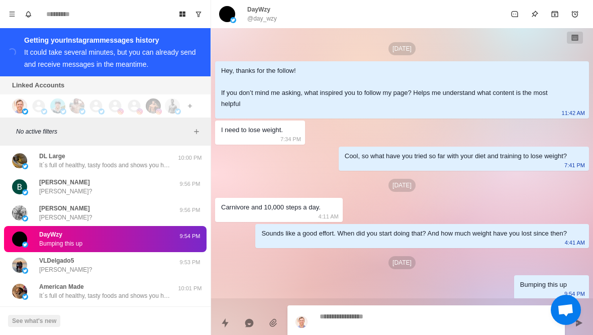
scroll to position [44, 0]
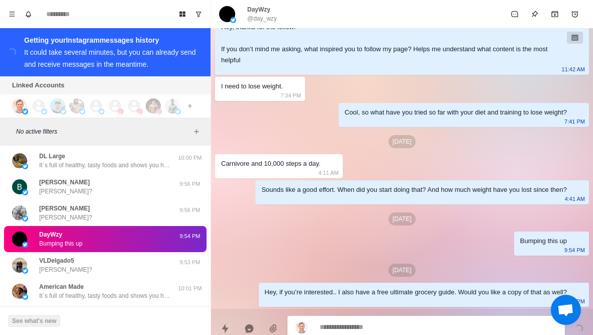
type textarea "*"
type textarea "**"
type textarea "*"
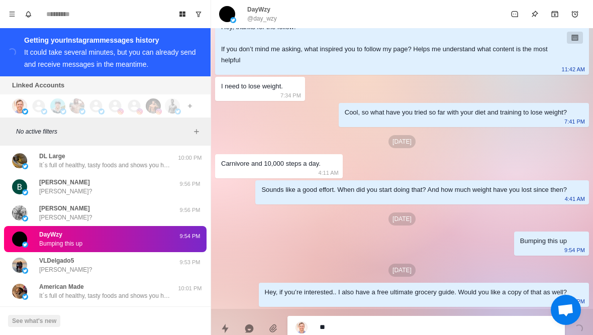
type textarea "***"
type textarea "*"
type textarea "****"
type textarea "*"
type textarea "*****"
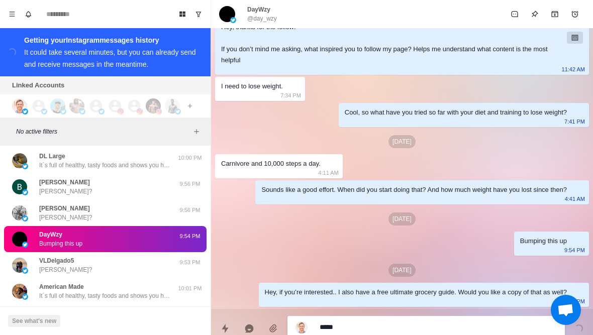
type textarea "*"
type textarea "****"
type textarea "*"
type textarea "*****"
type textarea "*"
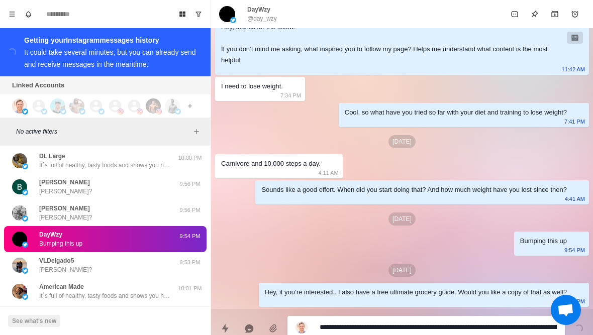
scroll to position [0, 0]
type textarea "**********"
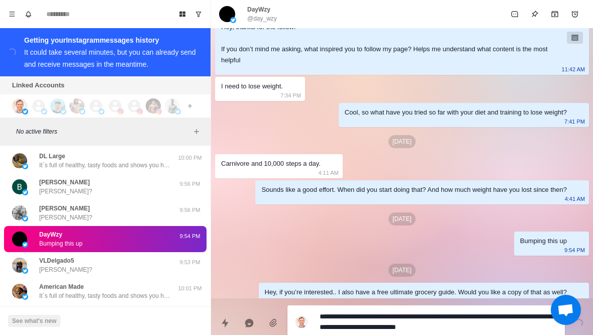
type textarea "*"
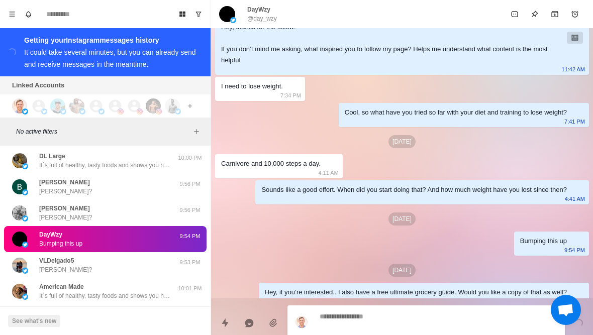
scroll to position [81, 0]
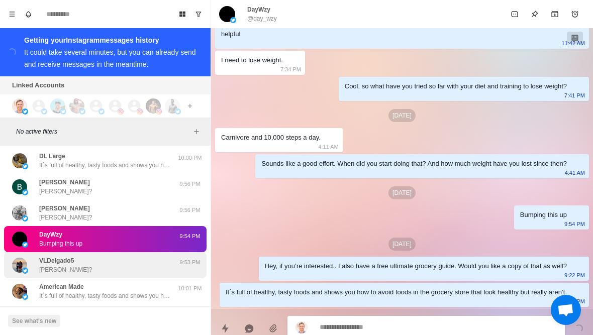
click at [55, 256] on p "VLDelgado5" at bounding box center [56, 260] width 35 height 9
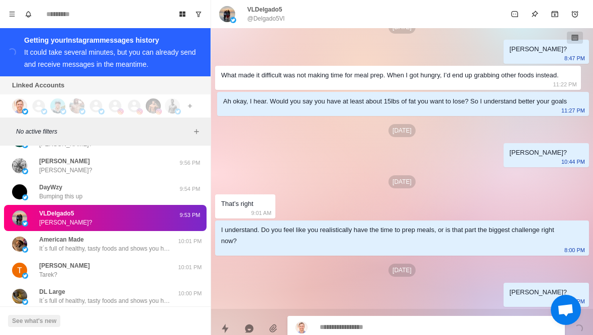
scroll to position [20857, 0]
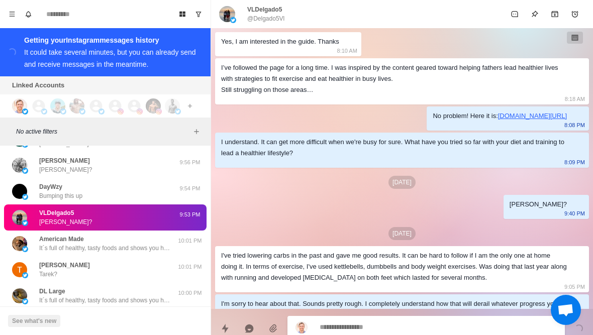
click at [198, 95] on div "Connect X account Connect Instagram account Additional account cost: +$5/month" at bounding box center [104, 105] width 208 height 23
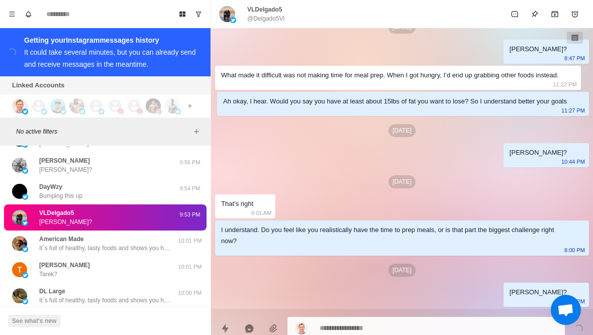
scroll to position [574, 0]
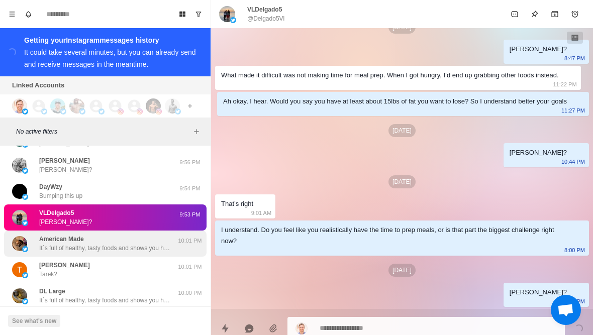
click at [59, 244] on p "It´s full of healthy, tasty foods and shows you how to avoid foods in the groce…" at bounding box center [104, 248] width 131 height 9
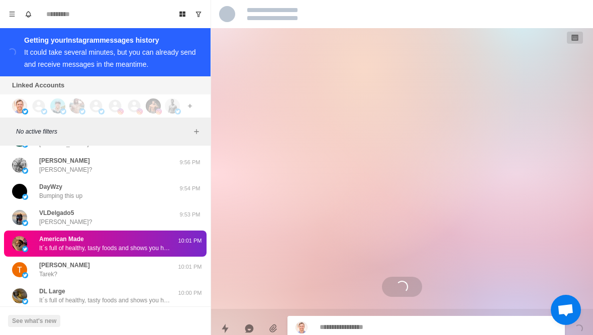
scroll to position [0, 0]
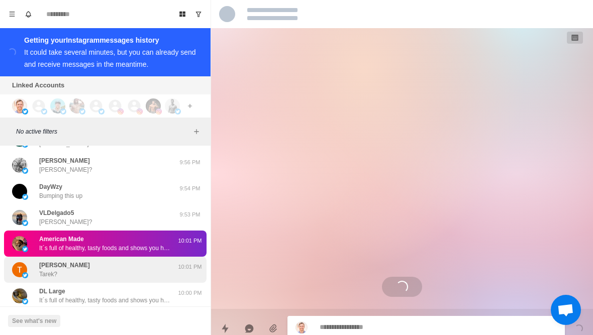
click at [49, 270] on p "Tarek?" at bounding box center [48, 274] width 18 height 9
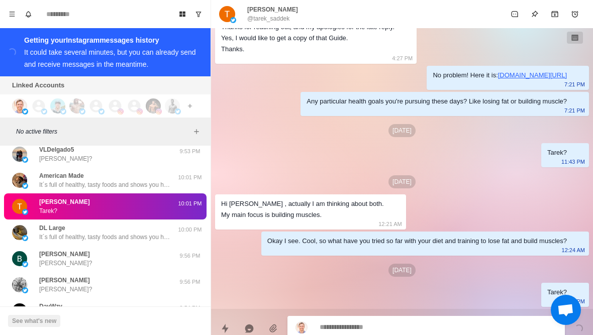
scroll to position [20921, 0]
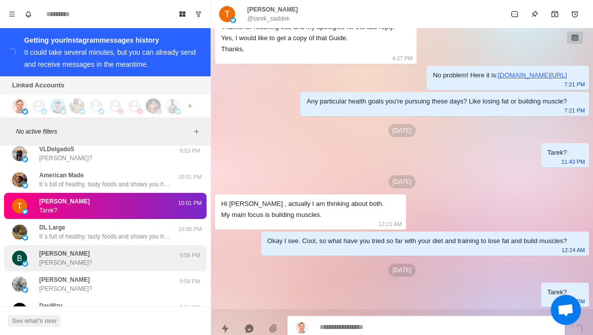
click at [41, 258] on p "Brian?" at bounding box center [65, 262] width 53 height 9
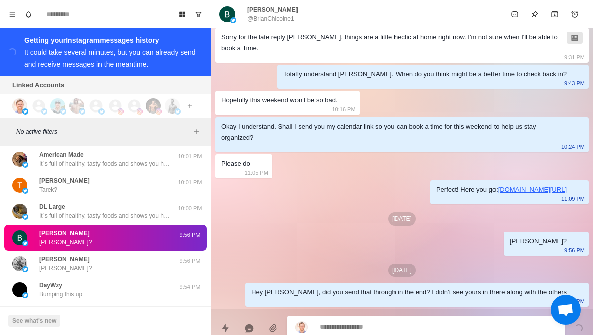
scroll to position [20942, 0]
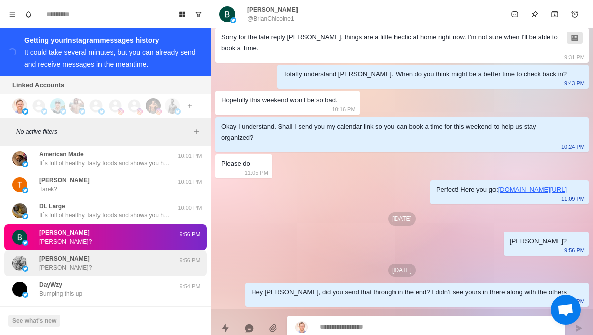
click at [41, 263] on p "Mike?" at bounding box center [65, 267] width 53 height 9
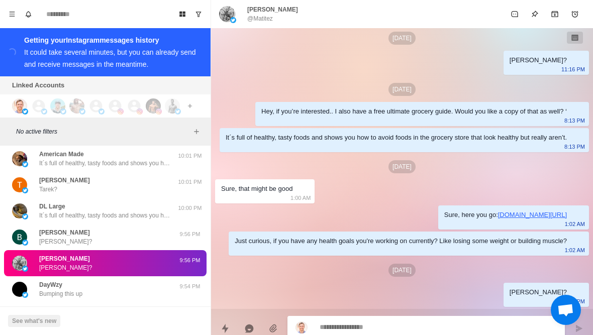
scroll to position [0, 0]
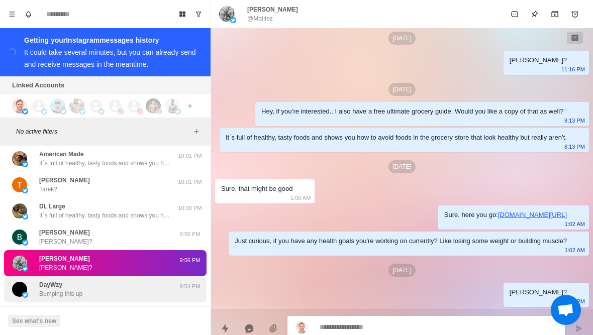
click at [53, 289] on p "Bumping this up" at bounding box center [60, 293] width 43 height 9
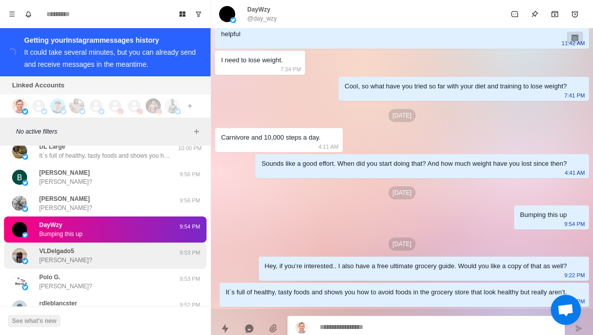
click at [34, 247] on div "VLDelgado5 Delgado?" at bounding box center [94, 256] width 165 height 18
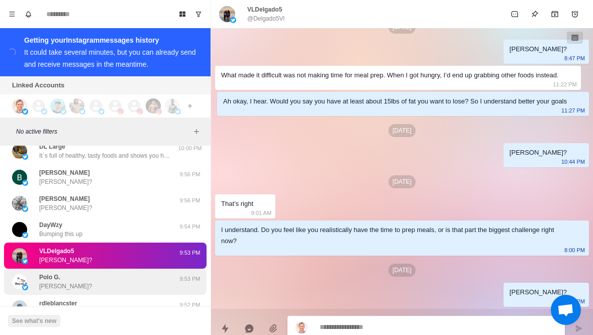
click at [54, 274] on div "Polo G. Paul? 9:53 PM" at bounding box center [105, 282] width 203 height 26
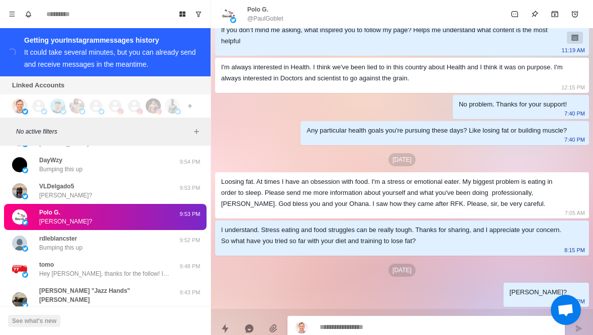
click at [486, 330] on textarea at bounding box center [438, 327] width 237 height 15
type textarea "*"
type textarea "**"
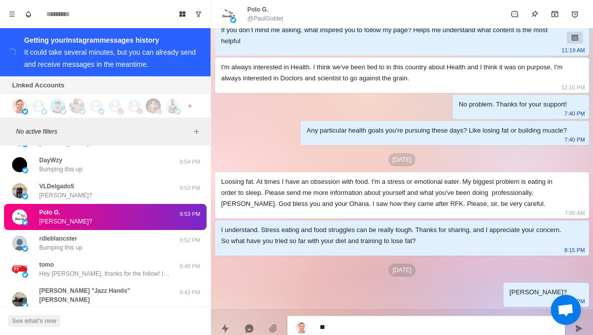
type textarea "*"
type textarea "***"
type textarea "*"
type textarea "****"
type textarea "*"
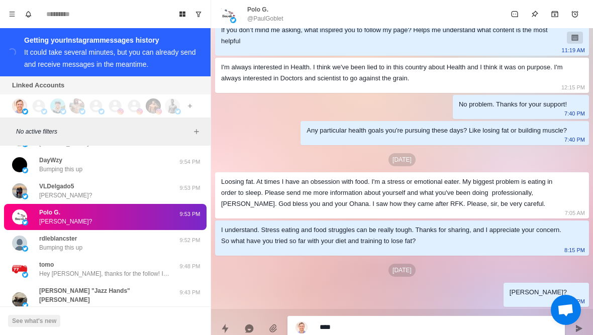
type textarea "*****"
type textarea "*"
type textarea "**********"
type textarea "*"
type textarea "**********"
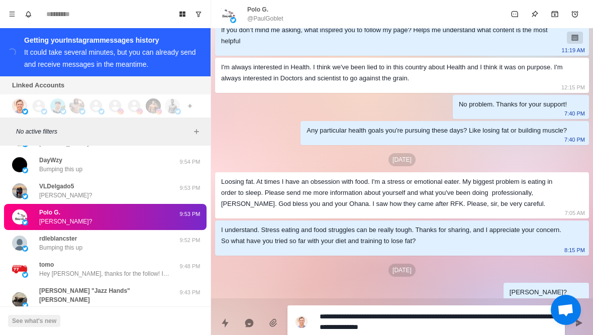
type textarea "*"
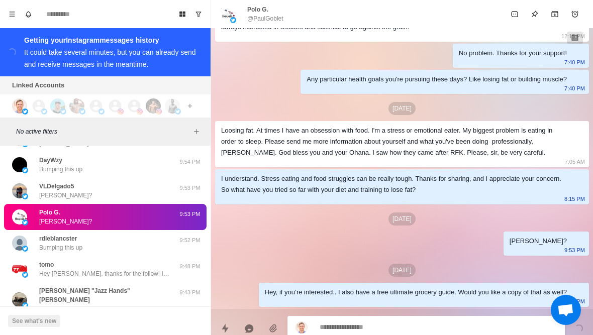
type textarea "*"
type textarea "**"
type textarea "*"
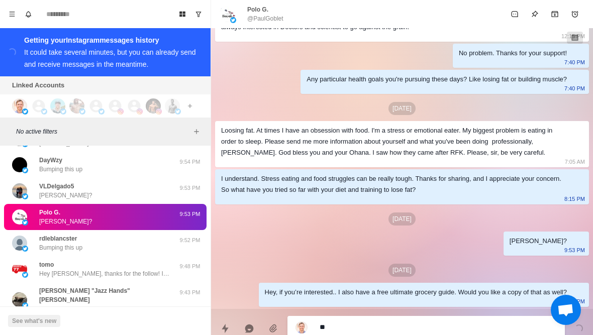
type textarea "***"
type textarea "*"
type textarea "****"
type textarea "*"
type textarea "*****"
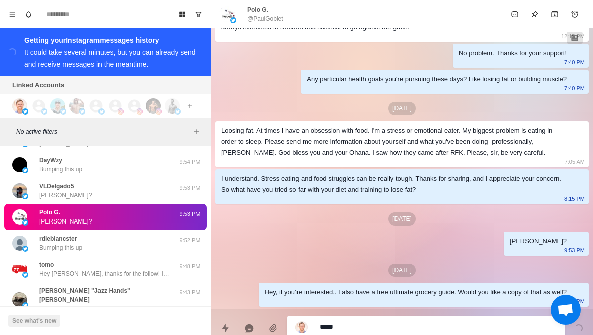
type textarea "*"
type textarea "**********"
type textarea "*"
type textarea "**********"
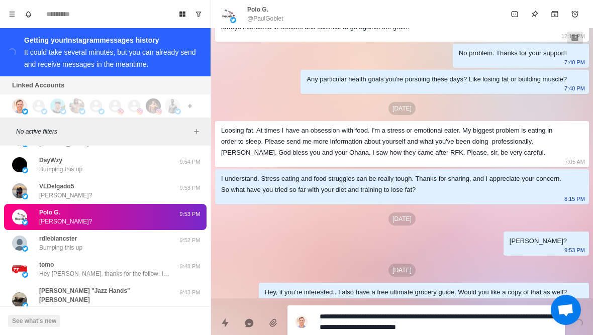
type textarea "*"
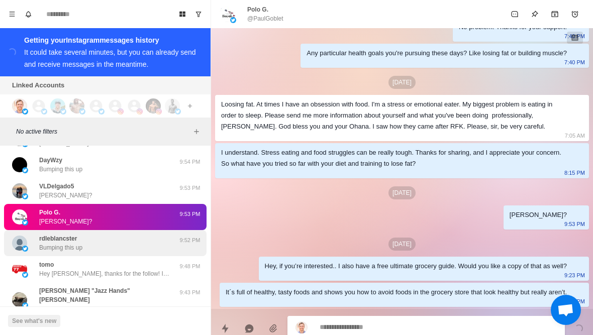
click at [43, 243] on p "Bumping this up" at bounding box center [60, 247] width 43 height 9
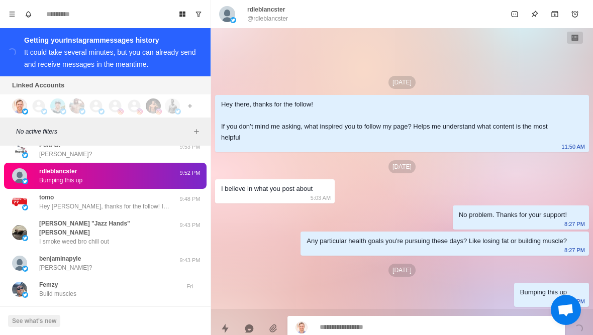
type textarea "*"
type textarea "**"
type textarea "*"
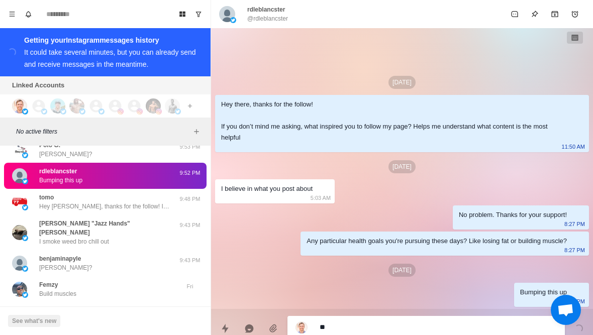
type textarea "***"
type textarea "*"
type textarea "*****"
type textarea "*"
type textarea "**********"
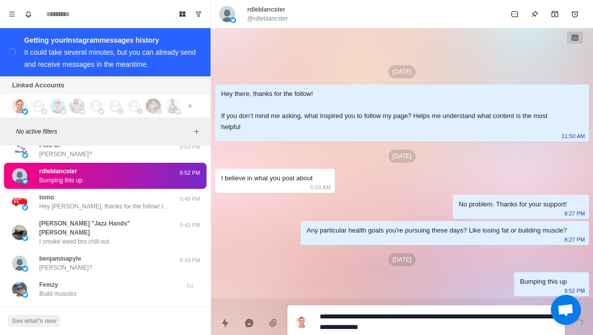
type textarea "*"
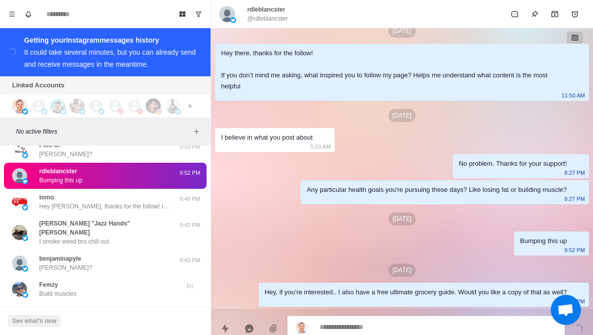
type textarea "*"
type textarea "**"
type textarea "*"
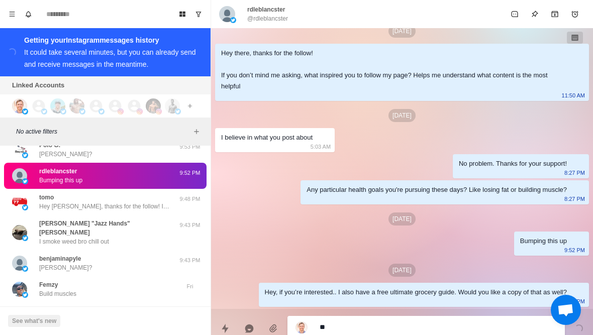
type textarea "***"
type textarea "*"
type textarea "****"
type textarea "*"
type textarea "*****"
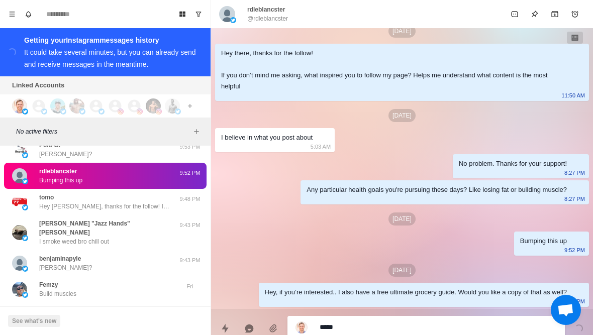
type textarea "*"
type textarea "**********"
type textarea "*"
type textarea "**********"
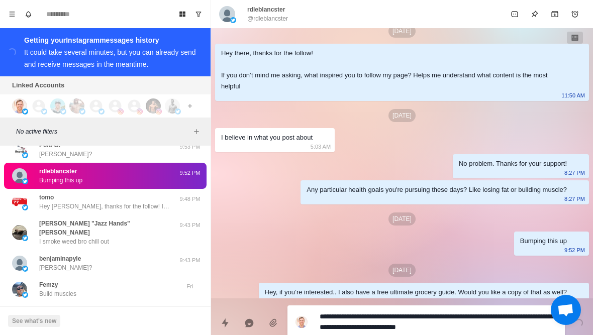
type textarea "*"
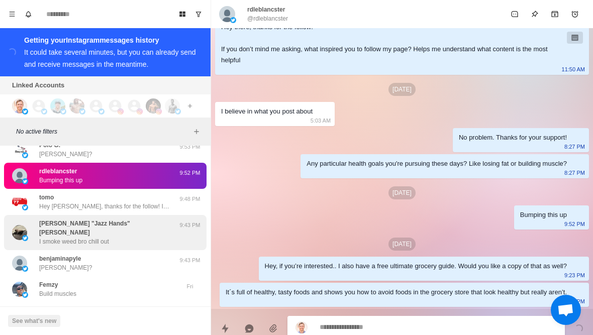
click at [41, 237] on p "I smoke weed bro chill out" at bounding box center [74, 241] width 70 height 9
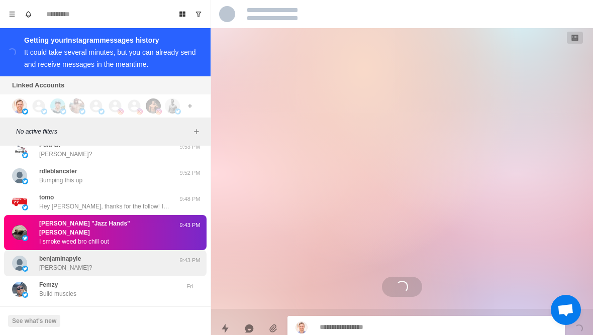
click at [47, 263] on p "Benjamin?" at bounding box center [65, 267] width 53 height 9
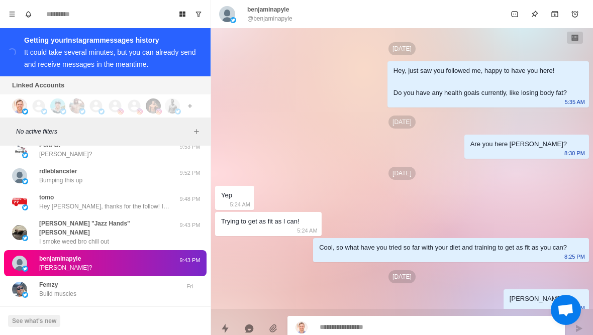
type textarea "*"
type textarea "**"
type textarea "*"
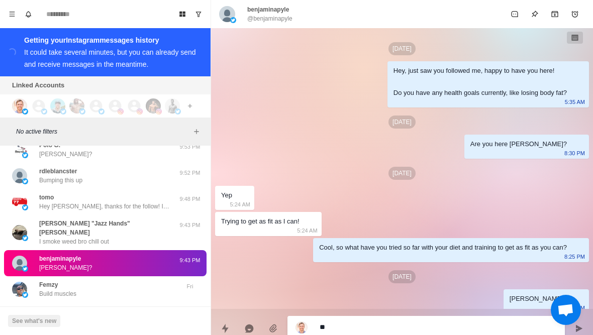
type textarea "***"
type textarea "*"
type textarea "****"
type textarea "*"
type textarea "**********"
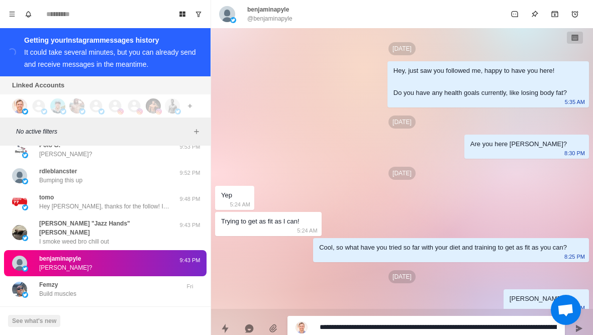
type textarea "*"
type textarea "**********"
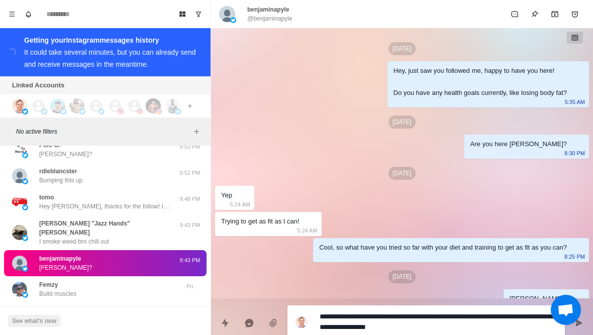
type textarea "*"
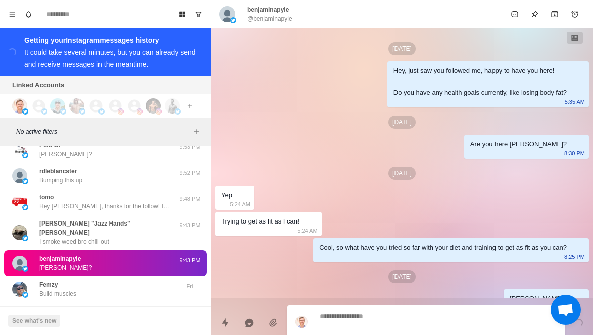
scroll to position [58, 0]
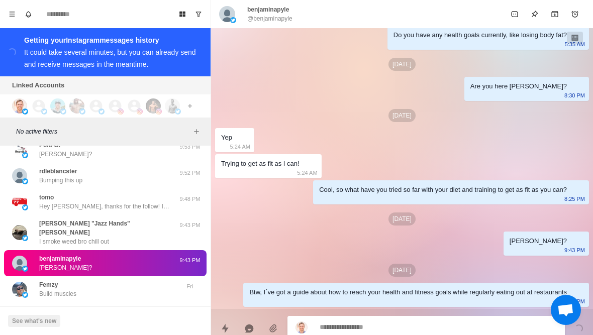
type textarea "*"
type textarea "**"
type textarea "*"
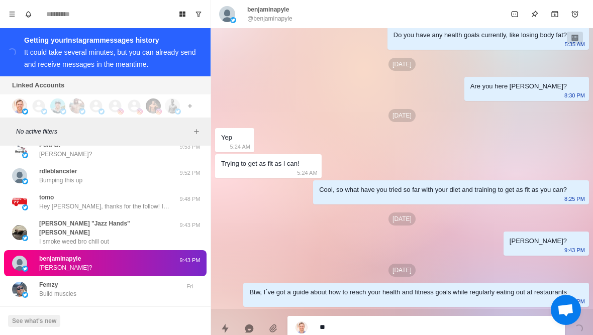
type textarea "***"
type textarea "*"
type textarea "****"
type textarea "*"
type textarea "**********"
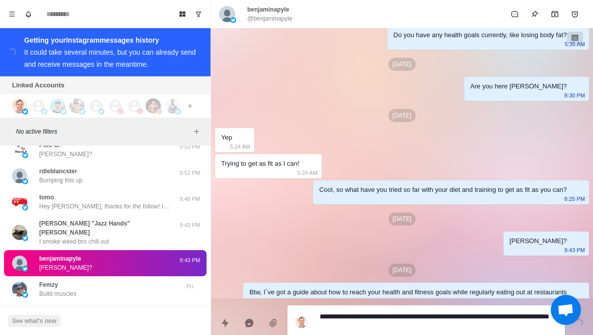
type textarea "*"
type textarea "**********"
type textarea "*"
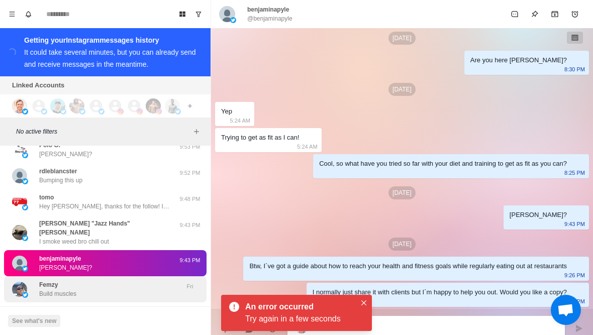
click at [58, 280] on p "Femzy" at bounding box center [48, 284] width 19 height 9
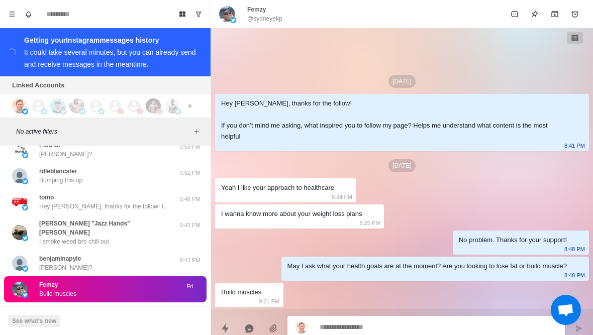
scroll to position [21153, 0]
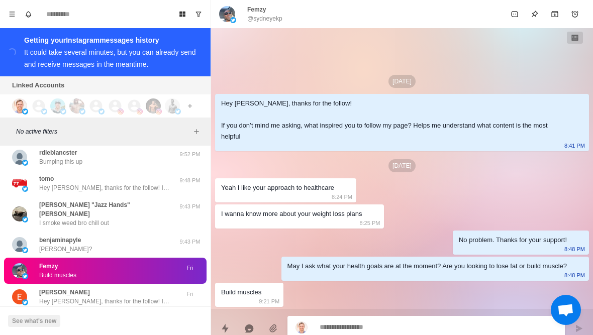
click at [262, 21] on p "@sydneyekp" at bounding box center [264, 18] width 35 height 9
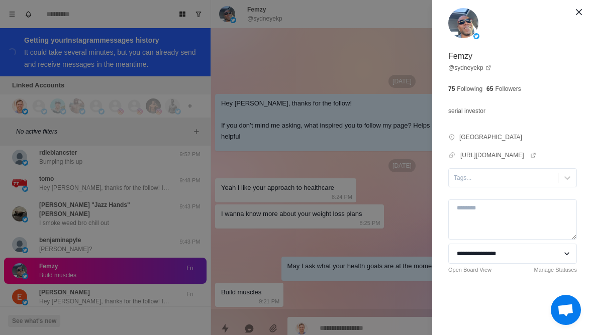
click at [53, 277] on div "**********" at bounding box center [296, 167] width 593 height 335
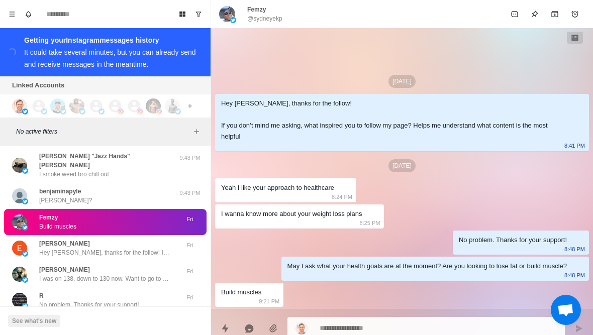
scroll to position [21208, 0]
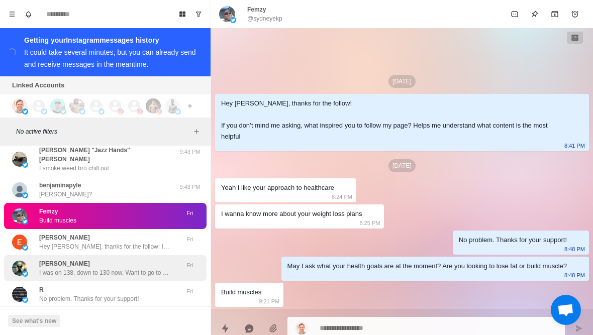
click at [52, 268] on p "I was on 138, down to 130 now. Want to go to 110/115kgs. Big guy 193, muscles e…" at bounding box center [104, 272] width 131 height 9
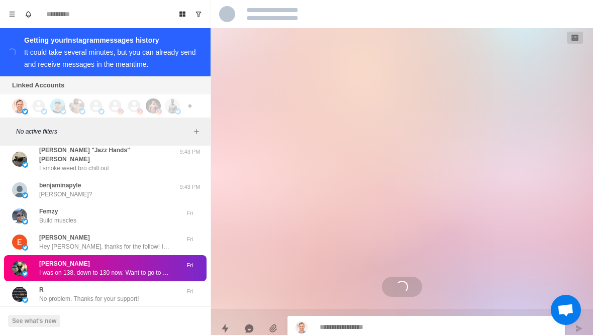
scroll to position [68, 0]
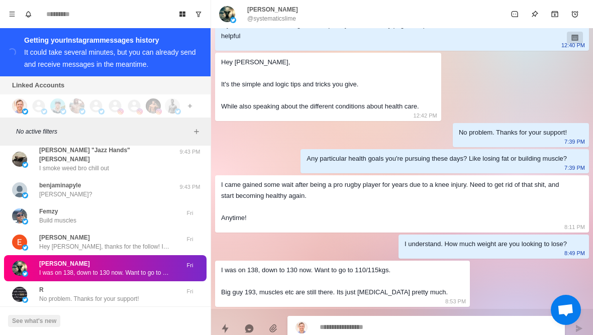
click at [144, 321] on p "Any particular health goals you're pursuing these days? Like losing fat or buil…" at bounding box center [104, 325] width 131 height 9
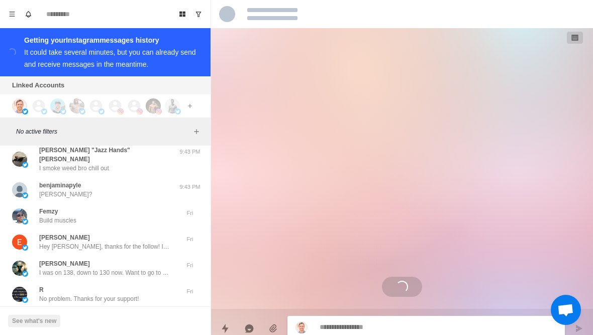
scroll to position [5, 0]
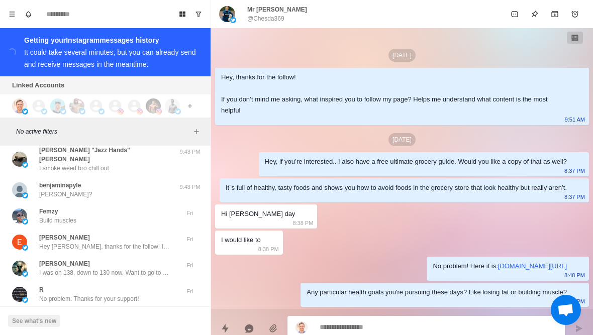
type textarea "*"
type textarea "**"
type textarea "*"
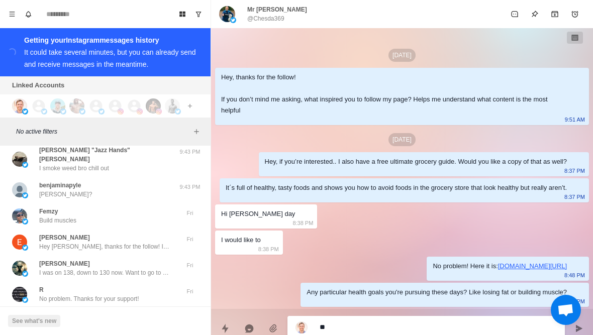
type textarea "*"
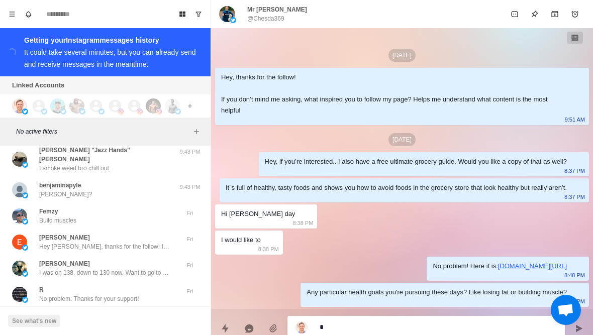
type textarea "**"
type textarea "*"
type textarea "***"
type textarea "*"
type textarea "****"
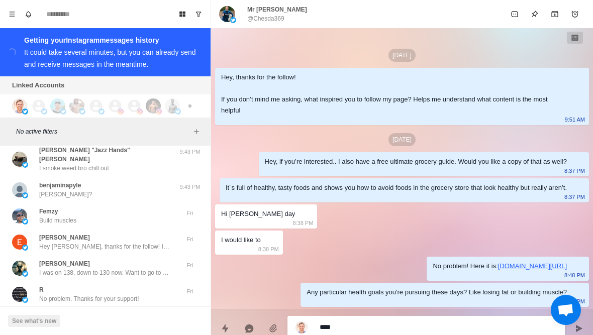
type textarea "*"
type textarea "*****"
type textarea "*"
type textarea "******"
type textarea "*"
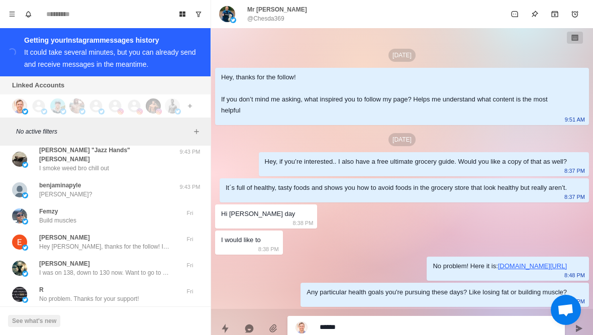
type textarea "*******"
type textarea "*"
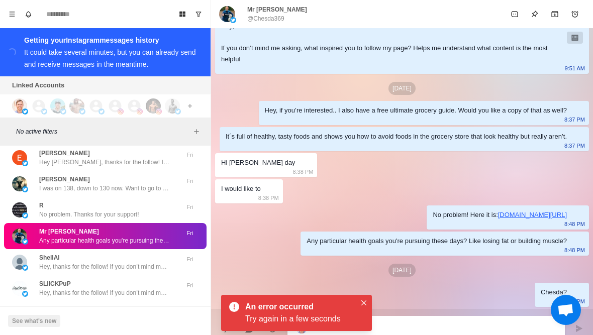
scroll to position [21293, 0]
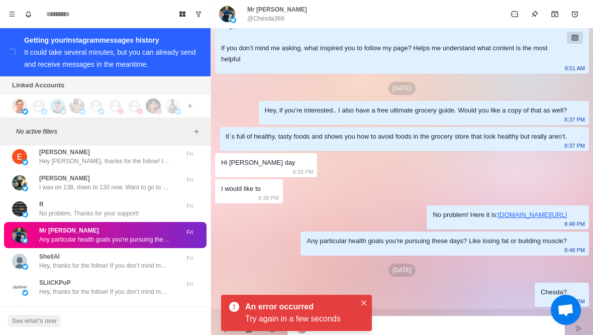
click at [252, 10] on p "Mr chesda" at bounding box center [277, 9] width 60 height 9
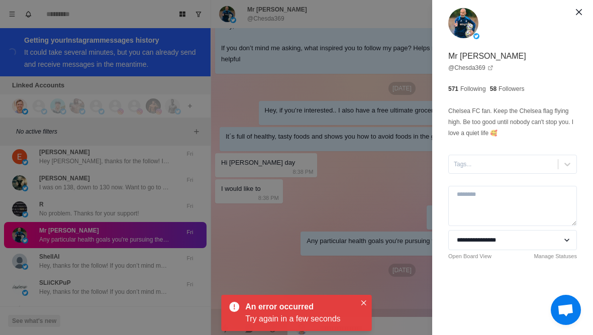
click at [277, 205] on div "**********" at bounding box center [296, 167] width 593 height 335
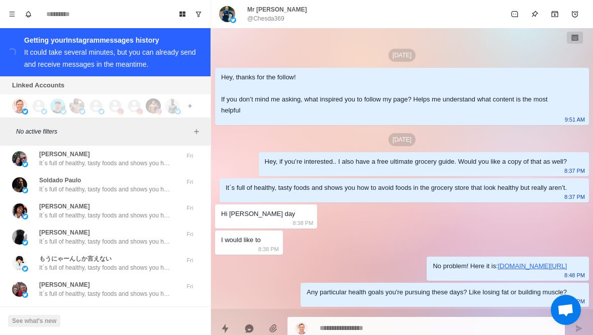
scroll to position [21839, 0]
click at [120, 312] on button "Load more" at bounding box center [105, 320] width 49 height 16
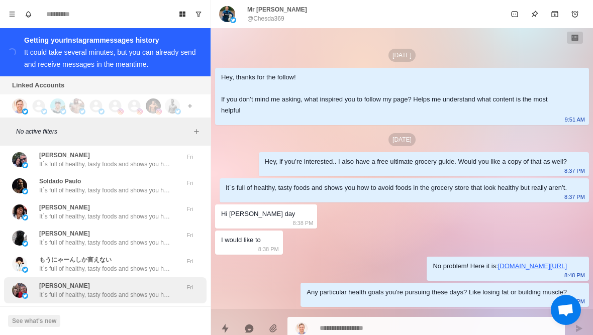
click at [141, 290] on p "It´s full of healthy, tasty foods and shows you how to avoid foods in the groce…" at bounding box center [104, 294] width 131 height 9
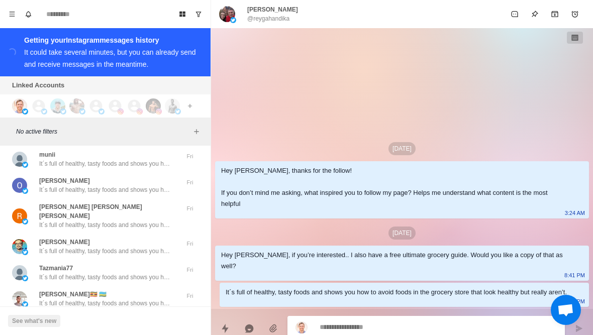
scroll to position [22361, 0]
click at [116, 321] on button "Load more" at bounding box center [105, 329] width 49 height 16
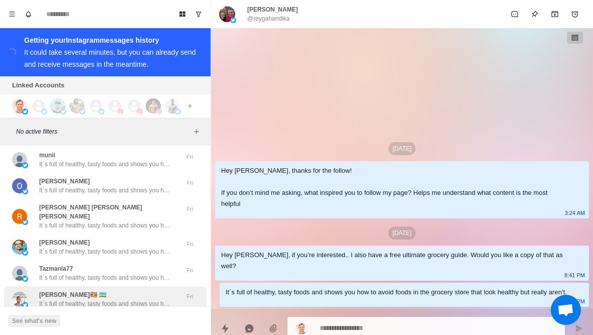
click at [143, 299] on p "It´s full of healthy, tasty foods and shows you how to avoid foods in the groce…" at bounding box center [104, 303] width 131 height 9
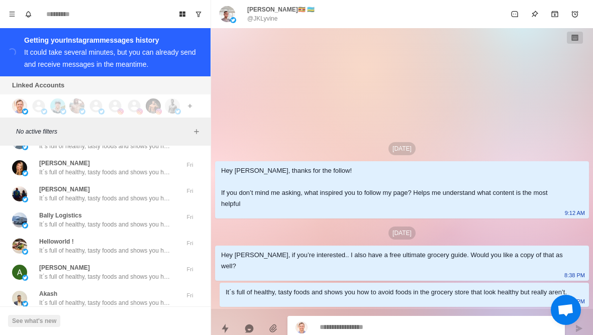
scroll to position [22884, 0]
click at [116, 321] on button "Load more" at bounding box center [105, 329] width 49 height 16
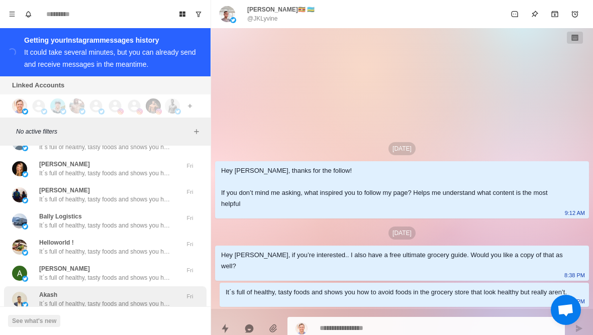
click at [139, 299] on p "It´s full of healthy, tasty foods and shows you how to avoid foods in the groce…" at bounding box center [104, 303] width 131 height 9
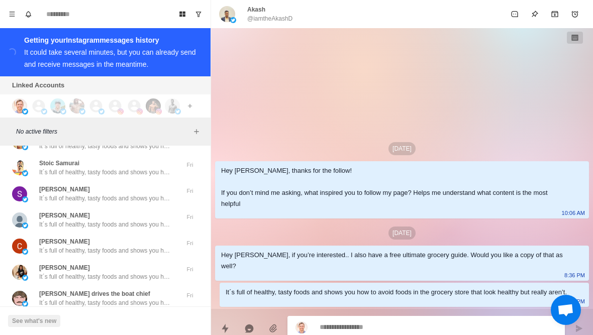
scroll to position [23406, 0]
click at [117, 321] on button "Load more" at bounding box center [105, 329] width 49 height 16
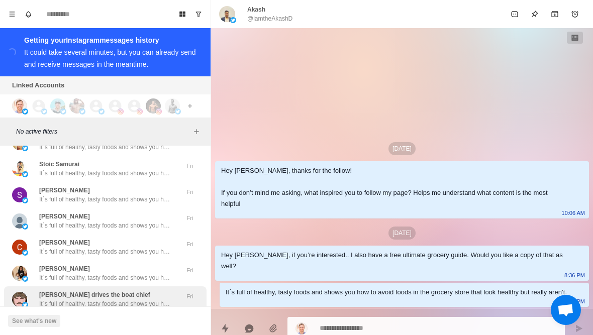
click at [137, 299] on p "It´s full of healthy, tasty foods and shows you how to avoid foods in the groce…" at bounding box center [104, 303] width 131 height 9
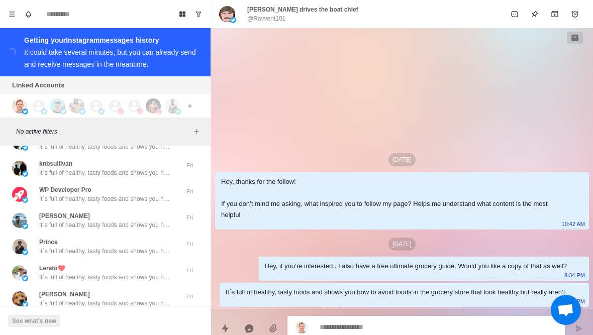
scroll to position [23929, 0]
click at [117, 321] on button "Load more" at bounding box center [105, 329] width 49 height 16
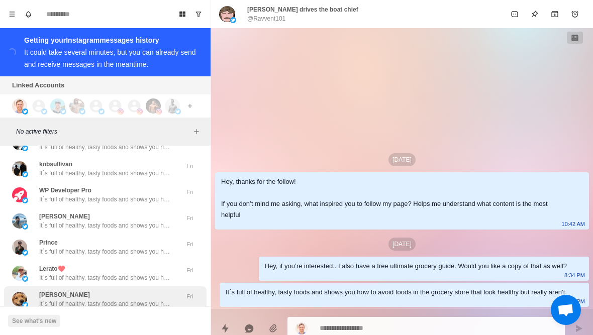
click at [138, 286] on div "Nico Toscani It´s full of healthy, tasty foods and shows you how to avoid foods…" at bounding box center [105, 299] width 203 height 26
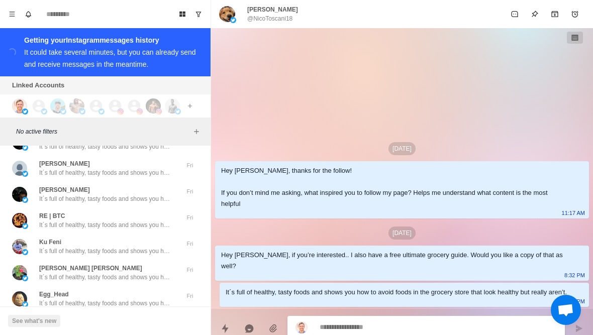
scroll to position [24452, 0]
click at [112, 321] on button "Load more" at bounding box center [105, 329] width 49 height 16
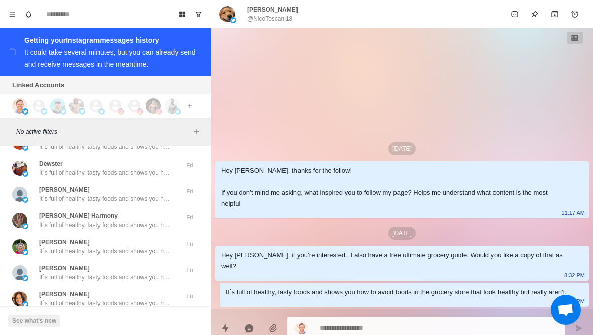
scroll to position [24974, 0]
click at [113, 321] on button "Load more" at bounding box center [105, 329] width 49 height 16
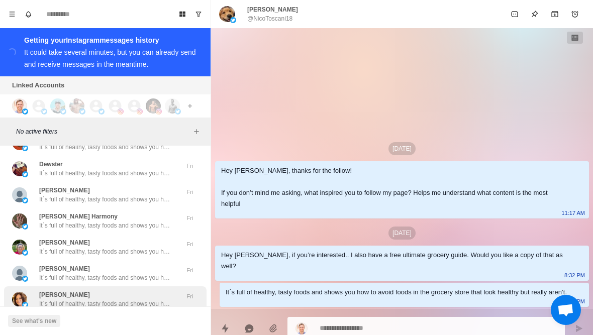
click at [116, 299] on p "It´s full of healthy, tasty foods and shows you how to avoid foods in the groce…" at bounding box center [104, 303] width 131 height 9
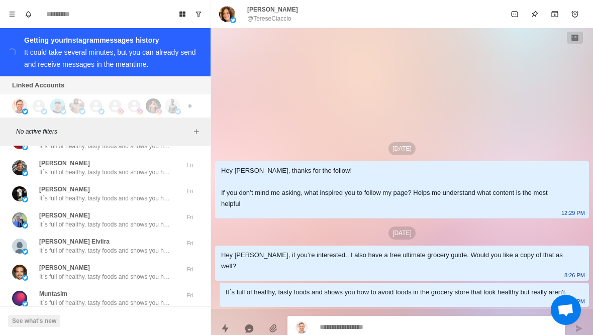
scroll to position [25497, 0]
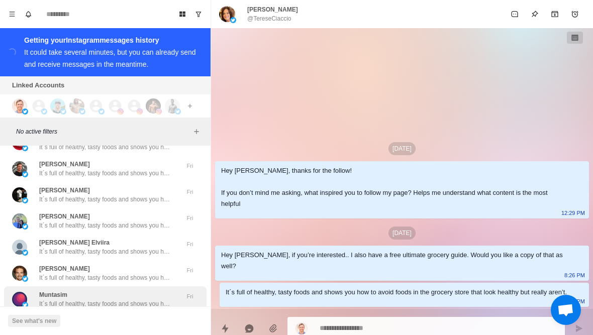
click at [124, 299] on p "It´s full of healthy, tasty foods and shows you how to avoid foods in the groce…" at bounding box center [104, 303] width 131 height 9
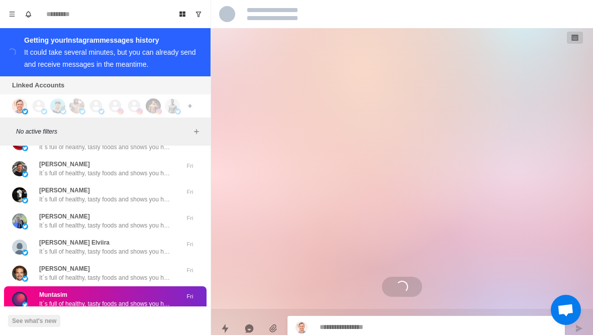
click at [117, 321] on button "Load more" at bounding box center [105, 329] width 49 height 16
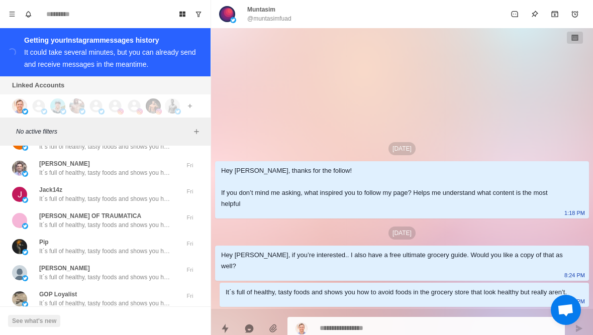
scroll to position [26019, 0]
click at [118, 321] on button "Load more" at bounding box center [105, 329] width 49 height 16
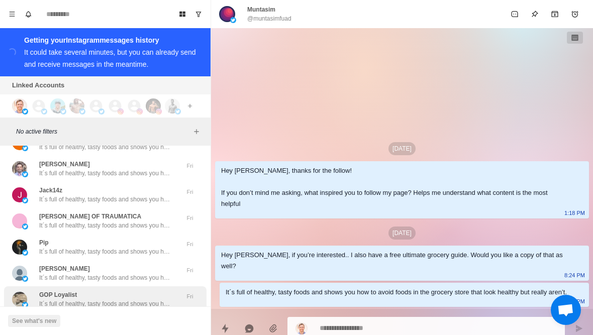
click at [136, 299] on p "It´s full of healthy, tasty foods and shows you how to avoid foods in the groce…" at bounding box center [104, 303] width 131 height 9
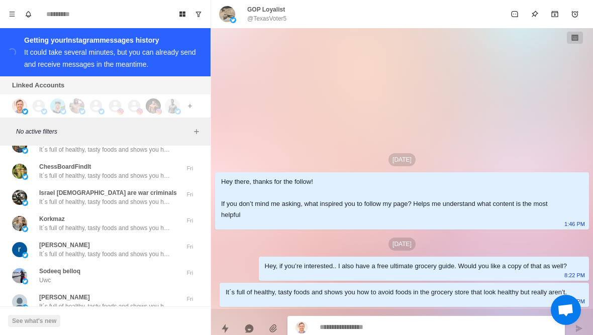
scroll to position [26420, 0]
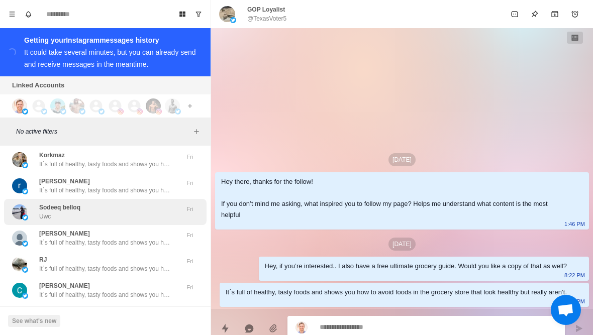
click at [141, 203] on div "Sodeeq belloq Uwc" at bounding box center [94, 212] width 165 height 18
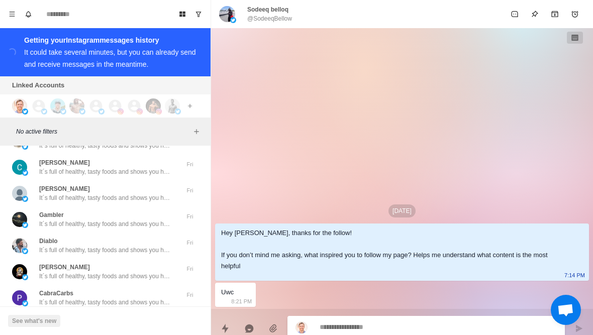
scroll to position [26542, 0]
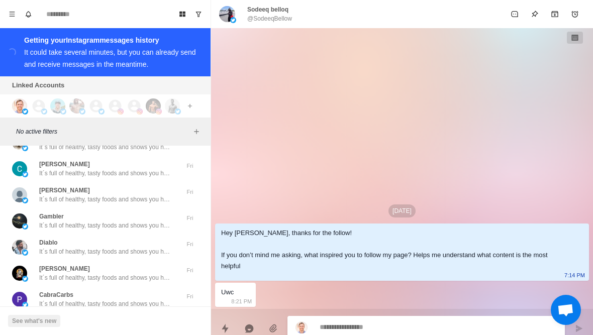
click at [116, 321] on button "Load more" at bounding box center [105, 329] width 49 height 16
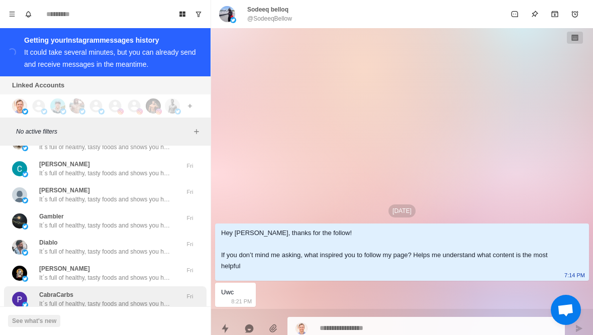
click at [137, 299] on p "It´s full of healthy, tasty foods and shows you how to avoid foods in the groce…" at bounding box center [104, 303] width 131 height 9
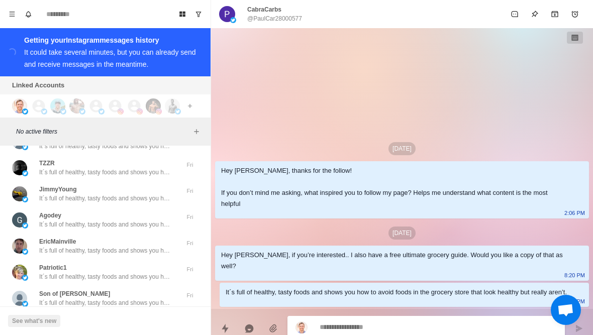
scroll to position [27065, 0]
click at [123, 321] on button "Load more" at bounding box center [105, 329] width 49 height 16
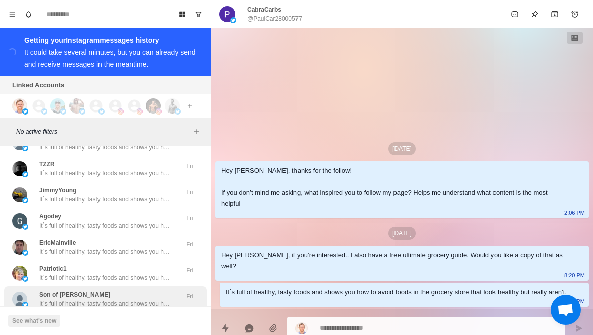
click at [139, 299] on p "It´s full of healthy, tasty foods and shows you how to avoid foods in the groce…" at bounding box center [104, 303] width 131 height 9
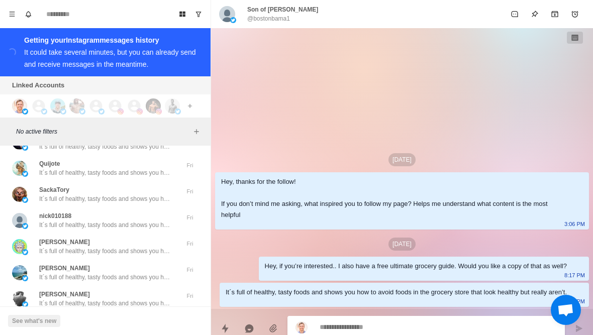
scroll to position [27587, 0]
click at [103, 321] on button "Load more" at bounding box center [105, 329] width 49 height 16
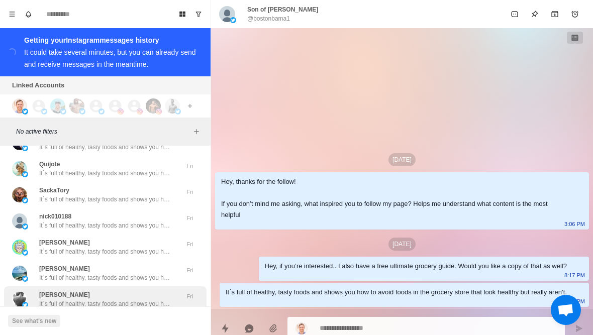
click at [133, 286] on div "Ryne Dart It´s full of healthy, tasty foods and shows you how to avoid foods in…" at bounding box center [105, 299] width 203 height 26
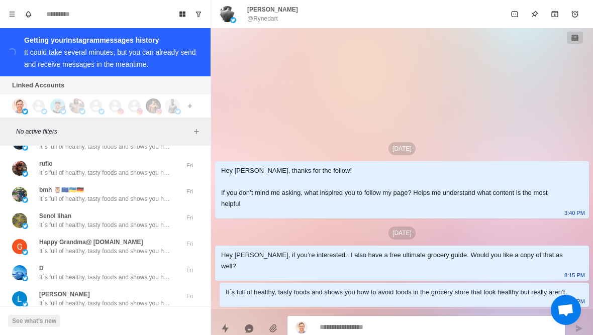
scroll to position [28110, 0]
click at [111, 321] on button "Load more" at bounding box center [105, 329] width 49 height 16
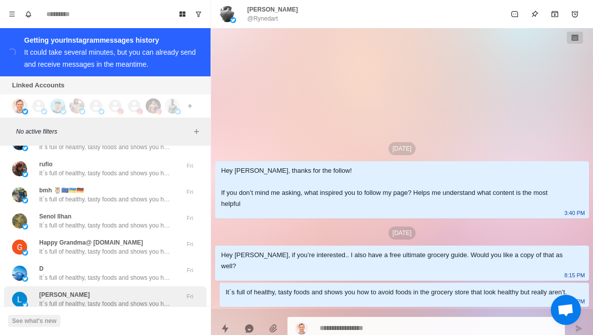
click at [129, 286] on div "Laxman Suryawanshi It´s full of healthy, tasty foods and shows you how to avoid…" at bounding box center [105, 299] width 203 height 26
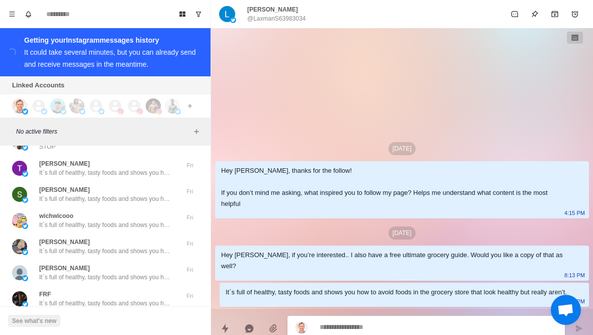
scroll to position [28632, 0]
click at [85, 321] on button "Load more" at bounding box center [105, 329] width 49 height 16
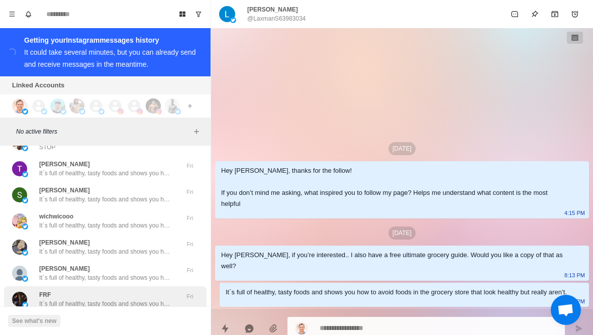
click at [53, 290] on div "FRF It´s full of healthy, tasty foods and shows you how to avoid foods in the g…" at bounding box center [104, 299] width 131 height 18
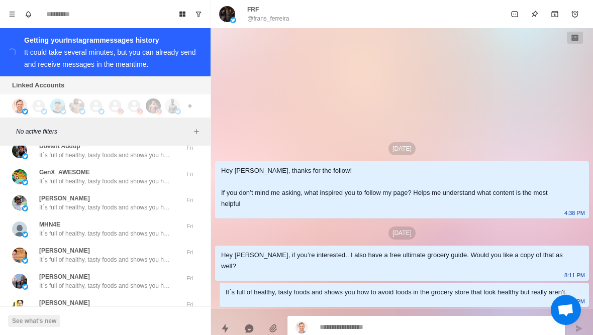
scroll to position [29155, 0]
click at [121, 330] on button "Load more" at bounding box center [105, 338] width 49 height 16
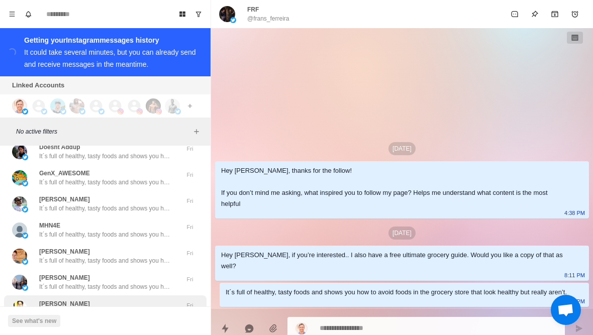
click at [150, 309] on p "It´s full of healthy, tasty foods and shows you how to avoid foods in the groce…" at bounding box center [104, 313] width 131 height 9
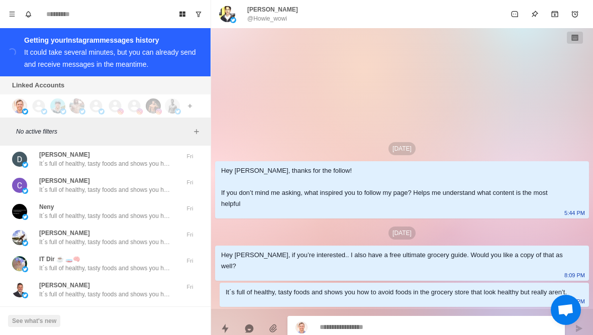
scroll to position [29677, 0]
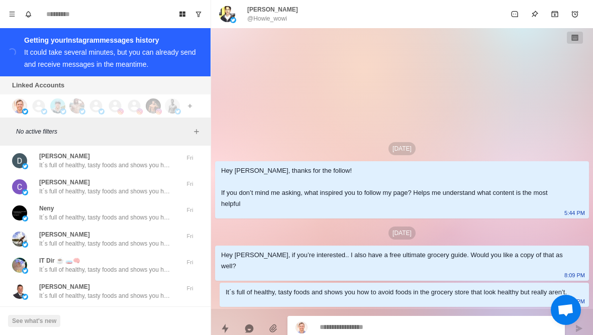
click at [149, 318] on p "It´s full of healthy, tasty foods and shows you how to avoid foods in the groce…" at bounding box center [104, 322] width 131 height 9
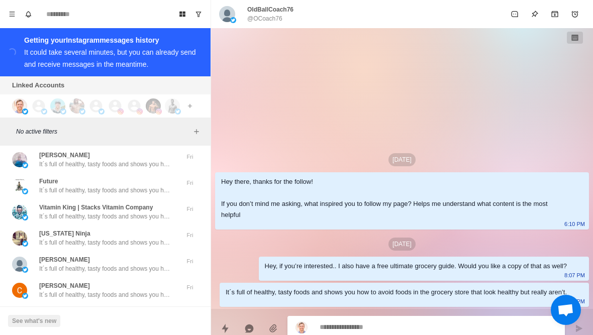
scroll to position [30200, 0]
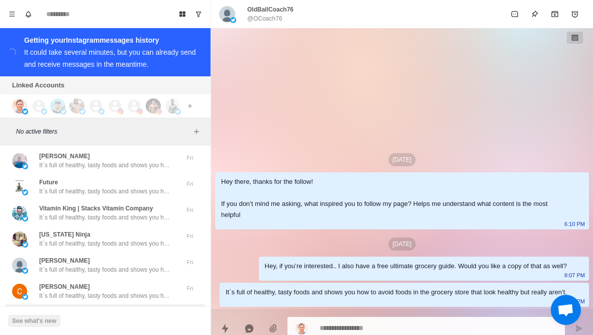
click at [138, 318] on p "It´s full of healthy, tasty foods and shows you how to avoid foods in the groce…" at bounding box center [104, 322] width 131 height 9
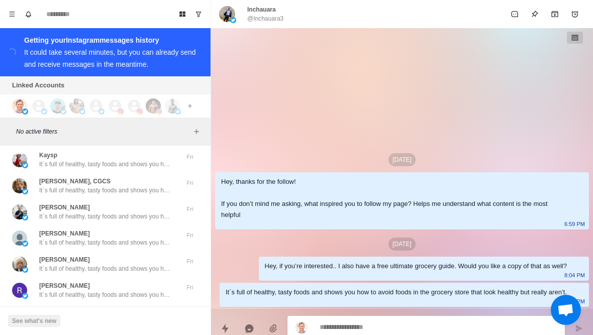
scroll to position [30723, 0]
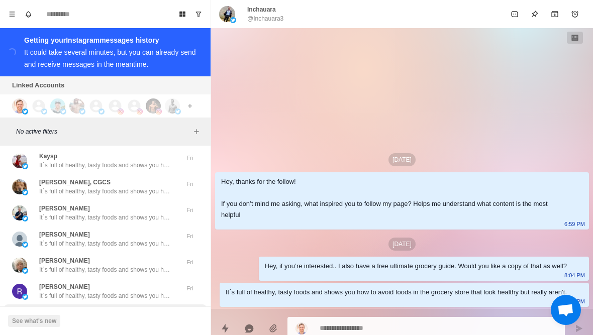
click at [140, 318] on p "It´s full of healthy, tasty foods and shows you how to avoid foods in the groce…" at bounding box center [104, 322] width 131 height 9
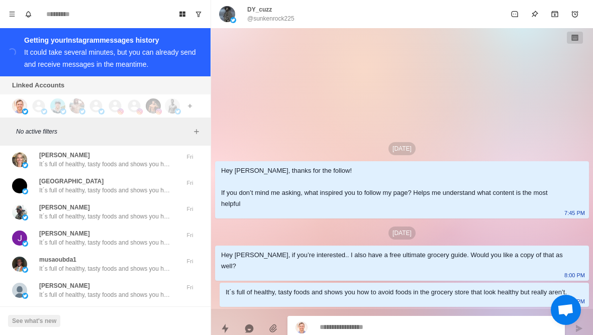
scroll to position [31245, 0]
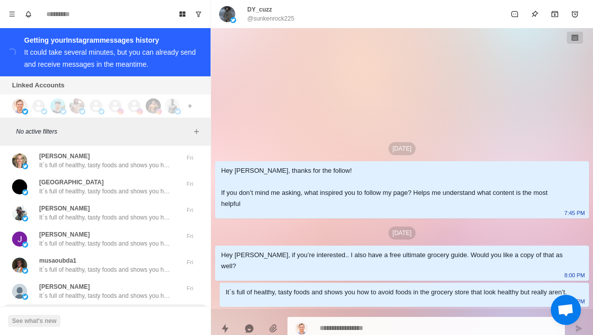
click at [137, 318] on p "It´s full of healthy, tasty foods and shows you how to avoid foods in the groce…" at bounding box center [104, 322] width 131 height 9
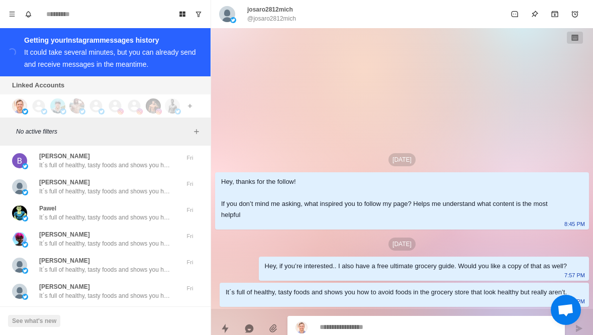
scroll to position [31768, 0]
click at [89, 318] on p "It´s full of healthy, tasty foods and shows you how to avoid foods in the groce…" at bounding box center [104, 322] width 131 height 9
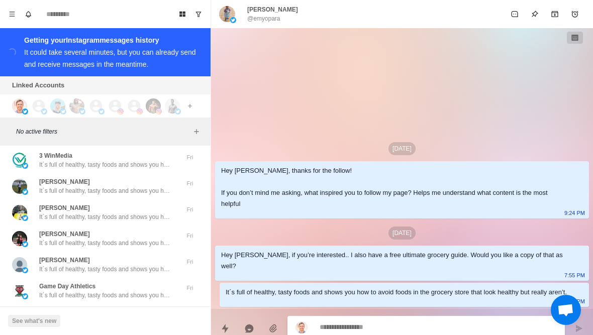
scroll to position [32290, 0]
click at [80, 318] on p "It´s full of healthy, tasty foods and shows you how to avoid foods in the groce…" at bounding box center [104, 322] width 131 height 9
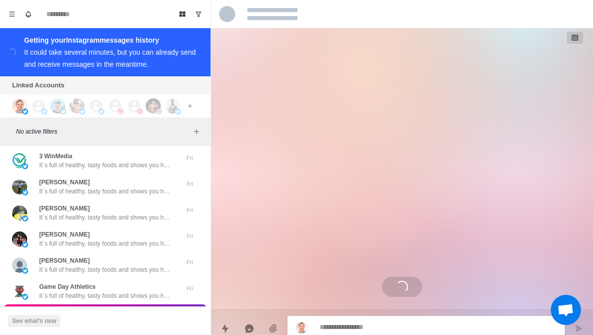
click at [307, 235] on div "Loading..." at bounding box center [402, 168] width 382 height 281
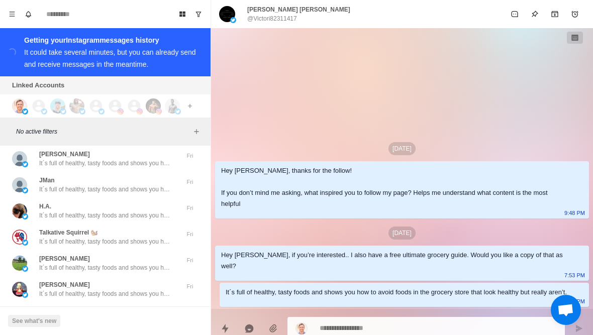
scroll to position [32813, 0]
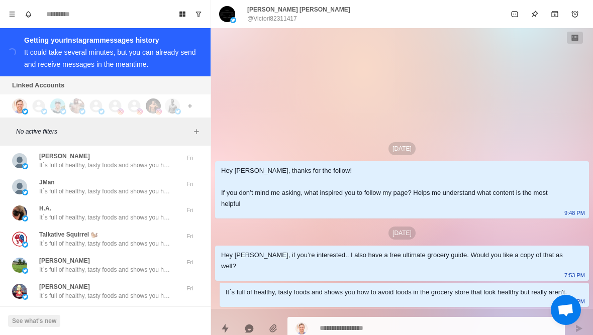
click at [68, 318] on p "It´s full of healthy, tasty foods and shows you how to avoid foods in the groce…" at bounding box center [104, 322] width 131 height 9
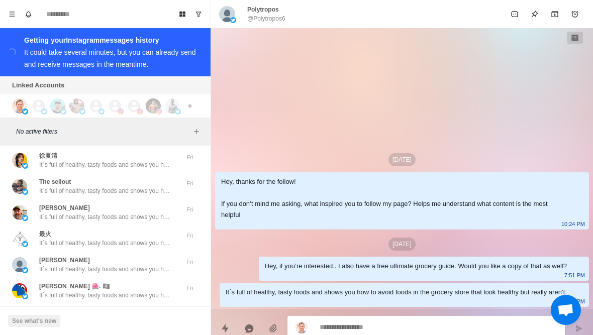
scroll to position [33336, 0]
click at [66, 318] on p "It´s full of healthy, tasty foods and shows you how to avoid foods in the groce…" at bounding box center [104, 322] width 131 height 9
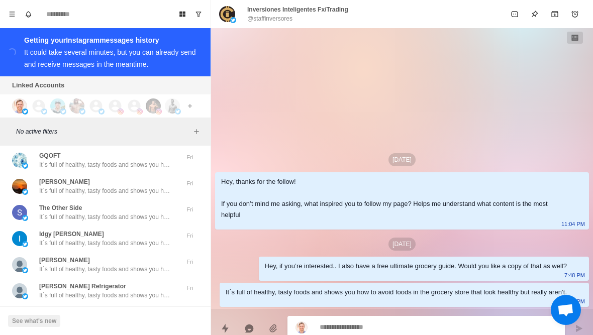
scroll to position [33858, 0]
click at [74, 305] on div "Aminu Ibrahim No problem. Thanks for your support! Fri" at bounding box center [105, 318] width 203 height 26
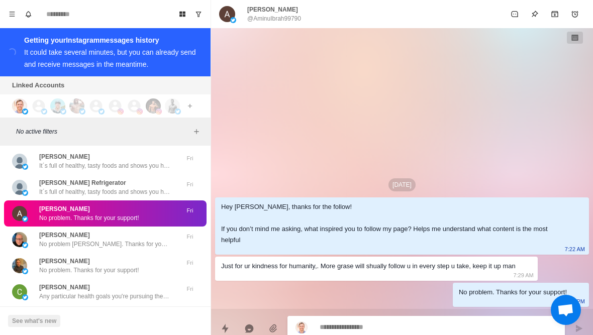
scroll to position [33963, 0]
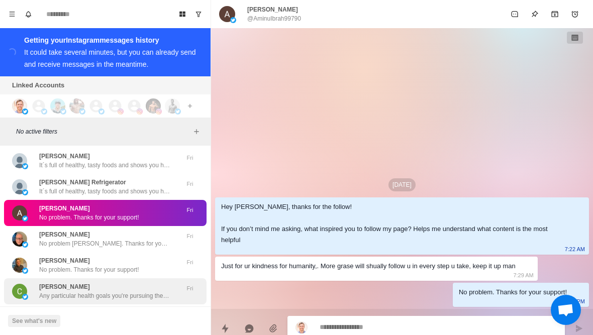
click at [136, 291] on p "Any particular health goals you're pursuing these days? Like losing fat or buil…" at bounding box center [104, 295] width 131 height 9
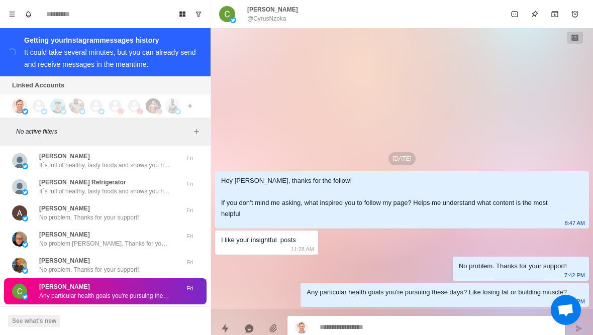
type textarea "*"
type textarea "******"
type textarea "*"
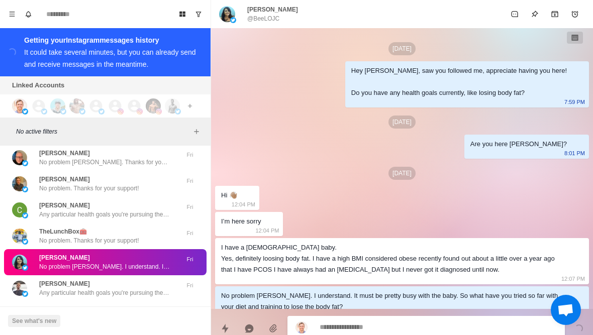
scroll to position [15, 0]
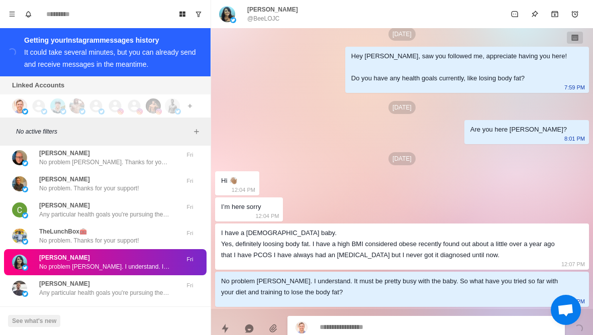
click at [374, 330] on textarea at bounding box center [438, 327] width 237 height 15
type textarea "*"
type textarea "*******"
type textarea "*"
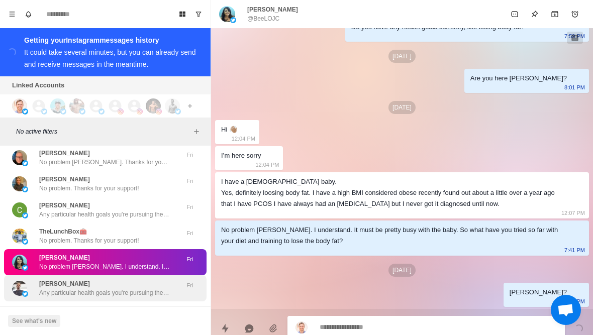
click at [111, 288] on p "Any particular health goals you're pursuing these days? Like losing fat or buil…" at bounding box center [104, 292] width 131 height 9
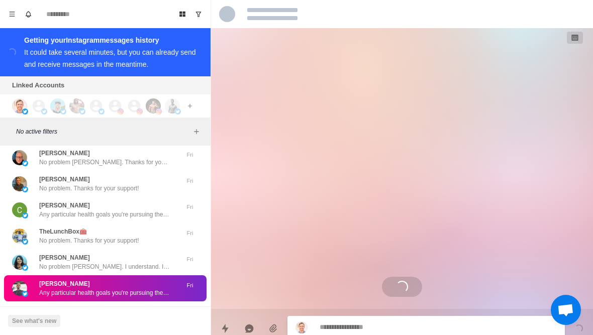
scroll to position [0, 0]
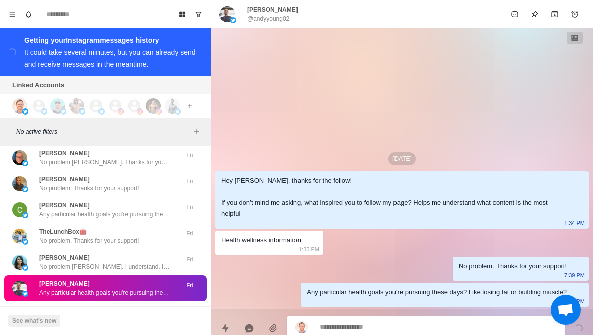
type textarea "*"
type textarea "*******"
type textarea "*"
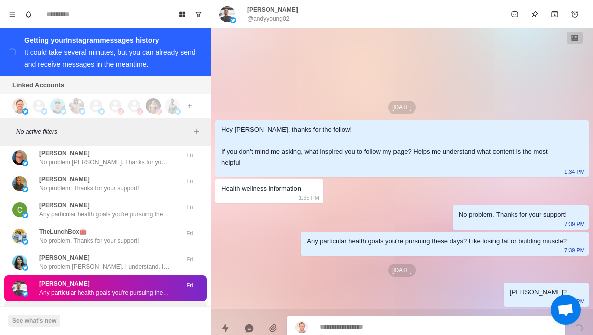
click at [116, 306] on div "Michael Highgate Any particular health goals you're pursuing these days? Like l…" at bounding box center [104, 315] width 131 height 18
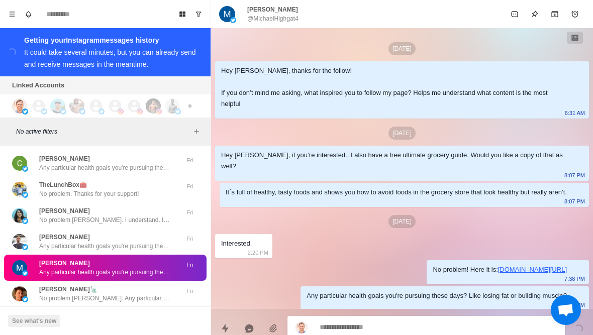
scroll to position [4, 0]
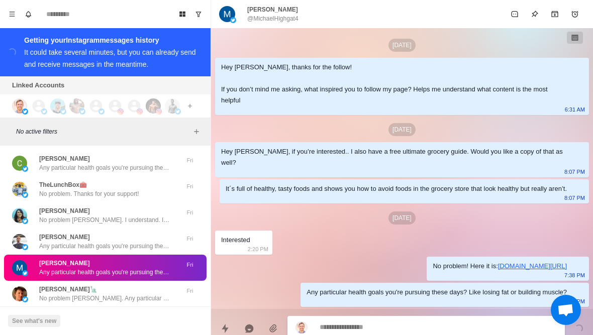
type textarea "*"
type textarea "********"
type textarea "*"
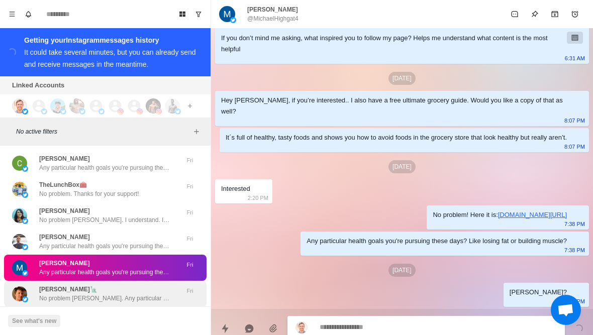
click at [132, 285] on div "Kyle Lyndsey🗽 No problem Kyle. Any particular health goals you're pursuing thes…" at bounding box center [104, 294] width 131 height 18
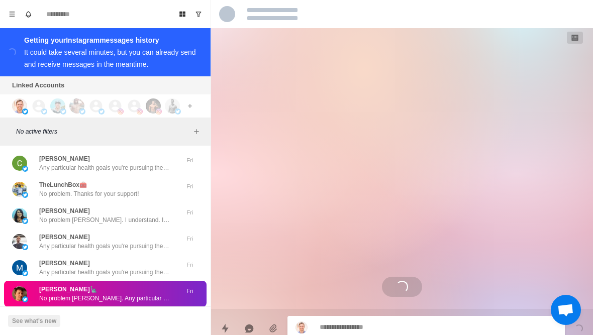
scroll to position [0, 0]
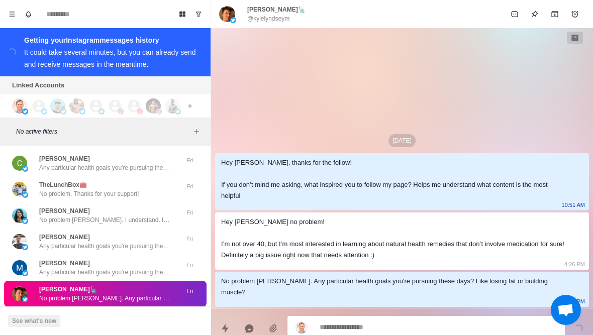
type textarea "*"
type textarea "*****"
type textarea "*"
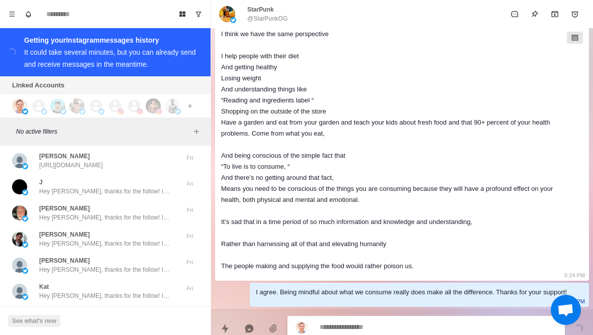
scroll to position [34381, 0]
click at [124, 318] on p "Hey Steve, thanks for the follow! If you don’t mind me asking, what inspired yo…" at bounding box center [104, 322] width 131 height 9
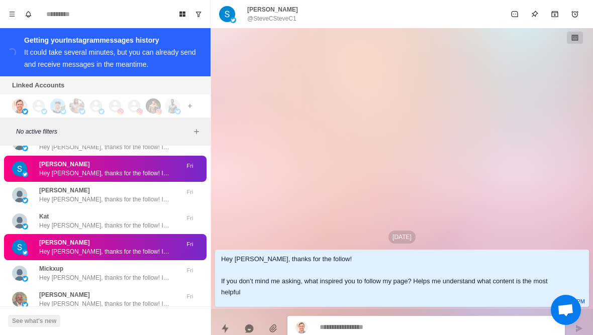
scroll to position [34545, 0]
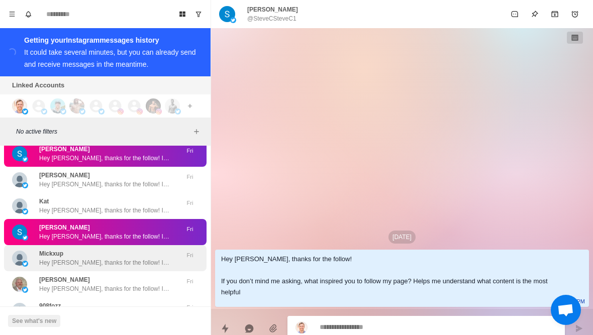
click at [152, 249] on div "Mickxup Hey Mick, thanks for the follow! If you don’t mind me asking, what insp…" at bounding box center [104, 258] width 131 height 18
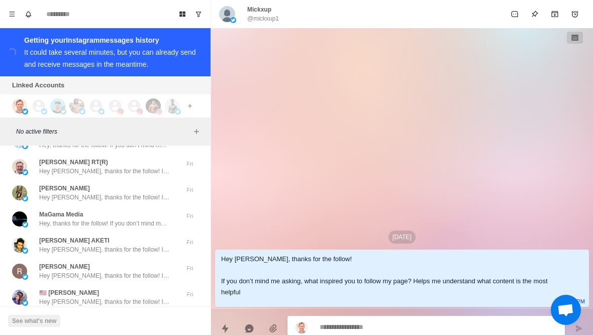
scroll to position [34767, 0]
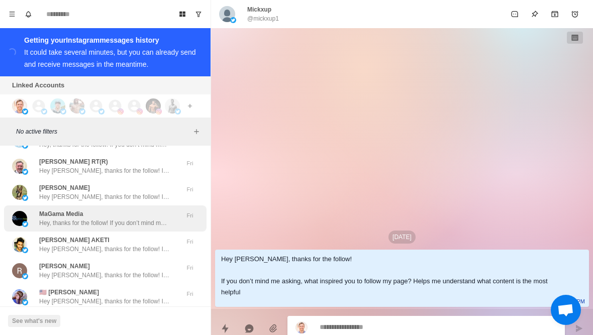
click at [167, 219] on p "Hey, thanks for the follow! If you don’t mind me asking, what inspired you to f…" at bounding box center [104, 223] width 131 height 9
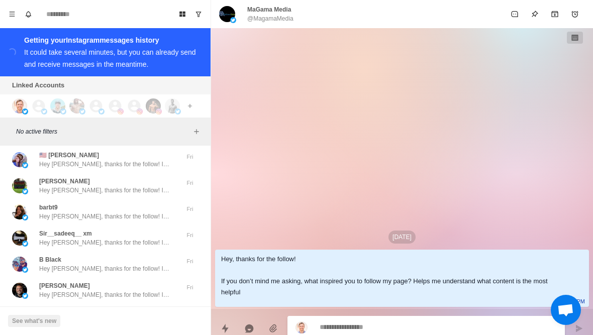
scroll to position [34903, 0]
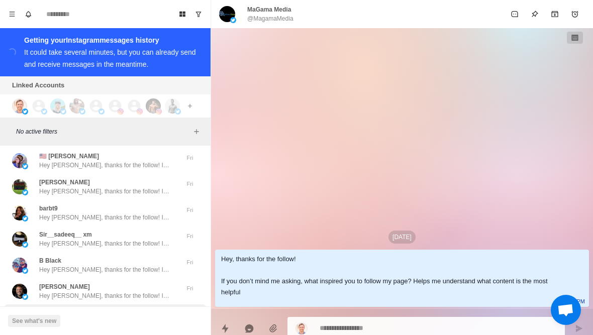
click at [123, 305] on div "Brian s Hey Brian, thanks for the follow! If you don’t mind me asking, what ins…" at bounding box center [105, 318] width 203 height 26
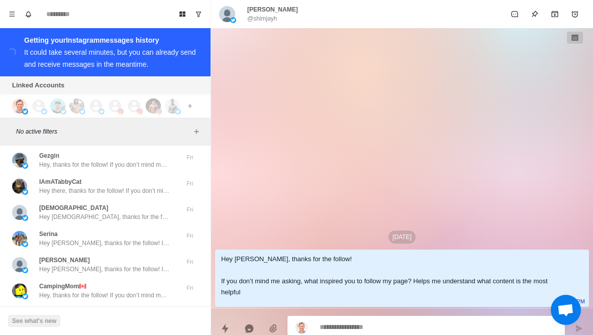
scroll to position [35426, 0]
click at [122, 309] on div "Ritah🥰🥰🥰 That would be great" at bounding box center [94, 318] width 165 height 18
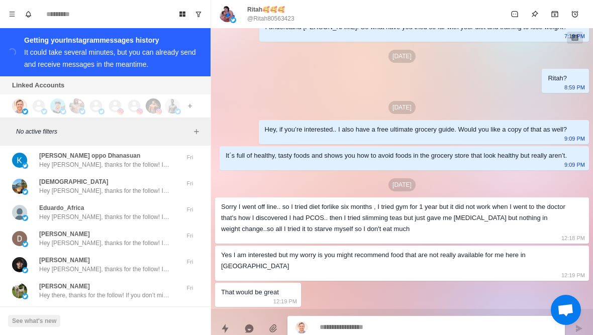
scroll to position [35949, 0]
click at [137, 318] on p "Hey Sean, thanks for the follow! If you don’t mind me asking, what inspired you…" at bounding box center [104, 322] width 131 height 9
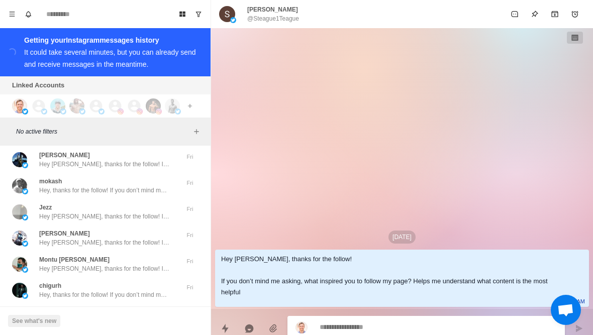
scroll to position [36471, 0]
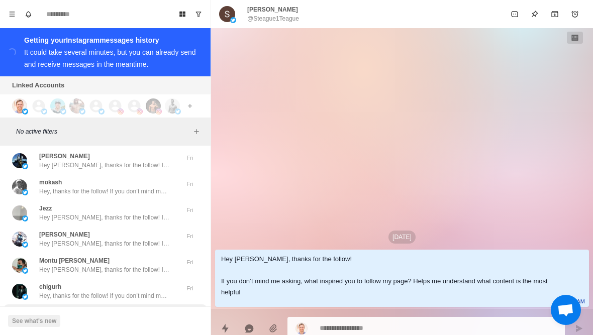
click at [133, 309] on div "Shanna Hey Shanna, thanks for the follow! If you don’t mind me asking, what ins…" at bounding box center [104, 318] width 131 height 18
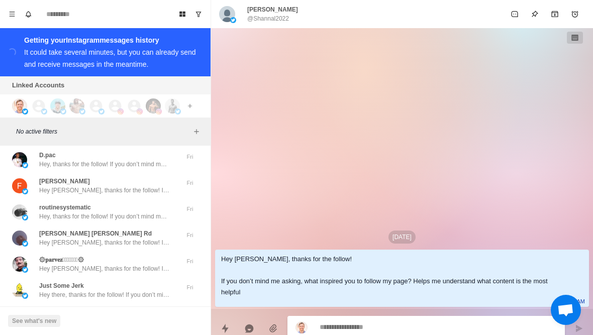
scroll to position [36994, 0]
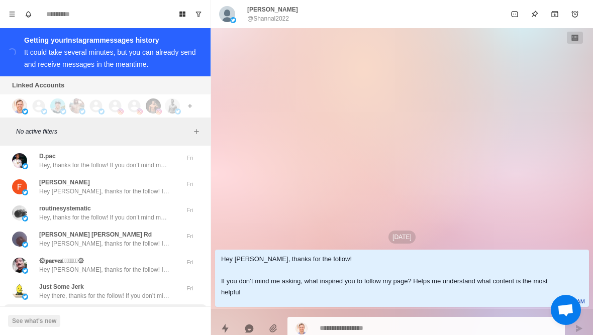
click at [133, 318] on p "Hey Shahzad, thanks for the follow! If you don’t mind me asking, what inspired …" at bounding box center [104, 322] width 131 height 9
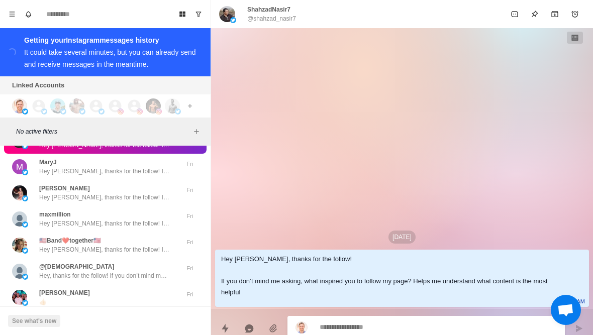
scroll to position [37169, 0]
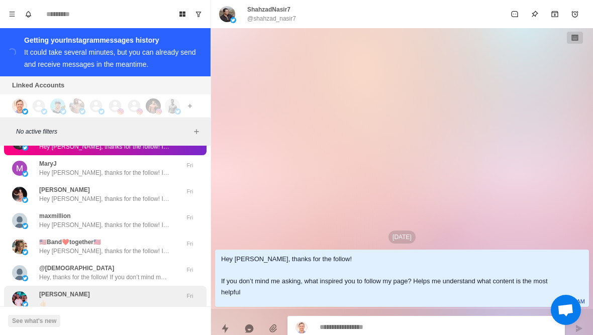
click at [164, 290] on div "richard lister 👍🏻" at bounding box center [94, 299] width 165 height 18
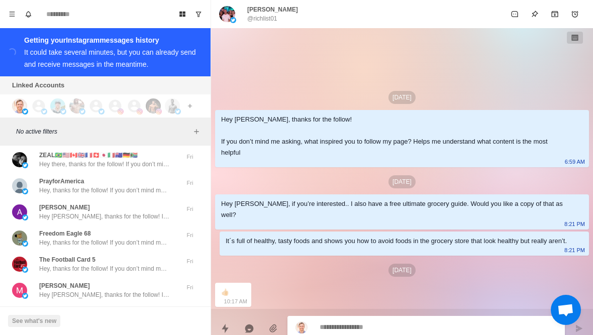
scroll to position [37516, 0]
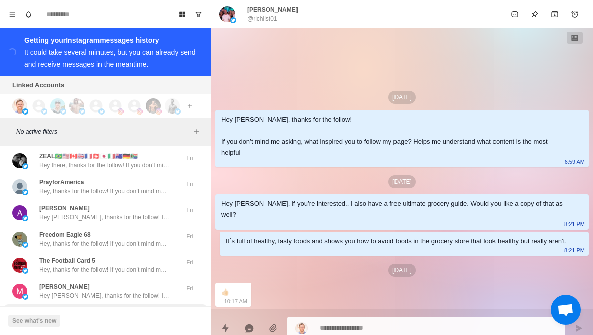
click at [154, 318] on p "Hey Owen, thanks for the follow! If you don’t mind me asking, what inspired you…" at bounding box center [104, 322] width 131 height 9
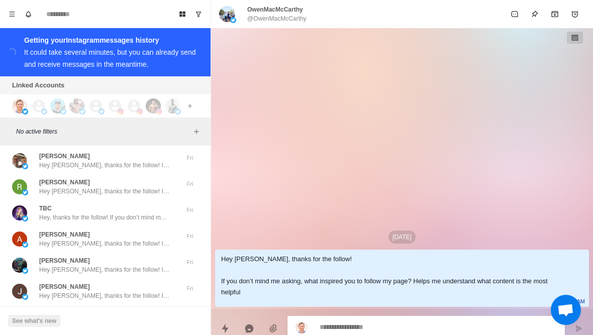
scroll to position [38039, 0]
click at [128, 318] on p "Hey, thanks for the follow! If you don’t mind me asking, what inspired you to f…" at bounding box center [104, 322] width 131 height 9
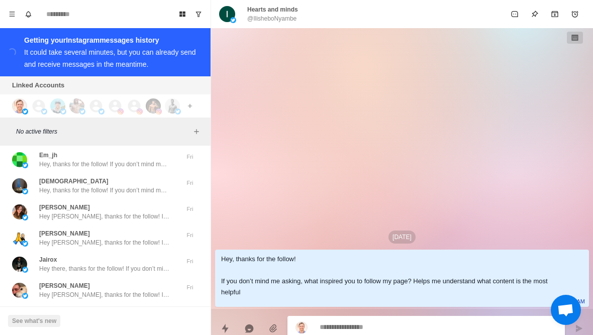
scroll to position [38561, 0]
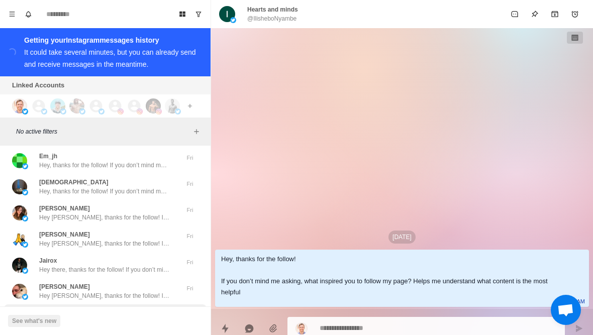
click at [142, 318] on p "Hey Darrungk, thanks for the follow! If you don’t mind me asking, what inspired…" at bounding box center [104, 322] width 131 height 9
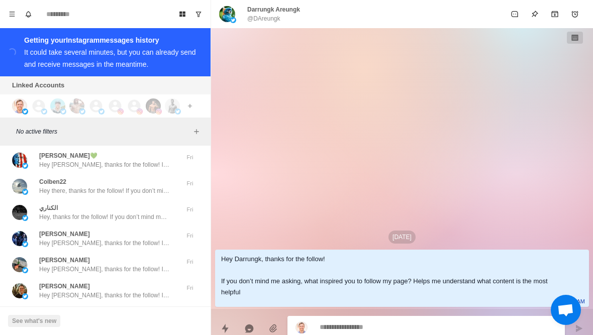
scroll to position [39084, 0]
click at [133, 318] on p "I want to learn about ai and how it can help me earn money" at bounding box center [104, 322] width 131 height 9
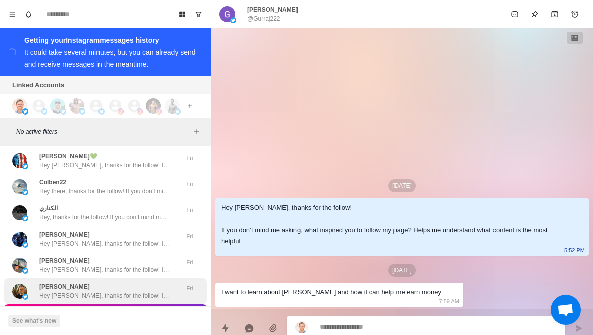
click at [164, 291] on p "Hey Michael, thanks for the follow! If you don’t mind me asking, what inspired …" at bounding box center [104, 295] width 131 height 9
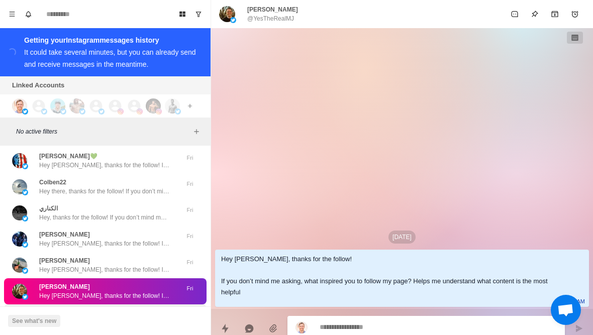
scroll to position [39095, 0]
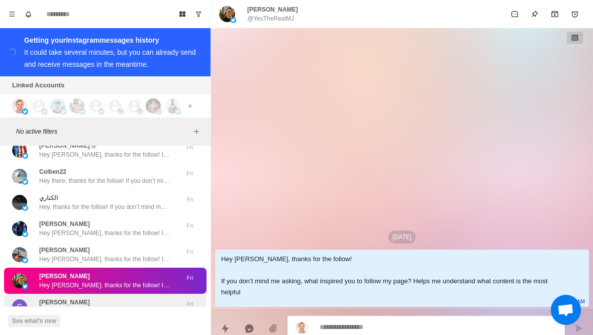
click at [33, 294] on div "Gurraj I want to learn about ai and how it can help me earn money Fri" at bounding box center [105, 307] width 203 height 26
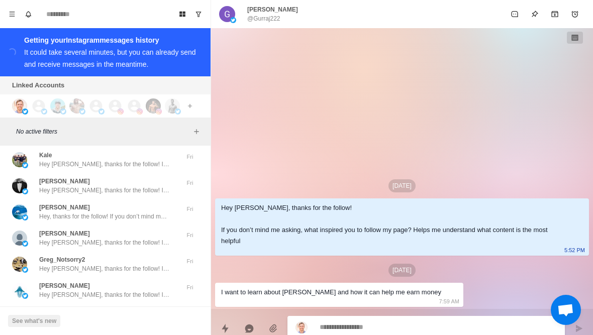
scroll to position [39607, 0]
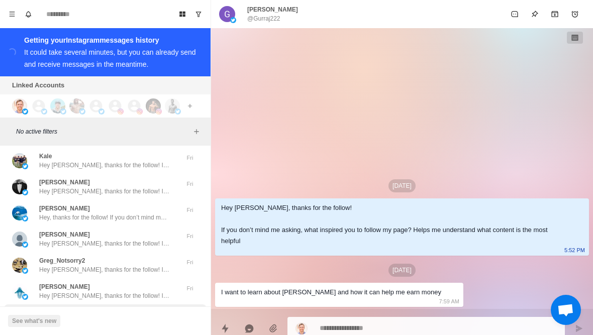
click at [75, 305] on div "Ashraf Hey Ashraf, thanks for the follow! If you don’t mind me asking, what ins…" at bounding box center [105, 318] width 203 height 26
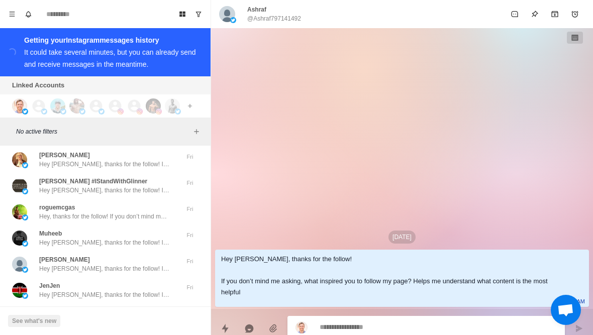
scroll to position [40129, 0]
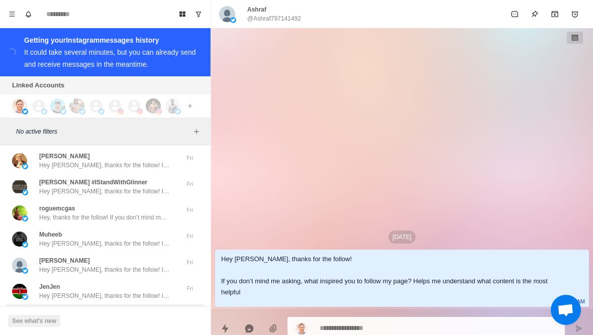
click at [149, 318] on p "Hey Kunal, thanks for the follow! If you don’t mind me asking, what inspired yo…" at bounding box center [104, 322] width 131 height 9
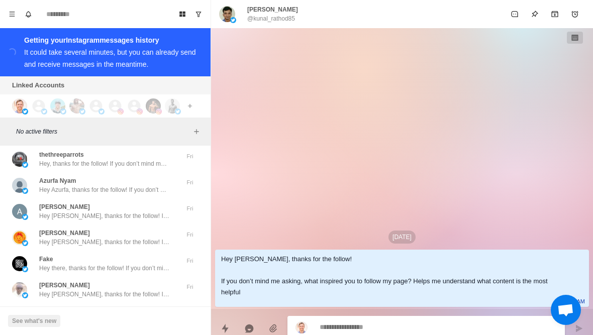
scroll to position [40652, 0]
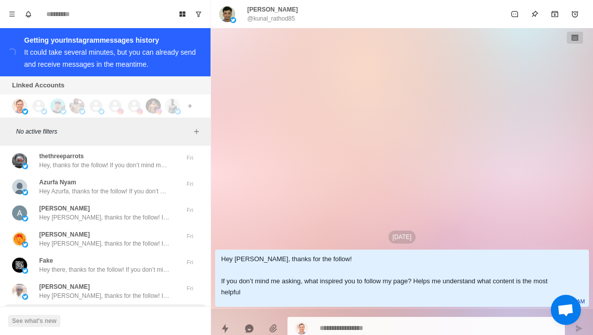
click at [138, 318] on p "Hey Mandar, thanks for the follow! If you don’t mind me asking, what inspired y…" at bounding box center [104, 322] width 131 height 9
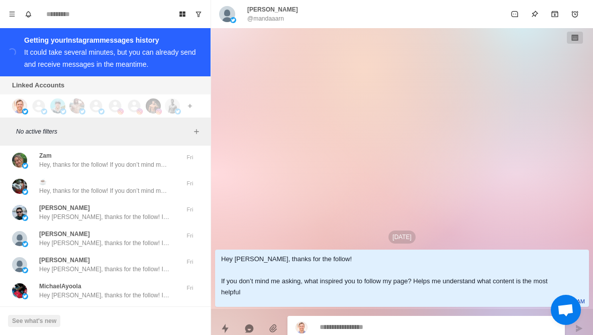
scroll to position [41174, 0]
click at [125, 305] on div "JRH Hey there, thanks for the follow! If you don’t mind me asking, what inspire…" at bounding box center [105, 318] width 203 height 26
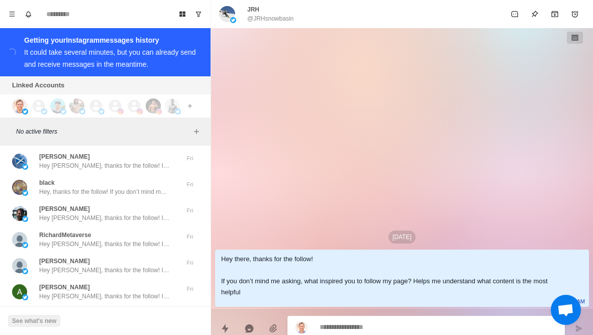
scroll to position [41696, 0]
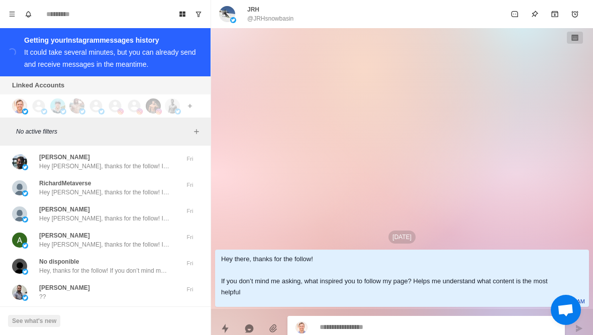
click at [113, 306] on div "Vaibhhav P Badkelwr Hey Vaibhhav, thanks for the follow! If you don’t mind me a…" at bounding box center [105, 319] width 203 height 26
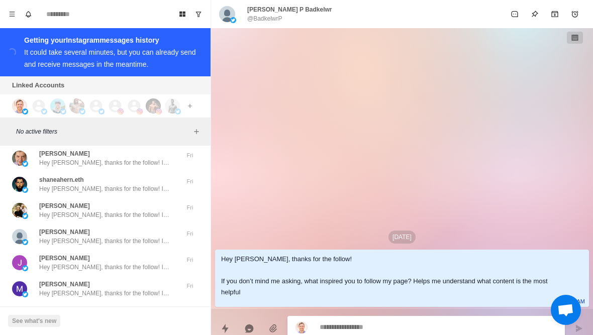
scroll to position [42220, 0]
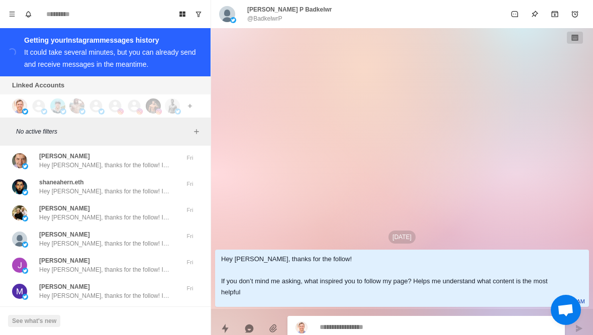
click at [130, 318] on p "Hey Celia, thanks for the follow! If you don’t mind me asking, what inspired yo…" at bounding box center [104, 322] width 131 height 9
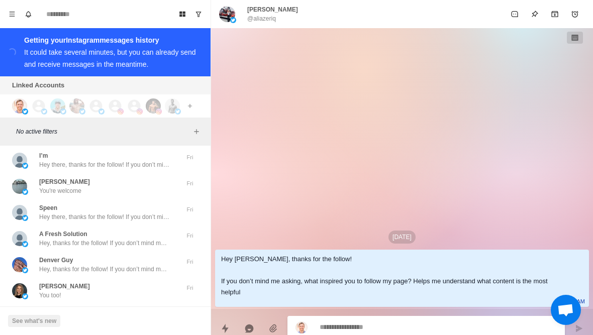
scroll to position [42742, 0]
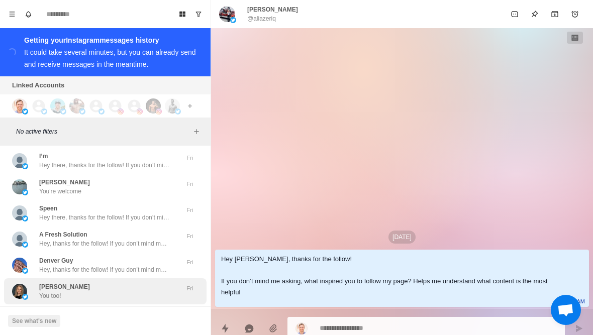
click at [137, 282] on div "Gizelle Wray You too!" at bounding box center [94, 291] width 165 height 18
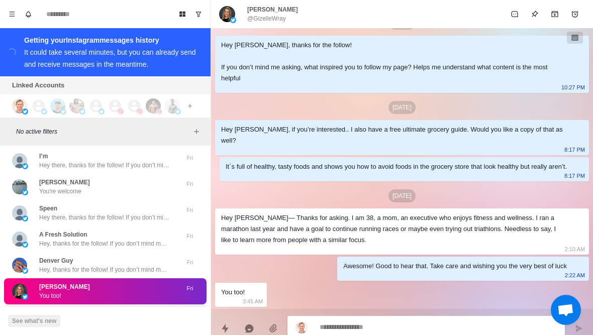
click at [144, 318] on p "Hey, thanks for the follow! If you don’t mind me asking, what inspired you to f…" at bounding box center [104, 322] width 131 height 9
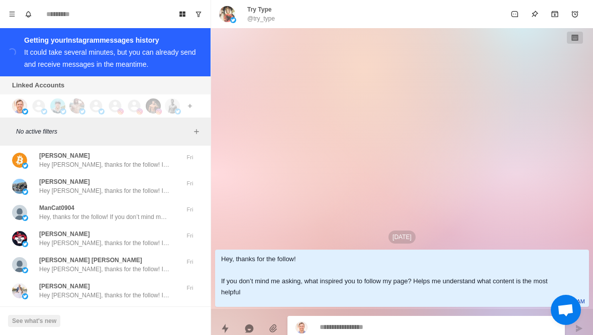
scroll to position [43265, 0]
click at [116, 309] on div "Malik R H Yes" at bounding box center [94, 318] width 165 height 18
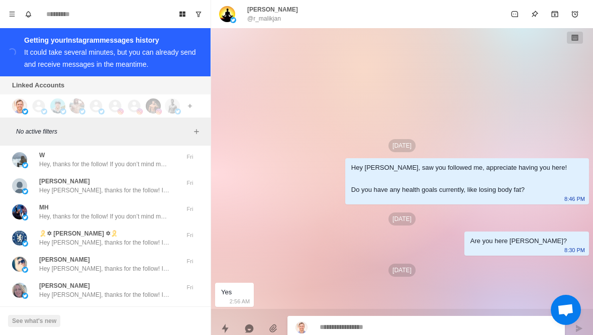
scroll to position [43787, 0]
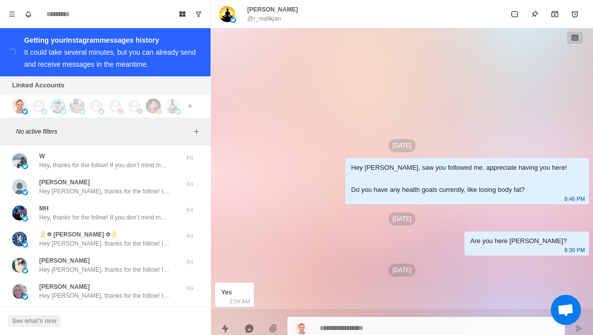
scroll to position [13, 0]
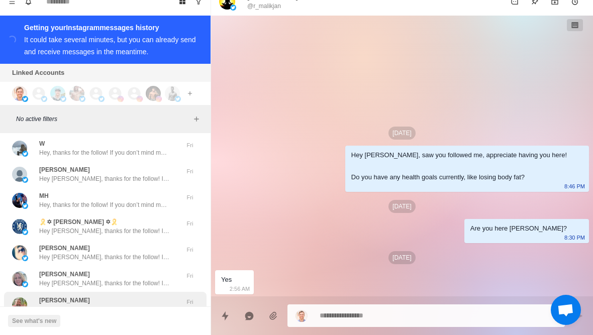
click at [129, 292] on div "Luke Smith Hey Luke, thanks for the follow! If you don’t mind me asking, what i…" at bounding box center [105, 305] width 203 height 26
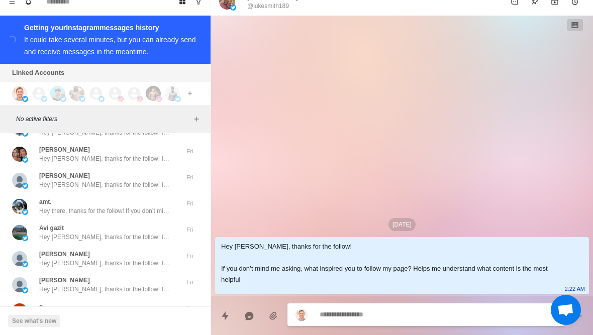
scroll to position [44310, 0]
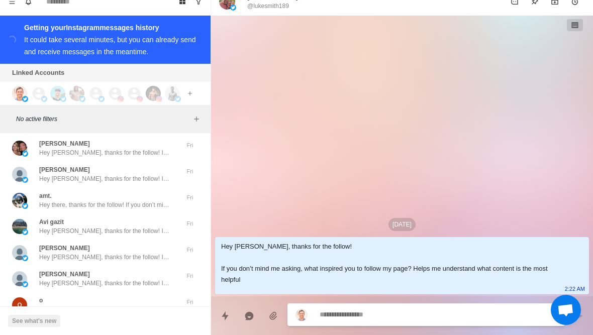
click at [107, 326] on button "Load more" at bounding box center [105, 334] width 49 height 16
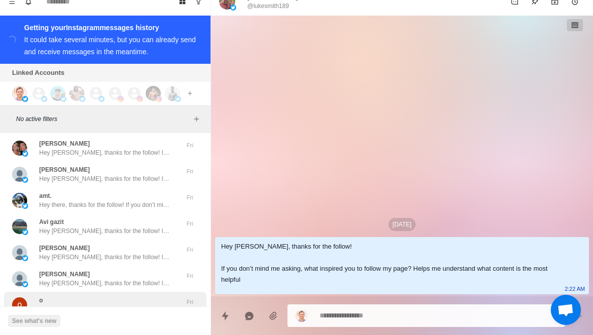
click at [135, 305] on p "Hey, thanks for the follow! If you don’t mind me asking, what inspired you to f…" at bounding box center [104, 309] width 131 height 9
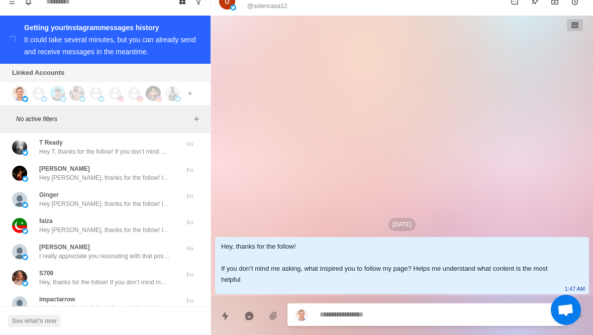
scroll to position [44842, 0]
click at [109, 326] on button "Load more" at bounding box center [105, 334] width 49 height 16
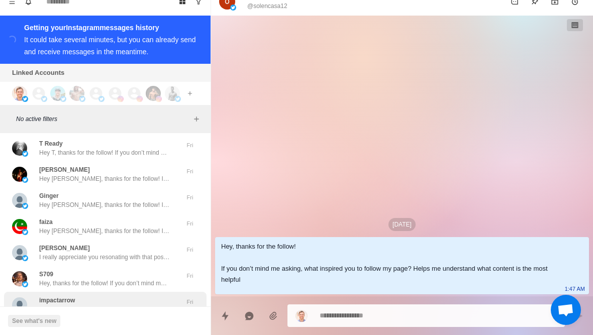
click at [125, 305] on p "Hey, thanks for the follow! If you don’t mind me asking, what inspired you to f…" at bounding box center [104, 309] width 131 height 9
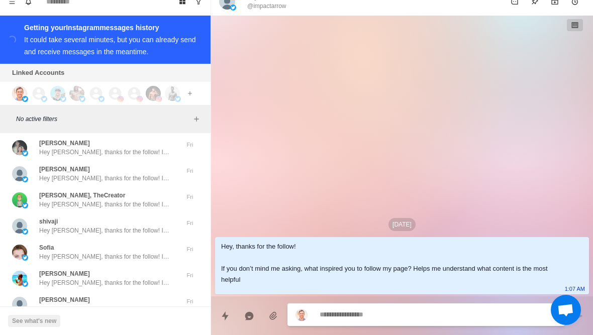
scroll to position [45364, 0]
click at [109, 326] on button "Load more" at bounding box center [105, 334] width 49 height 16
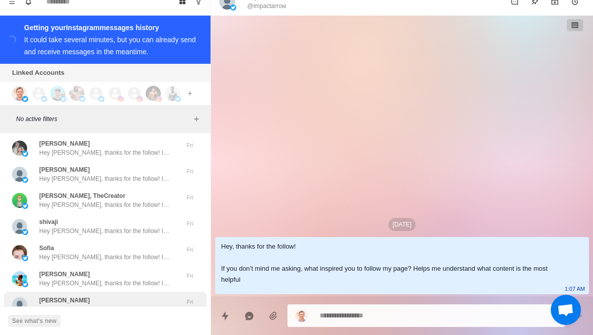
click at [115, 305] on p "Hey Britt, thanks for the follow! If you don’t mind me asking, what inspired yo…" at bounding box center [104, 309] width 131 height 9
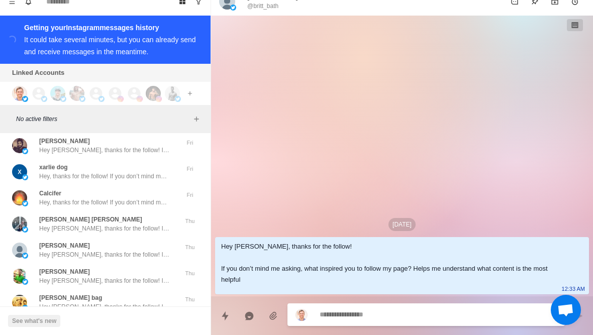
scroll to position [45887, 0]
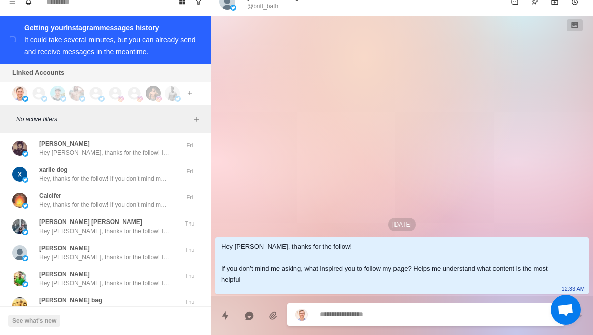
click at [114, 326] on button "Load more" at bounding box center [105, 334] width 49 height 16
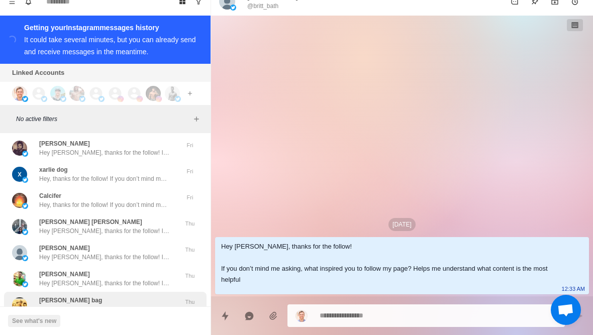
click at [140, 292] on div "jogendra bag Hey Jogendra, thanks for the follow! If you don’t mind me asking, …" at bounding box center [105, 305] width 203 height 26
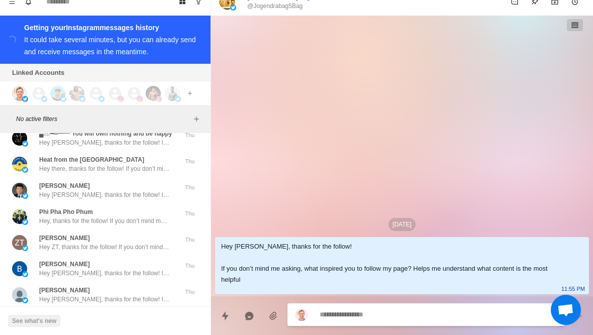
scroll to position [46418, 0]
click at [112, 317] on button "Load more" at bounding box center [105, 325] width 49 height 16
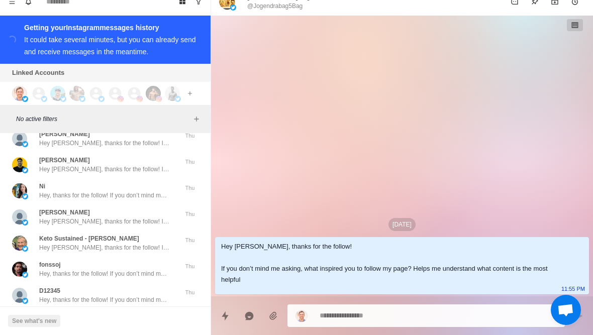
scroll to position [46941, 0]
click at [110, 317] on button "Load more" at bounding box center [105, 325] width 49 height 16
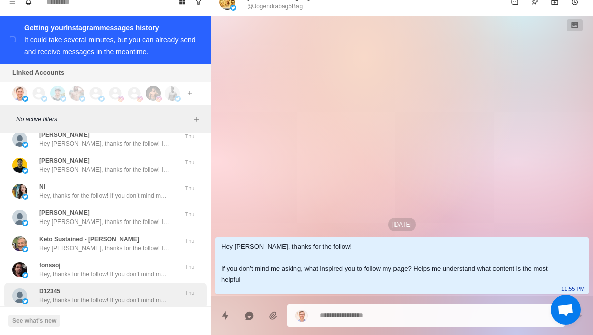
click at [127, 283] on div "D12345 Hey, thanks for the follow! If you don’t mind me asking, what inspired y…" at bounding box center [105, 296] width 203 height 26
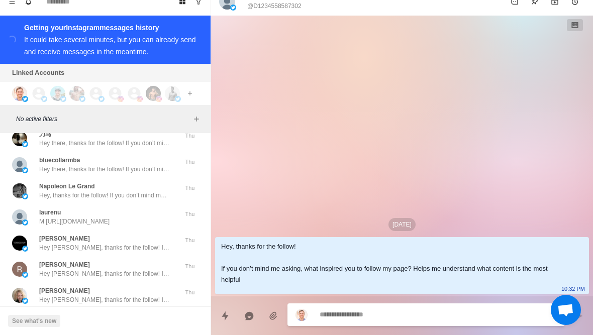
scroll to position [47464, 0]
click at [111, 317] on button "Load more" at bounding box center [105, 325] width 49 height 16
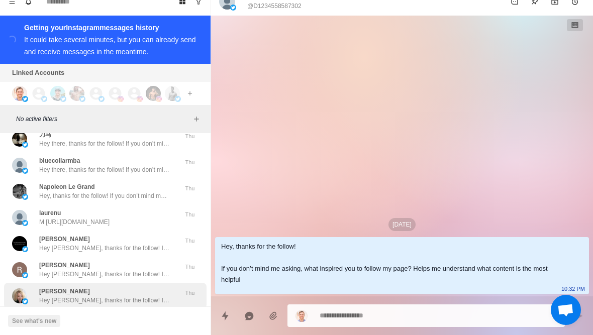
click at [131, 283] on div "Cheryl Lyons Hey Cheryl, thanks for the follow! If you don’t mind me asking, wh…" at bounding box center [105, 296] width 203 height 26
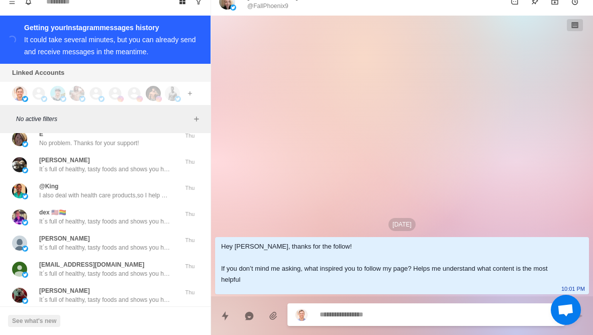
scroll to position [47986, 0]
click at [99, 317] on button "Load more" at bounding box center [105, 325] width 49 height 16
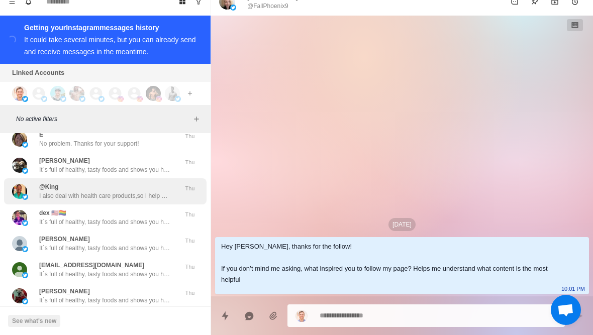
click at [40, 191] on p "I also deal with health care products,so I help people lose weight and also hav…" at bounding box center [104, 195] width 131 height 9
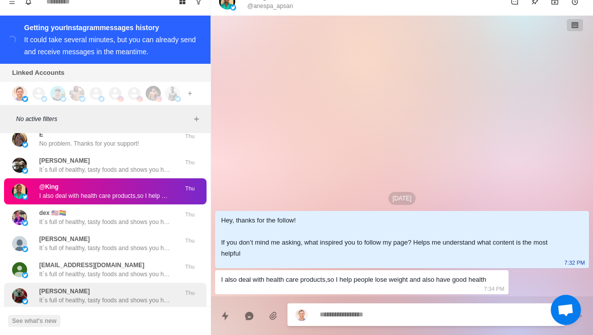
click at [82, 296] on p "It´s full of healthy, tasty foods and shows you how to avoid foods in the groce…" at bounding box center [104, 300] width 131 height 9
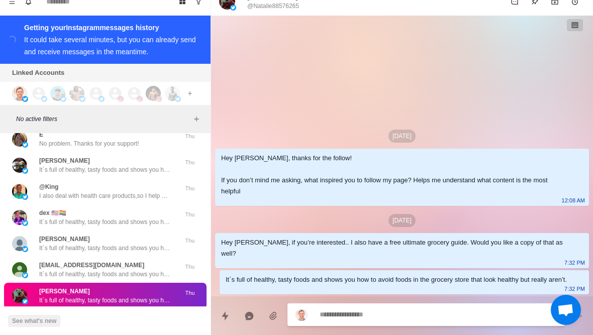
type textarea "*"
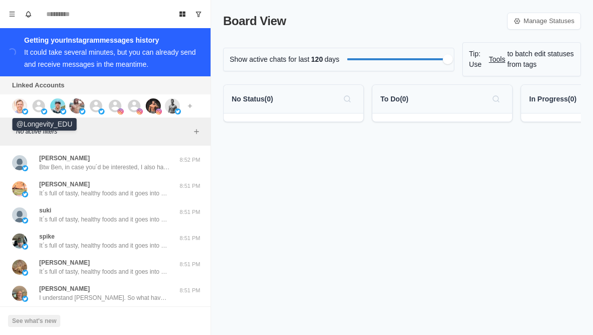
click at [43, 107] on icon at bounding box center [39, 105] width 13 height 13
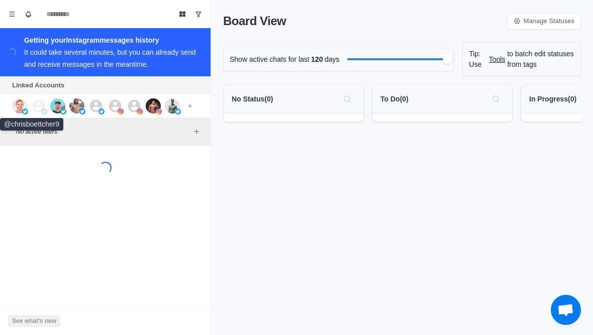
click at [13, 108] on img at bounding box center [19, 105] width 15 height 15
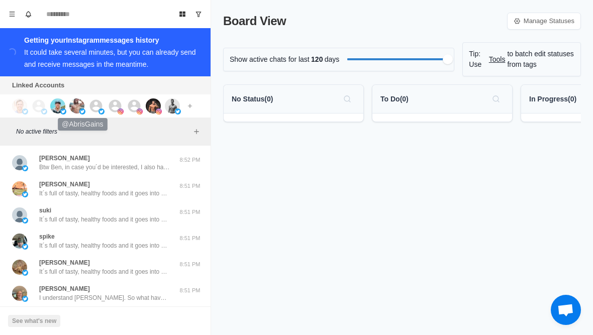
click at [73, 104] on img at bounding box center [76, 105] width 15 height 15
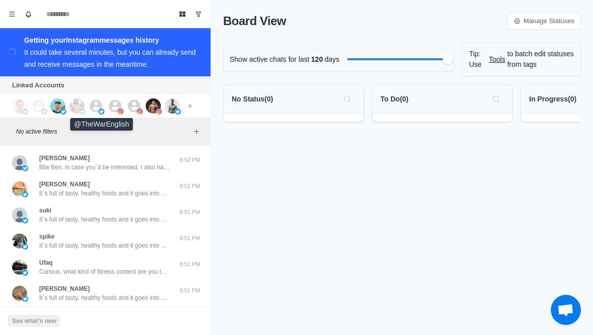
click at [100, 110] on img at bounding box center [101, 112] width 6 height 6
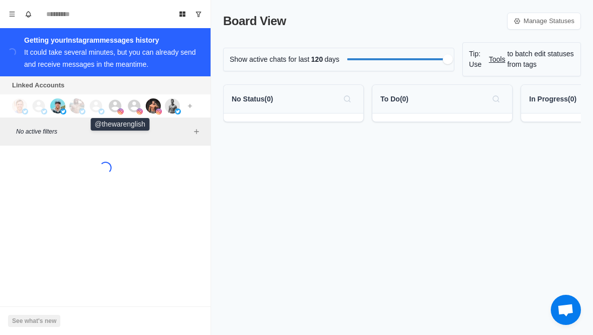
click at [118, 110] on img at bounding box center [121, 112] width 6 height 6
click at [130, 105] on icon at bounding box center [134, 105] width 13 height 13
click at [147, 103] on img at bounding box center [153, 105] width 15 height 15
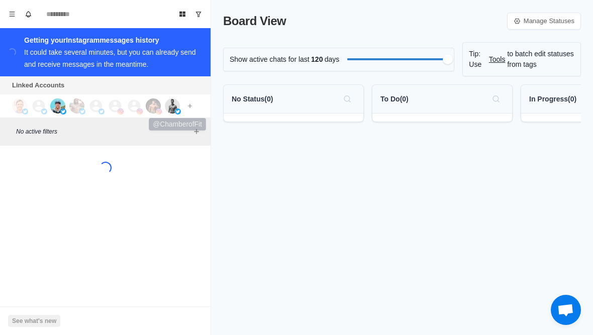
click at [167, 105] on img at bounding box center [172, 105] width 15 height 15
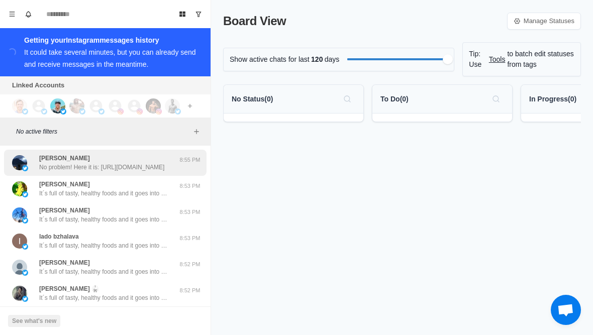
click at [36, 164] on div "[PERSON_NAME] No problem! Here it is: [URL][DOMAIN_NAME]" at bounding box center [94, 163] width 165 height 18
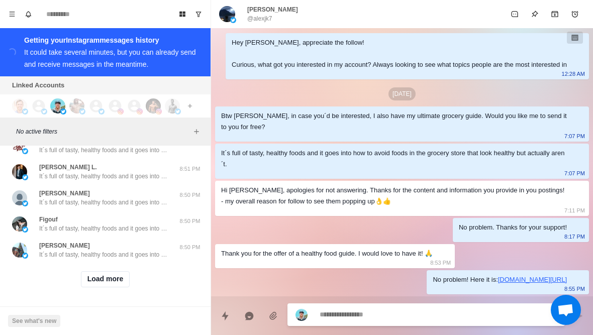
scroll to position [410, 0]
click at [85, 279] on button "Load more" at bounding box center [105, 279] width 49 height 16
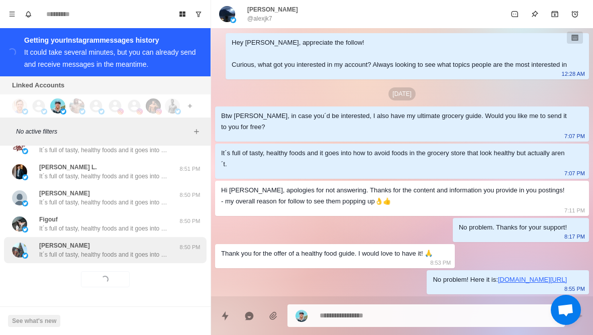
click at [71, 255] on p "It´s full of tasty, healthy foods and it goes into how to avoid foods in the gr…" at bounding box center [104, 254] width 131 height 9
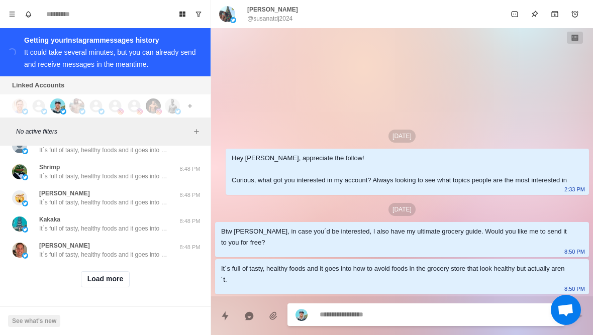
scroll to position [933, 0]
click at [97, 279] on button "Load more" at bounding box center [105, 279] width 49 height 16
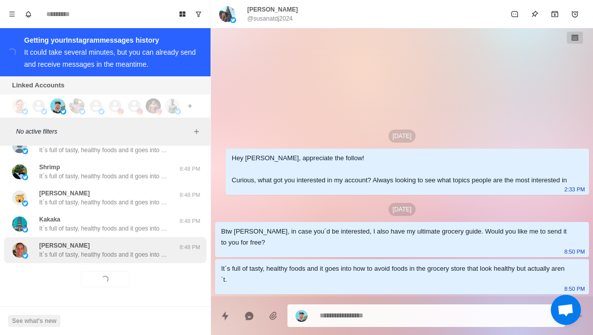
click at [59, 258] on p "It´s full of tasty, healthy foods and it goes into how to avoid foods in the gr…" at bounding box center [104, 254] width 131 height 9
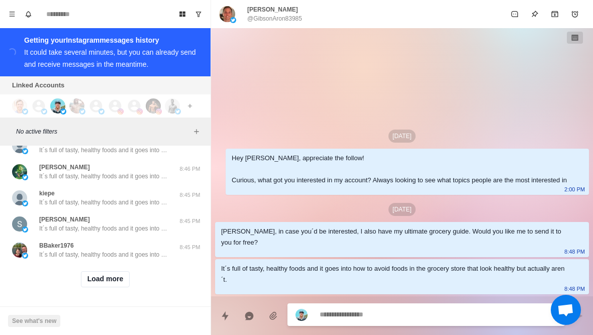
scroll to position [1455, 0]
click at [90, 280] on button "Load more" at bounding box center [105, 279] width 49 height 16
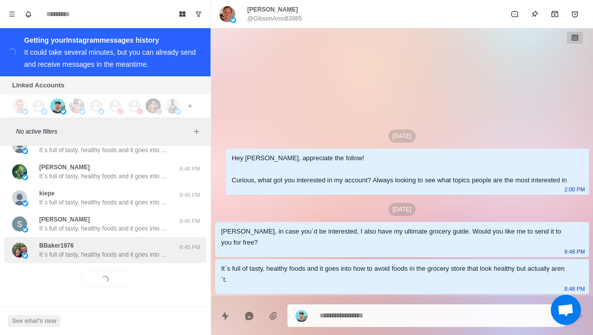
click at [72, 254] on p "It´s full of tasty, healthy foods and it goes into how to avoid foods in the gr…" at bounding box center [104, 254] width 131 height 9
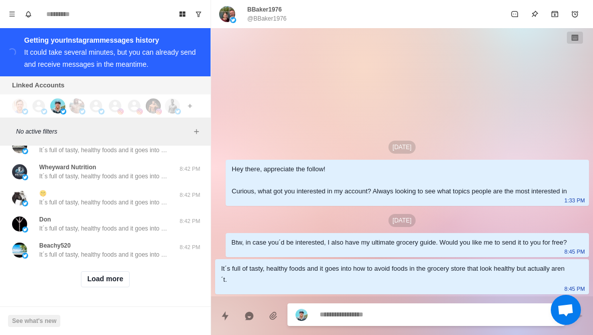
scroll to position [1978, 0]
click at [97, 282] on button "Load more" at bounding box center [105, 279] width 49 height 16
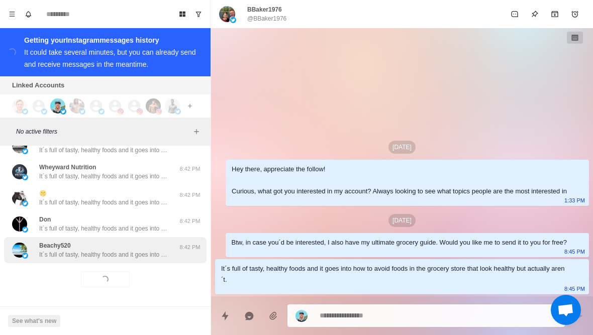
click at [69, 255] on p "It´s full of tasty, healthy foods and it goes into how to avoid foods in the gr…" at bounding box center [104, 254] width 131 height 9
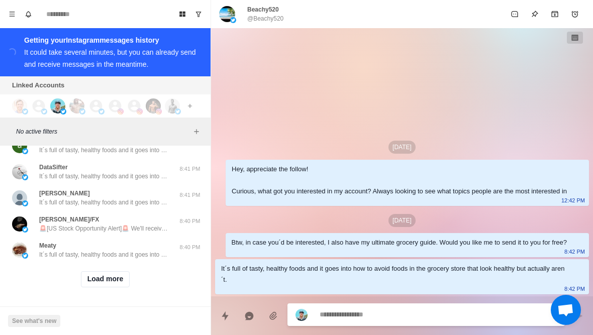
scroll to position [2500, 0]
click at [95, 276] on button "Load more" at bounding box center [105, 279] width 49 height 16
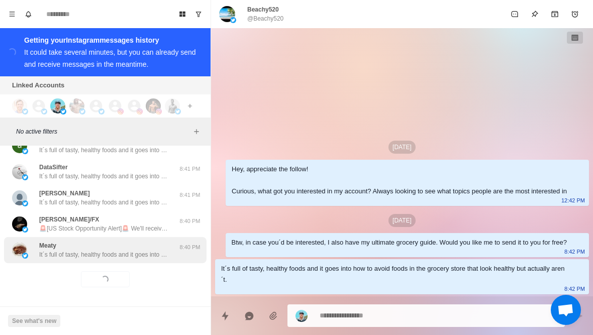
click at [83, 252] on p "It´s full of tasty, healthy foods and it goes into how to avoid foods in the gr…" at bounding box center [104, 254] width 131 height 9
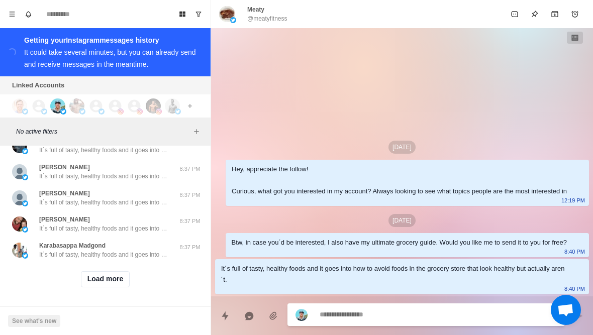
scroll to position [3023, 0]
click at [91, 286] on button "Load more" at bounding box center [105, 279] width 49 height 16
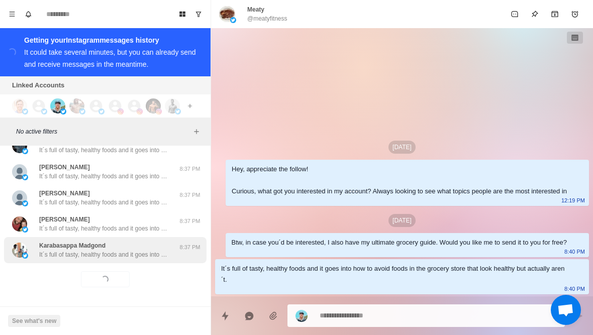
click at [78, 253] on p "It´s full of tasty, healthy foods and it goes into how to avoid foods in the gr…" at bounding box center [104, 254] width 131 height 9
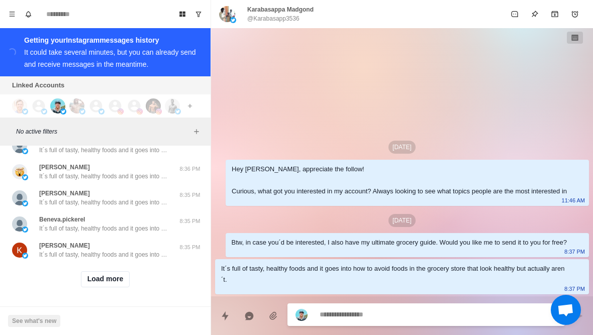
scroll to position [3546, 0]
click at [118, 284] on button "Load more" at bounding box center [105, 279] width 49 height 16
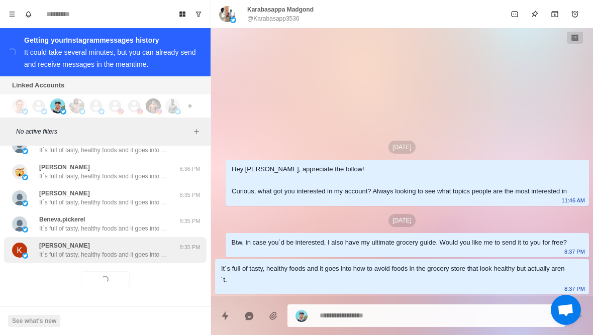
click at [150, 258] on p "It´s full of tasty, healthy foods and it goes into how to avoid foods in the gr…" at bounding box center [104, 254] width 131 height 9
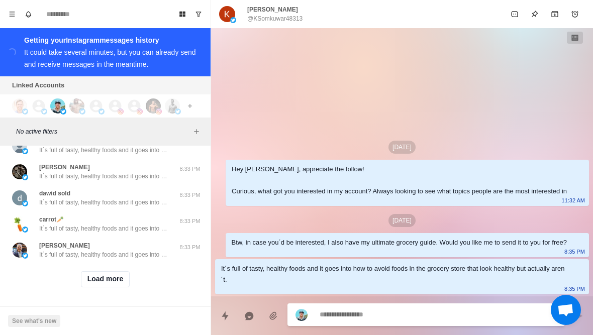
scroll to position [4068, 0]
click at [113, 285] on button "Load more" at bounding box center [105, 279] width 49 height 16
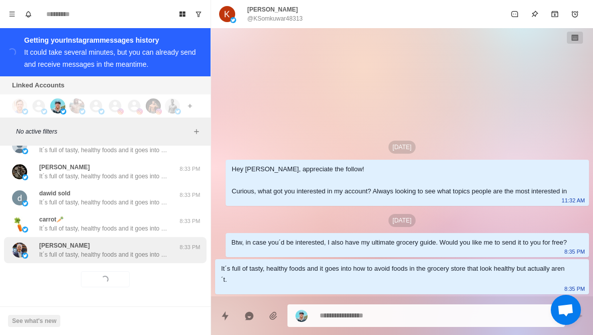
click at [130, 257] on p "It´s full of tasty, healthy foods and it goes into how to avoid foods in the gr…" at bounding box center [104, 254] width 131 height 9
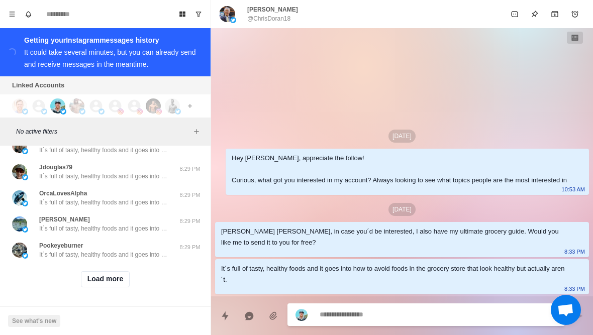
scroll to position [4591, 0]
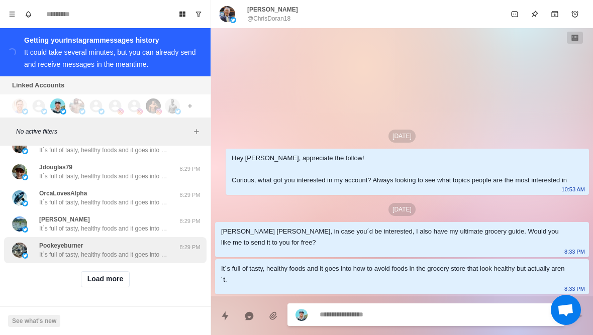
click at [134, 253] on p "It´s full of tasty, healthy foods and it goes into how to avoid foods in the gr…" at bounding box center [104, 254] width 131 height 9
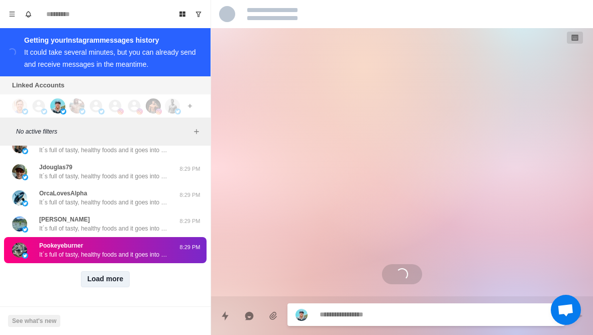
click at [121, 280] on button "Load more" at bounding box center [105, 279] width 49 height 16
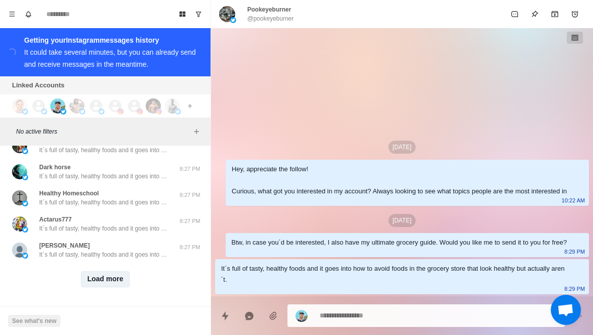
scroll to position [5113, 0]
click at [114, 283] on button "Load more" at bounding box center [105, 279] width 49 height 16
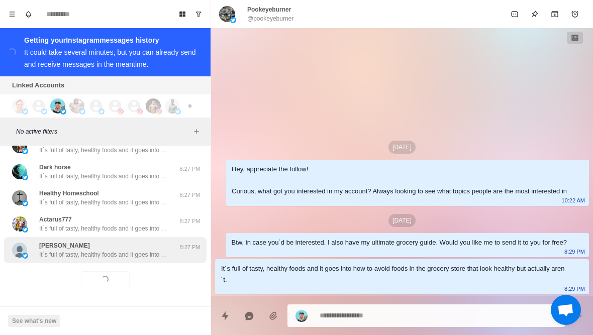
click at [132, 252] on p "It´s full of tasty, healthy foods and it goes into how to avoid foods in the gr…" at bounding box center [104, 254] width 131 height 9
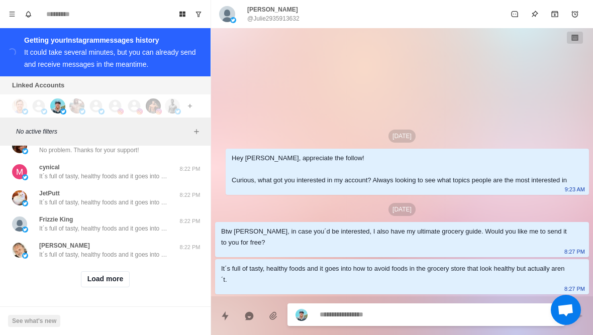
scroll to position [5633, 0]
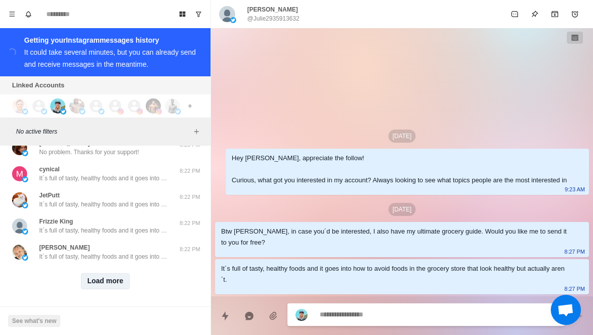
click at [119, 285] on button "Load more" at bounding box center [105, 281] width 49 height 16
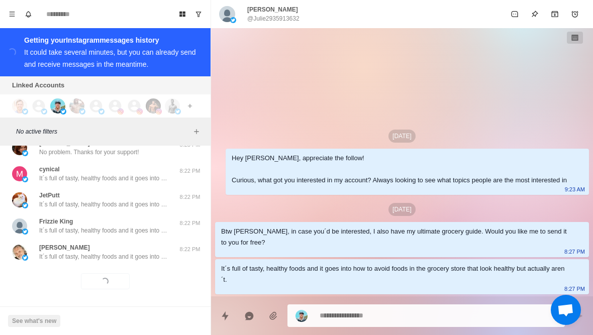
scroll to position [5617, 0]
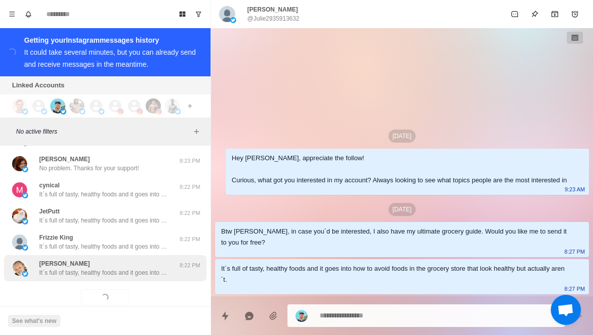
click at [137, 270] on p "It´s full of tasty, healthy foods and it goes into how to avoid foods in the gr…" at bounding box center [104, 272] width 131 height 9
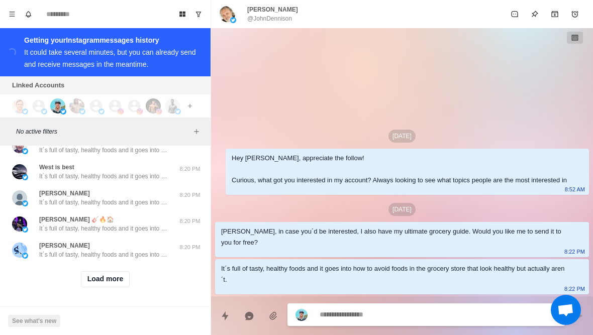
scroll to position [6158, 0]
click at [121, 280] on button "Load more" at bounding box center [105, 279] width 49 height 16
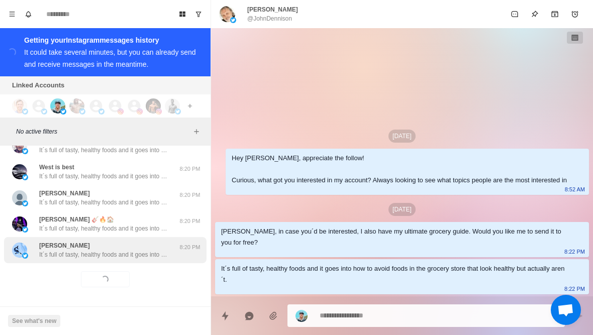
click at [145, 252] on p "It´s full of tasty, healthy foods and it goes into how to avoid foods in the gr…" at bounding box center [104, 254] width 131 height 9
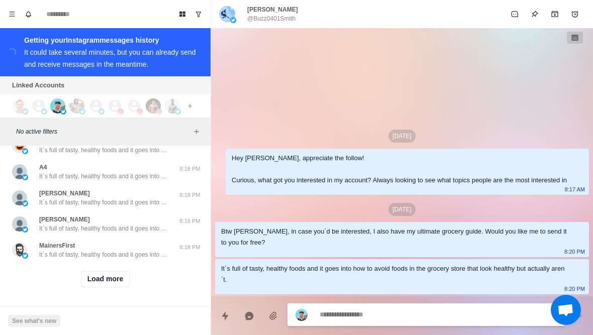
scroll to position [6681, 0]
click at [117, 281] on button "Load more" at bounding box center [105, 279] width 49 height 16
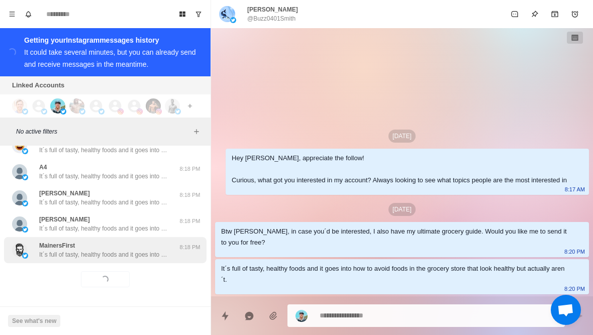
click at [132, 261] on div "MainersFirst It´s full of tasty, healthy foods and it goes into how to avoid fo…" at bounding box center [105, 250] width 203 height 26
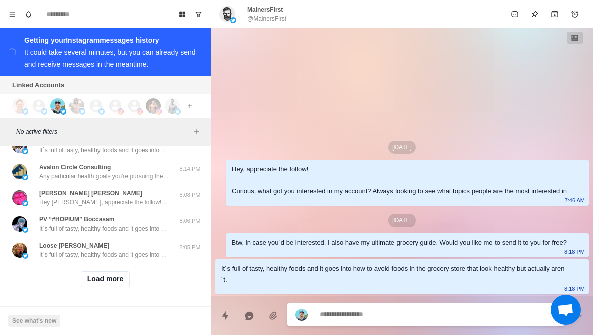
scroll to position [7204, 0]
click at [112, 281] on button "Load more" at bounding box center [105, 279] width 49 height 16
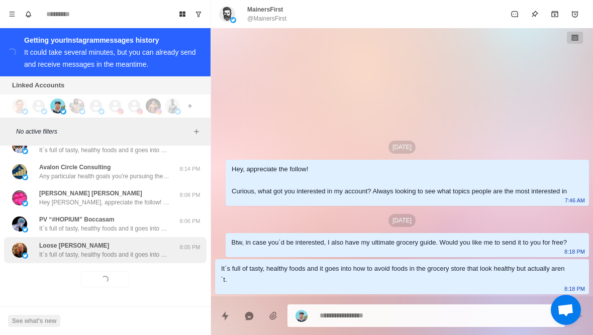
click at [127, 259] on div "Loose [PERSON_NAME] It´s full of tasty, healthy foods and it goes into how to a…" at bounding box center [105, 250] width 203 height 26
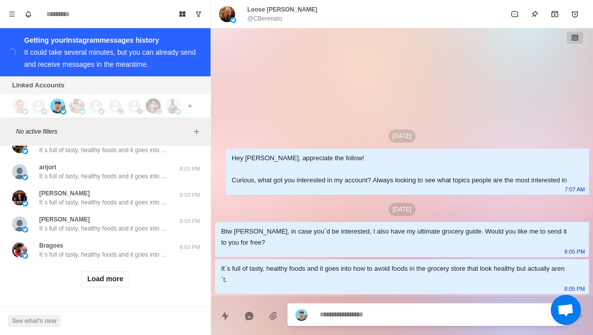
scroll to position [7726, 0]
click at [95, 285] on button "Load more" at bounding box center [105, 279] width 49 height 16
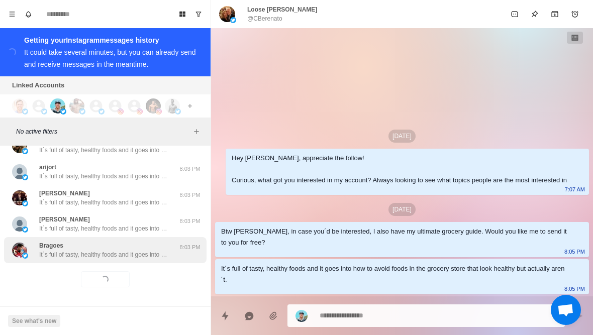
click at [68, 256] on p "It´s full of tasty, healthy foods and it goes into how to avoid foods in the gr…" at bounding box center [104, 254] width 131 height 9
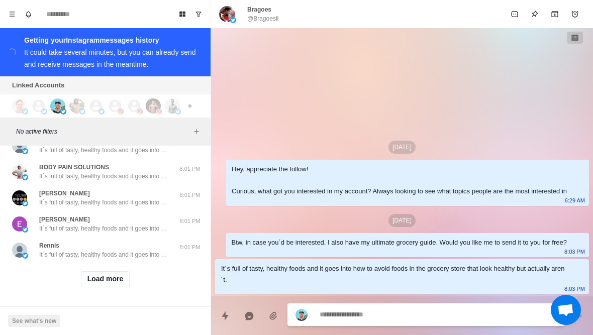
scroll to position [8249, 0]
click at [115, 292] on div "Load more" at bounding box center [105, 279] width 203 height 32
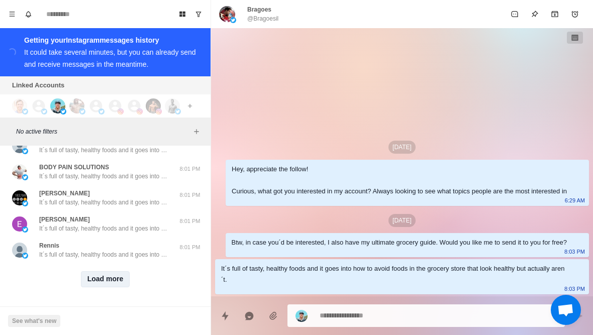
click at [125, 283] on button "Load more" at bounding box center [105, 279] width 49 height 16
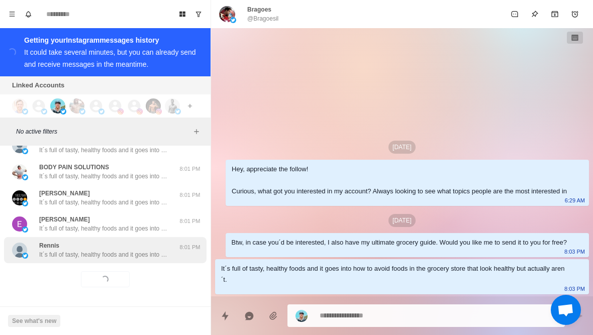
click at [141, 262] on div "Rennis It´s full of tasty, healthy foods and it goes into how to avoid foods in…" at bounding box center [105, 250] width 203 height 26
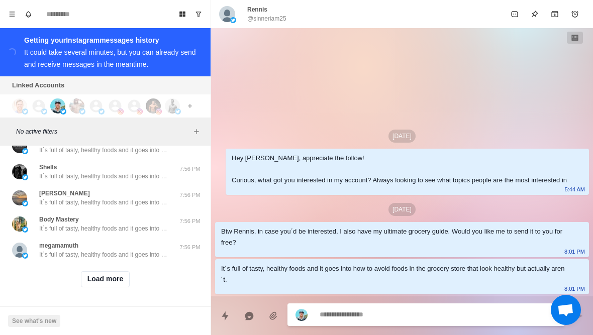
scroll to position [8771, 0]
click at [114, 285] on button "Load more" at bounding box center [105, 279] width 49 height 16
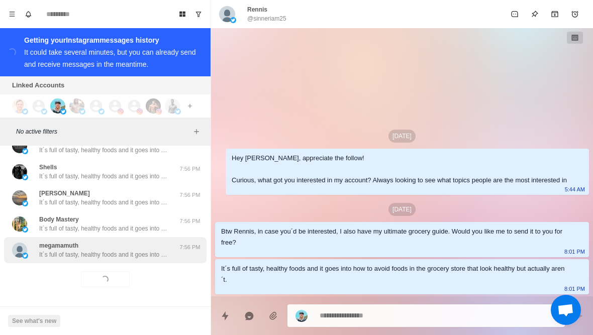
click at [141, 259] on div "megamamuth It´s full of tasty, healthy foods and it goes into how to avoid food…" at bounding box center [105, 250] width 203 height 26
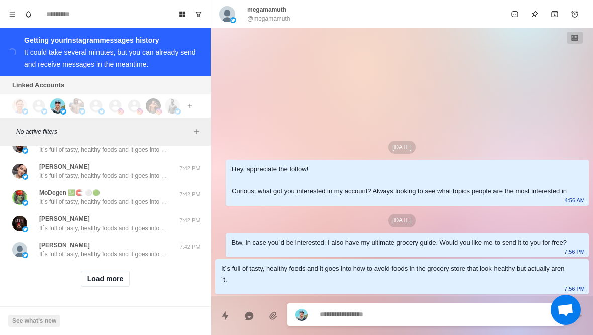
scroll to position [10392, 0]
click at [118, 279] on button "Load more" at bounding box center [105, 279] width 49 height 16
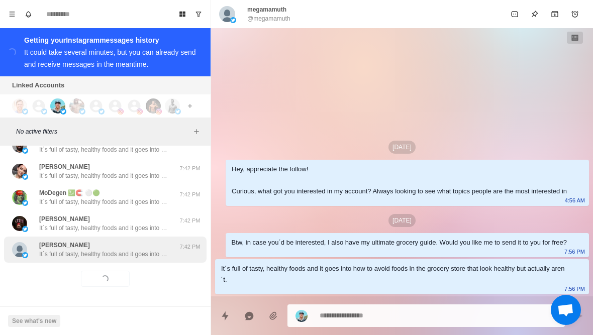
click at [131, 254] on p "It´s full of tasty, healthy foods and it goes into how to avoid foods in the gr…" at bounding box center [104, 254] width 131 height 9
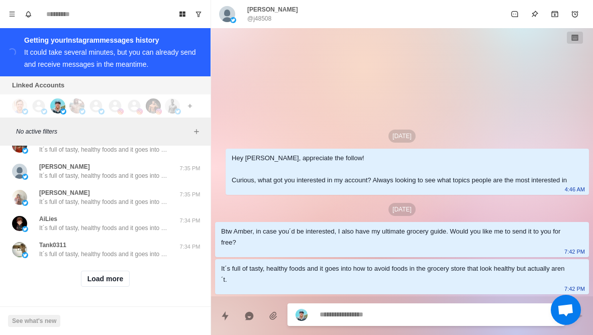
scroll to position [10915, 0]
click at [123, 280] on button "Load more" at bounding box center [105, 279] width 49 height 16
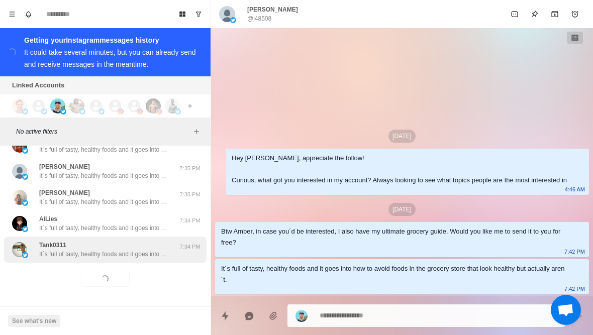
click at [141, 255] on p "It´s full of tasty, healthy foods and it goes into how to avoid foods in the gr…" at bounding box center [104, 254] width 131 height 9
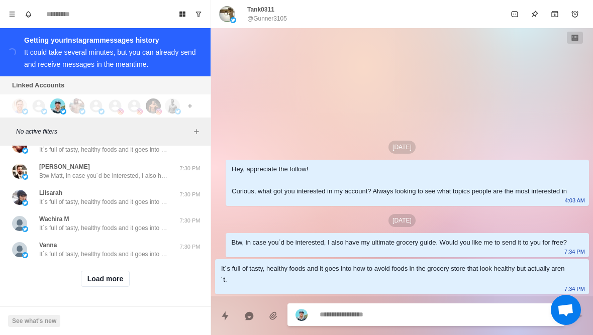
scroll to position [11438, 0]
click at [118, 283] on button "Load more" at bounding box center [105, 279] width 49 height 16
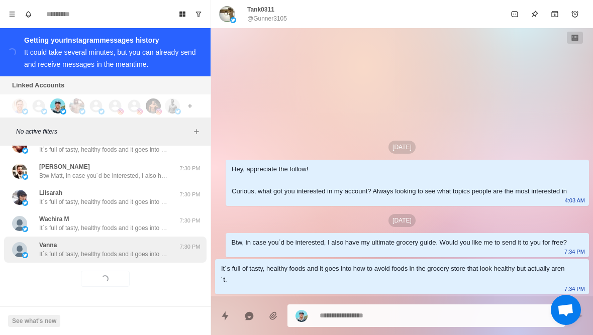
click at [127, 258] on p "It´s full of tasty, healthy foods and it goes into how to avoid foods in the gr…" at bounding box center [104, 254] width 131 height 9
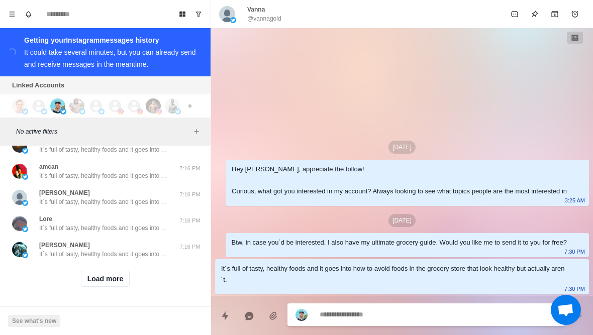
scroll to position [11960, 0]
click at [121, 276] on button "Load more" at bounding box center [105, 279] width 49 height 16
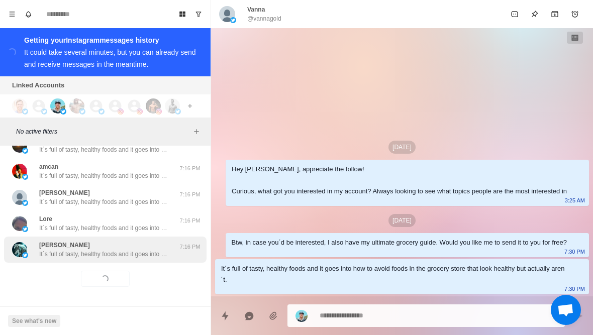
click at [132, 258] on p "It´s full of tasty, healthy foods and it goes into how to avoid foods in the gr…" at bounding box center [104, 254] width 131 height 9
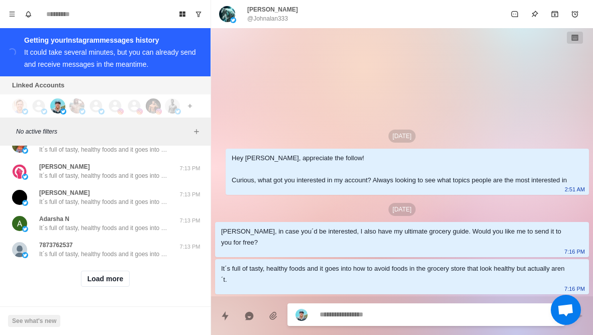
scroll to position [12483, 0]
click at [118, 281] on button "Load more" at bounding box center [105, 279] width 49 height 16
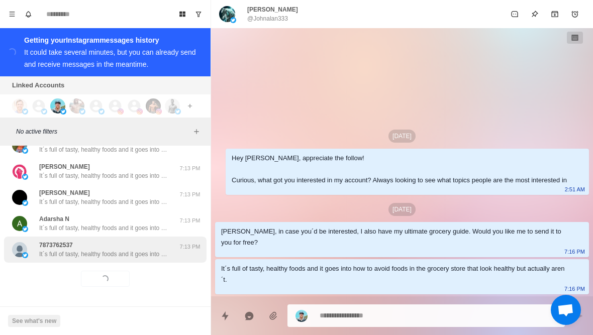
click at [134, 257] on p "It´s full of tasty, healthy foods and it goes into how to avoid foods in the gr…" at bounding box center [104, 254] width 131 height 9
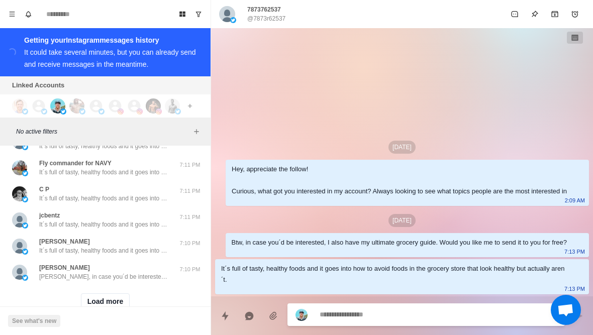
scroll to position [13003, 0]
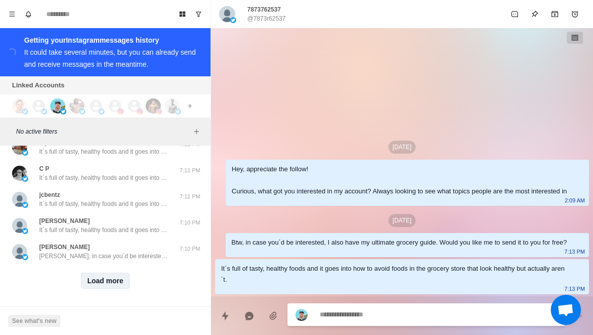
click at [113, 288] on button "Load more" at bounding box center [105, 281] width 49 height 16
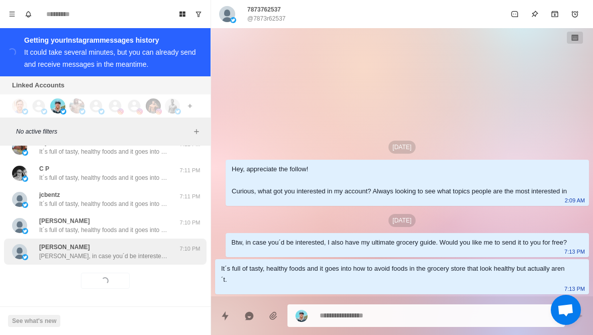
click at [127, 258] on p "[PERSON_NAME], in case you´d be interested, I also have my ultimate grocery gui…" at bounding box center [104, 256] width 131 height 9
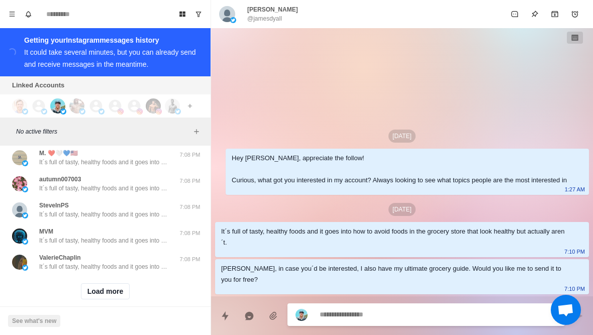
scroll to position [13518, 0]
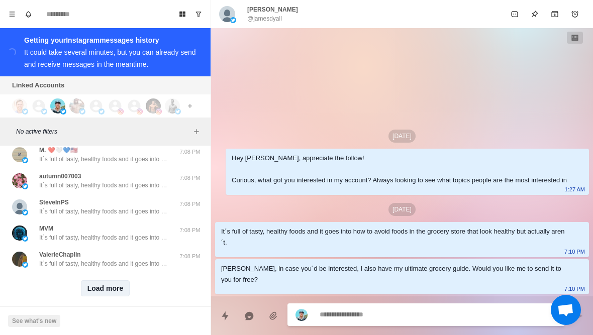
click at [119, 294] on button "Load more" at bounding box center [105, 288] width 49 height 16
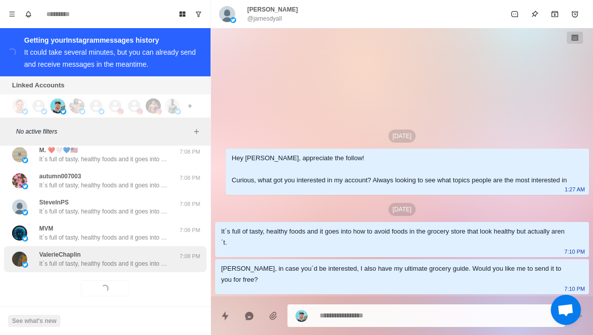
click at [141, 271] on div "ValerieChaplin It´s full of tasty, healthy foods and it goes into how to avoid …" at bounding box center [105, 259] width 203 height 26
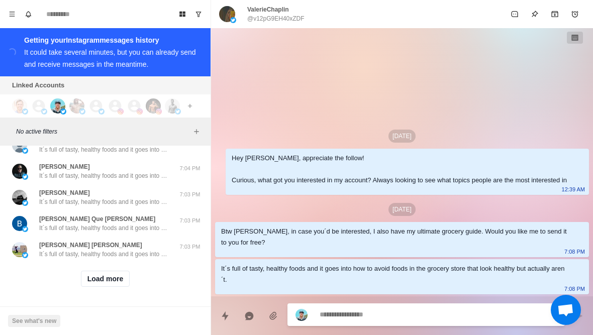
scroll to position [14051, 0]
click at [127, 281] on button "Load more" at bounding box center [105, 279] width 49 height 16
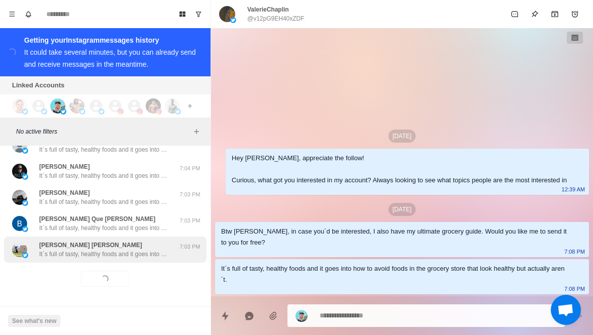
click at [141, 258] on p "It´s full of tasty, healthy foods and it goes into how to avoid foods in the gr…" at bounding box center [104, 254] width 131 height 9
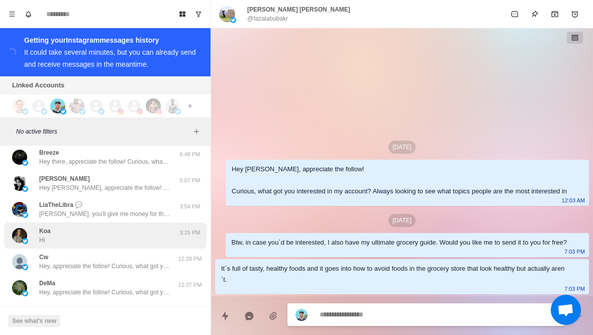
click at [143, 244] on div "Koa Hi" at bounding box center [94, 236] width 165 height 18
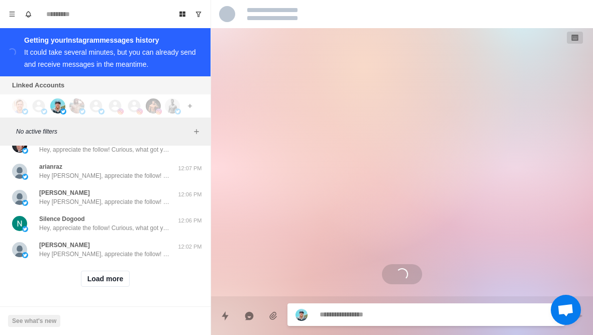
scroll to position [14573, 0]
click at [112, 284] on button "Load more" at bounding box center [105, 279] width 49 height 16
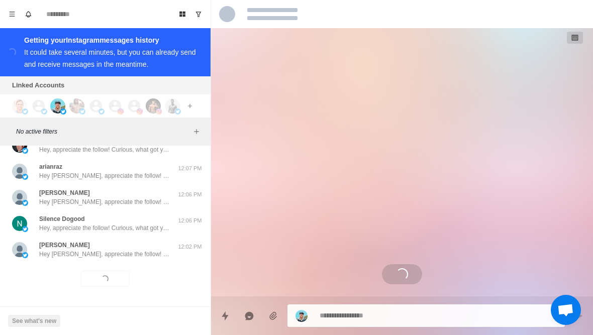
scroll to position [130, 0]
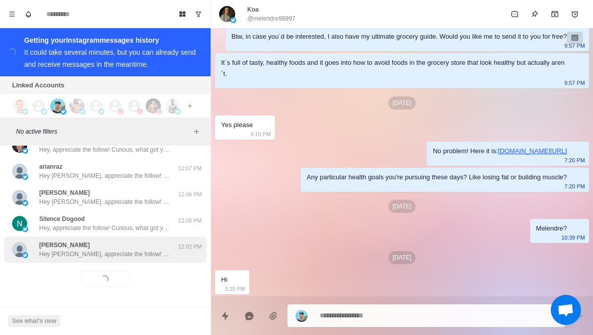
click at [143, 255] on p "Hey [PERSON_NAME], appreciate the follow! Curious, what got you interested in m…" at bounding box center [104, 254] width 131 height 9
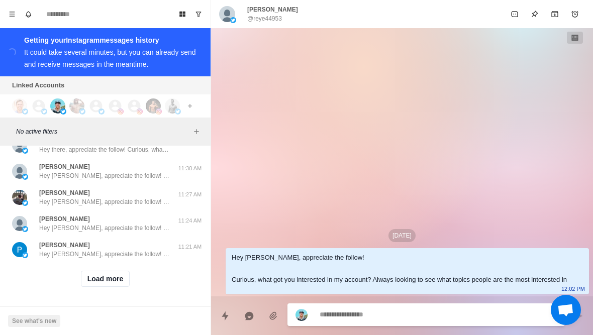
scroll to position [15096, 0]
click at [115, 285] on button "Load more" at bounding box center [105, 279] width 49 height 16
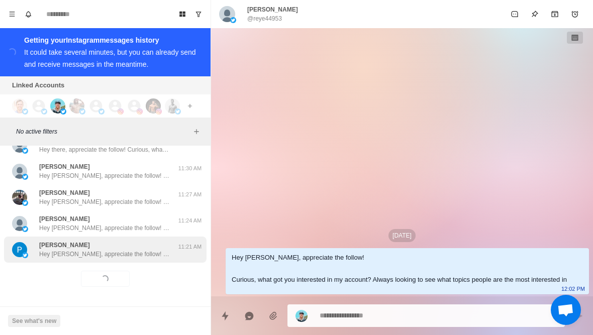
click at [141, 255] on p "Hey [PERSON_NAME], appreciate the follow! Curious, what got you interested in m…" at bounding box center [104, 254] width 131 height 9
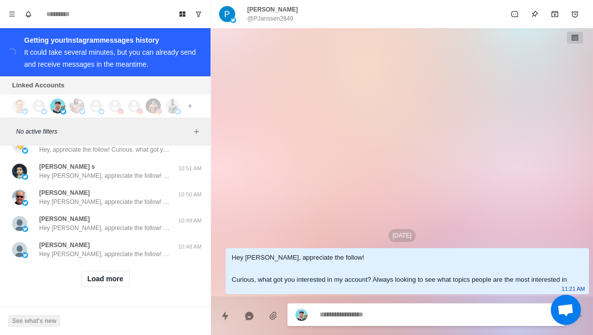
scroll to position [15618, 0]
click at [111, 285] on button "Load more" at bounding box center [105, 279] width 49 height 16
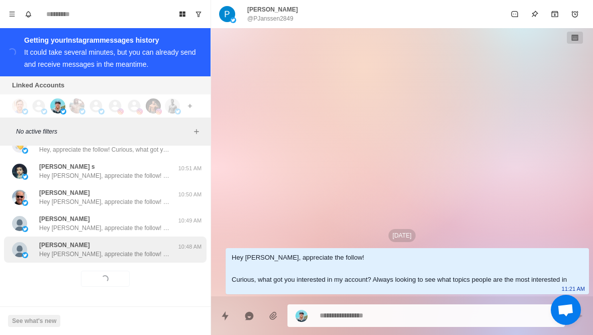
click at [151, 253] on p "Hey [PERSON_NAME], appreciate the follow! Curious, what got you interested in m…" at bounding box center [104, 254] width 131 height 9
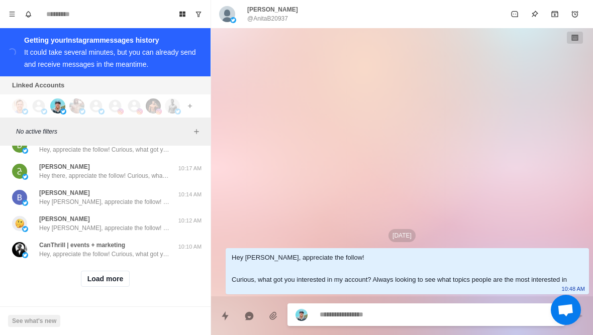
scroll to position [16141, 0]
click at [103, 286] on button "Load more" at bounding box center [105, 279] width 49 height 16
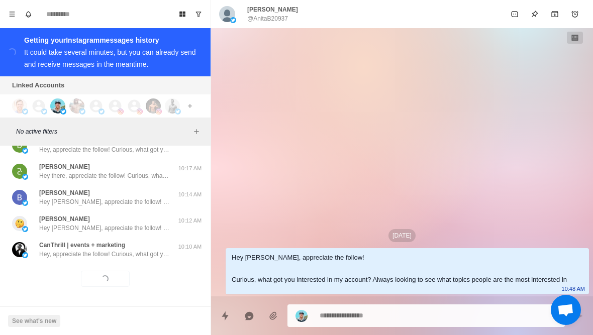
click at [123, 268] on div "Loading... Load more" at bounding box center [105, 279] width 203 height 32
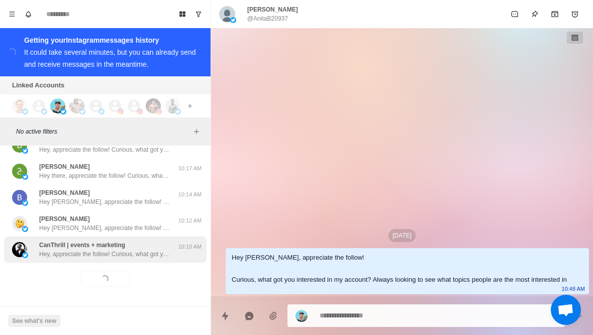
click at [123, 256] on p "Hey, appreciate the follow! Curious, what got you interested in my account? Alw…" at bounding box center [104, 254] width 131 height 9
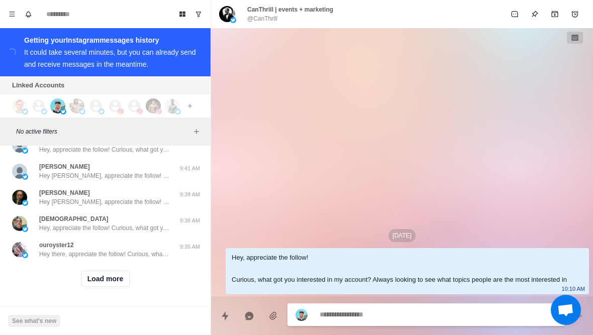
scroll to position [16664, 0]
click at [110, 286] on button "Load more" at bounding box center [105, 279] width 49 height 16
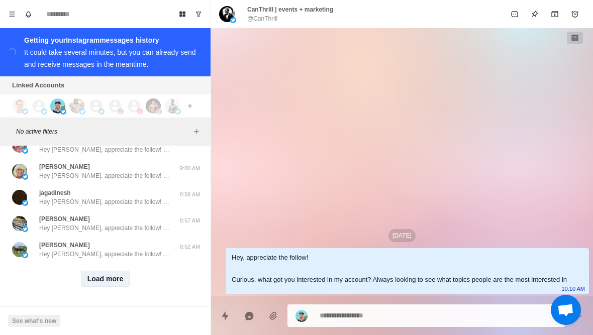
scroll to position [17186, 0]
click at [111, 282] on button "Load more" at bounding box center [105, 279] width 49 height 16
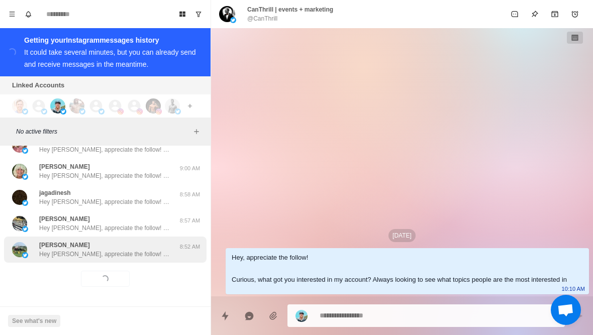
click at [123, 261] on div "[PERSON_NAME] Hey [PERSON_NAME], appreciate the follow! Curious, what got you i…" at bounding box center [105, 250] width 203 height 26
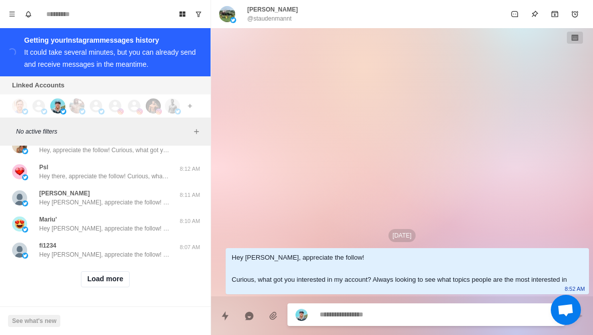
scroll to position [17710, 0]
click at [119, 281] on button "Load more" at bounding box center [105, 279] width 49 height 16
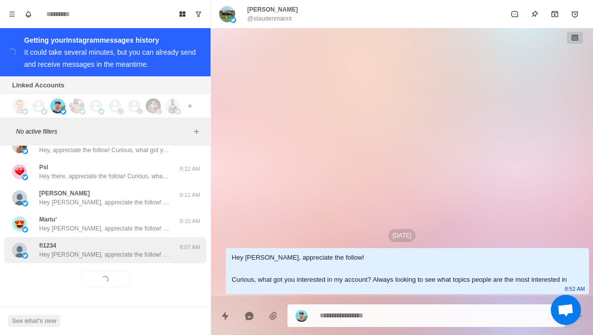
click at [140, 259] on div "fi1234 Hey [PERSON_NAME], appreciate the follow! Curious, what got you interest…" at bounding box center [105, 250] width 203 height 26
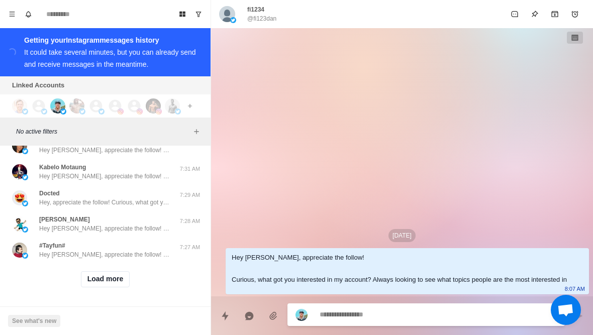
scroll to position [18232, 0]
click at [109, 286] on button "Load more" at bounding box center [105, 279] width 49 height 16
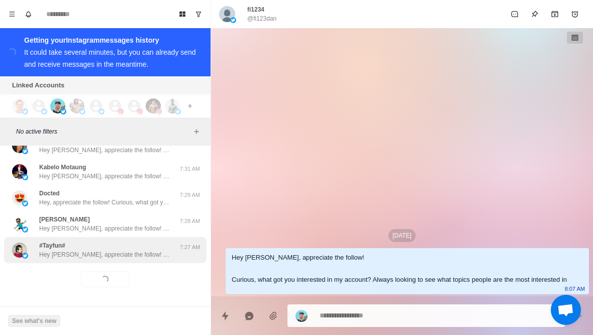
click at [135, 253] on p "Hey [PERSON_NAME], appreciate the follow! Curious, what got you interested in m…" at bounding box center [104, 254] width 131 height 9
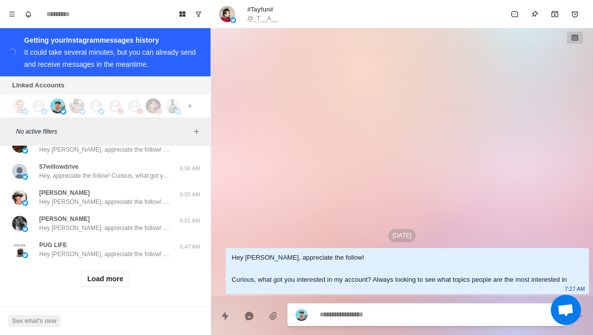
scroll to position [18756, 0]
click at [107, 277] on button "Load more" at bounding box center [105, 279] width 49 height 16
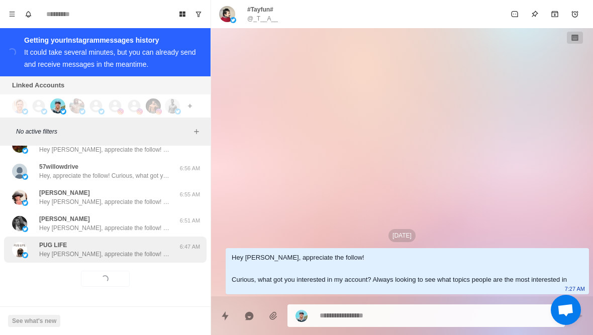
click at [131, 243] on div "PUG LIFE Hey [PERSON_NAME], appreciate the follow! Curious, what got you intere…" at bounding box center [104, 250] width 131 height 18
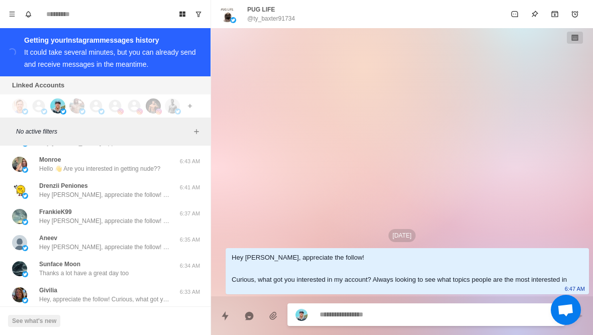
scroll to position [19001, 0]
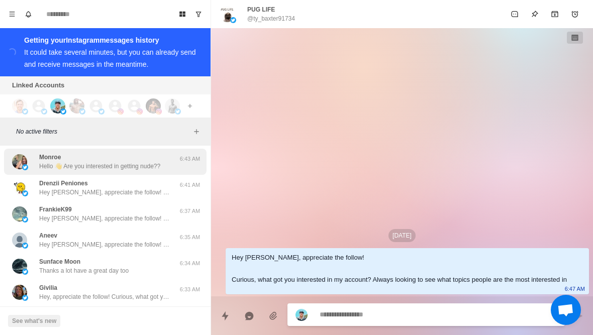
click at [160, 166] on p "Hello 👋 Are you interested in getting nude??" at bounding box center [99, 166] width 121 height 9
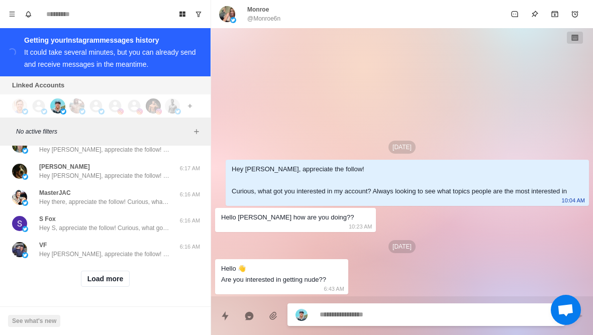
scroll to position [19278, 0]
click at [115, 283] on button "Load more" at bounding box center [105, 279] width 49 height 16
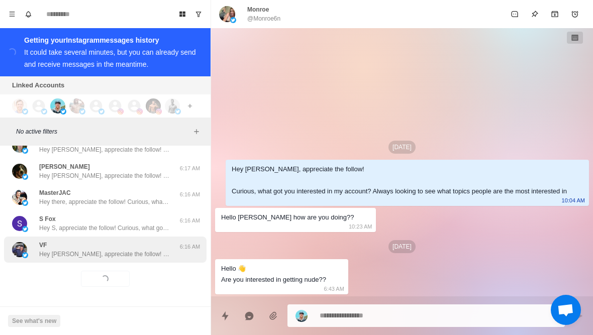
click at [127, 257] on p "Hey [PERSON_NAME], appreciate the follow! Curious, what got you interested in m…" at bounding box center [104, 254] width 131 height 9
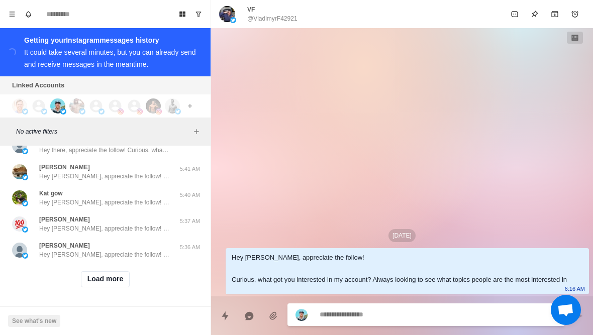
scroll to position [19802, 0]
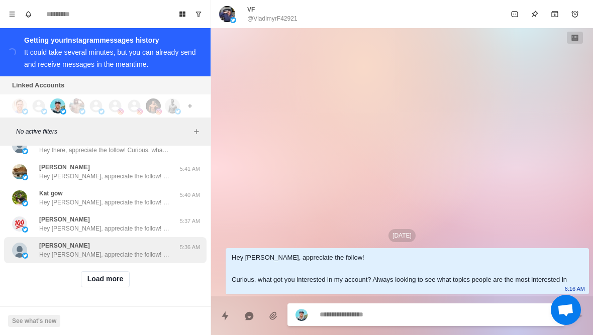
click at [144, 252] on p "Hey [PERSON_NAME], appreciate the follow! Curious, what got you interested in m…" at bounding box center [104, 254] width 131 height 9
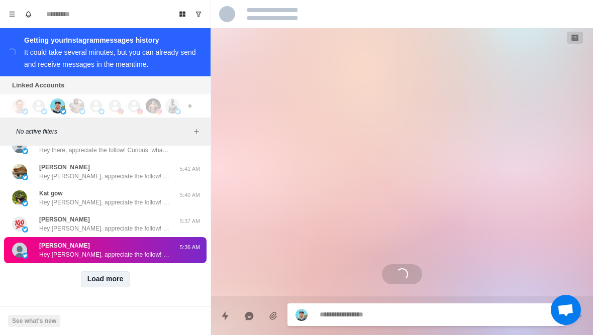
click at [122, 276] on button "Load more" at bounding box center [105, 279] width 49 height 16
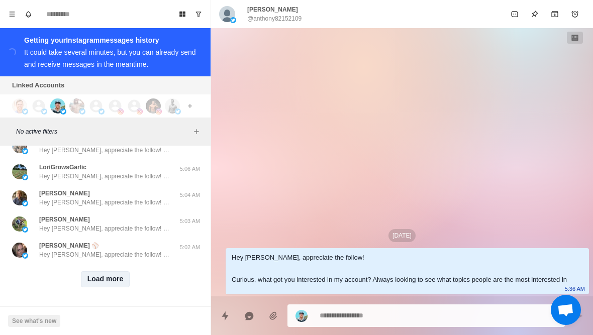
scroll to position [20325, 0]
click at [115, 284] on button "Load more" at bounding box center [105, 279] width 49 height 16
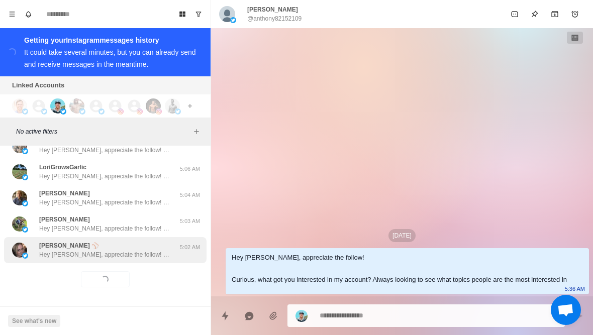
click at [149, 254] on p "Hey [PERSON_NAME], appreciate the follow! Curious, what got you interested in m…" at bounding box center [104, 254] width 131 height 9
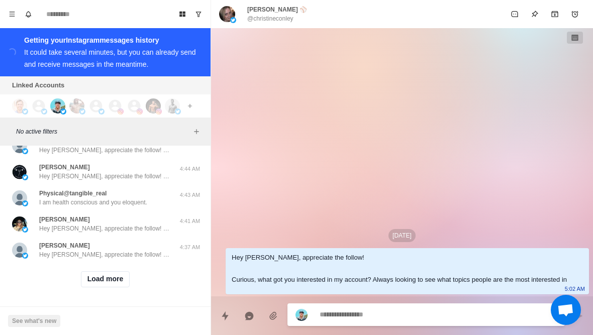
scroll to position [20847, 0]
click at [100, 280] on button "Load more" at bounding box center [105, 279] width 49 height 16
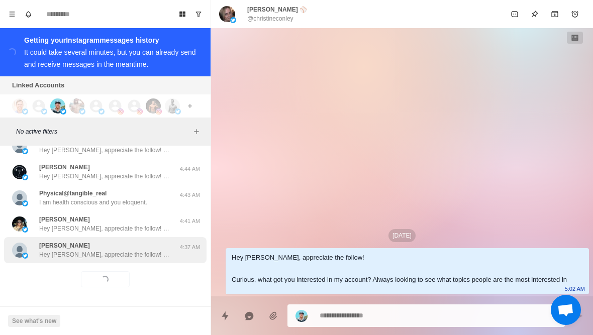
click at [62, 254] on p "Hey [PERSON_NAME], appreciate the follow! Curious, what got you interested in m…" at bounding box center [104, 254] width 131 height 9
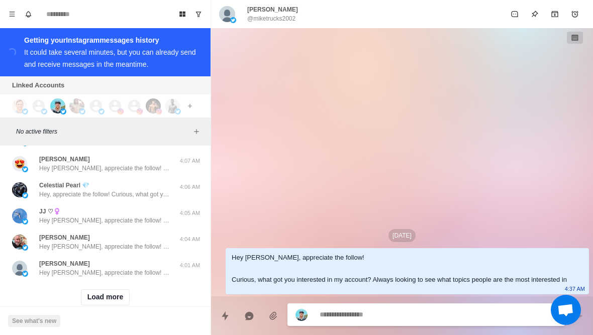
scroll to position [21353, 0]
click at [103, 304] on button "Load more" at bounding box center [105, 296] width 49 height 16
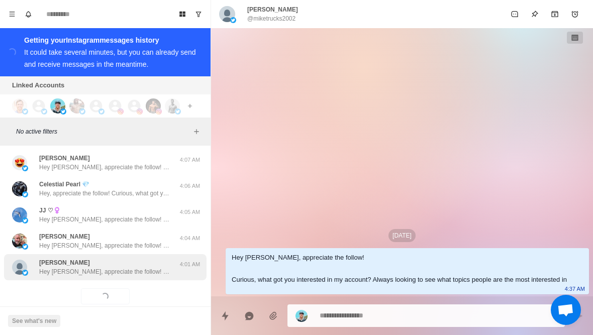
click at [135, 276] on div "[PERSON_NAME] [PERSON_NAME], appreciate the follow! Curious, what got you inter…" at bounding box center [105, 267] width 203 height 26
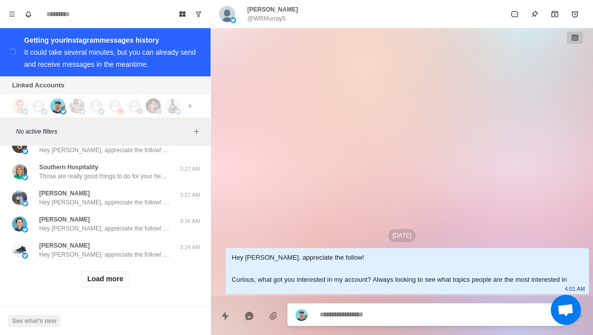
scroll to position [21892, 0]
click at [118, 277] on button "Load more" at bounding box center [105, 279] width 49 height 16
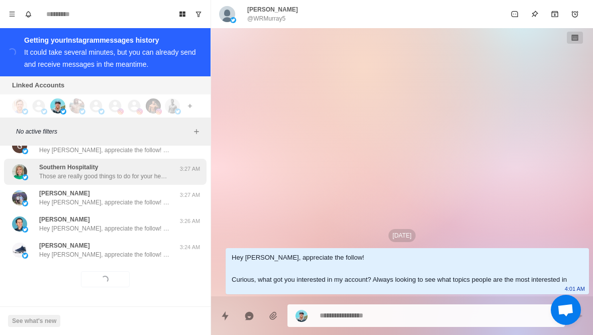
click at [171, 165] on div "Southern Hospitality Those are really good things to do for your health. Glad y…" at bounding box center [94, 172] width 165 height 18
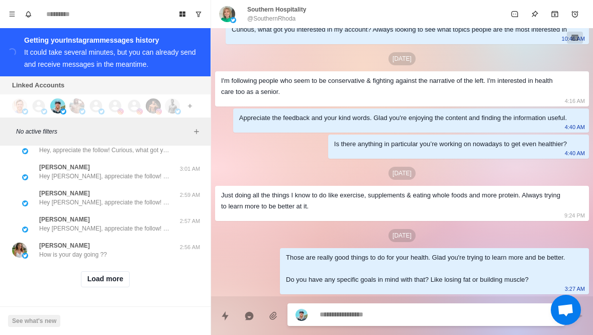
scroll to position [22415, 0]
click at [114, 282] on button "Load more" at bounding box center [105, 279] width 49 height 16
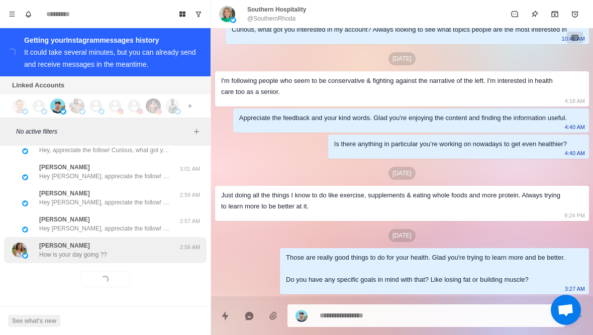
click at [140, 256] on div "[PERSON_NAME] How is your day going ??" at bounding box center [94, 250] width 165 height 18
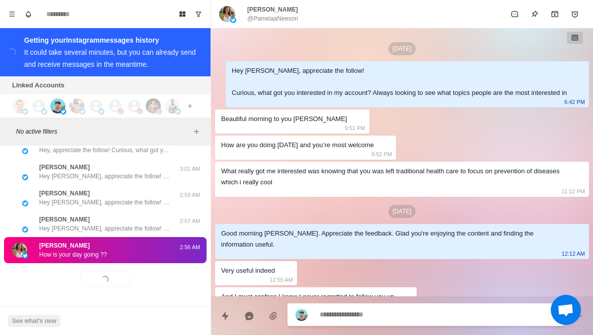
scroll to position [80, 0]
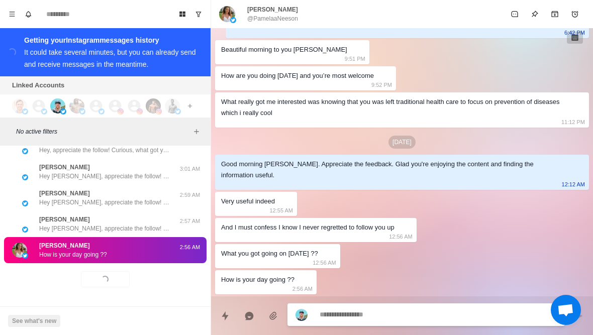
click at [579, 38] on button "button" at bounding box center [575, 38] width 16 height 12
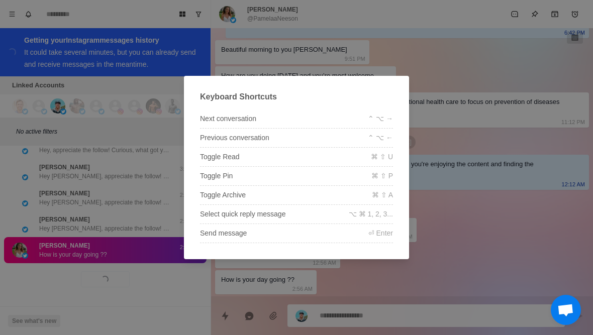
click at [575, 44] on div "Keyboard Shortcuts Next conversation ⌃ ⌥ → Previous conversation ⌃ ⌥ ← Toggle R…" at bounding box center [296, 167] width 593 height 335
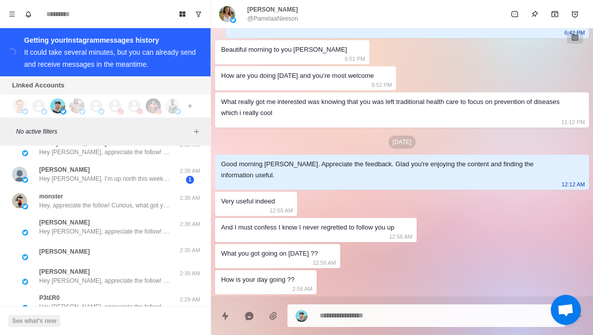
scroll to position [22727, 0]
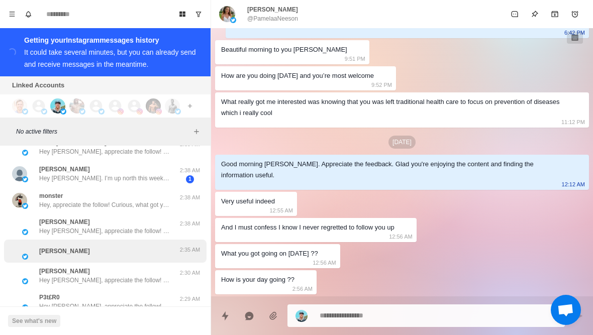
click at [149, 260] on div "Marc Karmit 2:35 AM" at bounding box center [105, 251] width 203 height 23
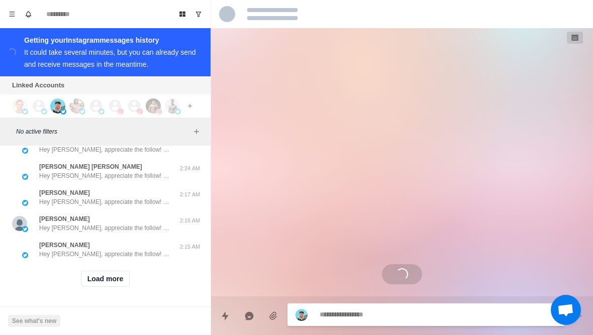
scroll to position [22936, 0]
click at [118, 285] on button "Load more" at bounding box center [105, 279] width 49 height 16
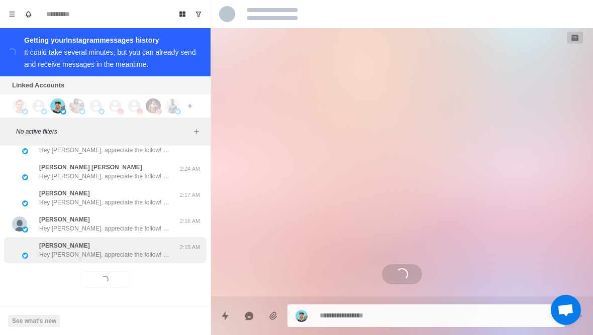
click at [133, 261] on div "Susan K Hey Susan, appreciate the follow! Curious, what got you interested in m…" at bounding box center [105, 250] width 203 height 26
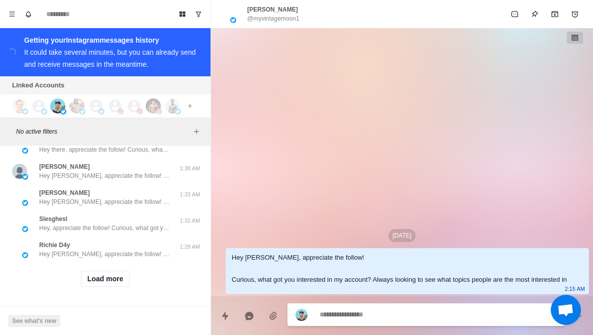
scroll to position [23458, 0]
click at [121, 280] on button "Load more" at bounding box center [105, 279] width 49 height 16
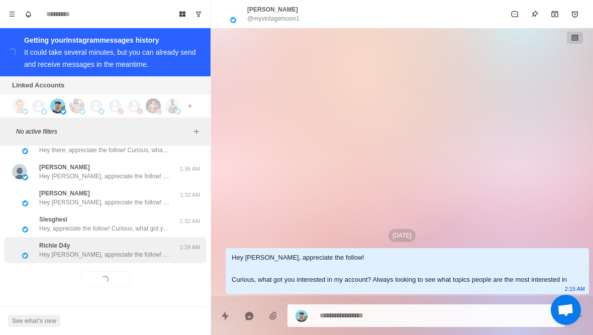
click at [152, 249] on div "Richie D4y Hey Richie, appreciate the follow! Curious, what got you interested …" at bounding box center [104, 250] width 131 height 18
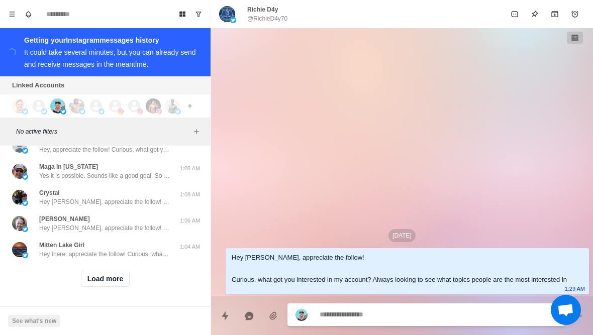
scroll to position [23981, 0]
click at [93, 279] on button "Load more" at bounding box center [105, 279] width 49 height 16
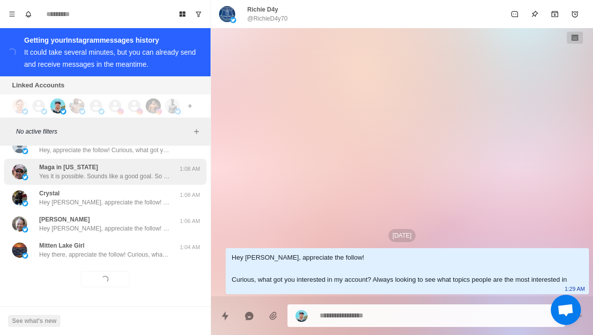
click at [44, 174] on p "Yes it is possible. Sounds like a good goal. So what are you doing currently to…" at bounding box center [104, 176] width 131 height 9
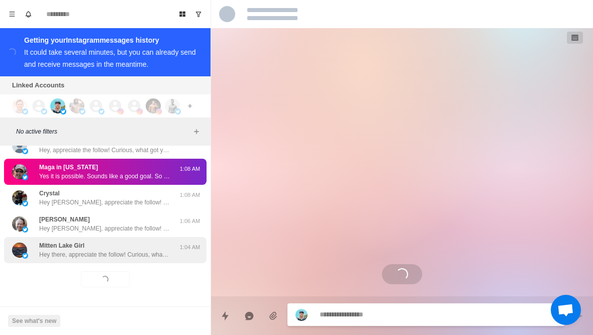
click at [56, 251] on p "Hey there, appreciate the follow! Curious, what got you interested in my accoun…" at bounding box center [104, 254] width 131 height 9
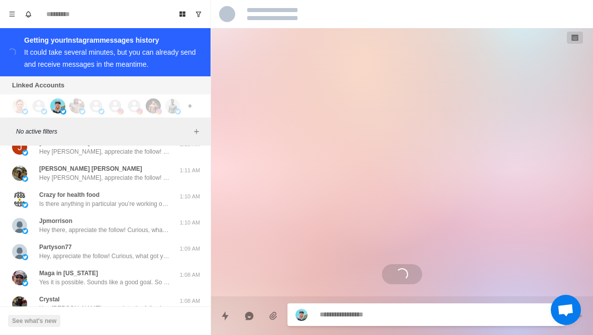
scroll to position [23874, 0]
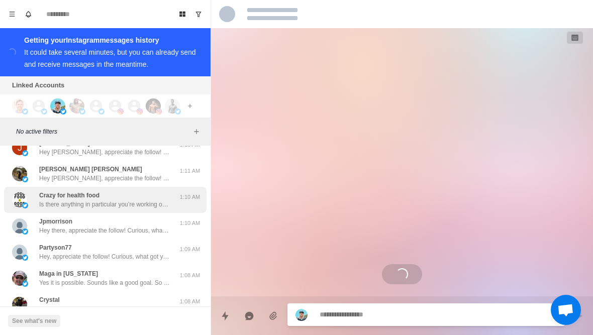
click at [45, 203] on p "Is there anything in particular you’re working on nowadays to get even healthie…" at bounding box center [104, 204] width 131 height 9
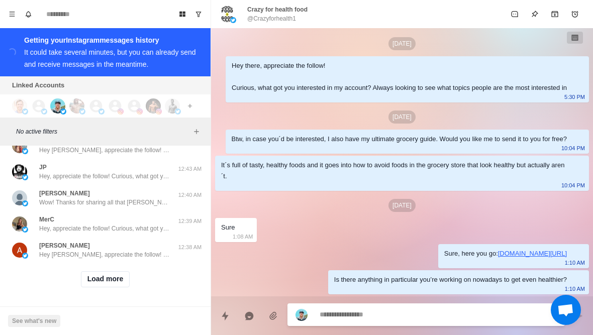
scroll to position [24504, 0]
click at [104, 279] on button "Load more" at bounding box center [105, 280] width 49 height 16
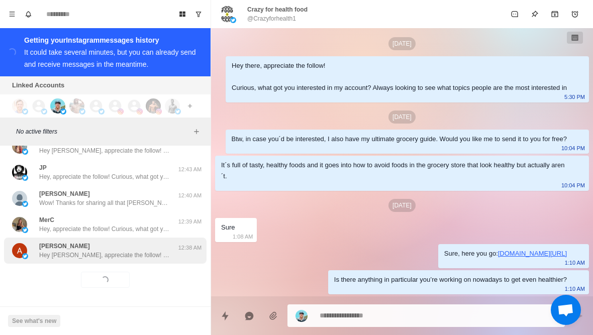
click at [82, 254] on p "Hey Alicia, appreciate the follow! Curious, what got you interested in my accou…" at bounding box center [104, 255] width 131 height 9
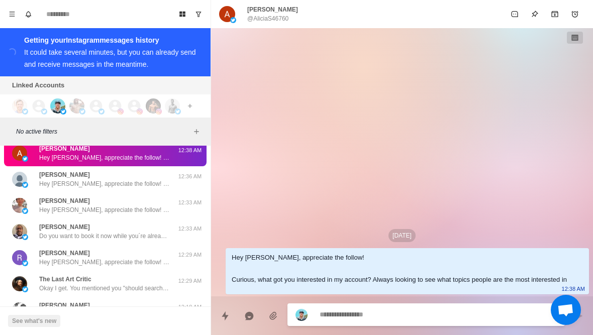
scroll to position [24628, 0]
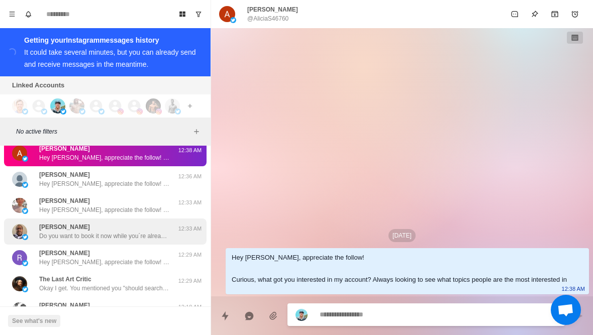
click at [43, 229] on p "Anthony E Gracey" at bounding box center [64, 227] width 51 height 9
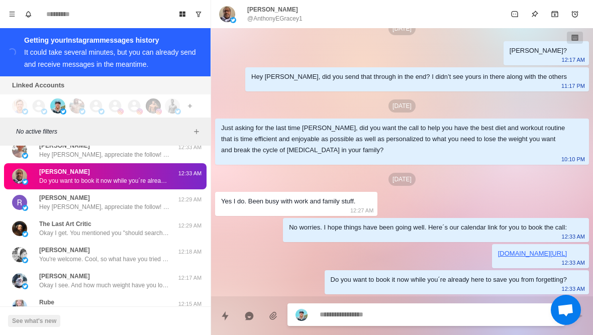
scroll to position [1150, 0]
click at [483, 314] on textarea at bounding box center [438, 315] width 237 height 15
type textarea "*"
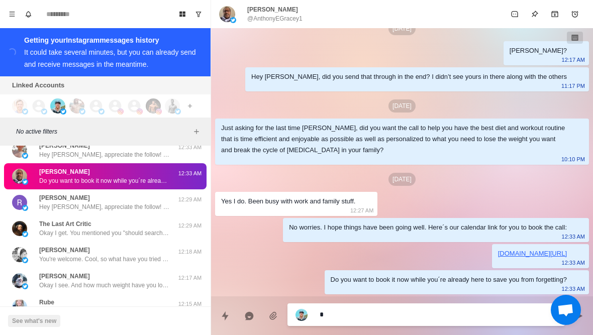
type textarea "**"
type textarea "*"
type textarea "***"
type textarea "*"
type textarea "****"
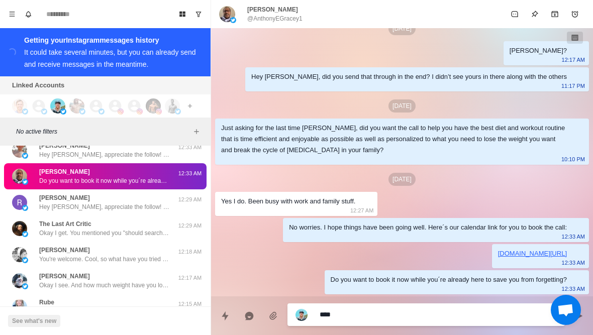
type textarea "*"
type textarea "*****"
type textarea "*"
type textarea "******"
type textarea "*"
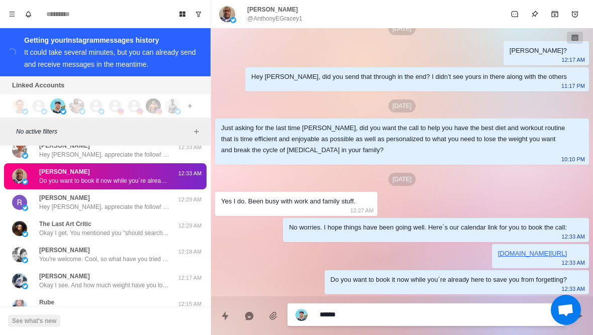
type textarea "*****"
type textarea "*"
type textarea "****"
type textarea "*"
type textarea "*****"
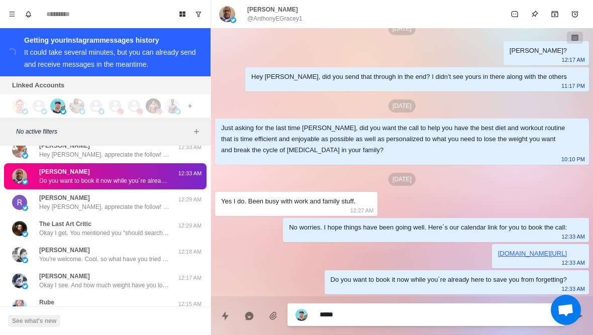
type textarea "*"
type textarea "******"
type textarea "*"
type textarea "*******"
type textarea "*"
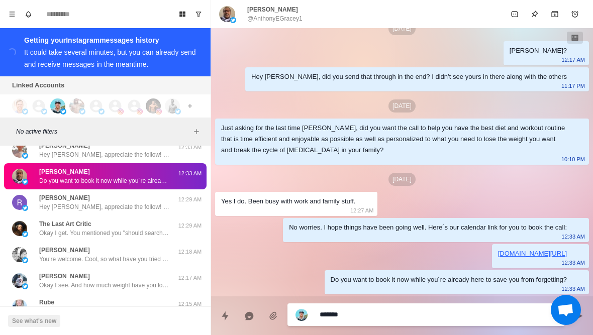
type textarea "********"
type textarea "*"
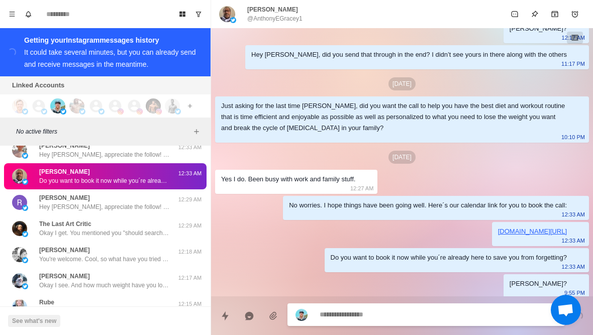
scroll to position [1176, 0]
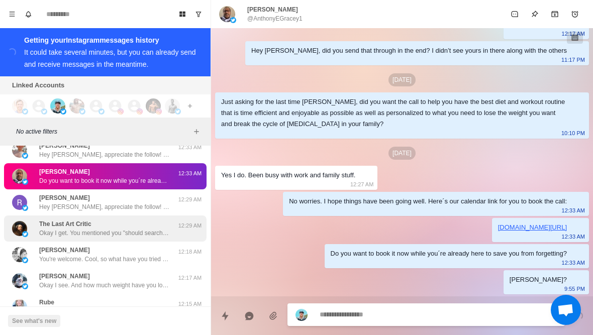
click at [39, 231] on div "The Last Art Critic Okay I get. You mentioned you "should search" for alternati…" at bounding box center [94, 229] width 165 height 18
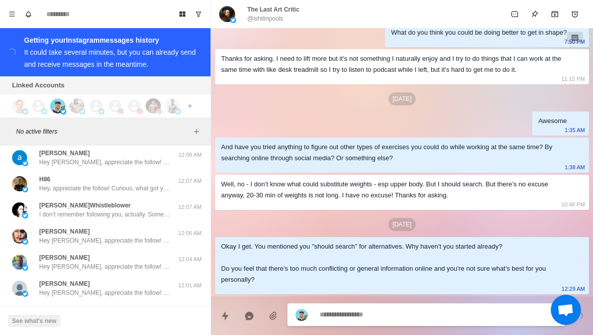
scroll to position [24911, 0]
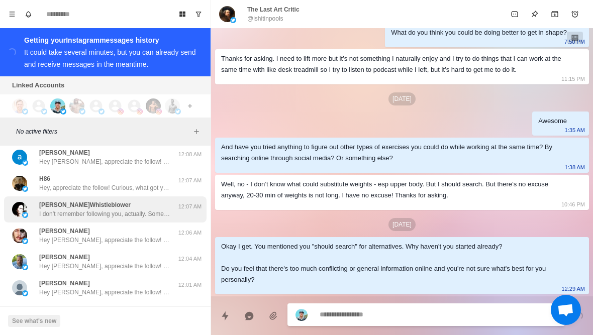
click at [25, 213] on img at bounding box center [25, 215] width 6 height 6
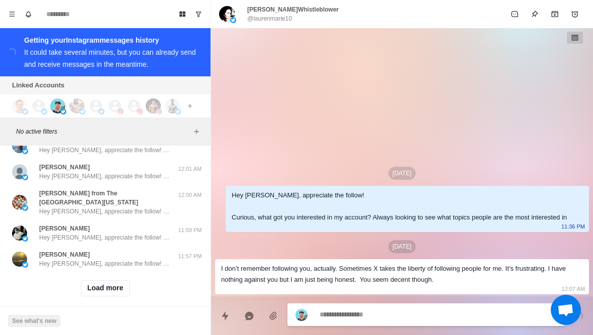
scroll to position [25027, 0]
click at [101, 282] on button "Load more" at bounding box center [105, 289] width 49 height 16
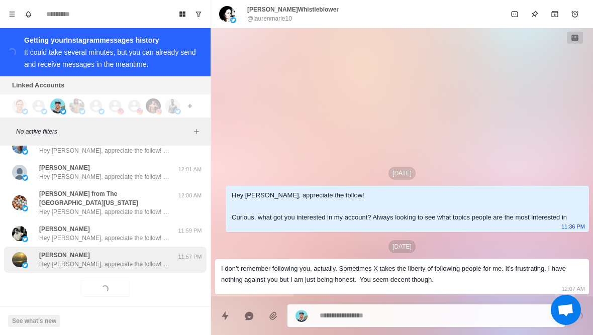
click at [62, 260] on p "Hey Vicki, appreciate the follow! Curious, what got you interested in my accoun…" at bounding box center [104, 264] width 131 height 9
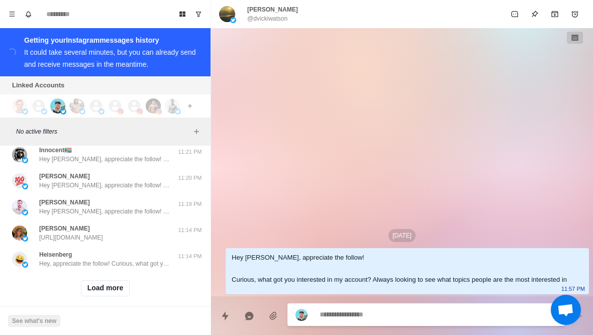
scroll to position [25550, 0]
click at [89, 281] on button "Load more" at bounding box center [105, 289] width 49 height 16
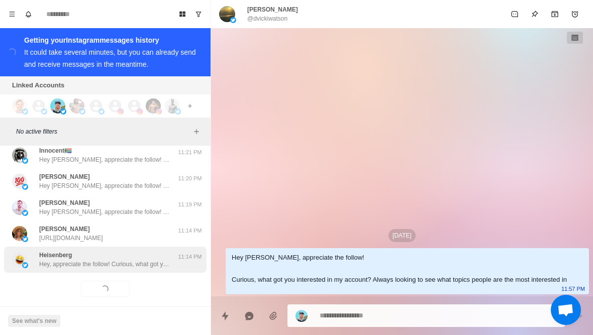
click at [75, 259] on div "Heisenberg Hey, appreciate the follow! Curious, what got you interested in my a…" at bounding box center [105, 260] width 203 height 26
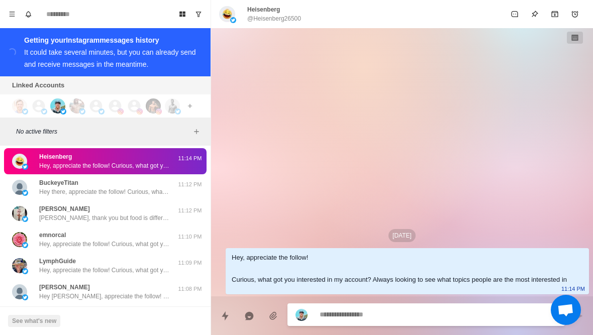
scroll to position [25743, 0]
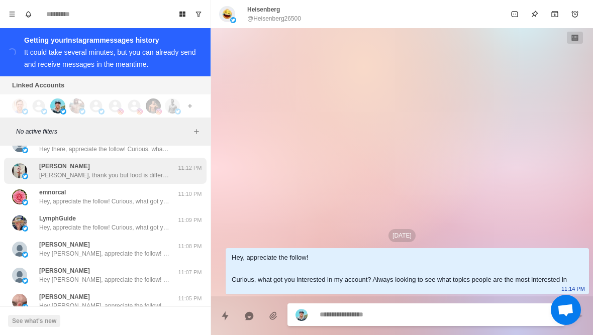
click at [36, 163] on div "Stefano Manieri Ciao Brett, thank you but food is different in Italia vs US 🤷🏻‍…" at bounding box center [94, 171] width 165 height 18
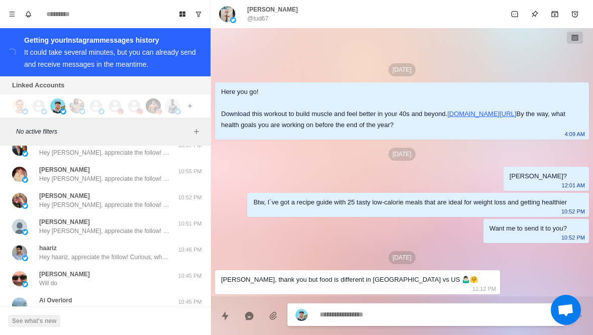
scroll to position [26055, 0]
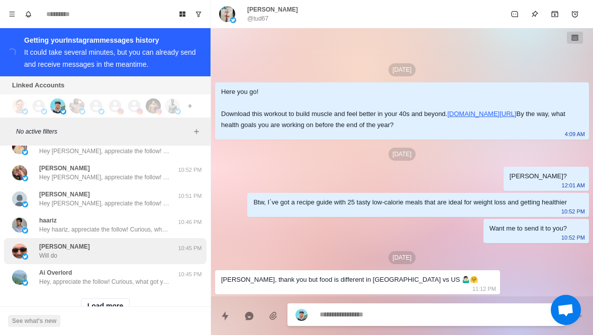
click at [54, 251] on p "Will do" at bounding box center [48, 255] width 18 height 9
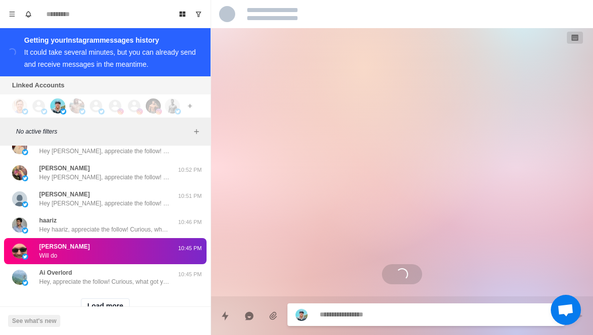
scroll to position [0, 0]
click at [105, 299] on button "Load more" at bounding box center [105, 306] width 49 height 16
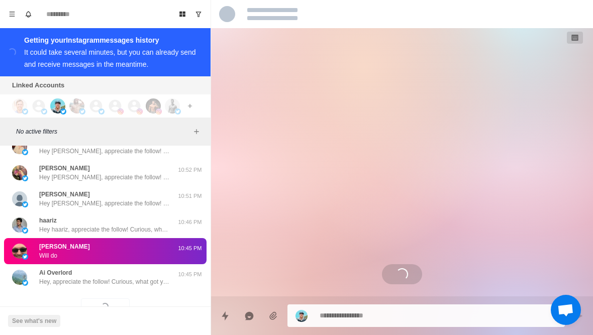
scroll to position [570, 0]
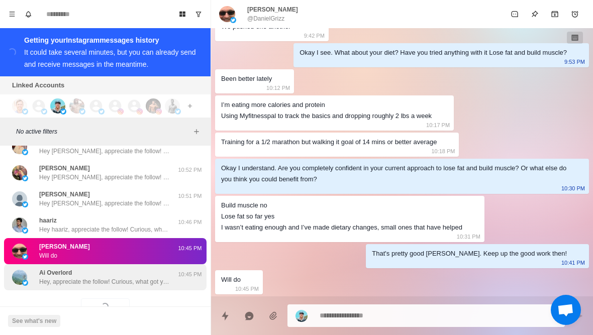
click at [60, 277] on p "Hey, appreciate the follow! Curious, what got you interested in my account? Alw…" at bounding box center [104, 281] width 131 height 9
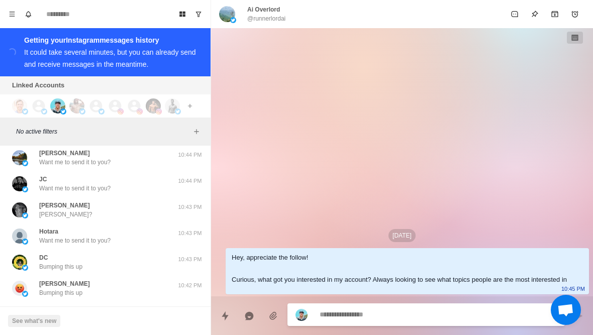
scroll to position [26245, 0]
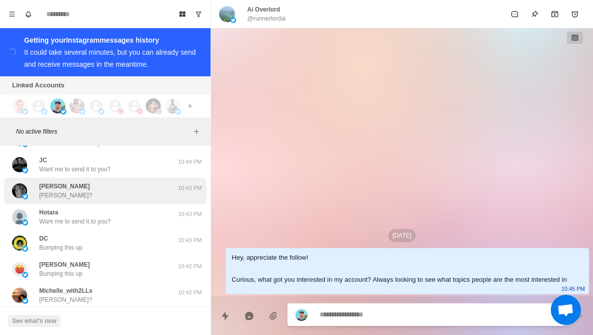
click at [138, 182] on div "Michael Butler Michael?" at bounding box center [94, 191] width 165 height 18
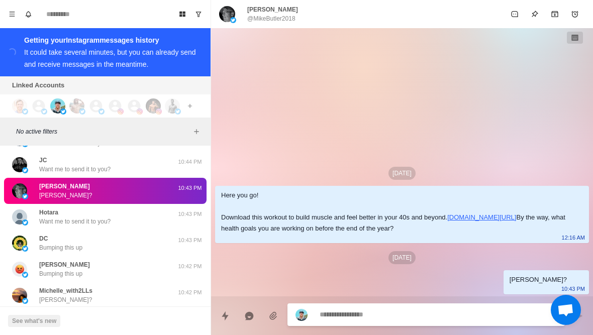
type textarea "*"
paste textarea "**********"
type textarea "**********"
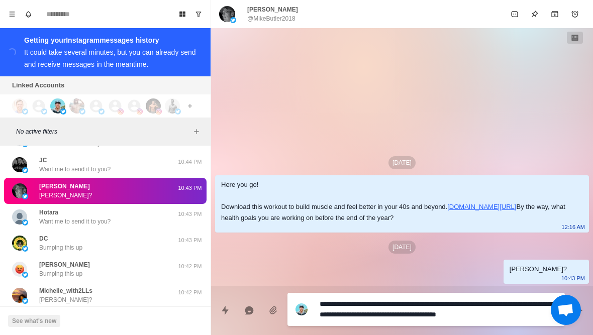
click at [467, 308] on textarea "**********" at bounding box center [438, 309] width 237 height 25
type textarea "*"
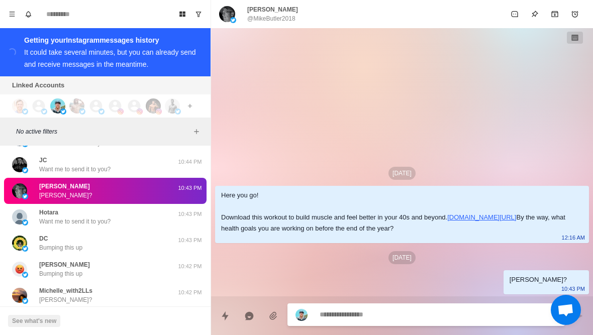
paste textarea "**********"
type textarea "**********"
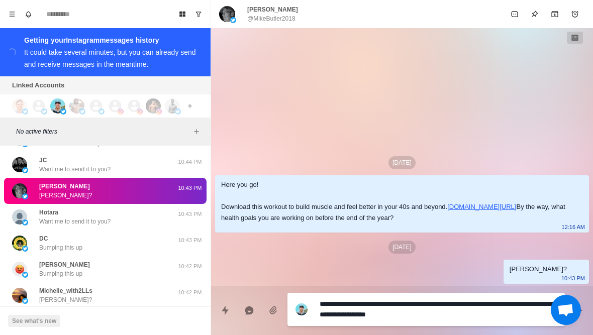
type textarea "*"
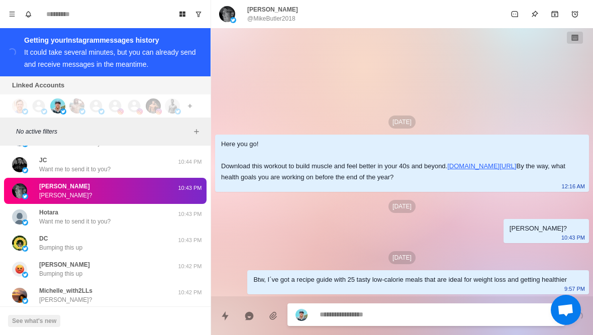
type textarea "*"
type textarea "**"
type textarea "*"
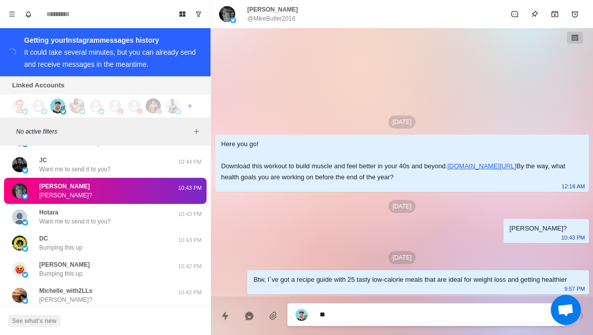
type textarea "***"
type textarea "*"
type textarea "****"
type textarea "*"
type textarea "**********"
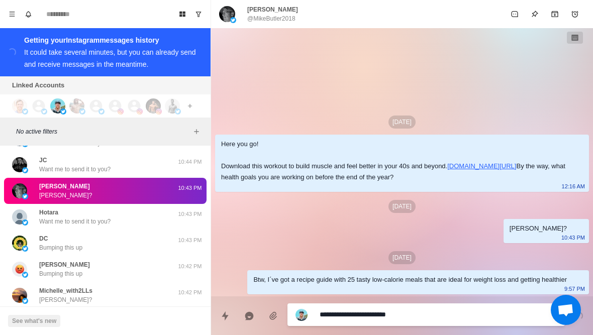
type textarea "*"
type textarea "**********"
type textarea "*"
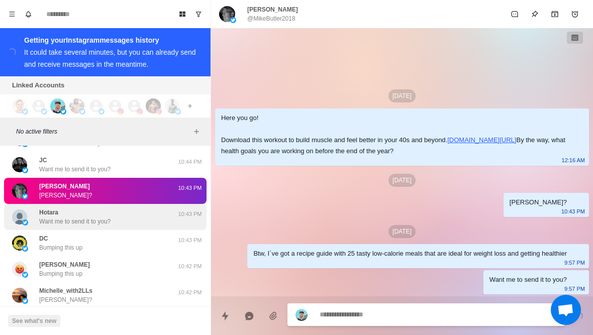
click at [117, 215] on div "Hotara Want me to send it to you?" at bounding box center [94, 217] width 165 height 18
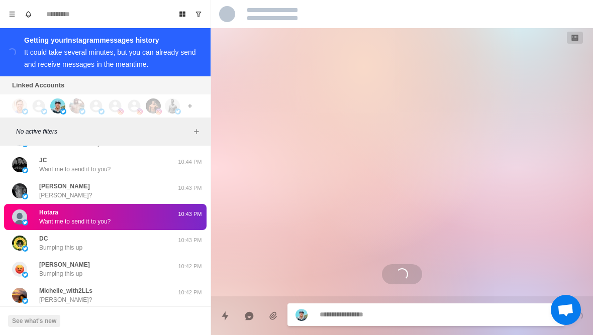
scroll to position [173, 0]
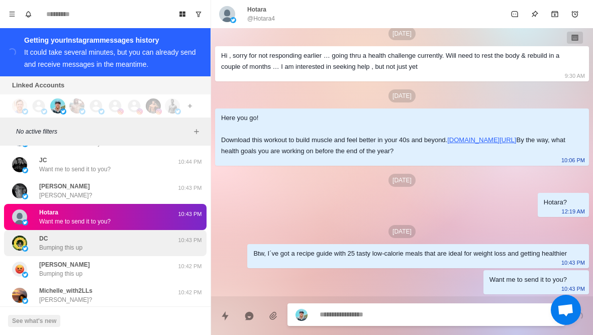
click at [131, 237] on div "DC Bumping this up" at bounding box center [94, 243] width 165 height 18
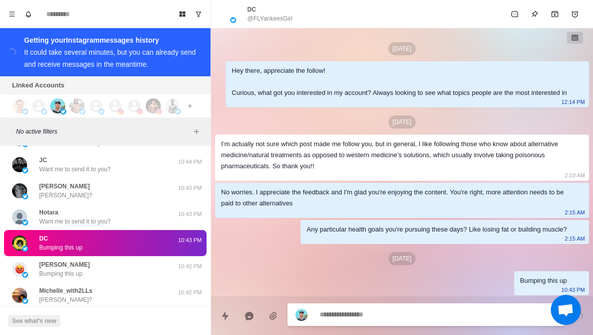
scroll to position [12, 0]
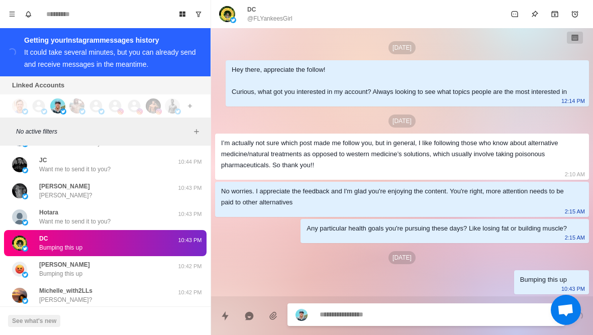
type textarea "*"
type textarea "**"
type textarea "*"
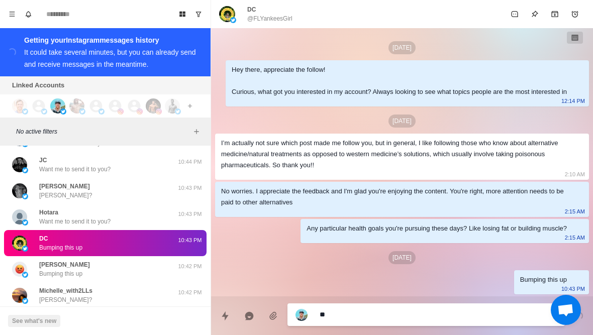
type textarea "***"
type textarea "*"
type textarea "****"
type textarea "*"
type textarea "*****"
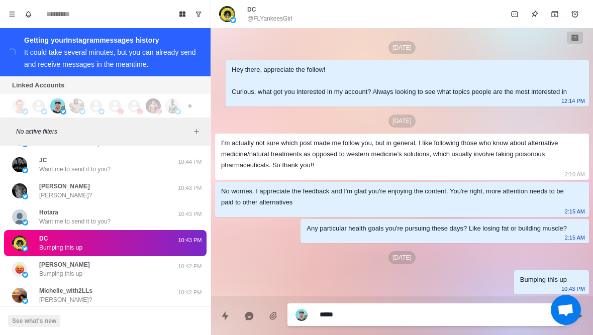
type textarea "*"
type textarea "*****"
type textarea "*"
type textarea "*****"
type textarea "*"
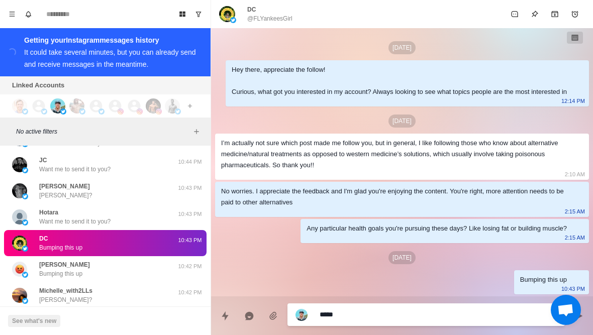
type textarea "****"
type textarea "*"
type textarea "*****"
type textarea "*"
type textarea "****"
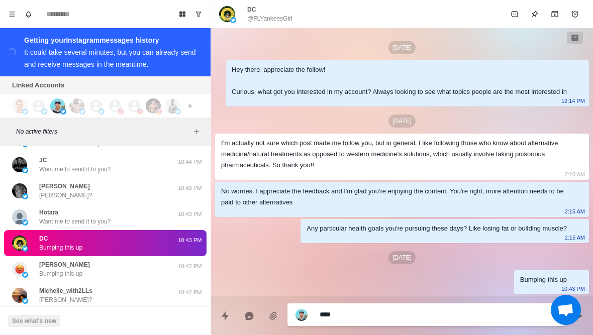
type textarea "*"
type textarea "***"
type textarea "*"
type textarea "**"
type textarea "*"
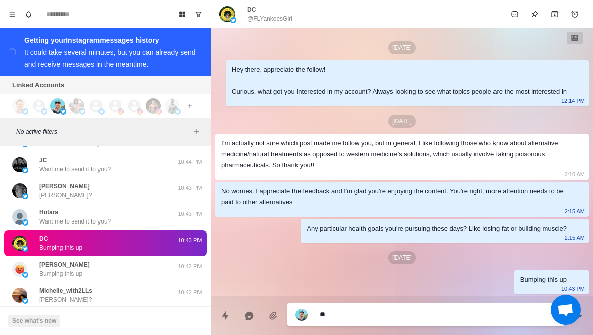
type textarea "*"
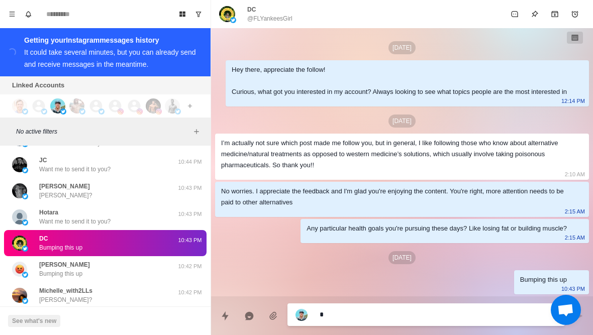
type textarea "**"
type textarea "*"
type textarea "***"
type textarea "*"
type textarea "****"
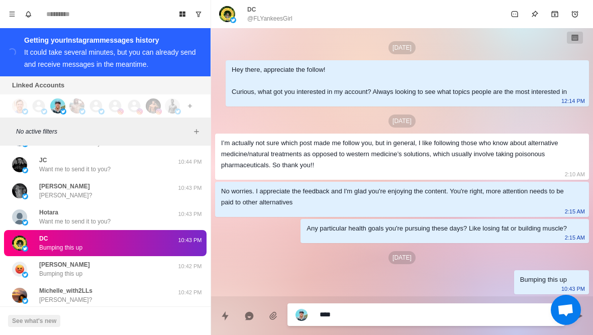
type textarea "*"
type textarea "*****"
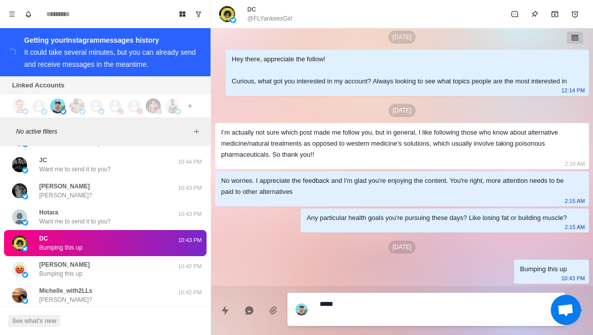
type textarea "*"
type textarea "**********"
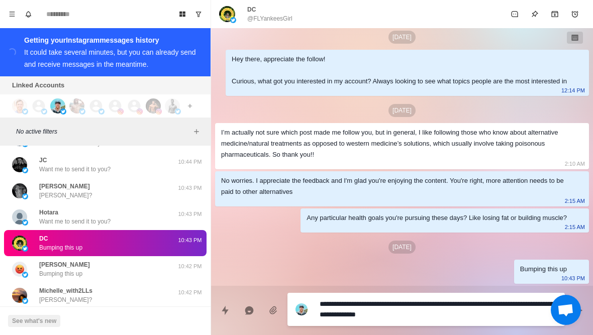
scroll to position [0, 0]
type textarea "*"
type textarea "**********"
type textarea "*"
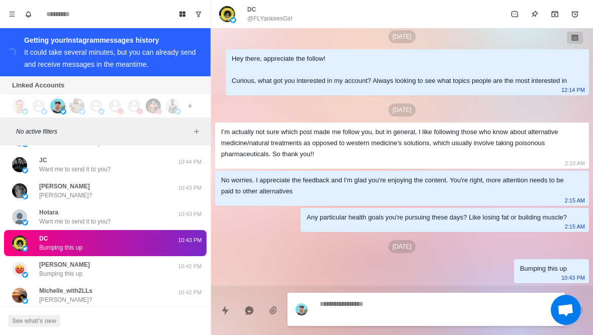
scroll to position [63, 0]
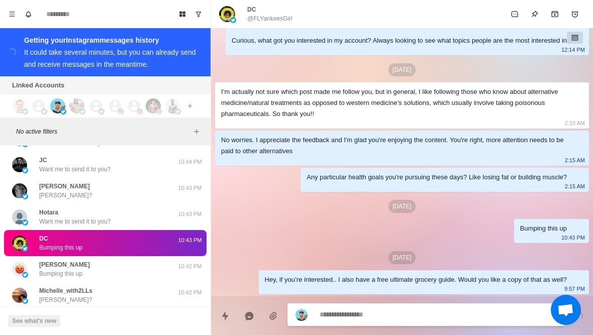
type textarea "*"
type textarea "**"
type textarea "*"
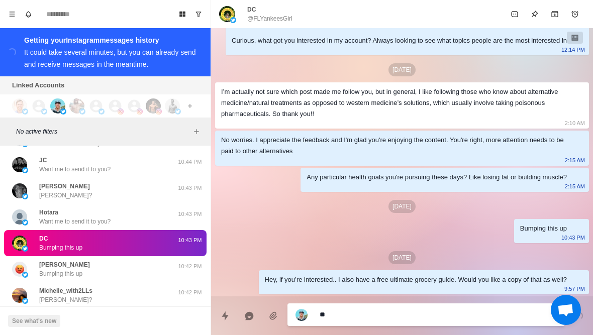
type textarea "***"
type textarea "*"
type textarea "****"
type textarea "*"
type textarea "*****"
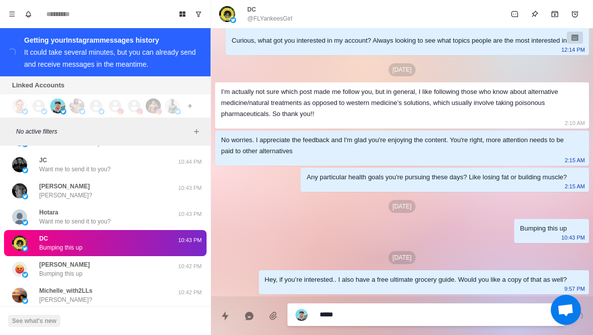
type textarea "*"
type textarea "**********"
type textarea "*"
type textarea "**********"
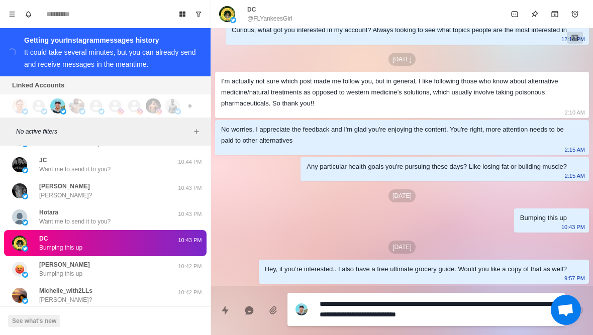
scroll to position [0, 0]
type textarea "*"
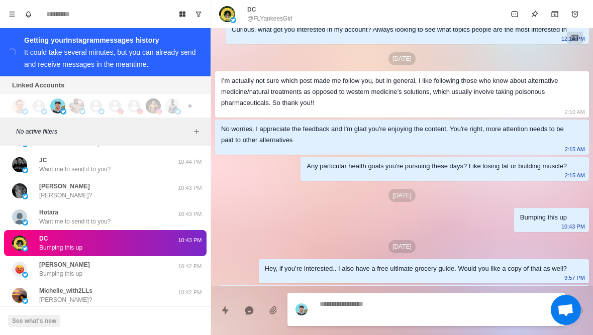
scroll to position [100, 0]
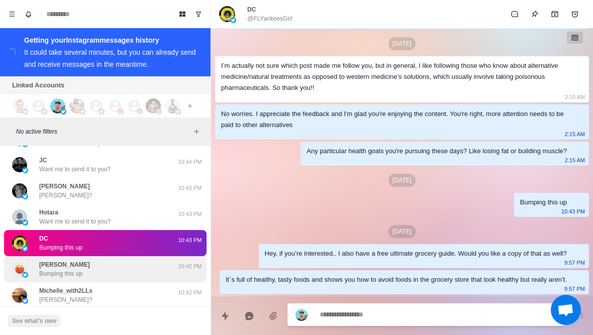
click at [115, 267] on div "Spike Throbinson Bumping this up" at bounding box center [94, 269] width 165 height 18
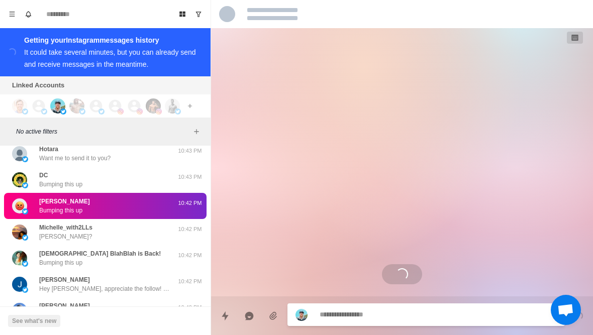
scroll to position [78, 0]
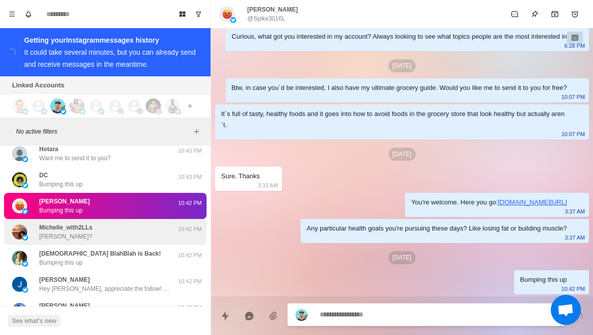
click at [132, 226] on div "Michelle_with2LLs Michelle?" at bounding box center [94, 232] width 165 height 18
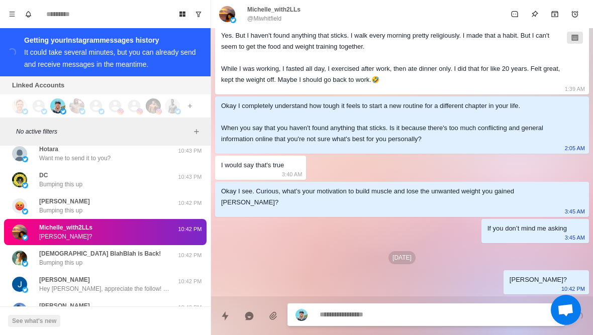
scroll to position [685, 0]
paste textarea "**********"
type textarea "*"
type textarea "**********"
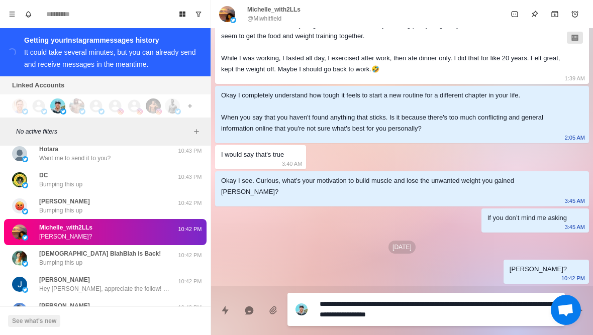
type textarea "*"
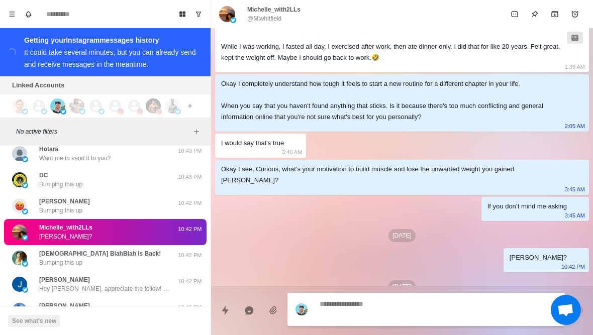
type textarea "*"
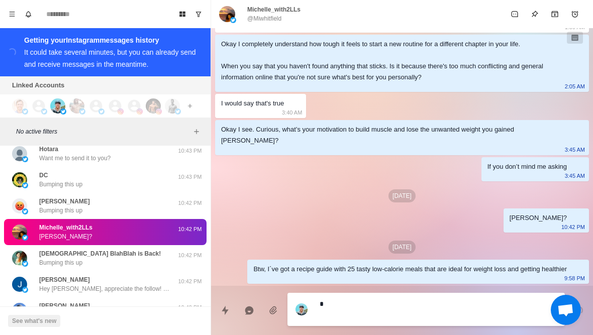
type textarea "*"
type textarea "**"
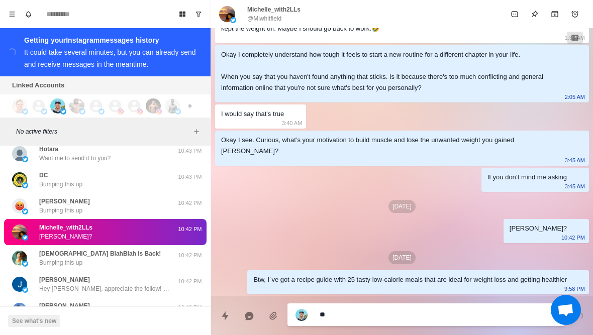
type textarea "*"
type textarea "***"
type textarea "*"
type textarea "****"
type textarea "*"
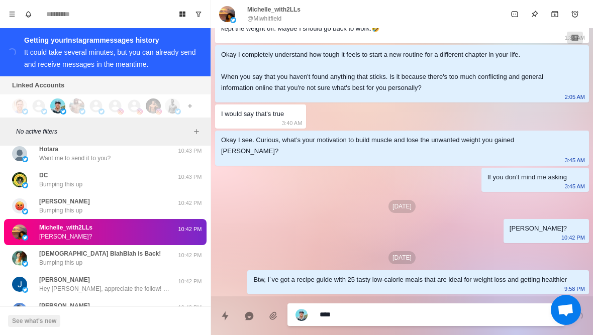
type textarea "**********"
type textarea "*"
type textarea "**********"
type textarea "*"
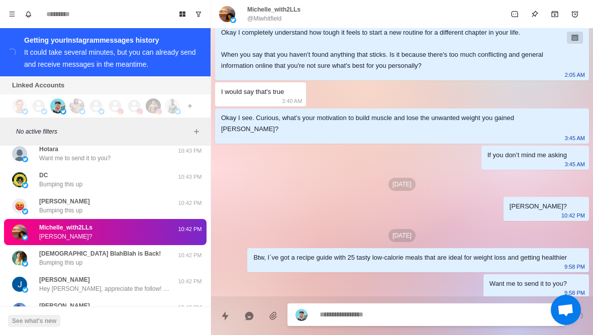
scroll to position [763, 0]
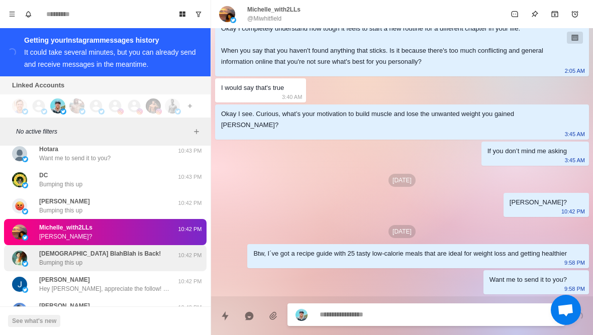
click at [112, 253] on div "Lady BlahBlah is Back! Bumping this up" at bounding box center [94, 258] width 165 height 18
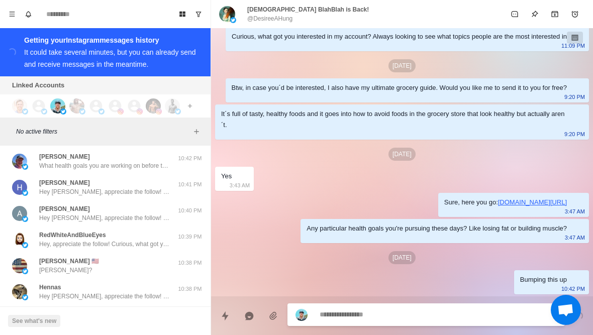
scroll to position [26459, 0]
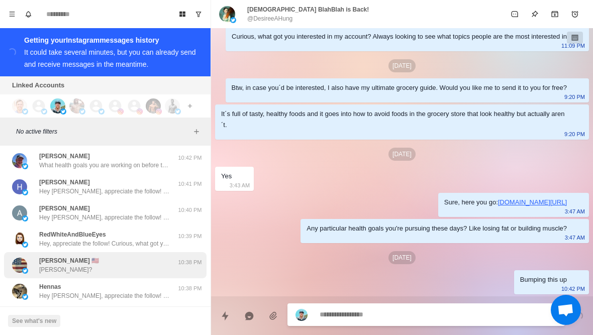
click at [143, 256] on div "Ryan Von 🇺🇸 Ryan?" at bounding box center [94, 265] width 165 height 18
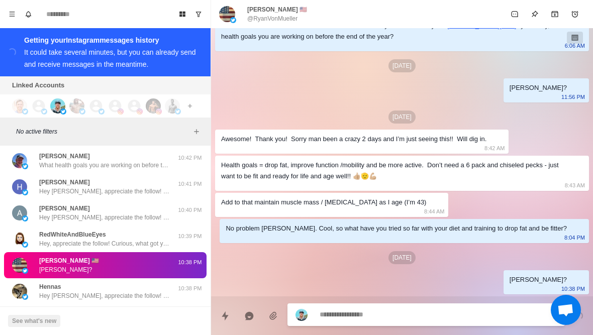
scroll to position [100, 0]
paste textarea "**********"
type textarea "*"
type textarea "**********"
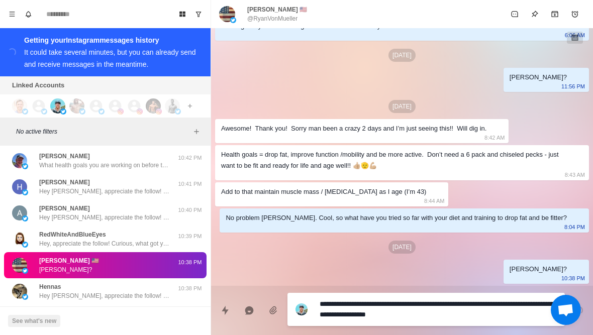
type textarea "*"
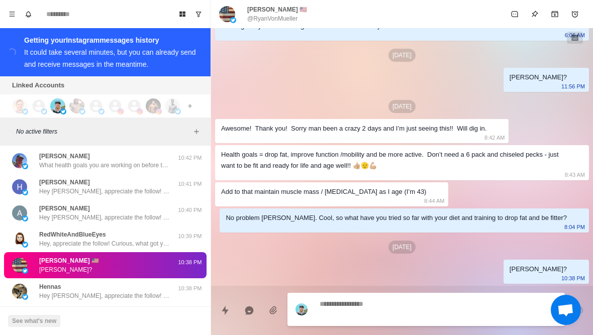
scroll to position [152, 0]
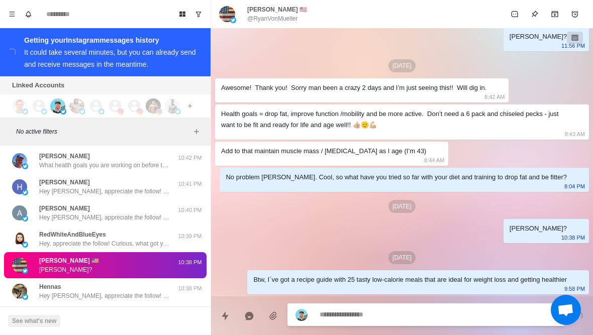
type textarea "*"
type textarea "**"
type textarea "*"
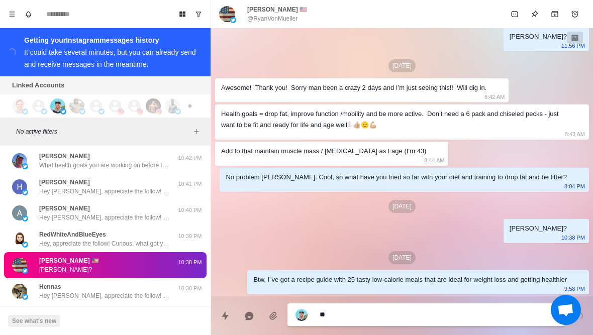
type textarea "***"
type textarea "*"
type textarea "****"
type textarea "*"
type textarea "**********"
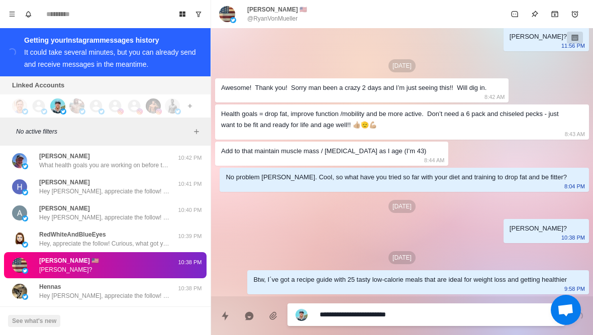
type textarea "*"
type textarea "**********"
type textarea "*"
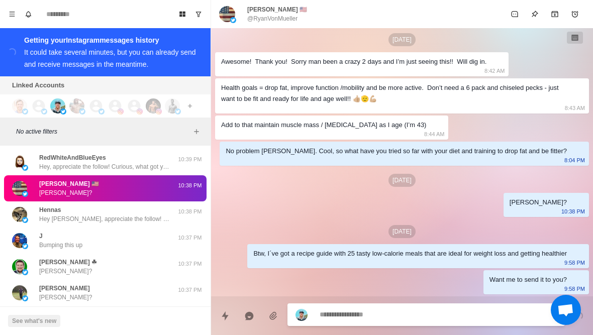
scroll to position [26536, 0]
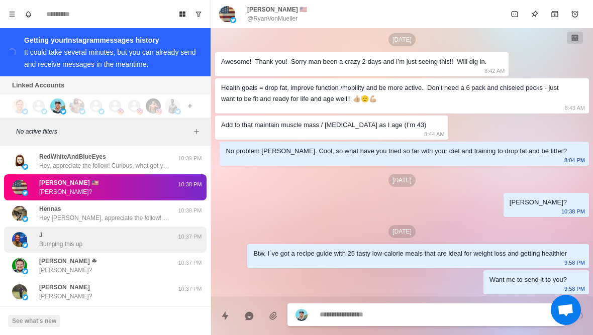
click at [141, 231] on div "J Bumping this up" at bounding box center [94, 240] width 165 height 18
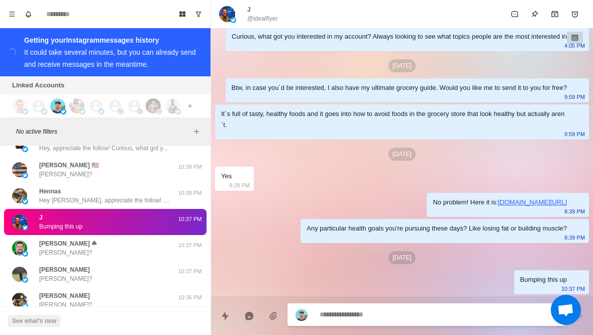
scroll to position [26554, 0]
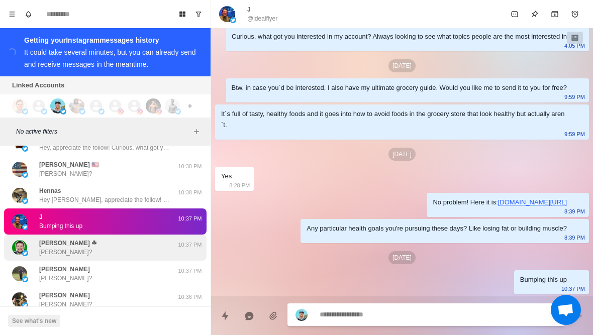
click at [128, 242] on div "Patrick Hodgdon ☘ Patrick?" at bounding box center [94, 248] width 165 height 18
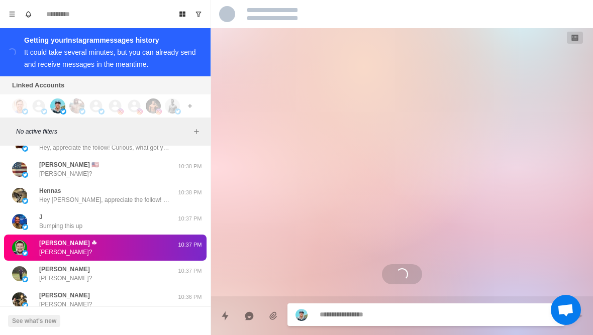
scroll to position [53, 0]
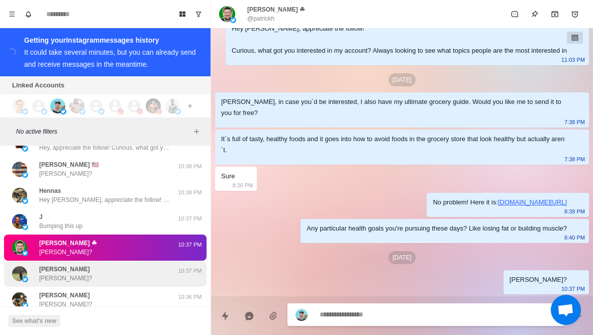
click at [113, 265] on div "Michael Taylor Michael?" at bounding box center [94, 274] width 165 height 18
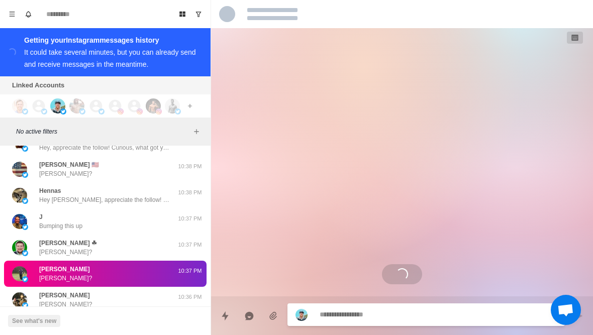
scroll to position [0, 0]
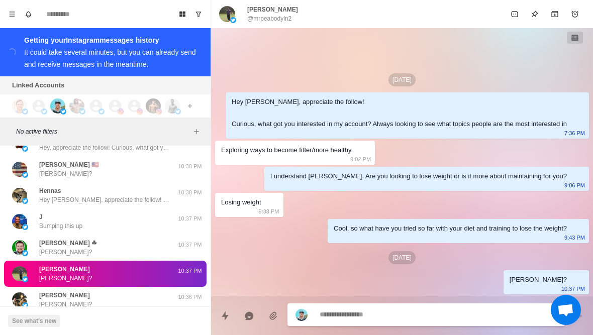
type textarea "*"
type textarea "**"
type textarea "*"
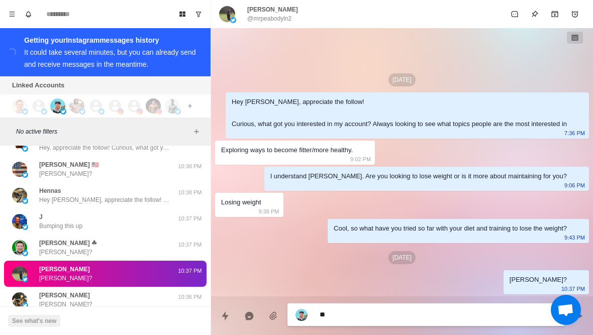
type textarea "***"
type textarea "*"
type textarea "****"
type textarea "*"
type textarea "*****"
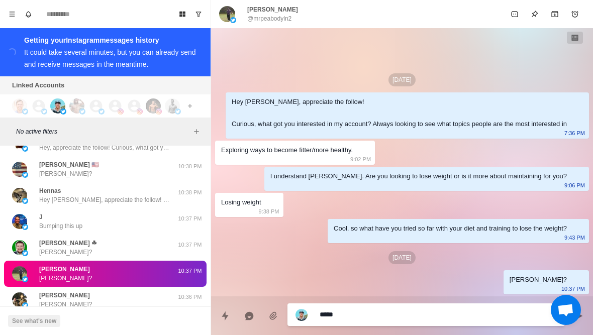
type textarea "*"
type textarea "**********"
type textarea "*"
type textarea "**********"
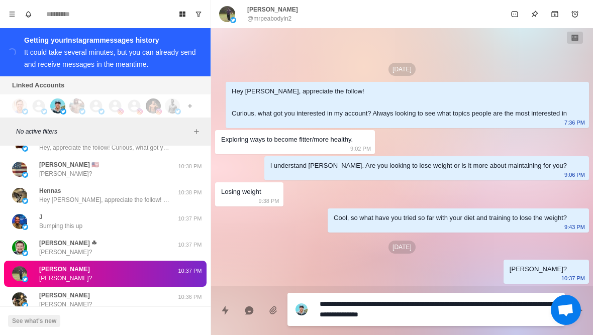
type textarea "*"
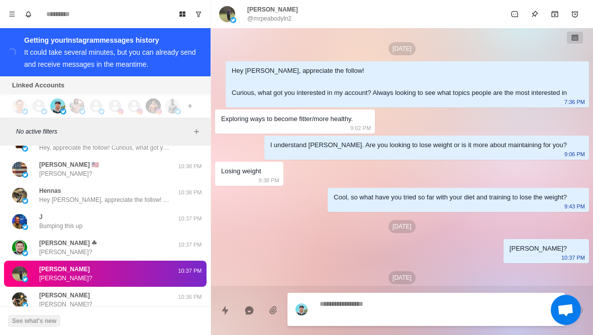
scroll to position [31, 0]
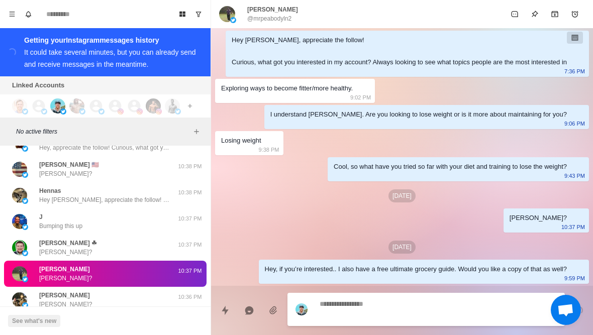
type textarea "*"
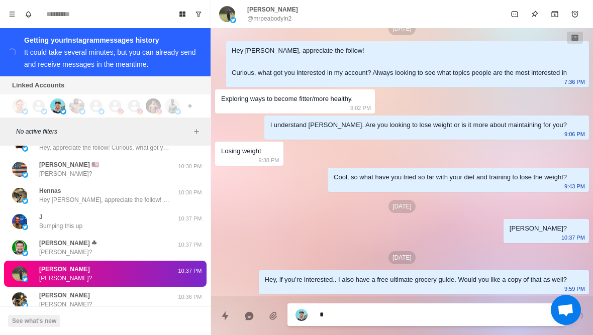
type textarea "*"
type textarea "**"
type textarea "*"
type textarea "***"
type textarea "*"
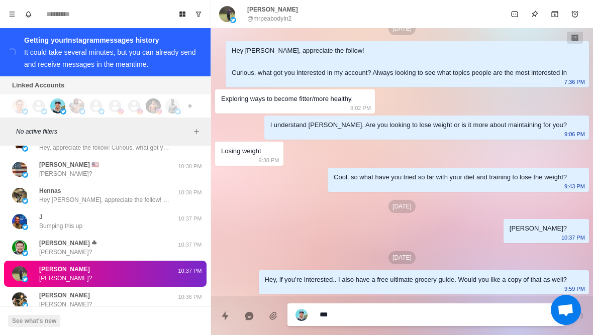
type textarea "****"
type textarea "*"
type textarea "*****"
type textarea "*"
type textarea "**********"
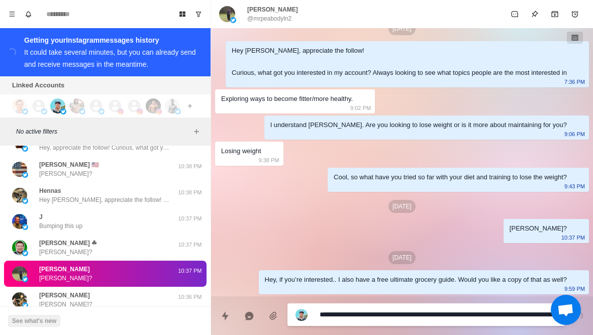
type textarea "*"
type textarea "**********"
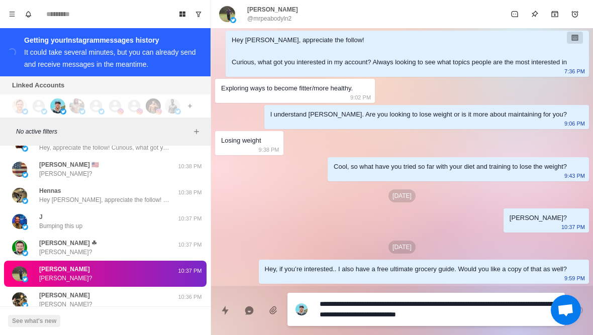
type textarea "*"
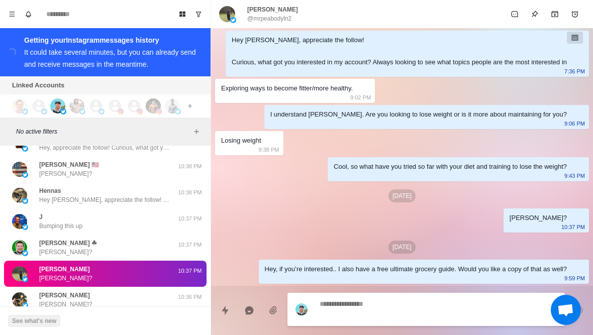
scroll to position [68, 0]
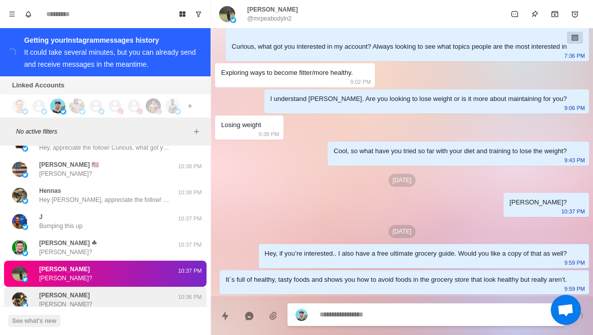
click at [134, 291] on div "Petter Syrstad Petter?" at bounding box center [94, 300] width 165 height 18
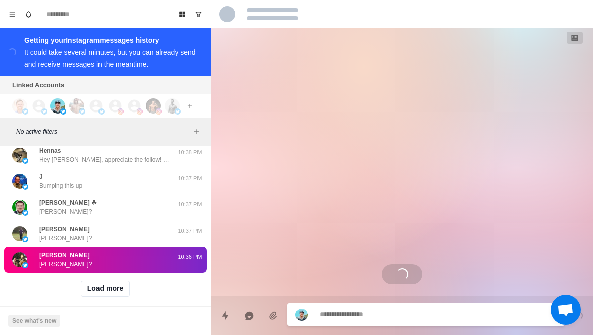
scroll to position [116, 0]
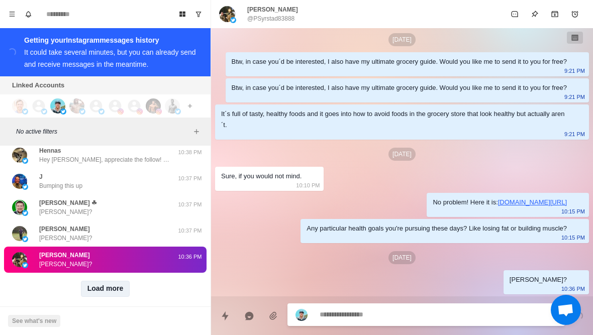
click at [114, 284] on button "Load more" at bounding box center [105, 289] width 49 height 16
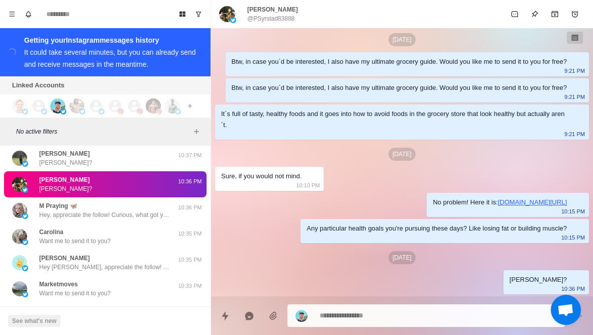
scroll to position [26746, 0]
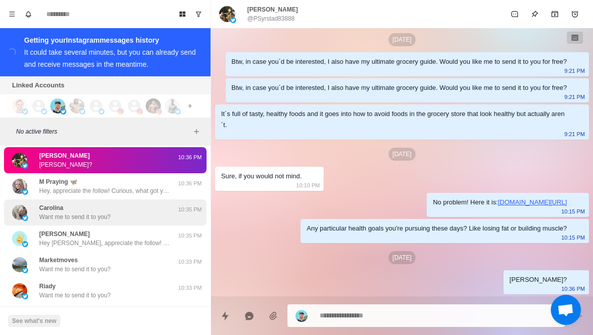
click at [138, 207] on div "Carolina Want me to send it to you?" at bounding box center [94, 213] width 165 height 18
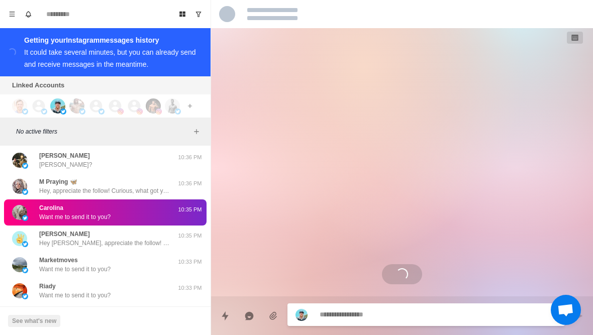
scroll to position [162, 0]
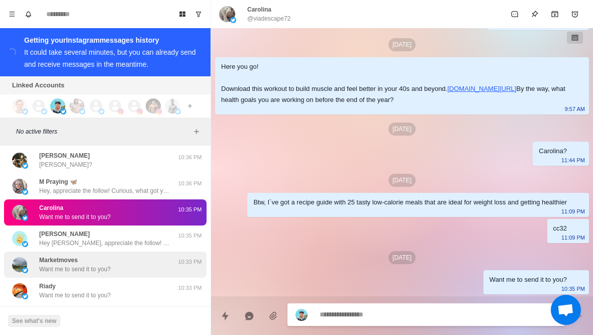
click at [119, 267] on div "Marketmoves Want me to send it to you? 10:33 PM" at bounding box center [105, 265] width 203 height 26
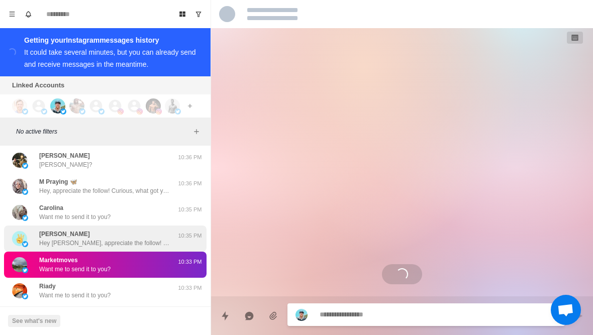
scroll to position [392, 0]
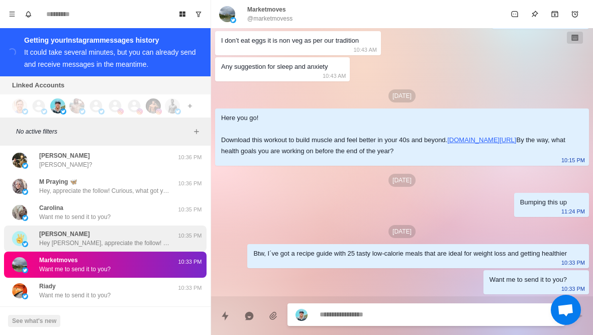
click at [140, 226] on div "George D. Kearney Hey George, appreciate the follow! Curious, what got you inte…" at bounding box center [105, 239] width 203 height 26
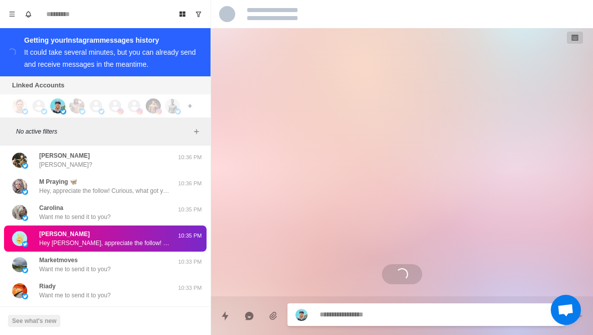
scroll to position [0, 0]
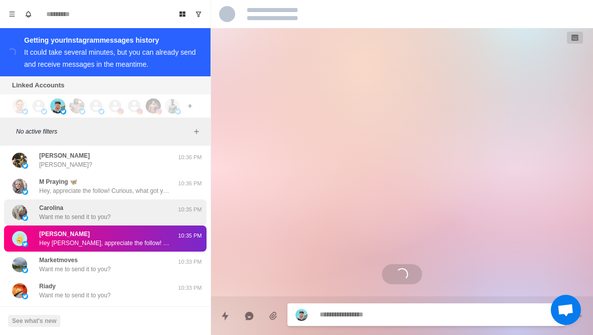
click at [152, 204] on div "Carolina Want me to send it to you?" at bounding box center [94, 213] width 165 height 18
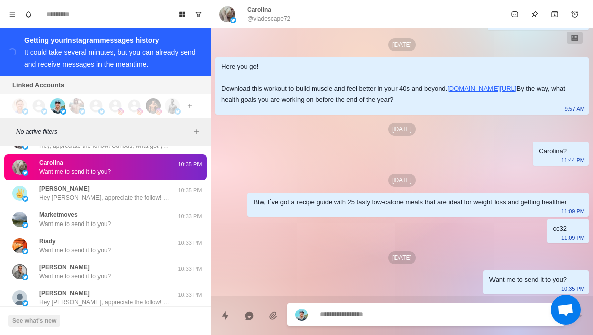
scroll to position [26794, 0]
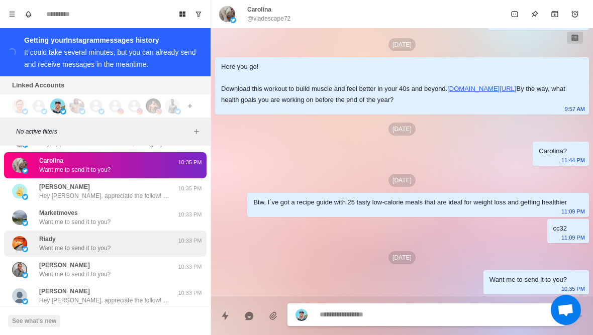
click at [130, 241] on div "Riady Want me to send it to you?" at bounding box center [94, 244] width 165 height 18
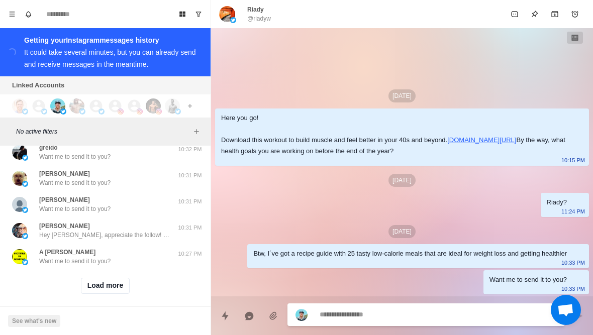
scroll to position [27117, 0]
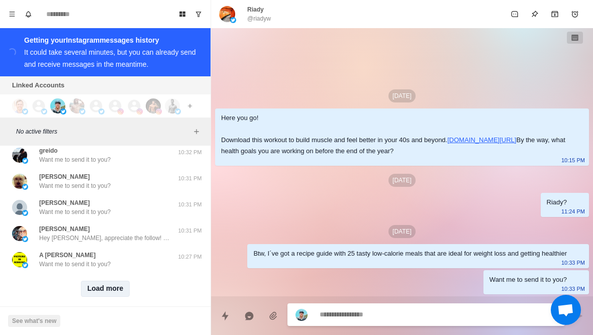
click at [112, 284] on button "Load more" at bounding box center [105, 289] width 49 height 16
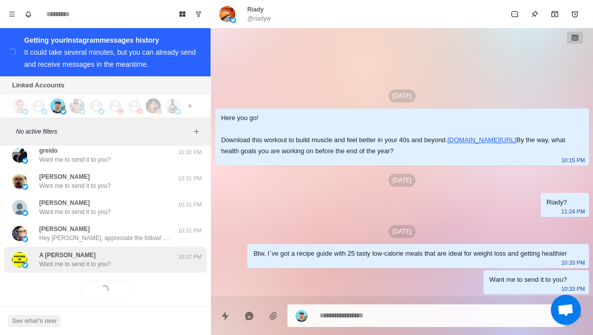
click at [127, 254] on div "A Hanndl Want me to send it to you?" at bounding box center [94, 260] width 165 height 18
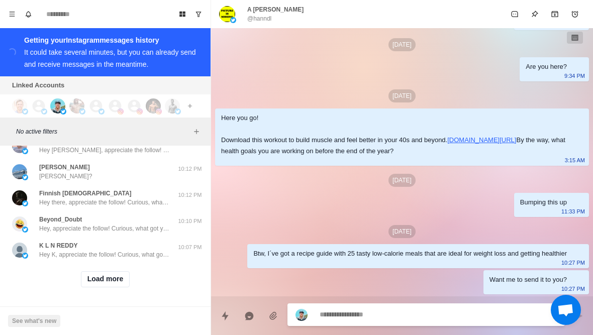
scroll to position [27640, 0]
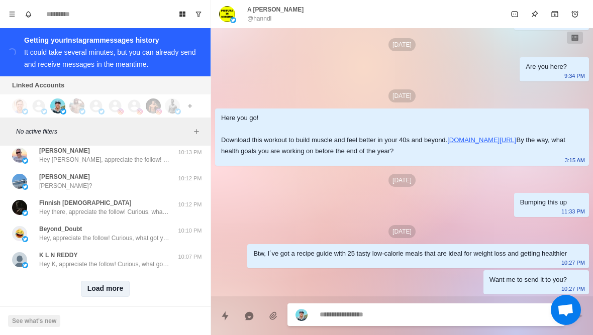
click at [110, 283] on button "Load more" at bounding box center [105, 289] width 49 height 16
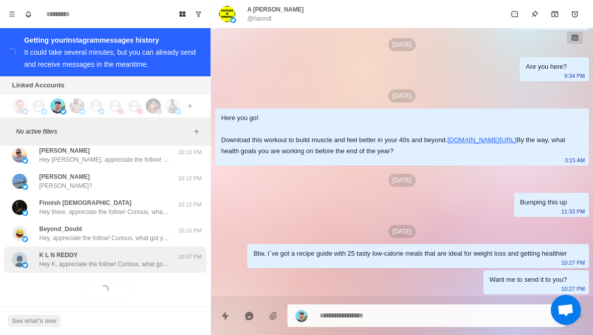
click at [124, 260] on p "Hey K, appreciate the follow! Curious, what got you interested in my account? A…" at bounding box center [104, 264] width 131 height 9
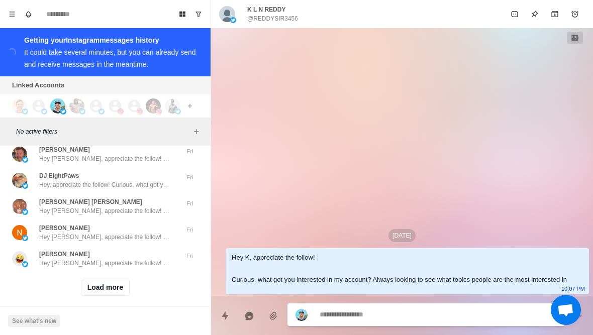
scroll to position [28162, 0]
click at [120, 282] on button "Load more" at bounding box center [105, 289] width 49 height 16
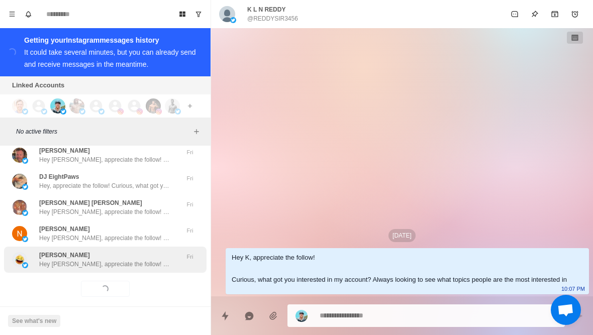
click at [141, 260] on p "Hey Jean, appreciate the follow! Curious, what got you interested in my account…" at bounding box center [104, 264] width 131 height 9
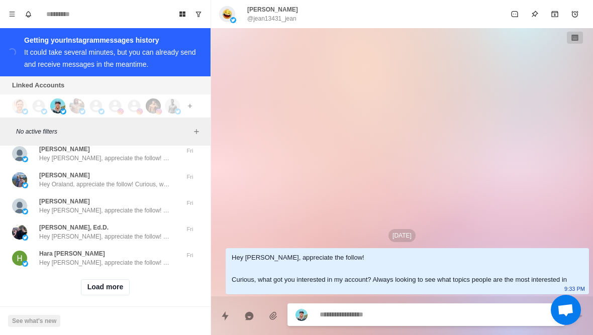
scroll to position [28685, 0]
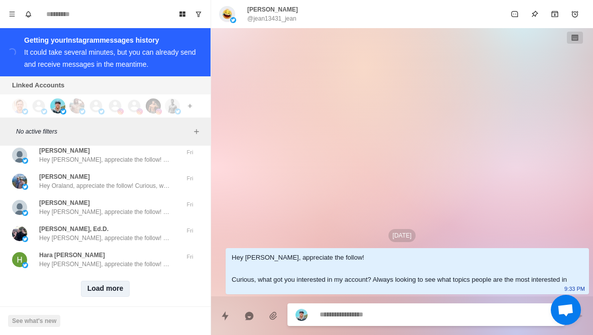
click at [115, 281] on button "Load more" at bounding box center [105, 289] width 49 height 16
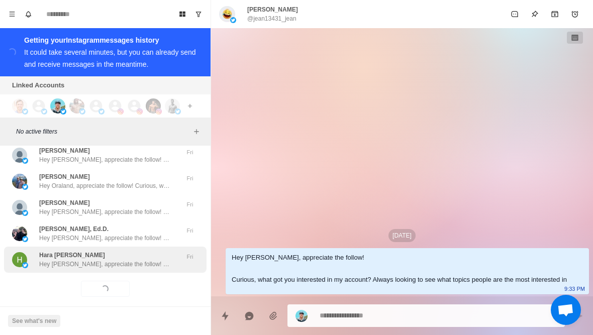
click at [137, 260] on p "Hey Hara, appreciate the follow! Curious, what got you interested in my account…" at bounding box center [104, 264] width 131 height 9
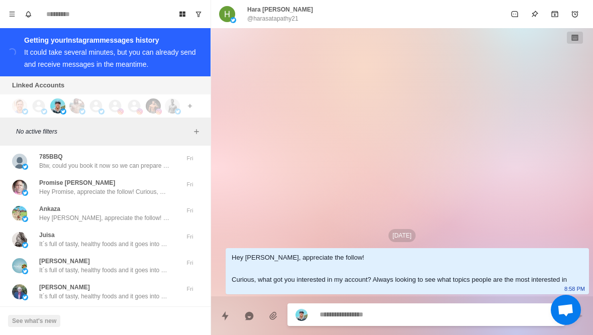
scroll to position [29087, 0]
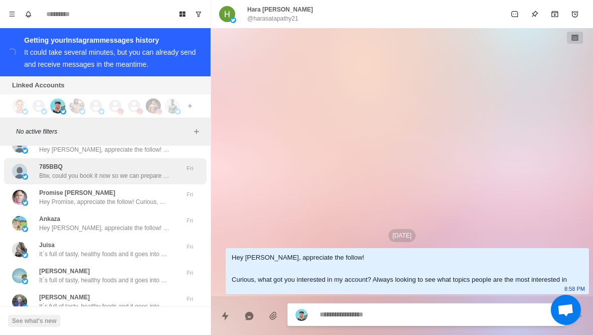
click at [168, 171] on p "Btw, could you book it now so we can prepare some stuff beforehand? Should only…" at bounding box center [104, 175] width 131 height 9
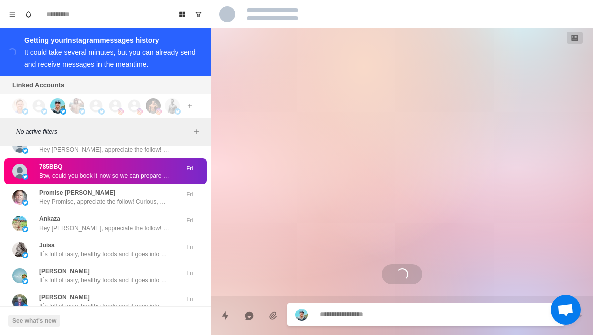
scroll to position [436, 0]
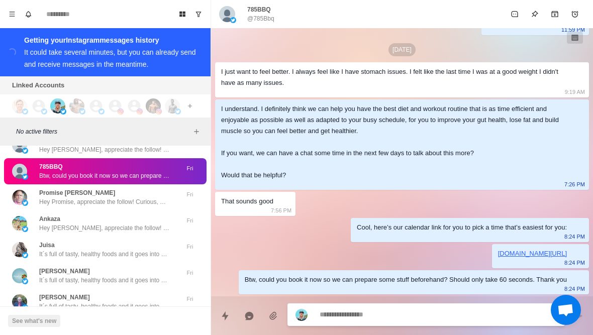
type textarea "*"
type textarea "**"
type textarea "*"
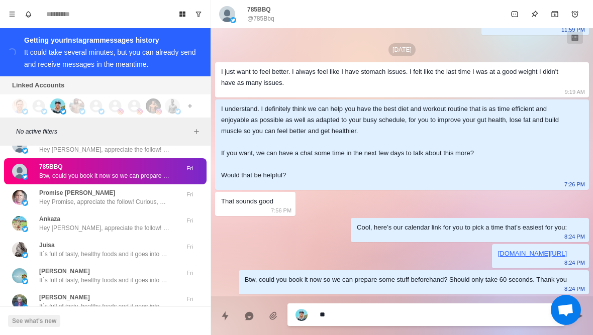
type textarea "***"
type textarea "*"
type textarea "**********"
type textarea "*"
type textarea "**********"
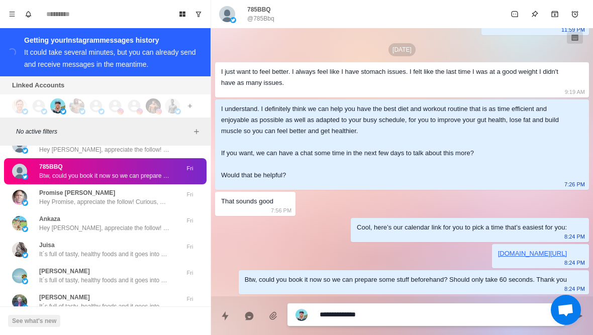
type textarea "*"
type textarea "**"
type textarea "*"
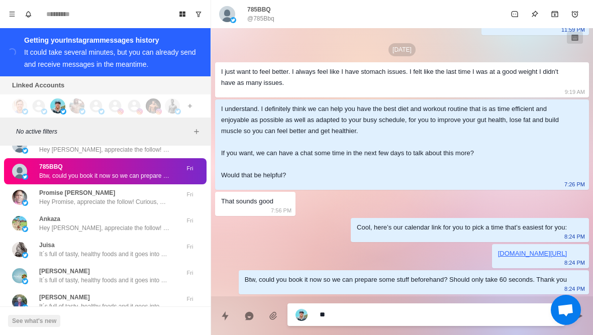
type textarea "***"
type textarea "*"
type textarea "****"
type textarea "*"
type textarea "*****"
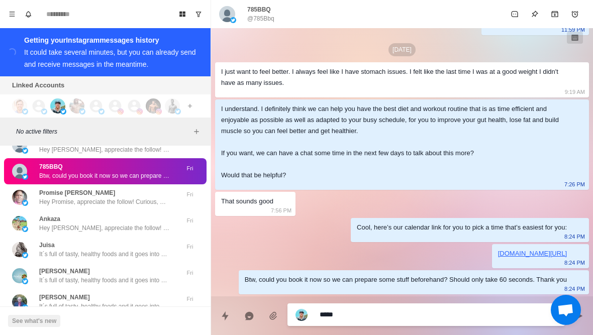
type textarea "*"
type textarea "******"
type textarea "*"
type textarea "*******"
type textarea "*"
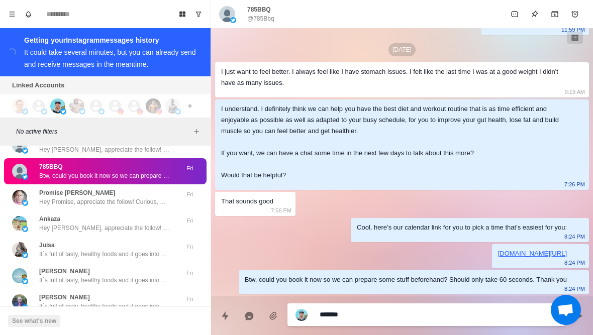
type textarea "*******"
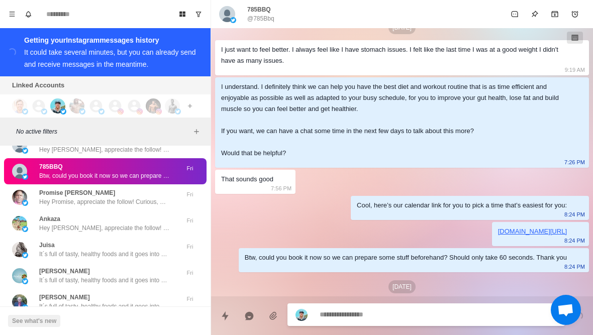
scroll to position [487, 0]
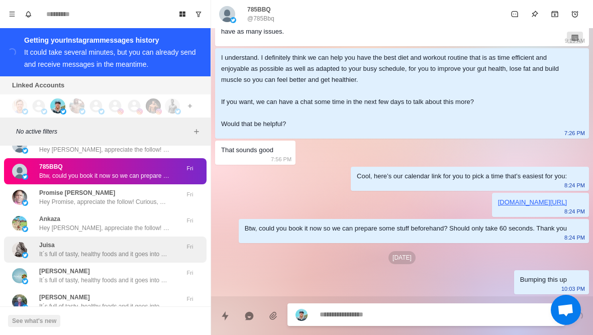
click at [133, 241] on div "Juisa It´s full of tasty, healthy foods and it goes into how to avoid foods in …" at bounding box center [104, 250] width 131 height 18
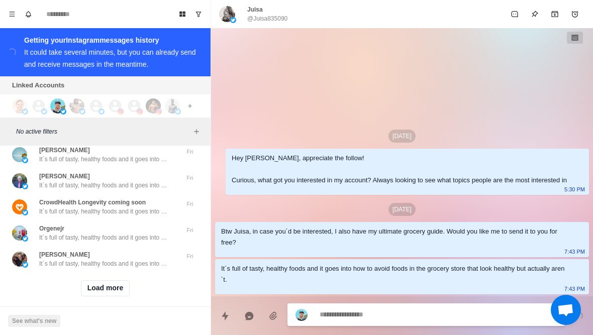
scroll to position [29208, 0]
click at [110, 282] on button "Load more" at bounding box center [105, 289] width 49 height 16
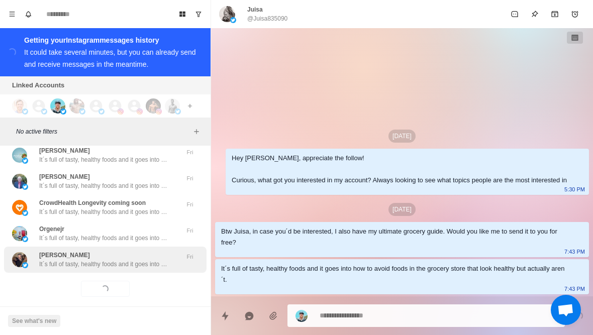
click at [146, 260] on p "It´s full of tasty, healthy foods and it goes into how to avoid foods in the gr…" at bounding box center [104, 264] width 131 height 9
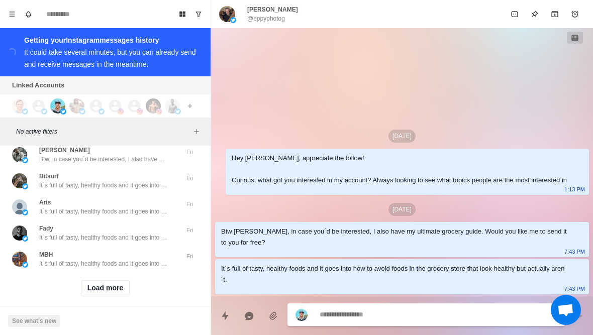
scroll to position [29730, 0]
click at [111, 281] on button "Load more" at bounding box center [105, 289] width 49 height 16
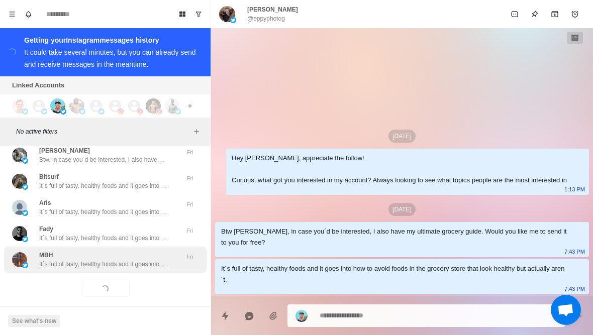
click at [136, 260] on p "It´s full of tasty, healthy foods and it goes into how to avoid foods in the gr…" at bounding box center [104, 264] width 131 height 9
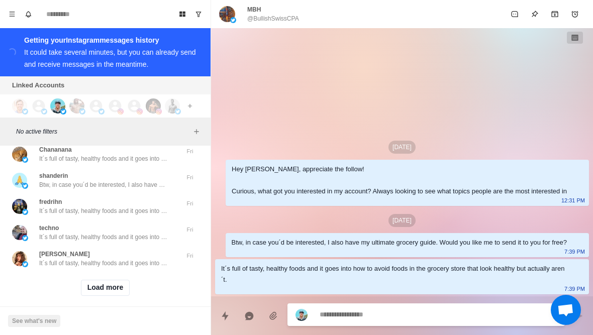
scroll to position [30253, 0]
click at [118, 281] on button "Load more" at bounding box center [105, 289] width 49 height 16
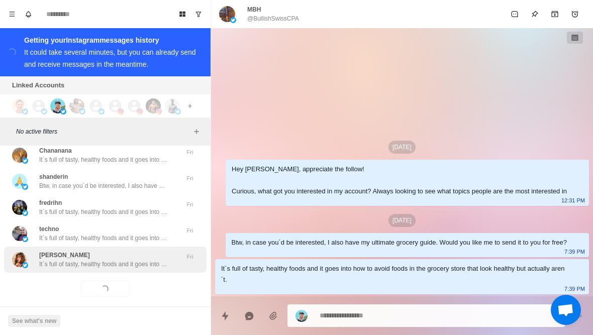
click at [138, 260] on p "It´s full of tasty, healthy foods and it goes into how to avoid foods in the gr…" at bounding box center [104, 264] width 131 height 9
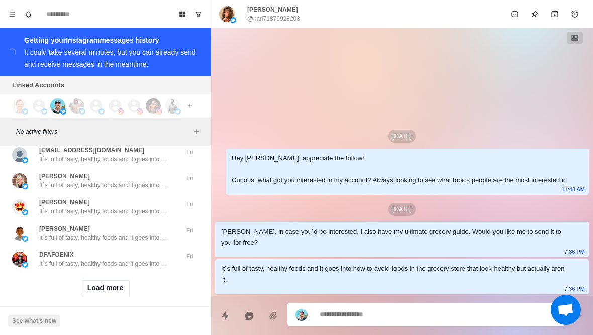
scroll to position [30775, 0]
click at [114, 282] on button "Load more" at bounding box center [105, 289] width 49 height 16
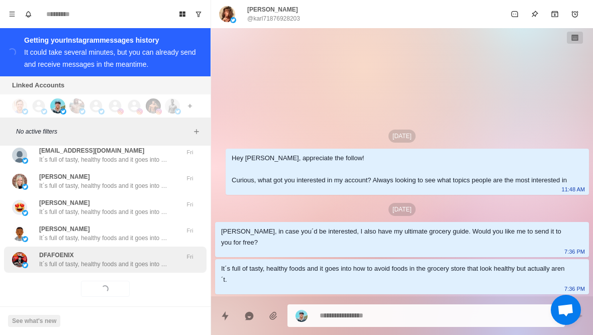
click at [146, 260] on p "It´s full of tasty, healthy foods and it goes into how to avoid foods in the gr…" at bounding box center [104, 264] width 131 height 9
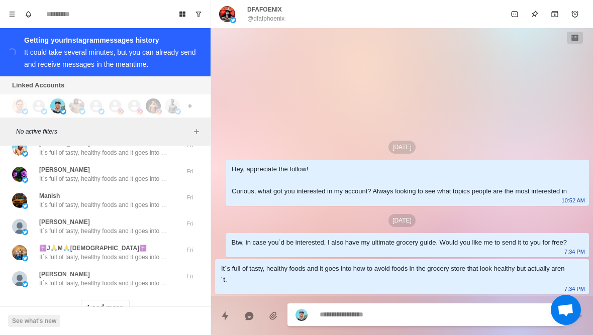
scroll to position [31280, 0]
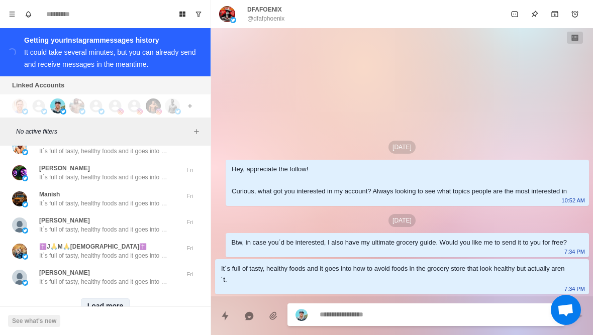
click at [123, 302] on button "Load more" at bounding box center [105, 306] width 49 height 16
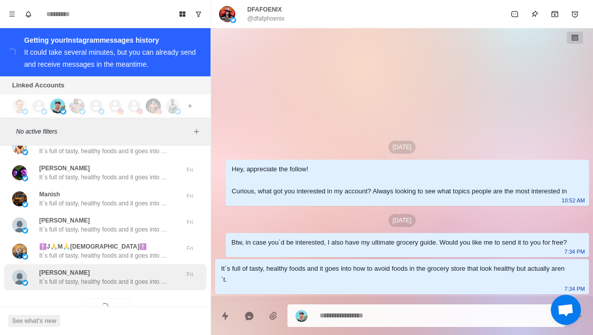
click at [140, 277] on p "It´s full of tasty, healthy foods and it goes into how to avoid foods in the gr…" at bounding box center [104, 281] width 131 height 9
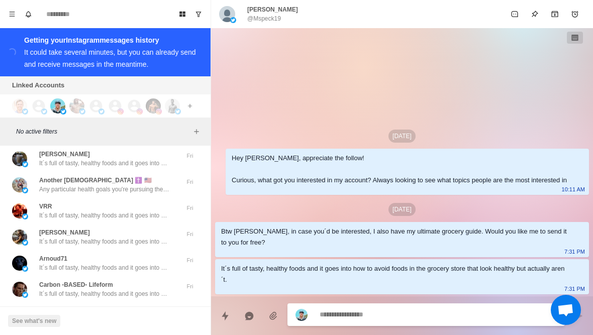
scroll to position [31713, 0]
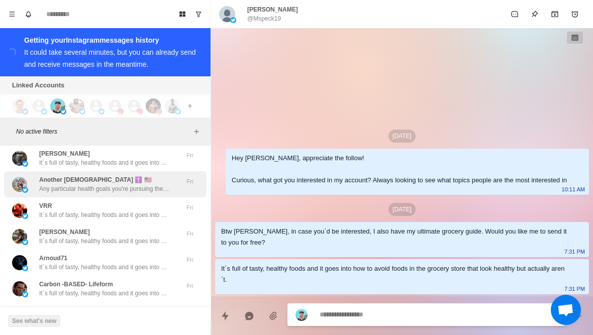
click at [34, 175] on div "Another Flanagan ✝️ 🇺🇸 Any particular health goals you're pursuing these days? …" at bounding box center [94, 184] width 165 height 18
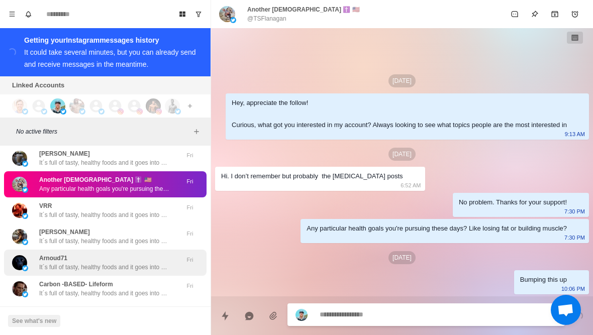
click at [58, 263] on div "Arnoud71 It´s full of tasty, healthy foods and it goes into how to avoid foods …" at bounding box center [105, 263] width 203 height 26
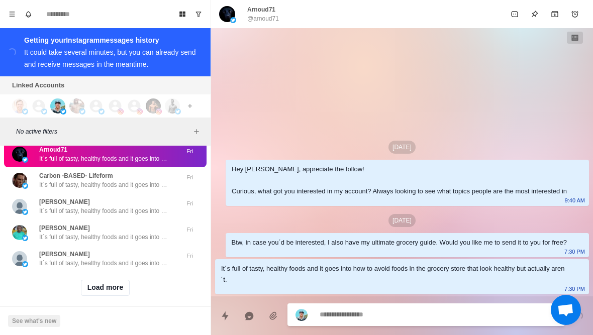
scroll to position [31821, 0]
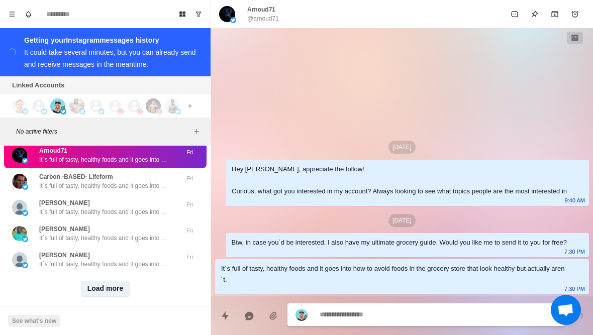
click at [99, 282] on button "Load more" at bounding box center [105, 289] width 49 height 16
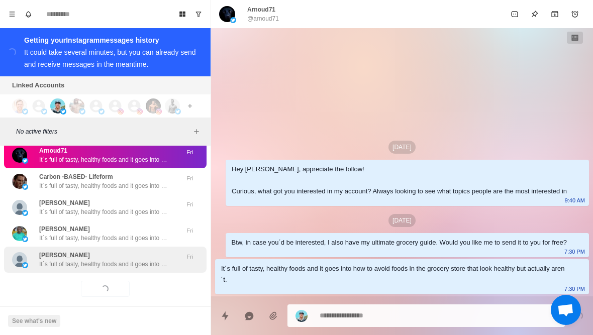
click at [79, 260] on p "It´s full of tasty, healthy foods and it goes into how to avoid foods in the gr…" at bounding box center [104, 264] width 131 height 9
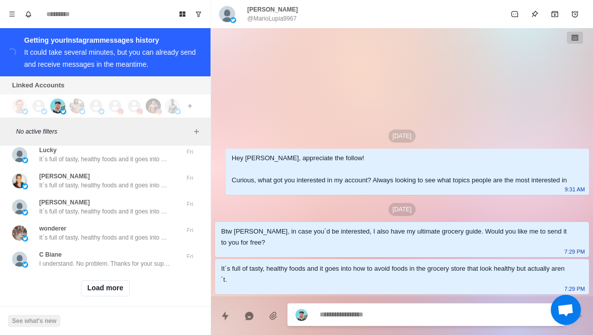
scroll to position [32343, 0]
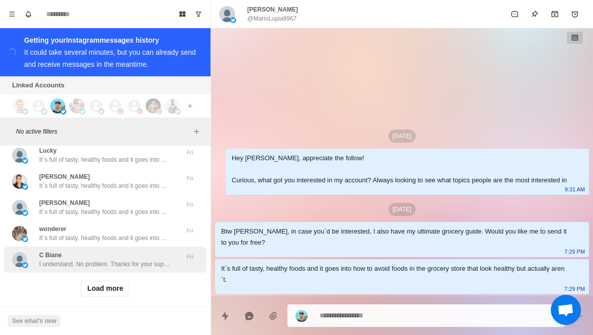
click at [149, 260] on p "I understand. No problem. Thanks for your support!" at bounding box center [104, 264] width 131 height 9
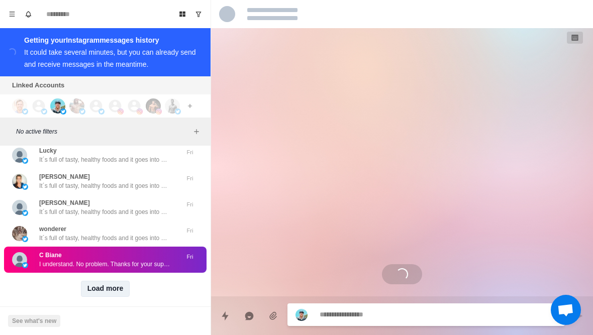
click at [128, 281] on button "Load more" at bounding box center [105, 289] width 49 height 16
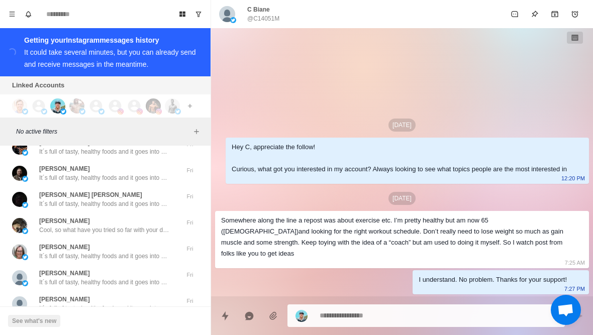
scroll to position [32496, 0]
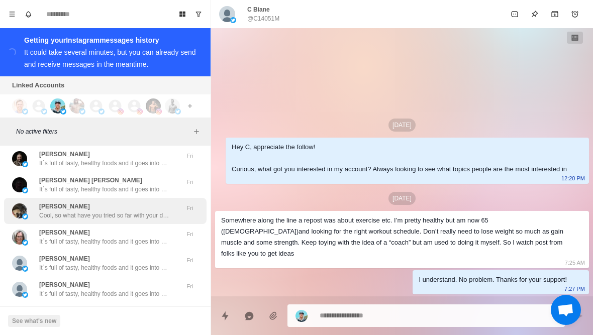
click at [164, 211] on p "Cool, so what have you tried so far with your diet and training to lose weight …" at bounding box center [104, 215] width 131 height 9
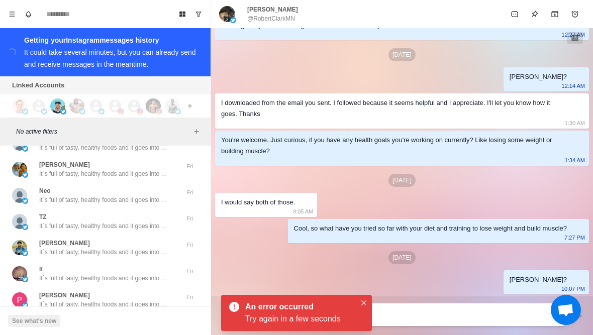
scroll to position [32826, 0]
click at [277, 8] on p "Robert Clark" at bounding box center [272, 9] width 51 height 9
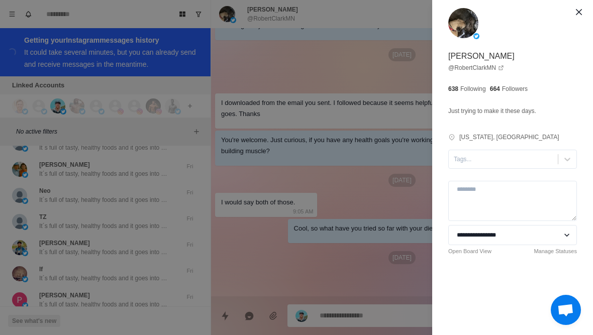
scroll to position [244, 0]
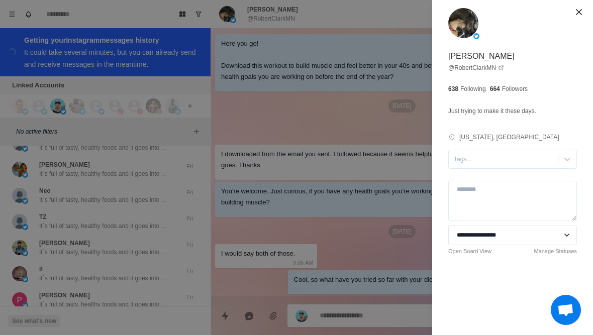
click at [332, 113] on div "**********" at bounding box center [296, 167] width 593 height 335
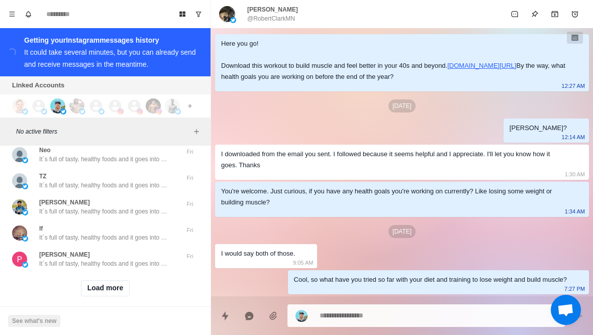
scroll to position [32866, 0]
click at [113, 281] on button "Load more" at bounding box center [105, 289] width 49 height 16
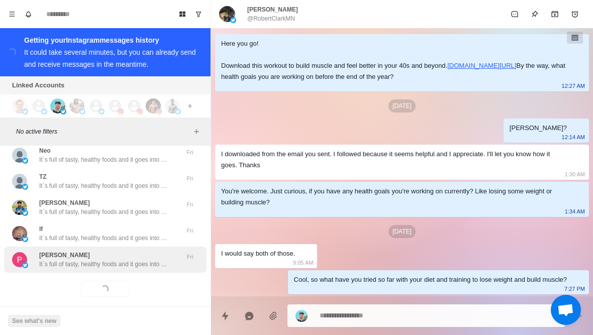
click at [135, 259] on div "Prakash Kanth It´s full of tasty, healthy foods and it goes into how to avoid f…" at bounding box center [105, 260] width 203 height 26
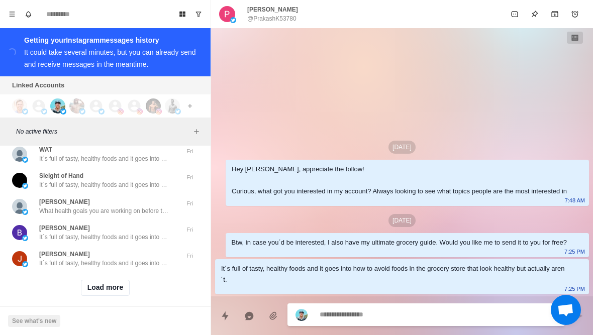
scroll to position [33388, 0]
click at [124, 284] on button "Load more" at bounding box center [105, 289] width 49 height 16
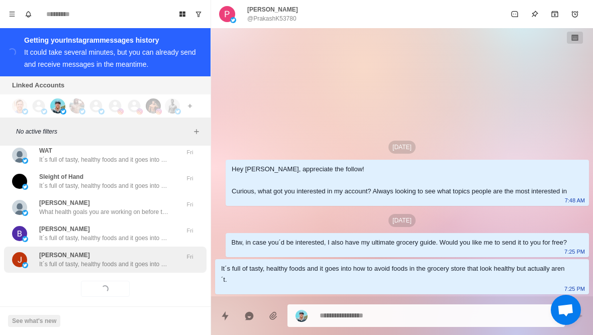
click at [146, 251] on div "Josh Otis It´s full of tasty, healthy foods and it goes into how to avoid foods…" at bounding box center [104, 260] width 131 height 18
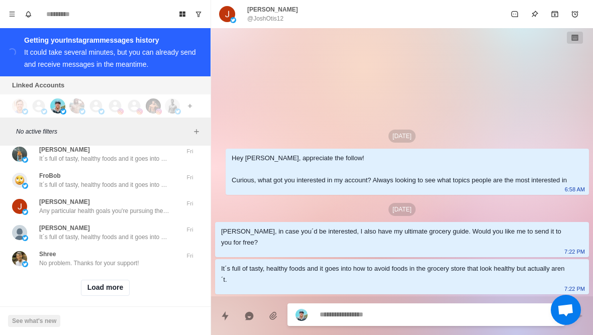
scroll to position [33911, 0]
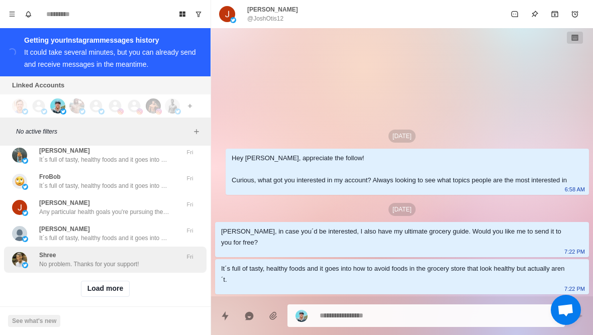
click at [119, 260] on p "No problem. Thanks for your support!" at bounding box center [89, 264] width 100 height 9
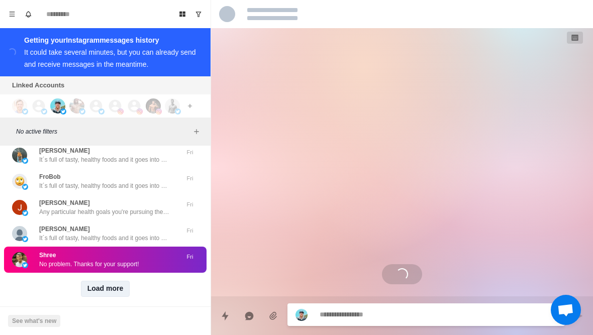
click at [117, 282] on button "Load more" at bounding box center [105, 289] width 49 height 16
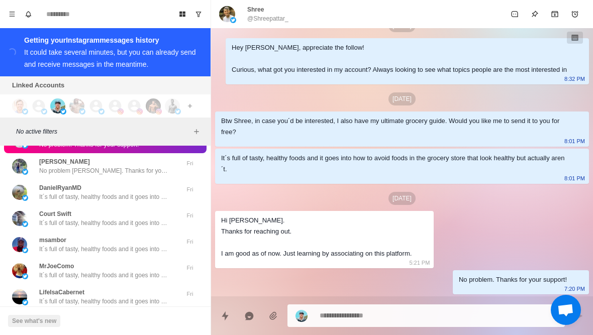
scroll to position [34111, 0]
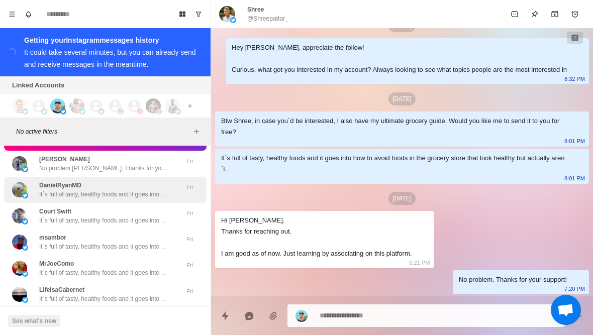
click at [145, 190] on p "It´s full of tasty, healthy foods and it goes into how to avoid foods in the gr…" at bounding box center [104, 194] width 131 height 9
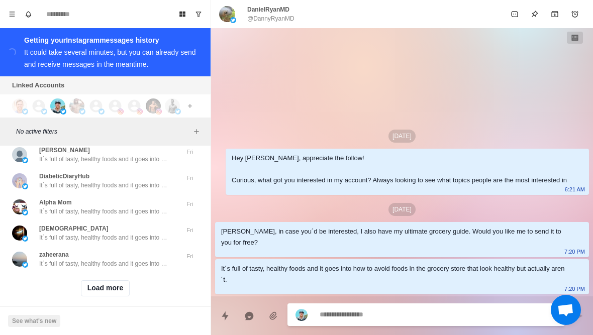
scroll to position [34434, 0]
click at [113, 281] on button "Load more" at bounding box center [105, 289] width 49 height 16
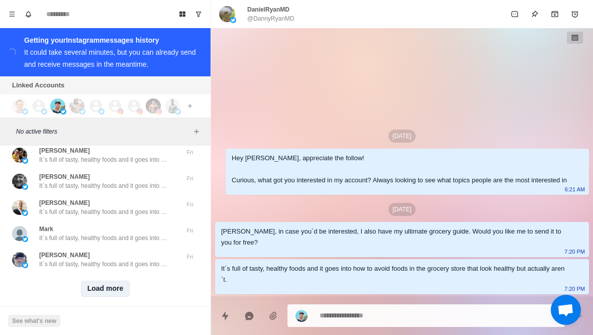
click at [115, 284] on button "Load more" at bounding box center [105, 289] width 49 height 16
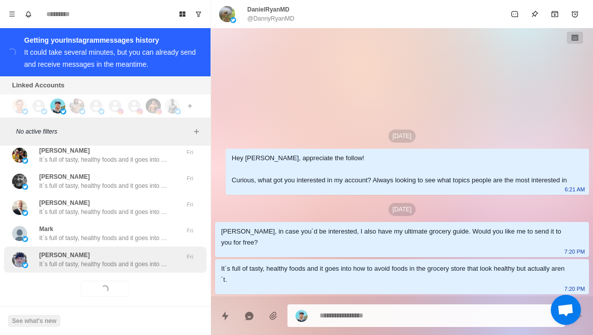
click at [125, 260] on p "It´s full of tasty, healthy foods and it goes into how to avoid foods in the gr…" at bounding box center [104, 264] width 131 height 9
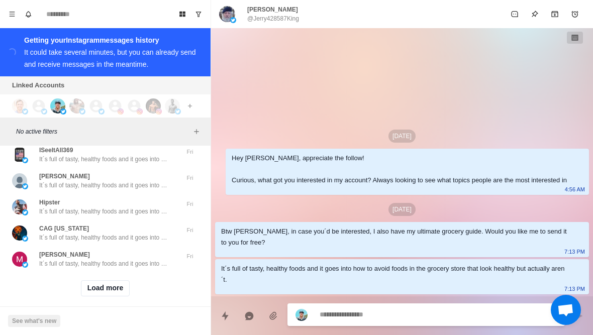
scroll to position [35479, 0]
click at [116, 281] on button "Load more" at bounding box center [105, 289] width 49 height 16
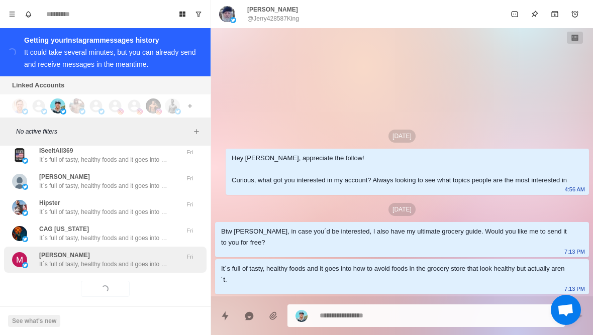
click at [159, 260] on p "It´s full of tasty, healthy foods and it goes into how to avoid foods in the gr…" at bounding box center [104, 264] width 131 height 9
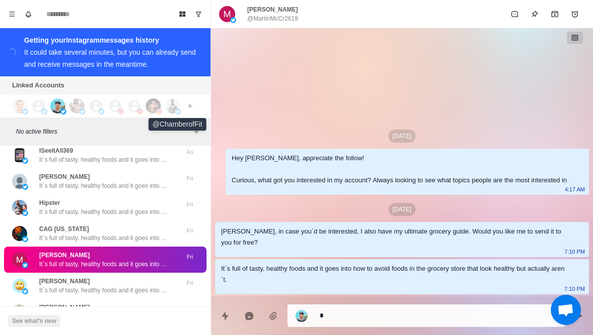
click at [173, 105] on img at bounding box center [172, 105] width 15 height 15
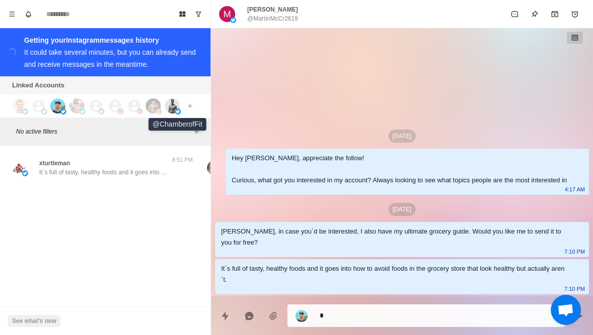
click at [165, 114] on div at bounding box center [172, 105] width 15 height 15
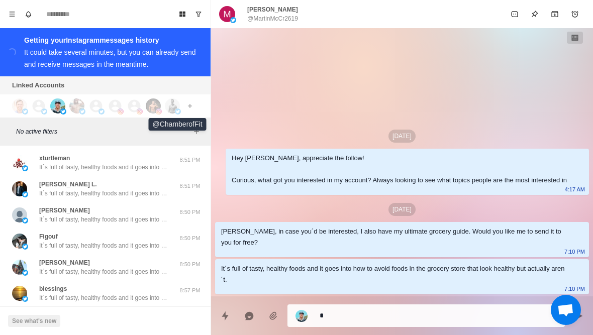
click at [177, 112] on img at bounding box center [178, 112] width 6 height 6
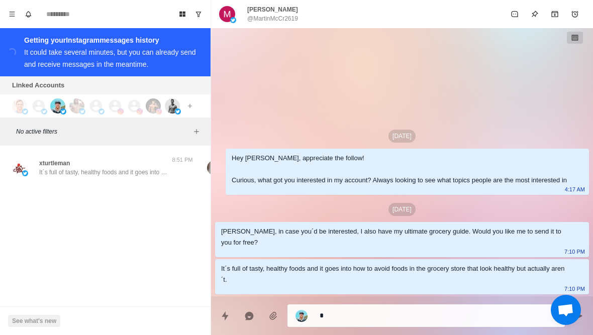
click at [178, 111] on img at bounding box center [178, 112] width 6 height 6
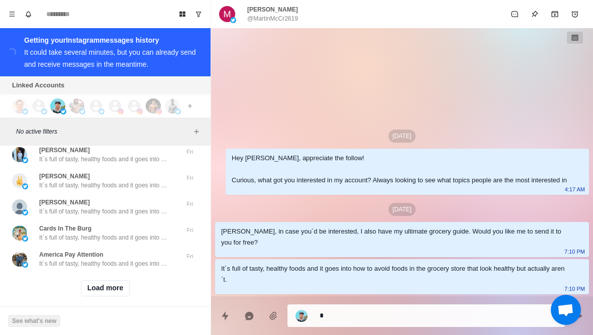
scroll to position [36001, 0]
click at [111, 281] on button "Load more" at bounding box center [105, 289] width 49 height 16
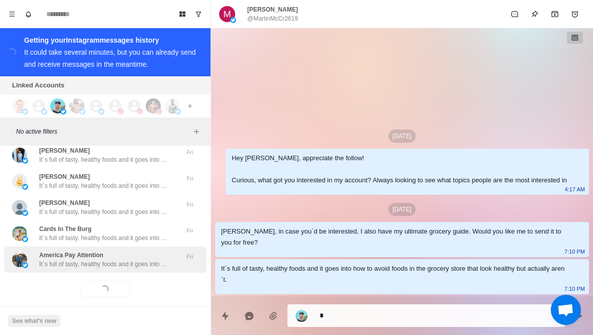
click at [141, 260] on p "It´s full of tasty, healthy foods and it goes into how to avoid foods in the gr…" at bounding box center [104, 264] width 131 height 9
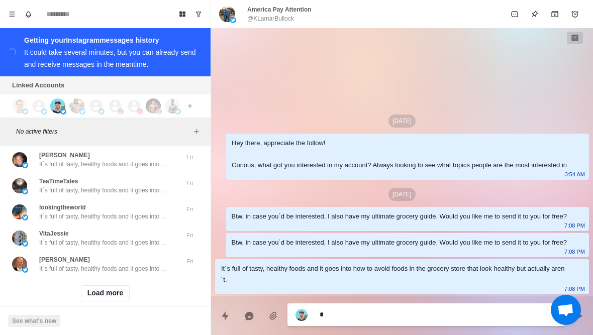
scroll to position [36522, 0]
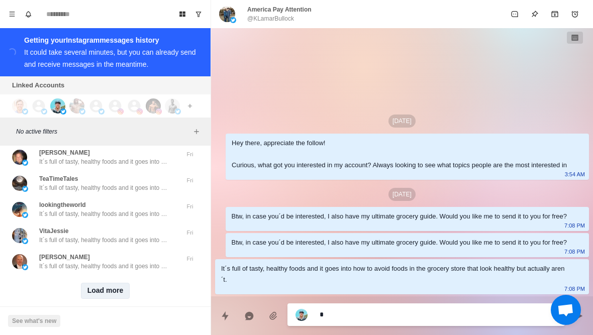
click at [121, 283] on button "Load more" at bounding box center [105, 291] width 49 height 16
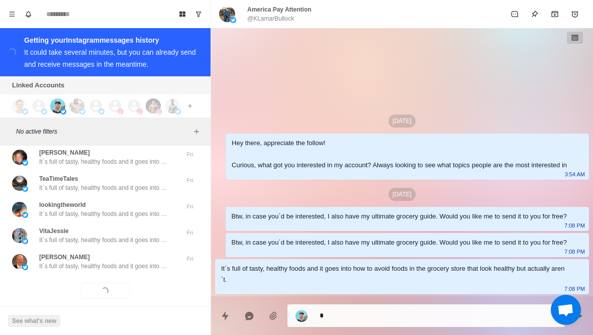
click at [115, 290] on div "Loading... Load more" at bounding box center [105, 291] width 203 height 32
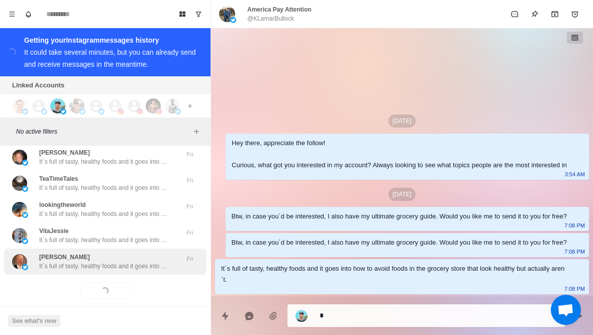
click at [116, 263] on div "Mark Spede It´s full of tasty, healthy foods and it goes into how to avoid food…" at bounding box center [105, 262] width 203 height 26
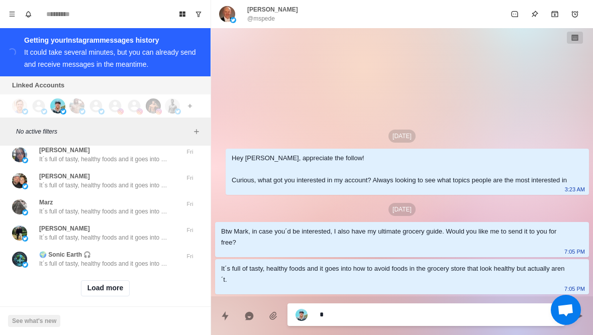
scroll to position [37046, 0]
click at [107, 281] on button "Load more" at bounding box center [105, 289] width 49 height 16
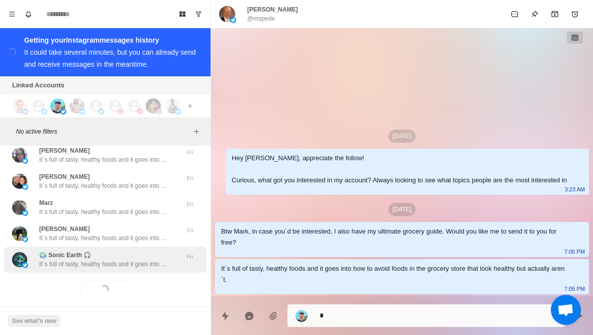
click at [113, 260] on p "It´s full of tasty, healthy foods and it goes into how to avoid foods in the gr…" at bounding box center [104, 264] width 131 height 9
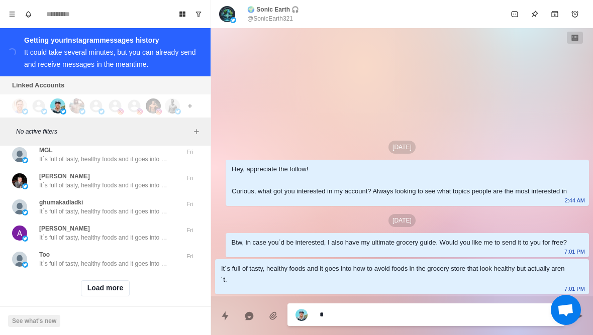
scroll to position [37569, 0]
click at [116, 281] on button "Load more" at bounding box center [105, 289] width 49 height 16
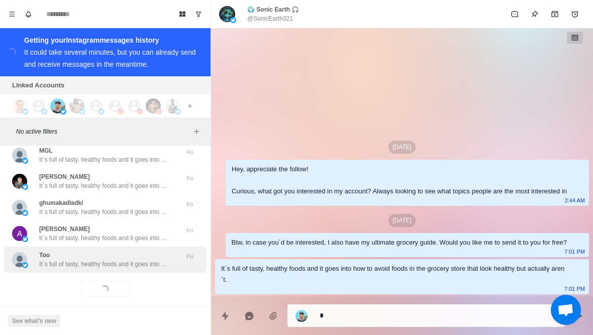
click at [132, 260] on p "It´s full of tasty, healthy foods and it goes into how to avoid foods in the gr…" at bounding box center [104, 264] width 131 height 9
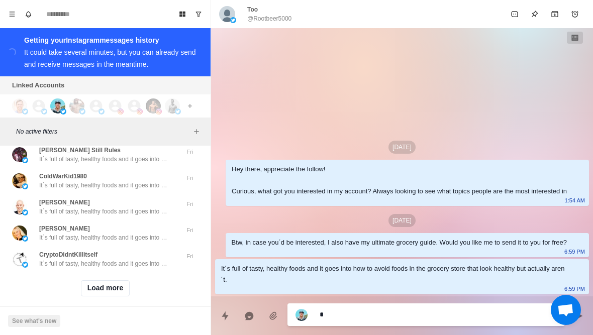
scroll to position [38092, 0]
click at [95, 282] on button "Load more" at bounding box center [105, 289] width 49 height 16
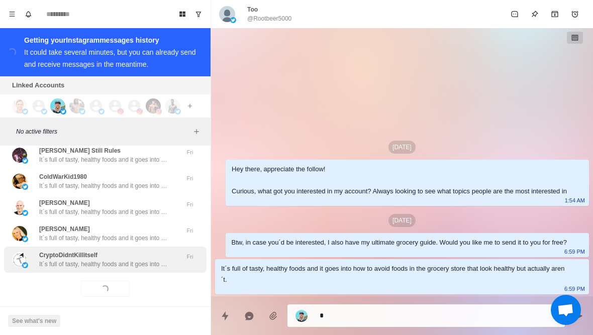
click at [75, 260] on p "It´s full of tasty, healthy foods and it goes into how to avoid foods in the gr…" at bounding box center [104, 264] width 131 height 9
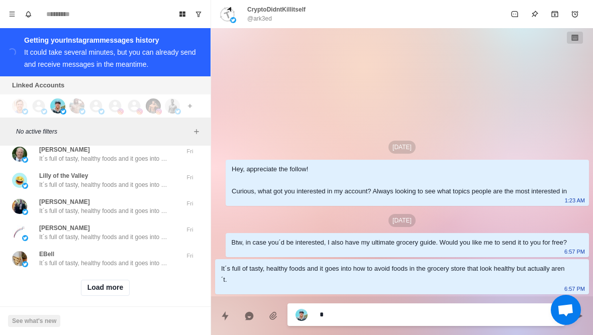
scroll to position [38614, 0]
click at [87, 281] on button "Load more" at bounding box center [105, 289] width 49 height 16
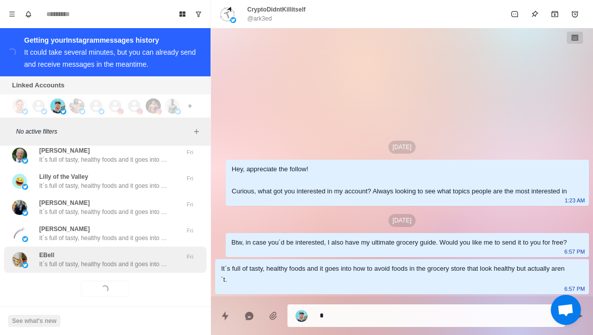
click at [72, 260] on p "It´s full of tasty, healthy foods and it goes into how to avoid foods in the gr…" at bounding box center [104, 264] width 131 height 9
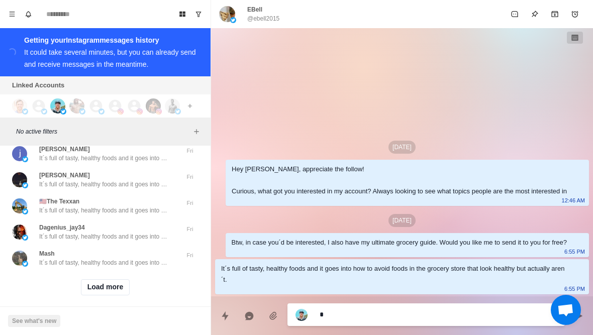
scroll to position [39137, 0]
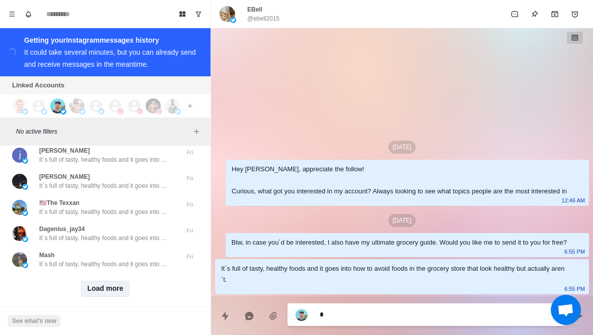
click at [96, 283] on button "Load more" at bounding box center [105, 289] width 49 height 16
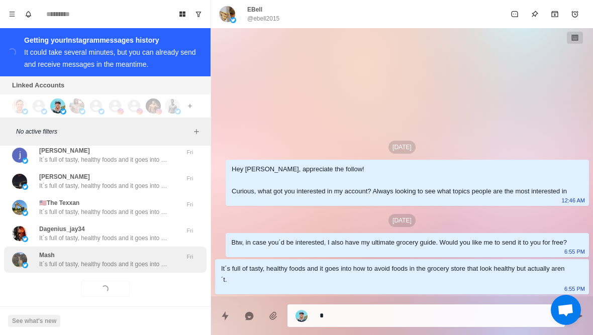
click at [80, 260] on p "It´s full of tasty, healthy foods and it goes into how to avoid foods in the gr…" at bounding box center [104, 264] width 131 height 9
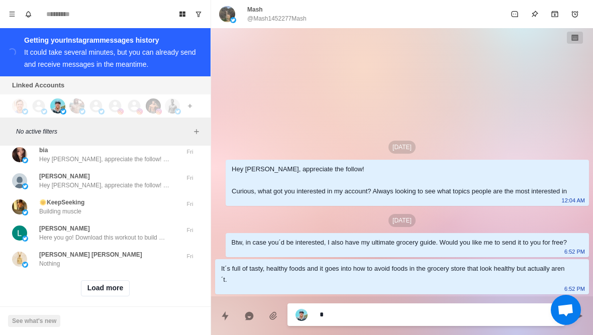
scroll to position [39659, 0]
click at [109, 281] on button "Load more" at bounding box center [105, 289] width 49 height 16
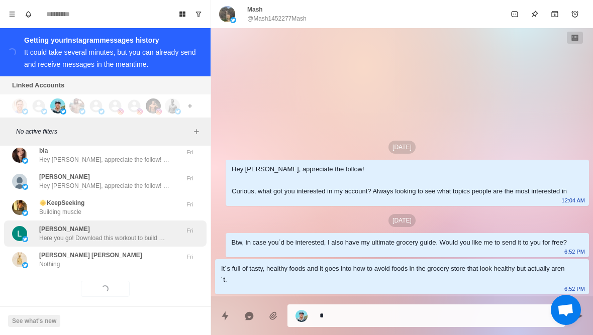
click at [129, 234] on p "Here you go! Download this workout to build muscle and feel better in your 40s …" at bounding box center [104, 238] width 131 height 9
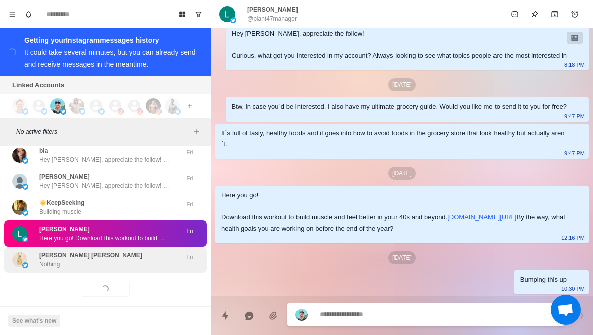
click at [127, 251] on div "Nicolette Cher Newton Nothing" at bounding box center [94, 260] width 165 height 18
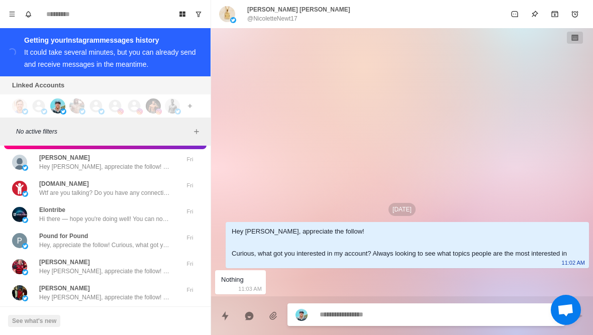
scroll to position [39785, 0]
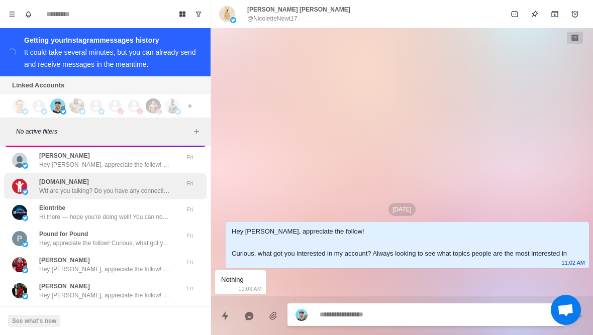
click at [122, 186] on p "Wtf are you talking? Do you have any connection with reality at all? We just lo…" at bounding box center [104, 190] width 131 height 9
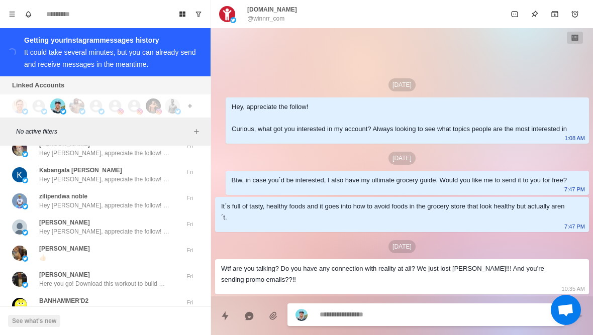
scroll to position [39990, 0]
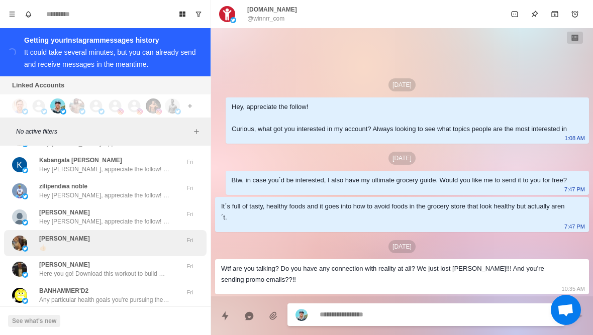
click at [140, 234] on div "Anya B 👍🏻" at bounding box center [94, 243] width 165 height 18
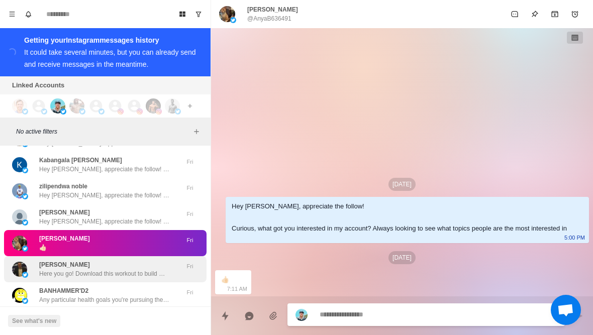
click at [111, 269] on p "Here you go! Download this workout to build muscle and feel better in your 40s …" at bounding box center [104, 273] width 131 height 9
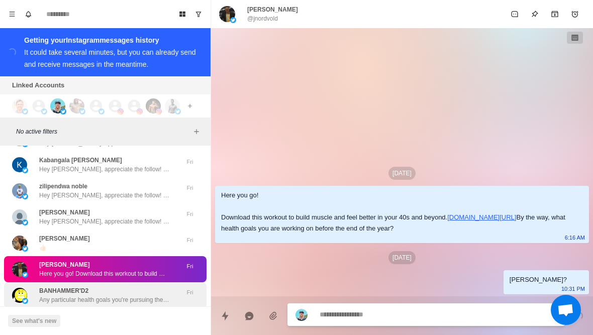
click at [122, 286] on div "BANHAMMER'D2 Any particular health goals you're pursuing these days? Like losin…" at bounding box center [104, 295] width 131 height 18
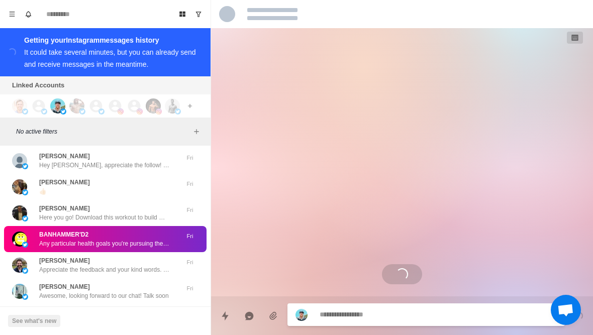
scroll to position [40047, 0]
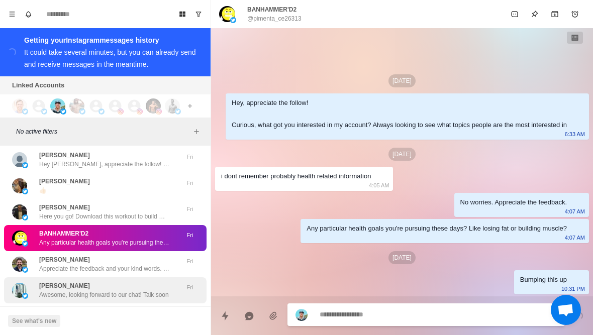
click at [125, 281] on div "Henriett Lee Awesome, looking forward to our chat! Talk soon" at bounding box center [104, 290] width 130 height 18
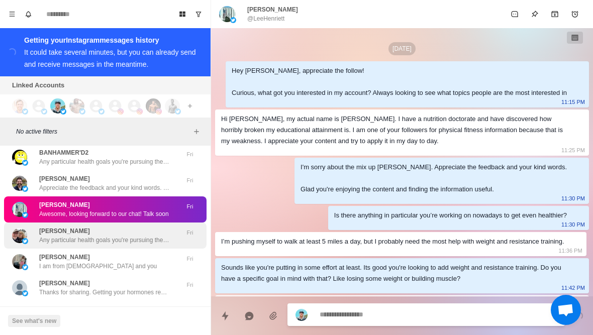
scroll to position [994, 0]
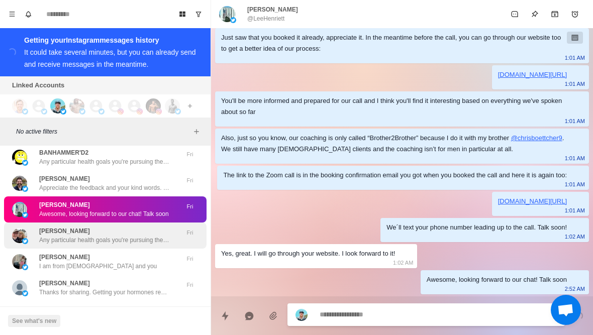
click at [121, 227] on div "Nancy Montgomery Any particular health goals you're pursuing these days? Like l…" at bounding box center [104, 236] width 131 height 18
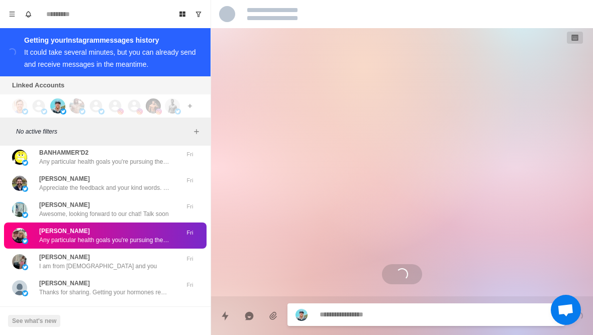
scroll to position [0, 0]
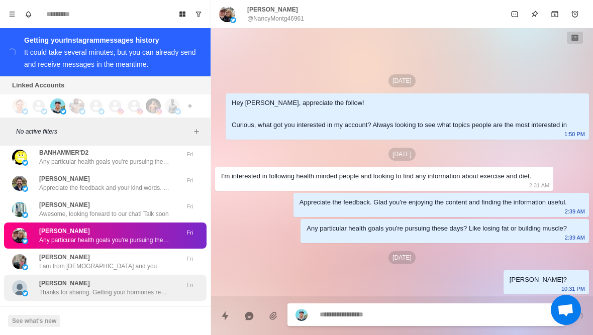
click at [135, 288] on p "Thanks for sharing. Getting your hormones ready before starting to rebuild is a…" at bounding box center [104, 292] width 131 height 9
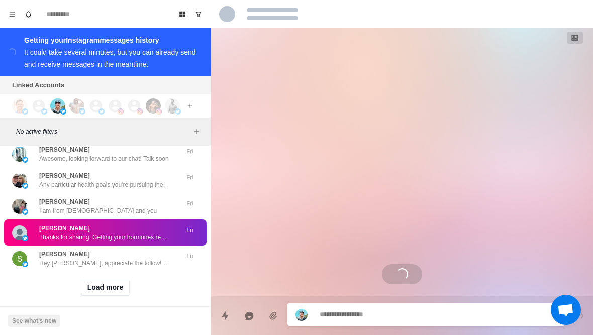
scroll to position [40182, 0]
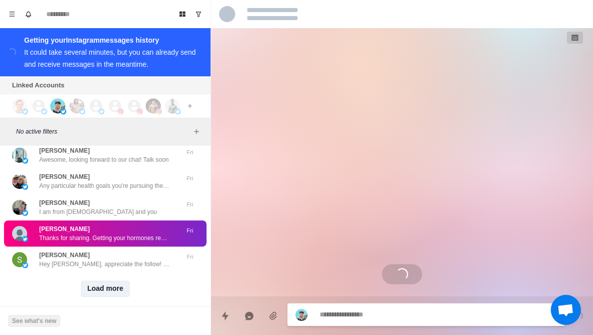
click at [110, 281] on button "Load more" at bounding box center [105, 289] width 49 height 16
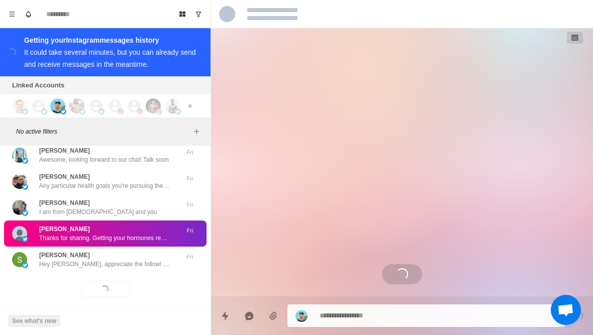
scroll to position [208, 0]
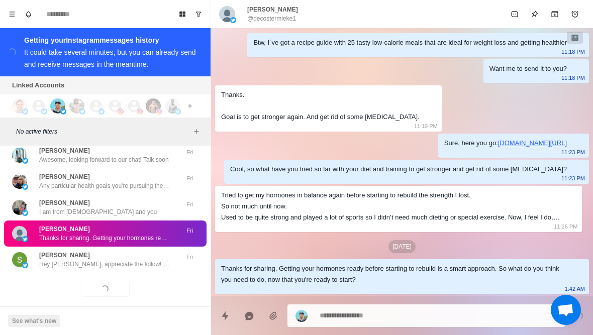
click at [389, 311] on textarea at bounding box center [438, 316] width 237 height 15
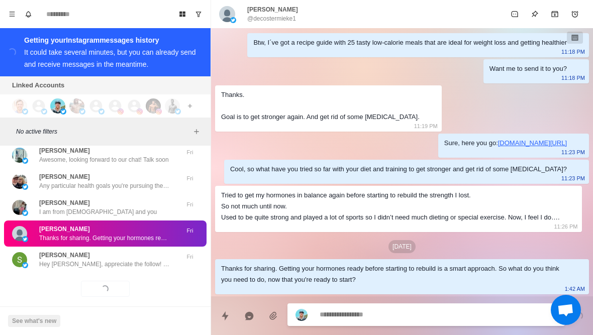
scroll to position [259, 0]
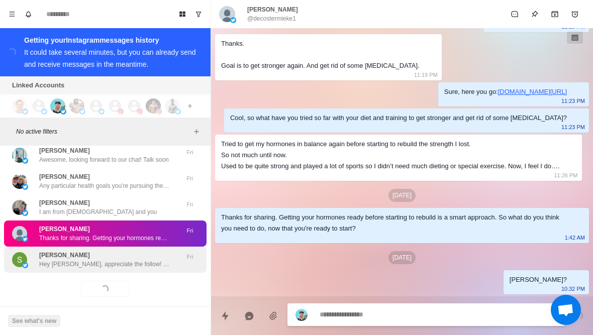
click at [154, 260] on p "Hey Sonu, appreciate the follow! Curious, what got you interested in my account…" at bounding box center [104, 264] width 131 height 9
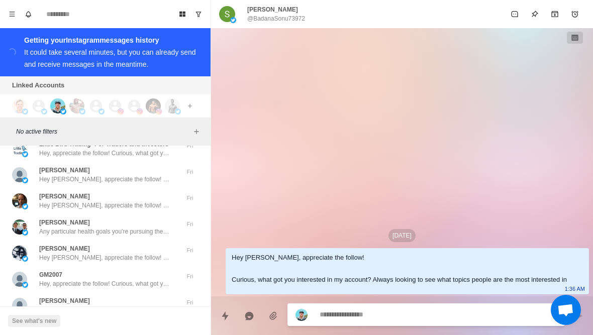
scroll to position [40421, 0]
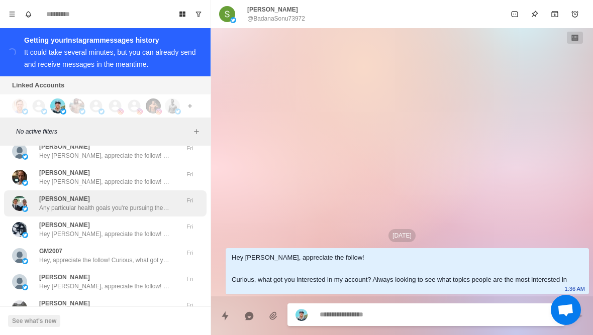
click at [120, 204] on p "Any particular health goals you're pursuing these days? Like losing fat or buil…" at bounding box center [104, 208] width 131 height 9
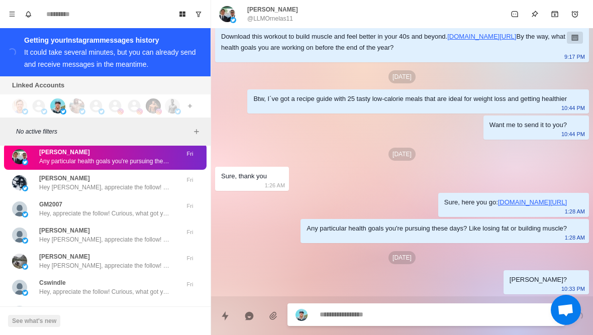
scroll to position [40477, 0]
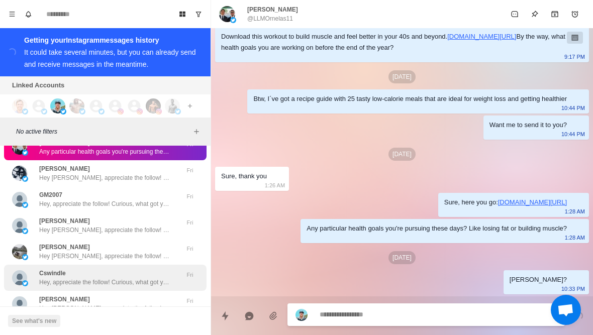
click at [146, 265] on div "Cswindle Hey, appreciate the follow! Curious, what got you interested in my acc…" at bounding box center [105, 278] width 203 height 26
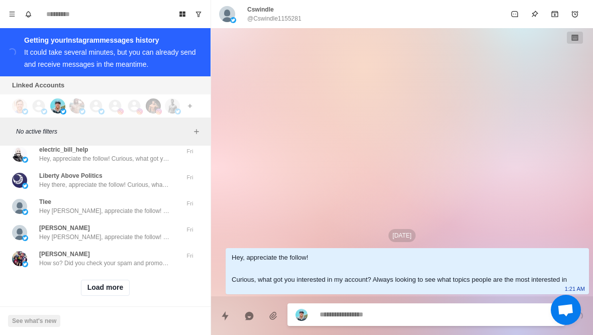
scroll to position [40705, 0]
click at [104, 282] on button "Load more" at bounding box center [105, 289] width 49 height 16
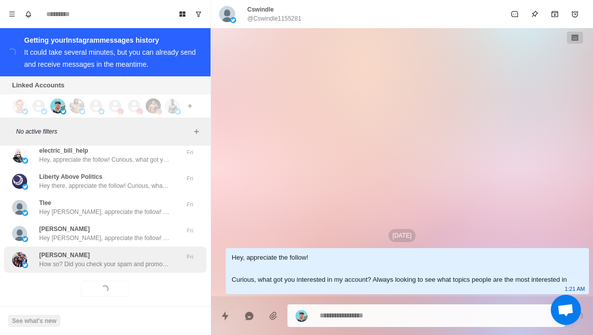
click at [115, 260] on p "How so? Did you check your spam and promotions folders?" at bounding box center [104, 264] width 131 height 9
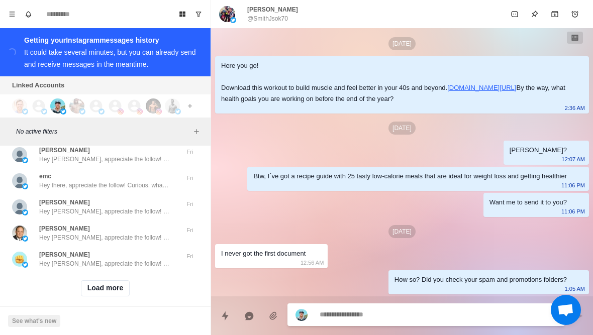
scroll to position [41227, 0]
click at [116, 281] on button "Load more" at bounding box center [105, 289] width 49 height 16
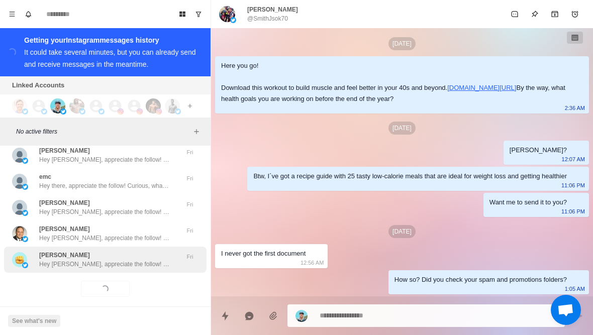
click at [123, 251] on div "Jeremey Lea Hey Jeremey, appreciate the follow! Curious, what got you intereste…" at bounding box center [104, 260] width 131 height 18
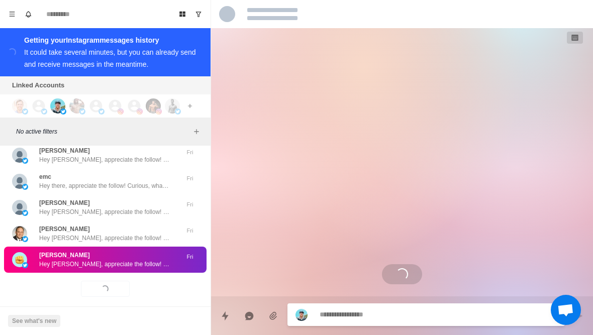
scroll to position [0, 0]
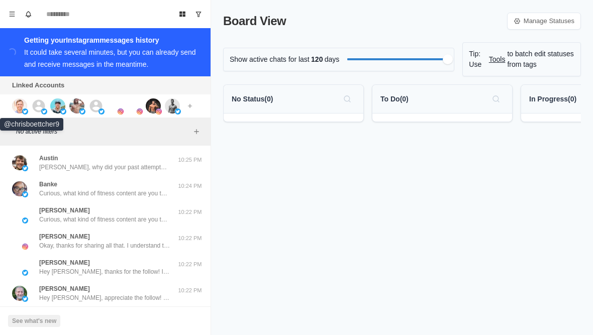
click at [22, 104] on img at bounding box center [19, 105] width 15 height 15
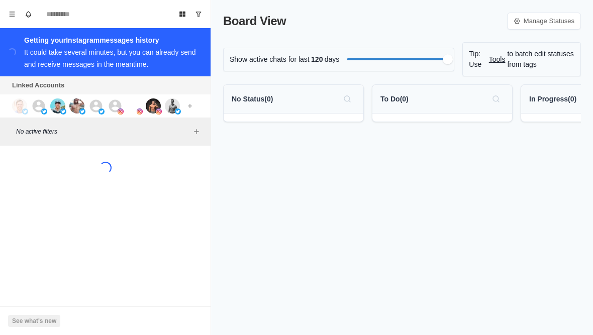
click at [17, 105] on img at bounding box center [19, 105] width 15 height 15
click at [22, 108] on img at bounding box center [19, 105] width 15 height 15
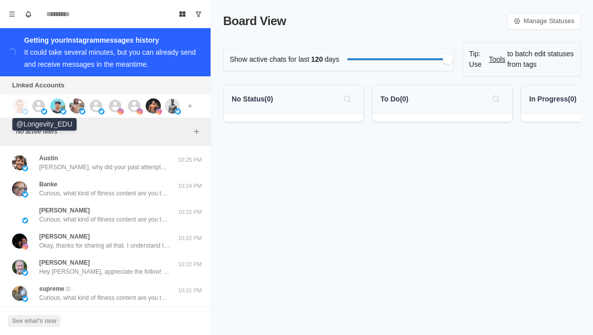
click at [43, 109] on img at bounding box center [44, 112] width 6 height 6
click at [55, 103] on img at bounding box center [57, 105] width 15 height 15
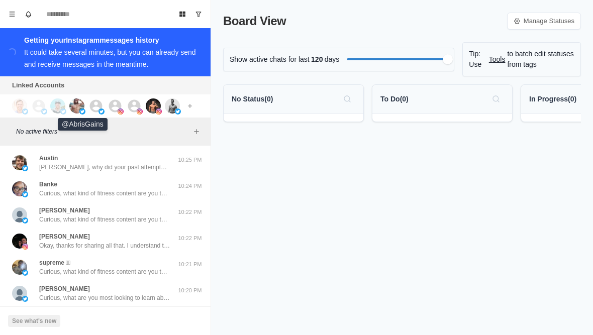
click at [79, 111] on img at bounding box center [76, 105] width 15 height 15
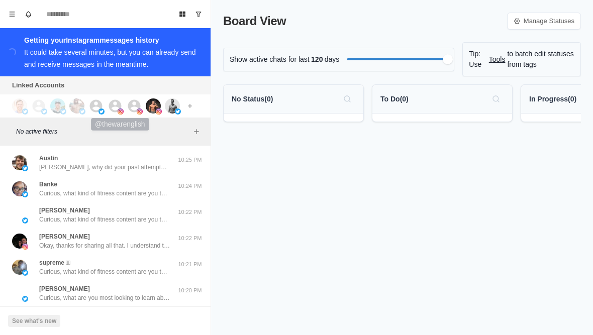
click at [118, 112] on img at bounding box center [121, 112] width 6 height 6
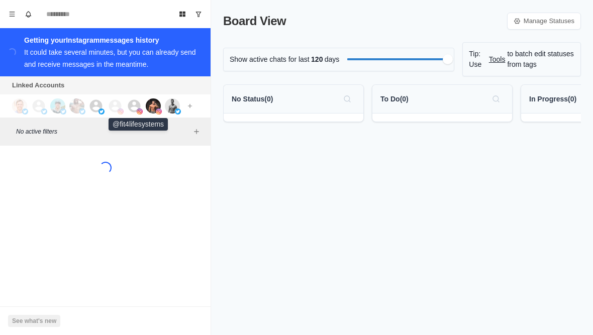
click at [139, 111] on img at bounding box center [140, 112] width 6 height 6
click at [149, 106] on img at bounding box center [153, 105] width 15 height 15
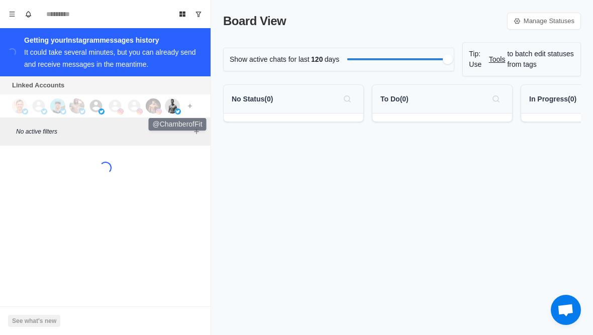
click at [171, 109] on img at bounding box center [172, 105] width 15 height 15
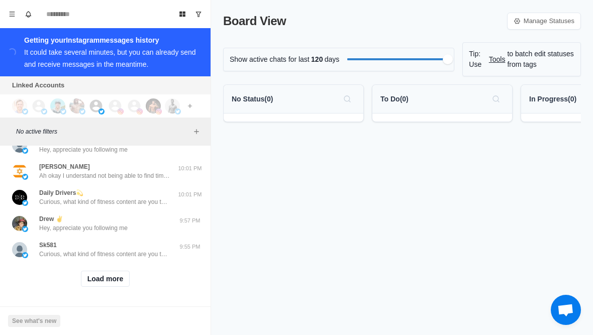
scroll to position [411, 0]
click at [99, 283] on button "Load more" at bounding box center [105, 279] width 49 height 16
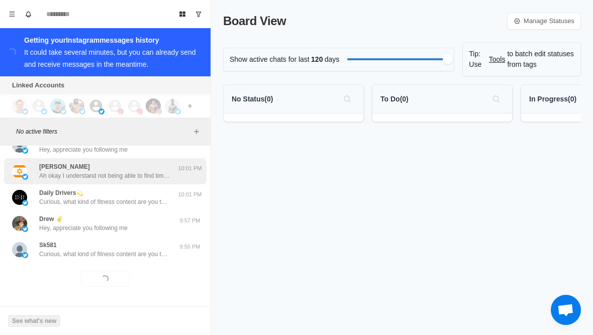
click at [45, 172] on p "Ah okay I understand not being able to find time to exercise, so focusing on ex…" at bounding box center [104, 175] width 131 height 9
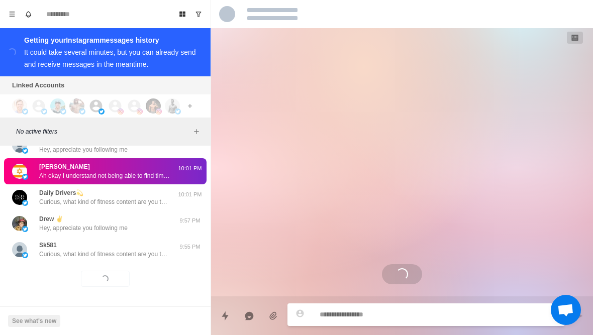
scroll to position [227, 0]
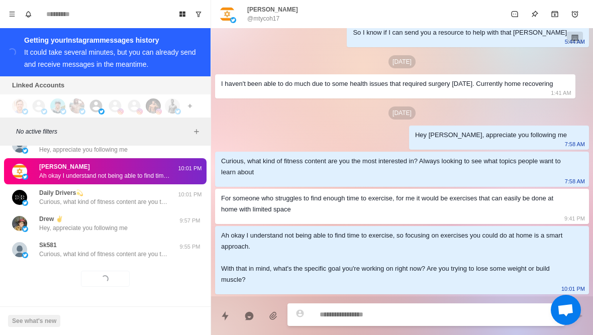
click at [261, 21] on p "@mtycoh17" at bounding box center [263, 18] width 32 height 9
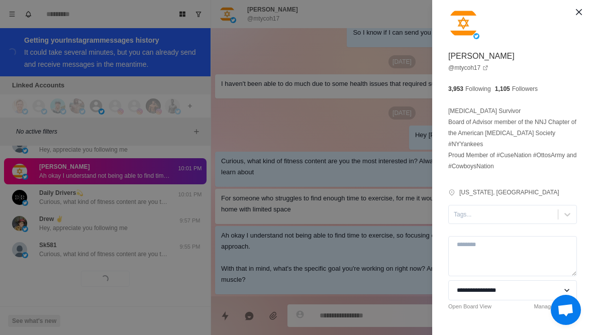
click at [39, 239] on div "**********" at bounding box center [296, 167] width 593 height 335
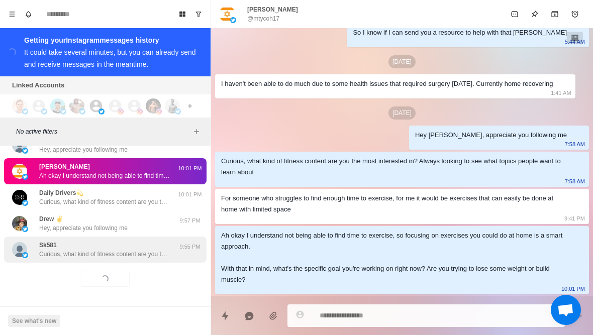
click at [48, 246] on p "Sk581" at bounding box center [48, 245] width 18 height 9
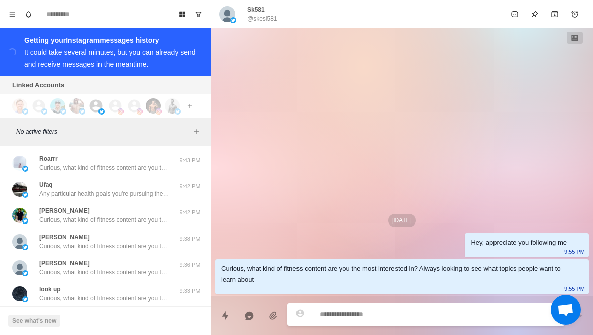
scroll to position [708, 0]
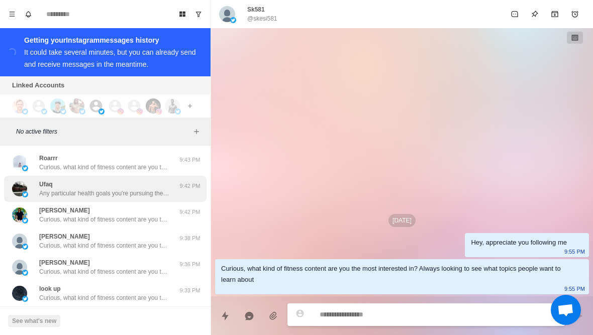
click at [46, 195] on p "Any particular health goals you're pursuing these days? Like losing fat or buil…" at bounding box center [104, 193] width 131 height 9
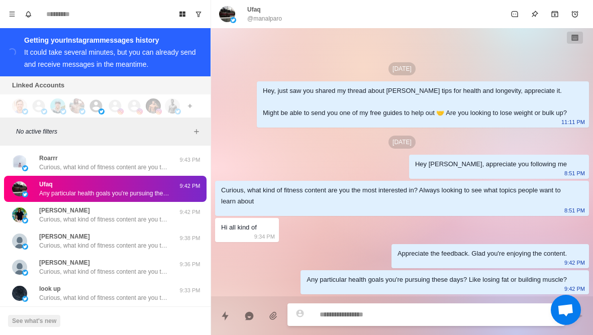
click at [251, 9] on p "Ufaq" at bounding box center [254, 9] width 14 height 9
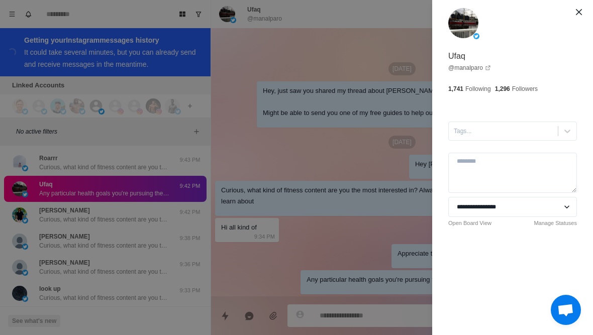
click at [54, 289] on div "**********" at bounding box center [296, 167] width 593 height 335
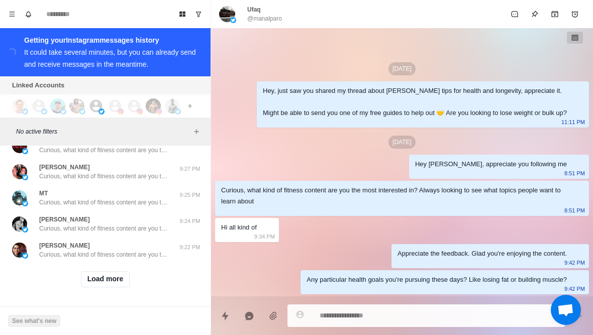
scroll to position [935, 0]
click at [97, 280] on button "Load more" at bounding box center [105, 279] width 49 height 16
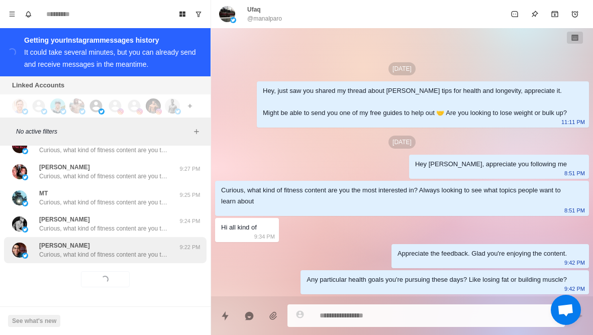
click at [74, 252] on p "Curious, what kind of fitness content are you the most interested in? Always lo…" at bounding box center [104, 254] width 131 height 9
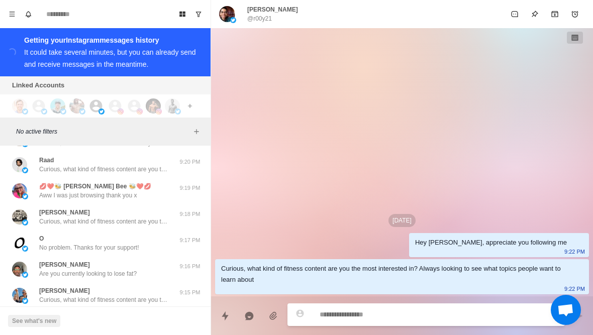
scroll to position [1114, 0]
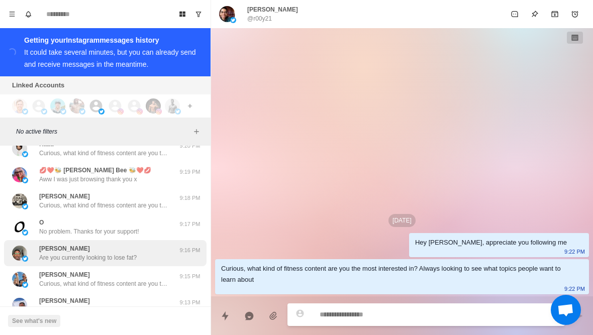
click at [122, 250] on div "[PERSON_NAME] Are you currently looking to lose fat?" at bounding box center [87, 253] width 97 height 18
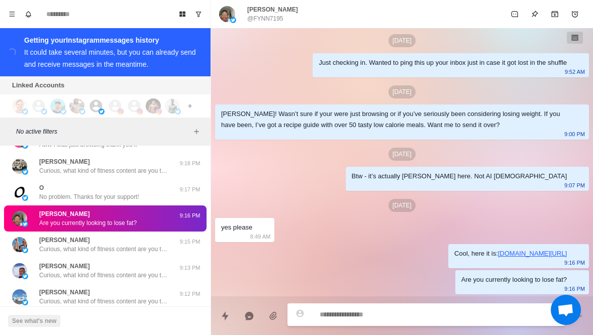
scroll to position [1150, 0]
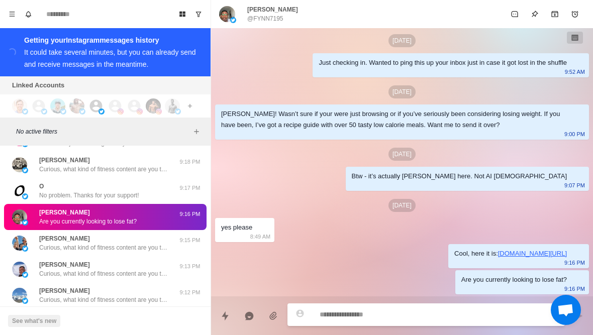
click at [266, 19] on p "@FYNN7195" at bounding box center [265, 18] width 36 height 9
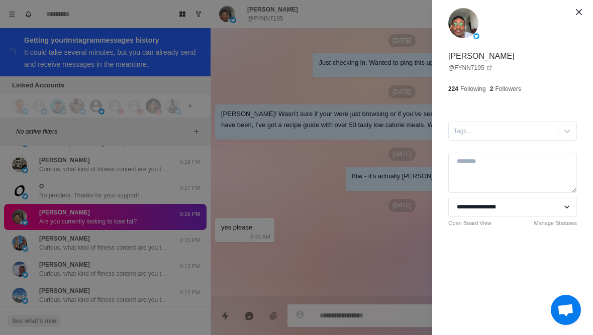
click at [266, 170] on div "**********" at bounding box center [296, 167] width 593 height 335
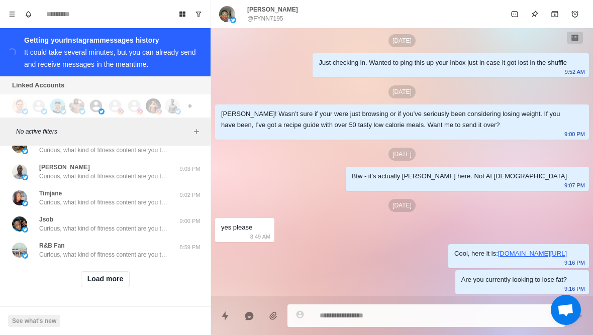
scroll to position [1457, 0]
click at [99, 284] on button "Load more" at bounding box center [105, 279] width 49 height 16
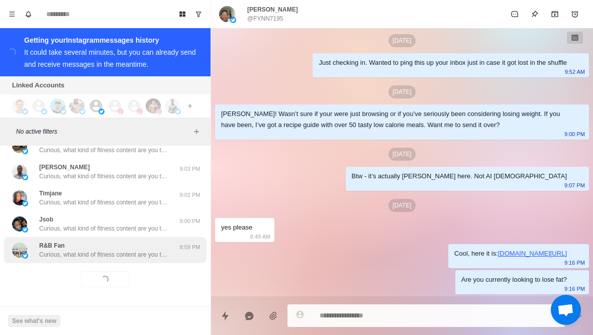
click at [68, 251] on p "Curious, what kind of fitness content are you the most interested in? Always lo…" at bounding box center [104, 254] width 131 height 9
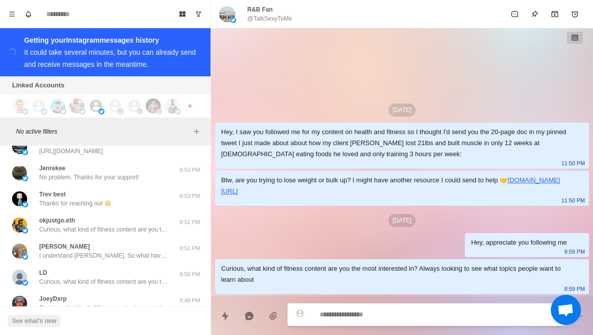
scroll to position [1666, 0]
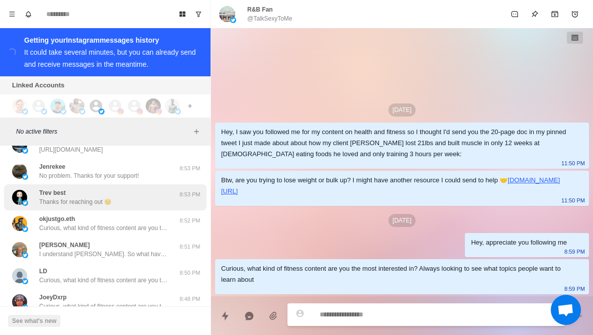
click at [153, 191] on div "Trev best Thanks for reaching out 😊" at bounding box center [94, 197] width 165 height 18
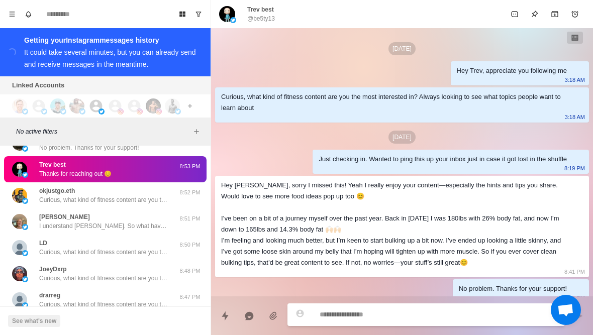
scroll to position [35, 0]
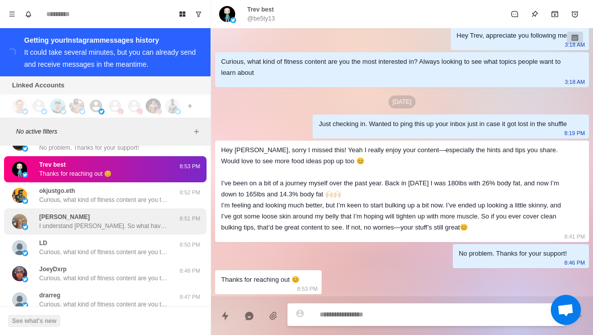
click at [148, 220] on div "[PERSON_NAME] I understand [PERSON_NAME]. So what have you tried so far with yo…" at bounding box center [104, 222] width 131 height 18
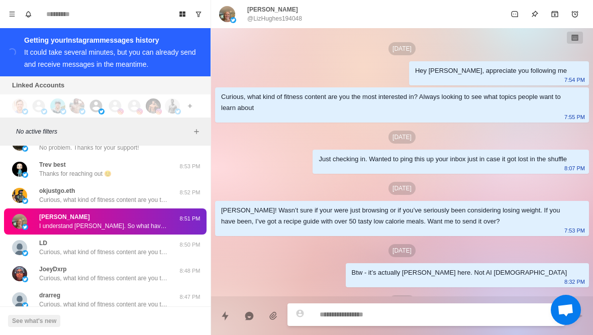
scroll to position [70, 0]
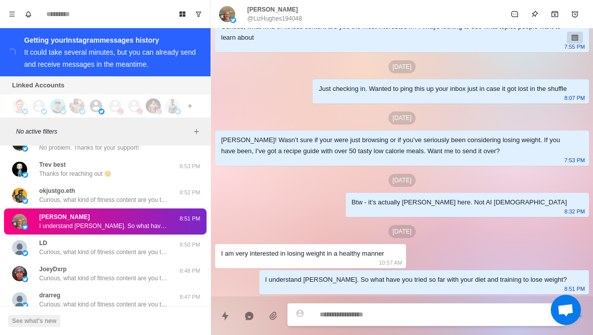
click at [270, 14] on p "[PERSON_NAME]" at bounding box center [272, 9] width 51 height 9
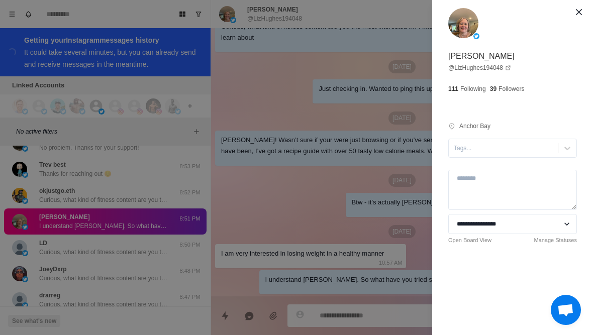
click at [133, 259] on div "**********" at bounding box center [296, 167] width 593 height 335
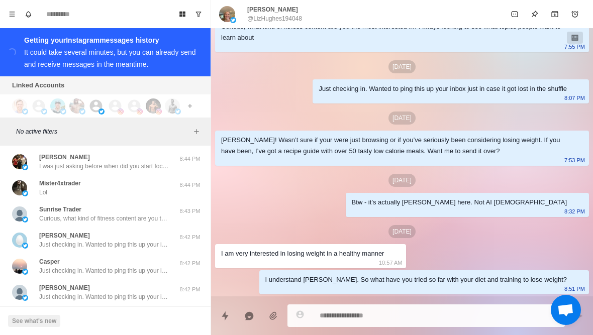
scroll to position [1885, 0]
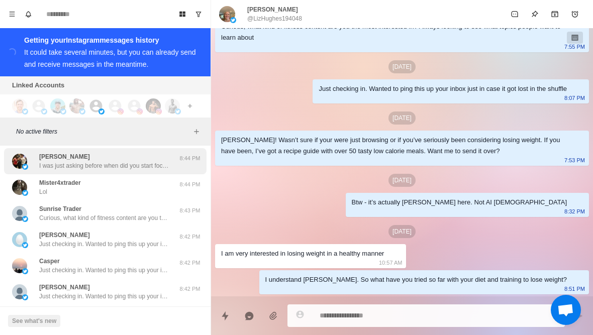
click at [139, 161] on p "I was just asking before when did you start focusing on protein and walking and…" at bounding box center [104, 165] width 131 height 9
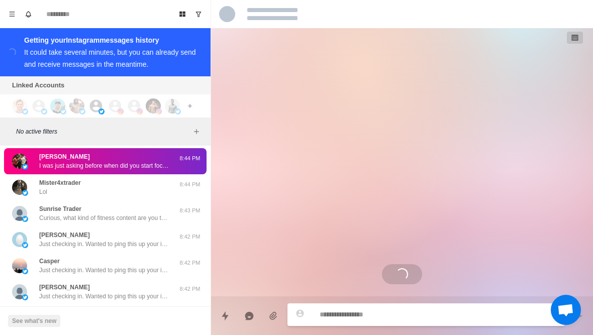
scroll to position [248, 0]
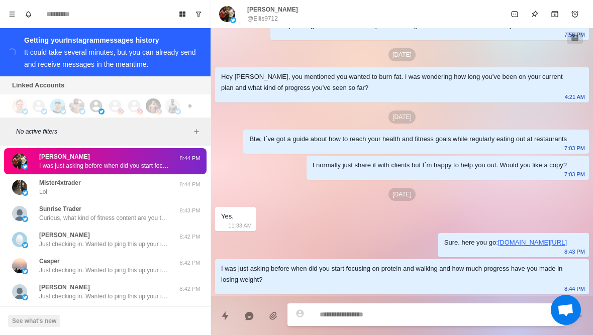
click at [232, 14] on img at bounding box center [227, 14] width 16 height 16
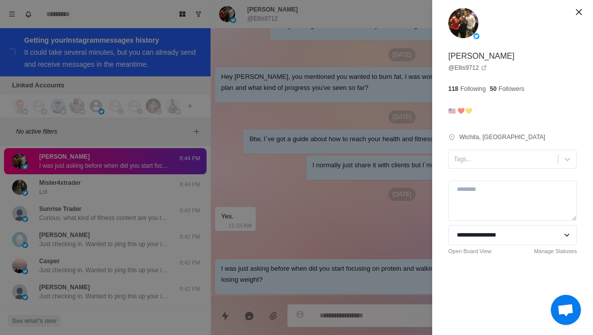
click at [312, 201] on div "**********" at bounding box center [296, 167] width 593 height 335
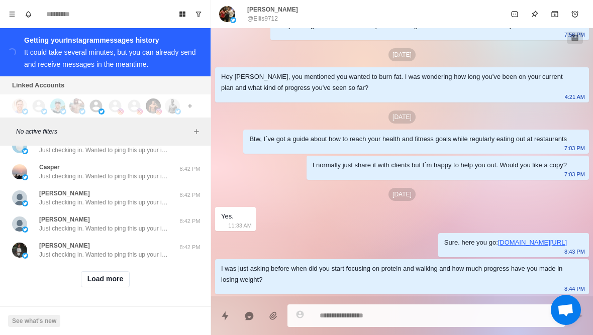
scroll to position [1980, 0]
click at [105, 278] on button "Load more" at bounding box center [105, 279] width 49 height 16
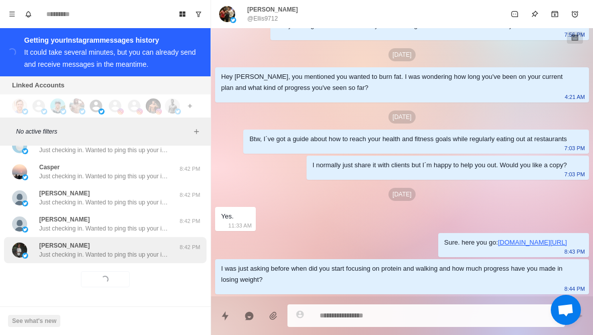
click at [127, 254] on p "Just checking in. Wanted to ping this up your inbox just in case it got lost in…" at bounding box center [104, 254] width 131 height 9
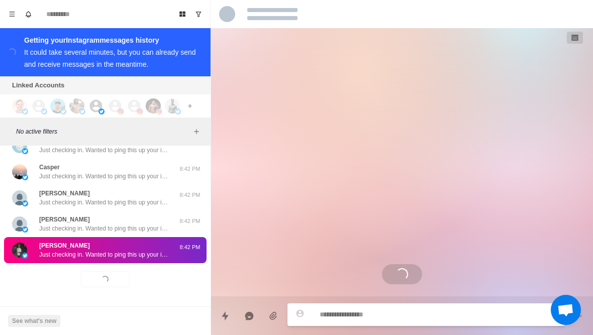
scroll to position [0, 0]
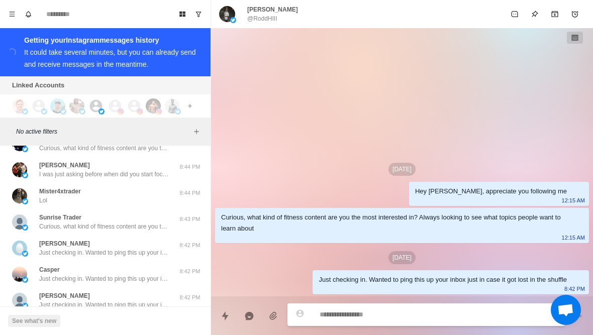
type textarea "*"
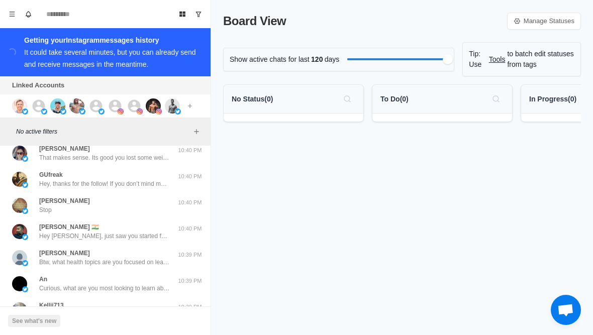
scroll to position [259, 0]
